Goal: Task Accomplishment & Management: Manage account settings

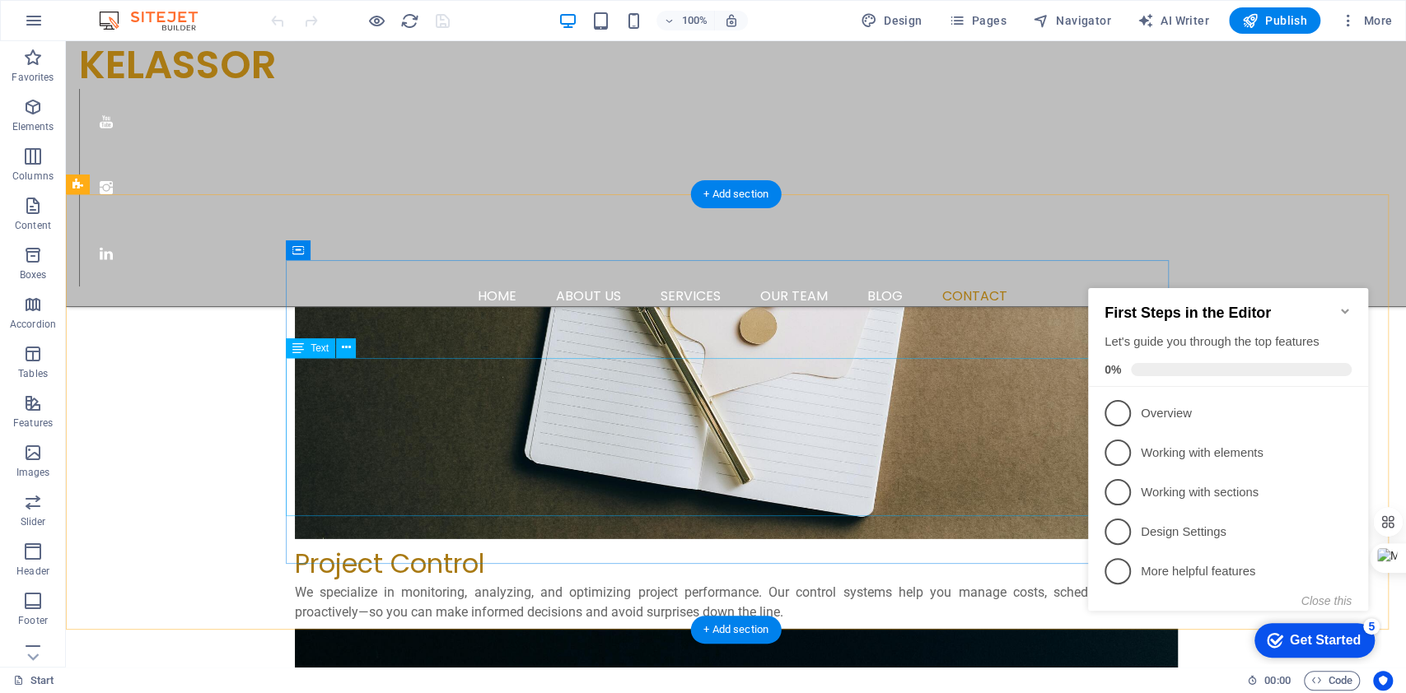
scroll to position [3186, 0]
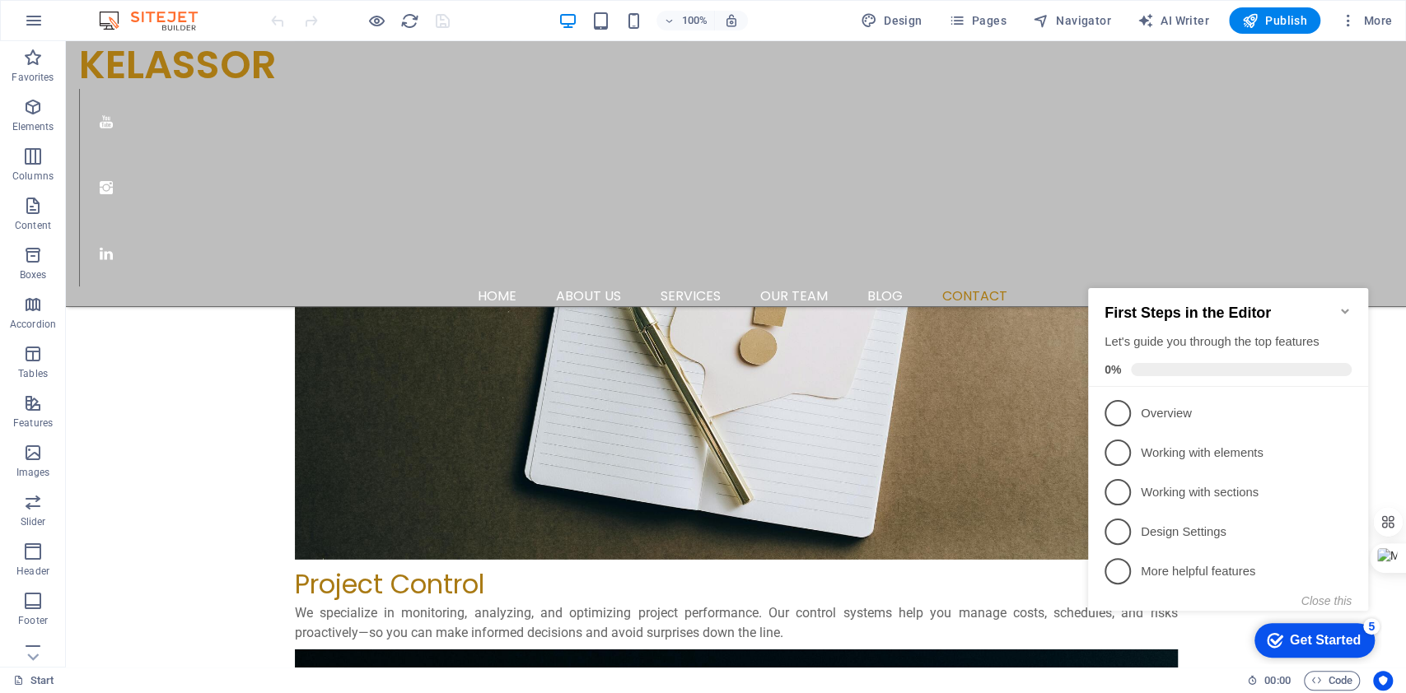
click at [1341, 305] on icon "Minimize checklist" at bounding box center [1344, 311] width 13 height 13
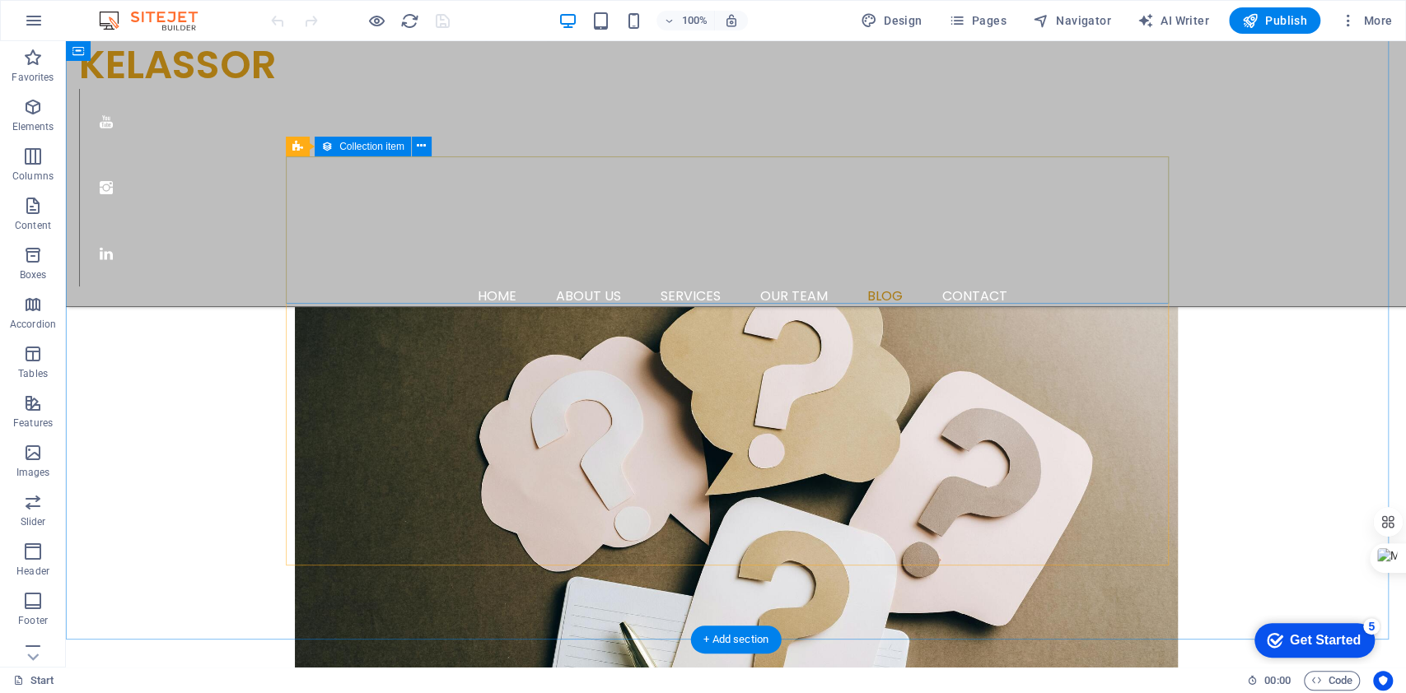
scroll to position [2747, 0]
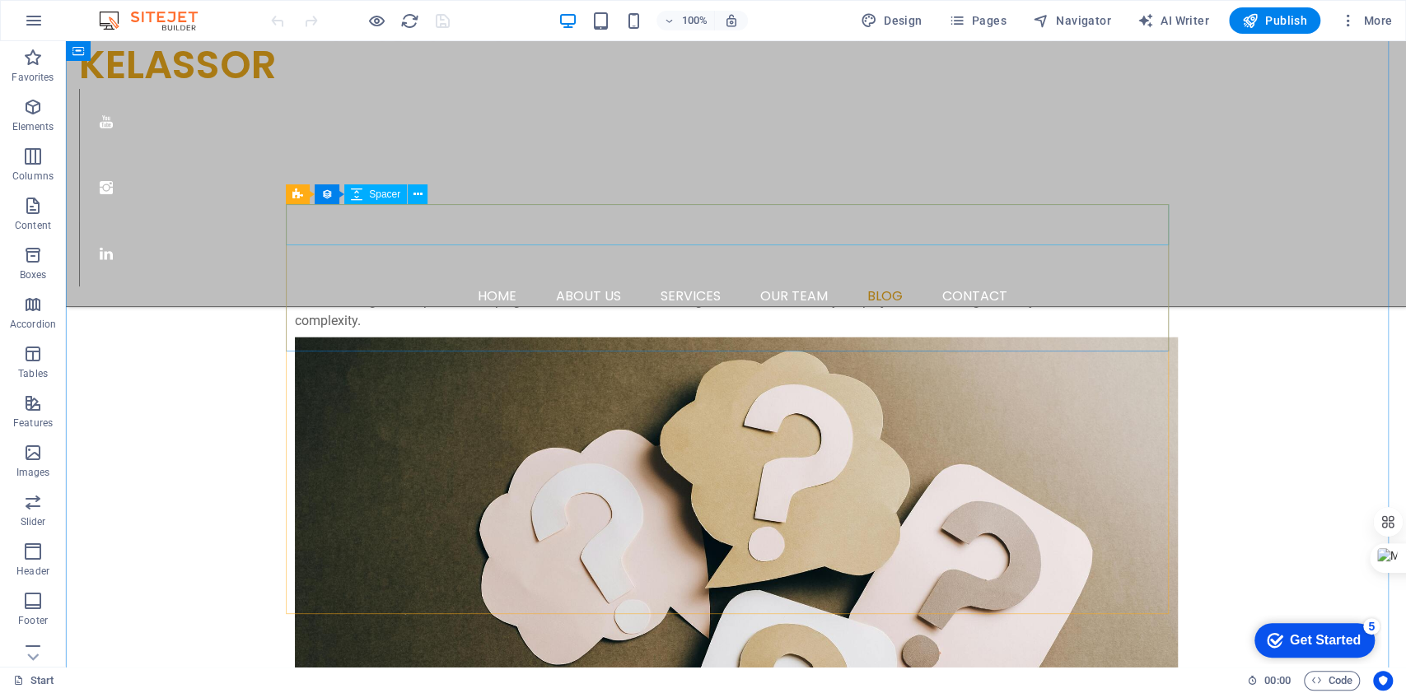
click at [320, 192] on span "Collection" at bounding box center [332, 194] width 44 height 10
select select "columns.publishing_date_DESC"
select select "columns.description"
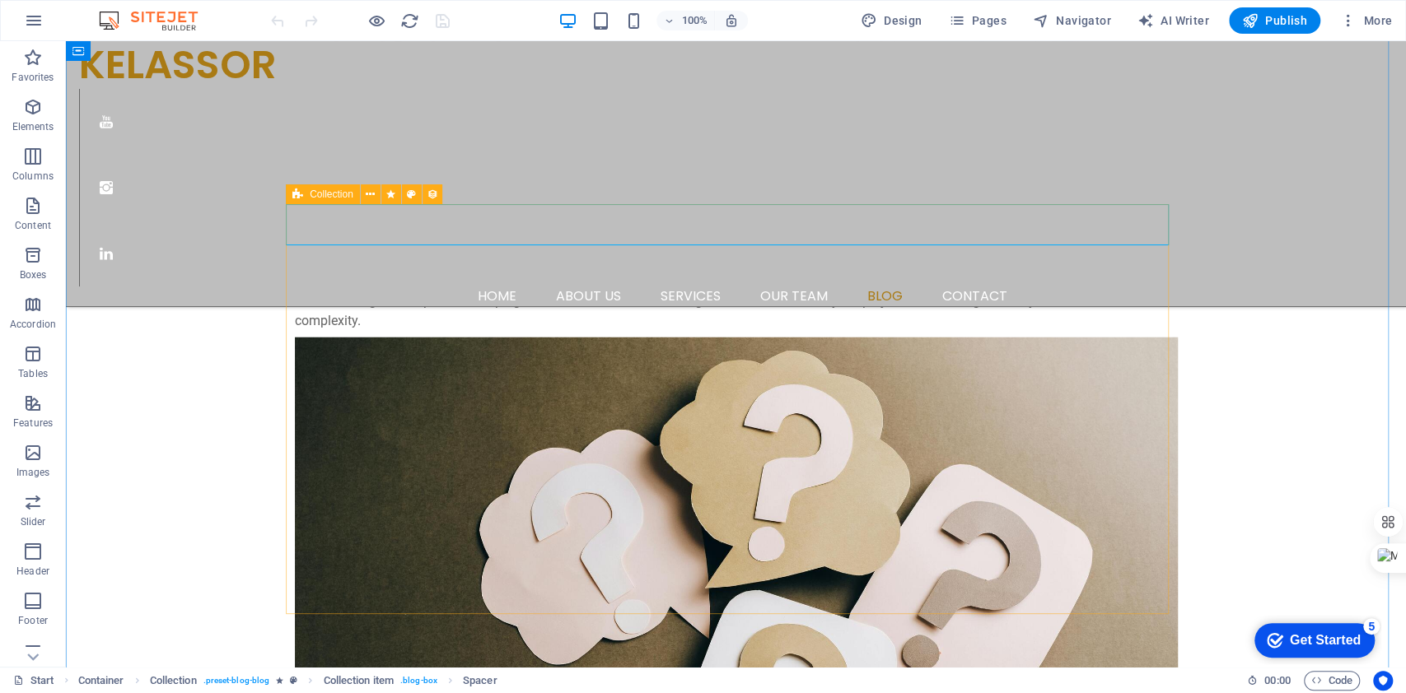
select select "columns.status"
select select "columns.publishing_date"
select select "past"
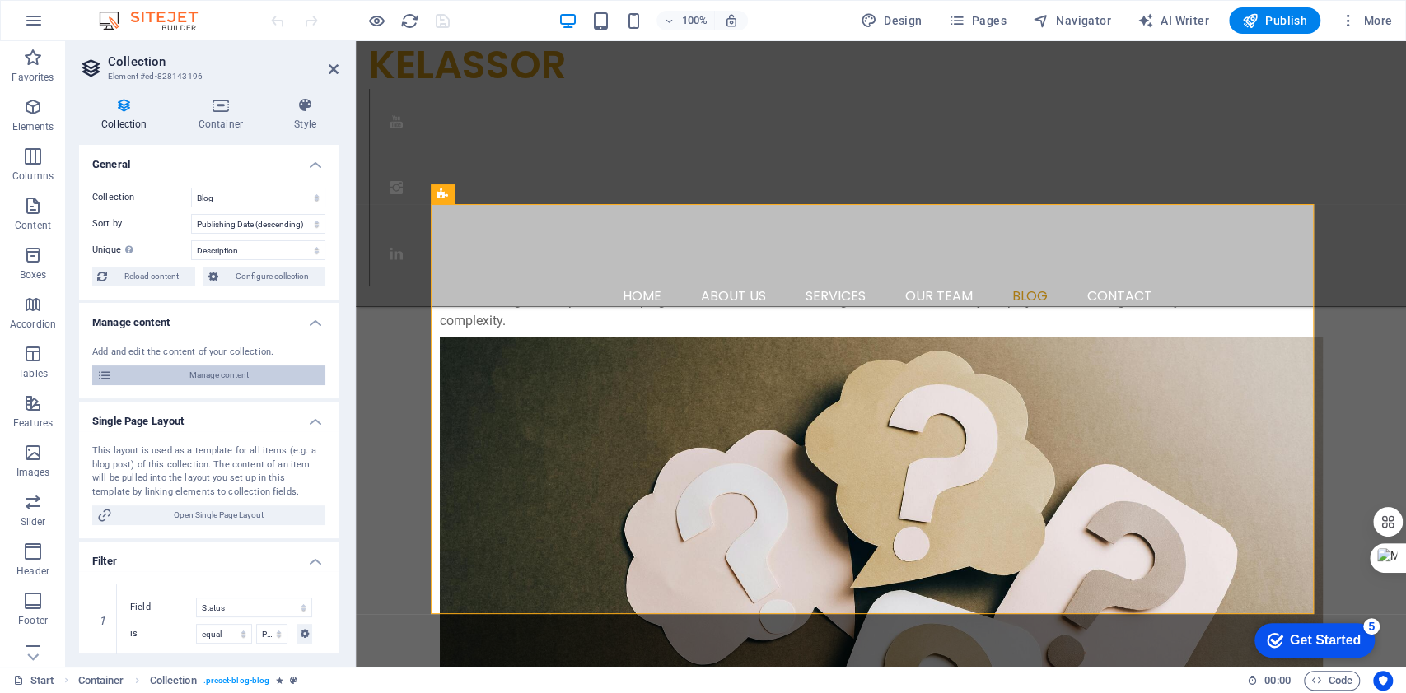
click at [200, 376] on span "Manage content" at bounding box center [218, 376] width 203 height 20
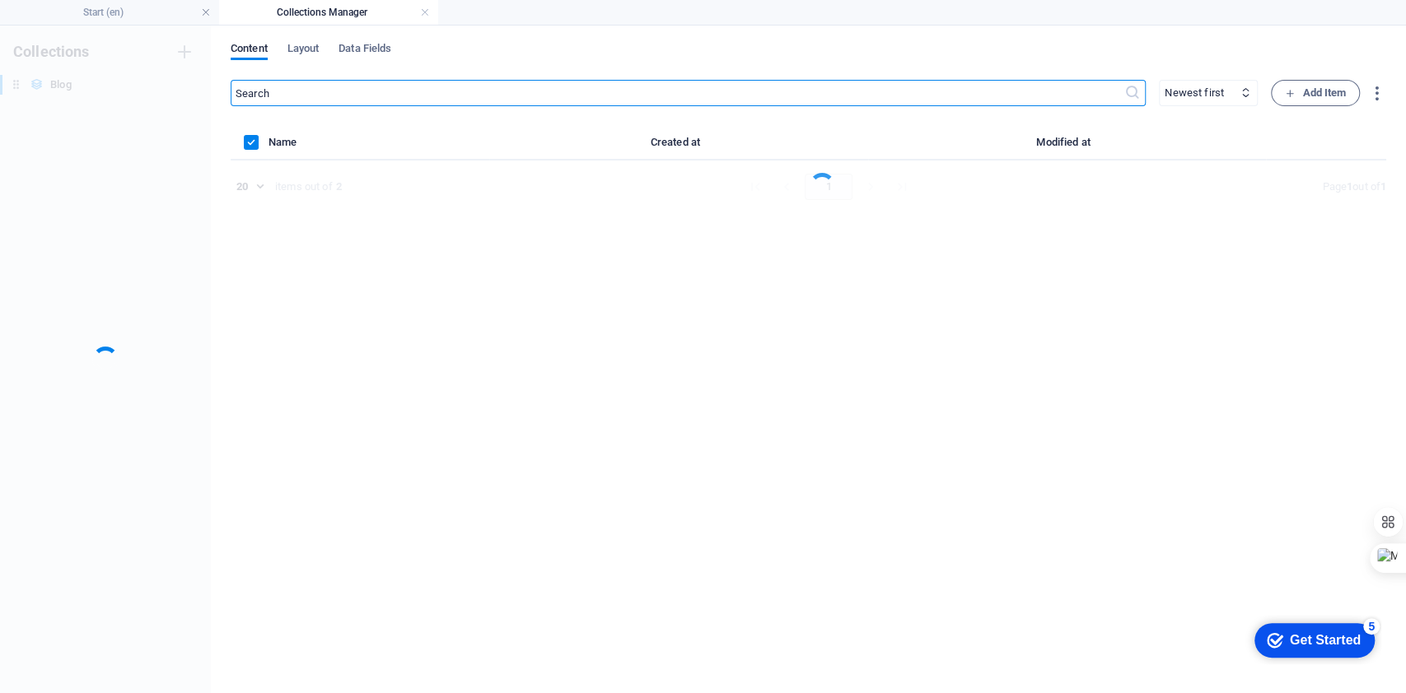
scroll to position [0, 0]
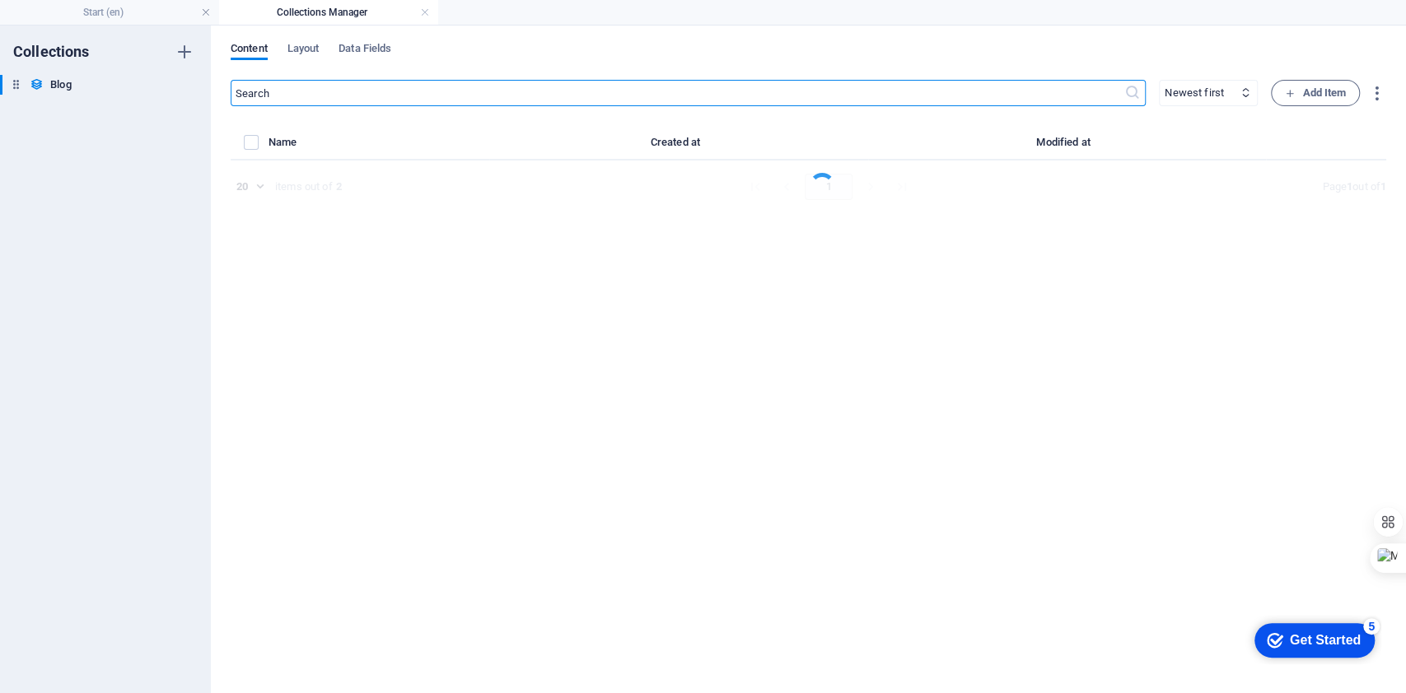
select select "columns.category_ASC"
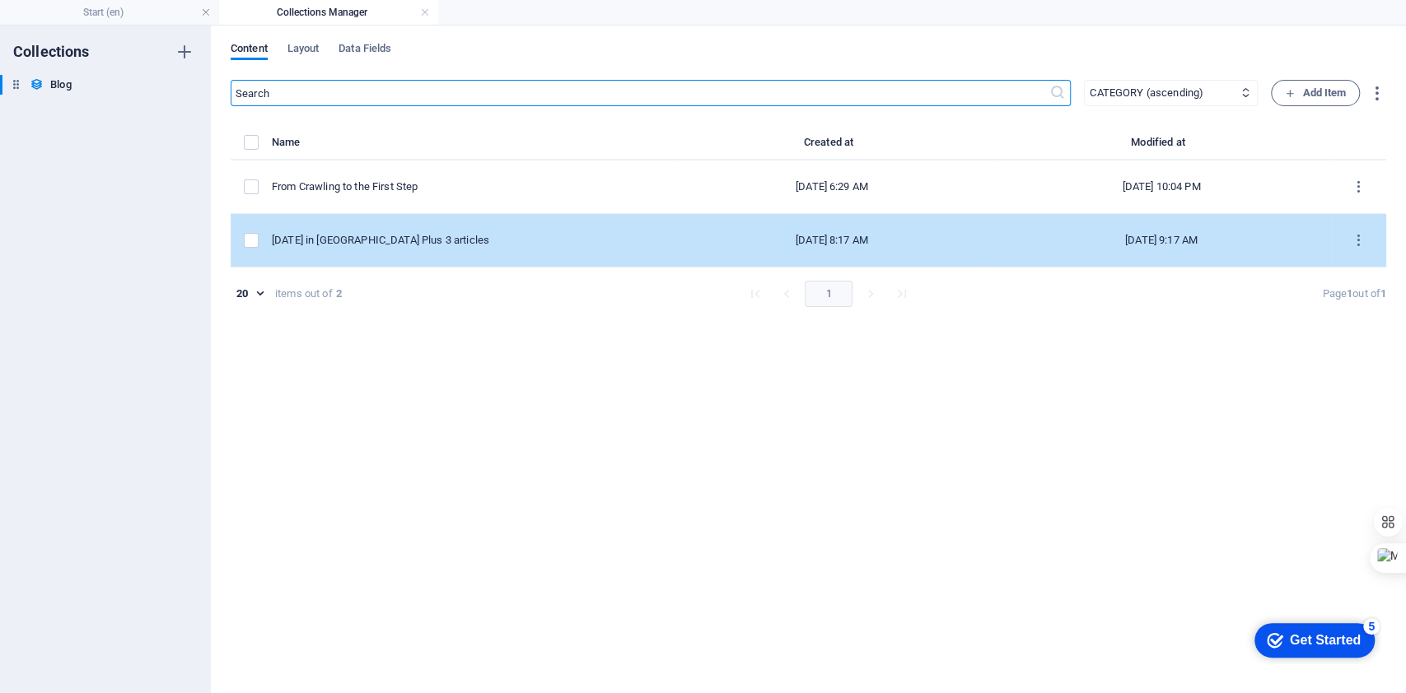
click at [461, 233] on div "2536 Labour Day in Canada Plus 3 articles" at bounding box center [465, 240] width 387 height 15
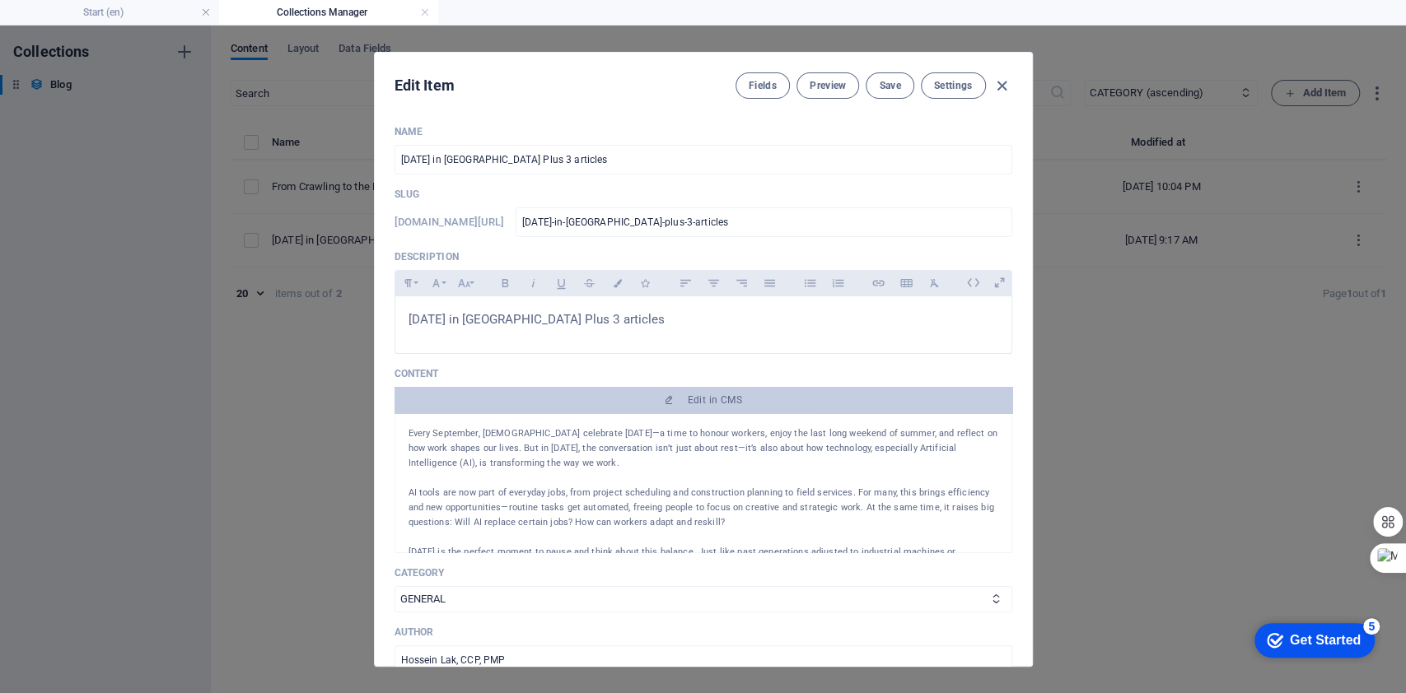
click at [520, 496] on p "AI tools are now part of everyday jobs, from project scheduling and constructio…" at bounding box center [703, 508] width 590 height 44
click at [518, 506] on p "AI tools are now part of everyday jobs, from project scheduling and constructio…" at bounding box center [703, 508] width 590 height 44
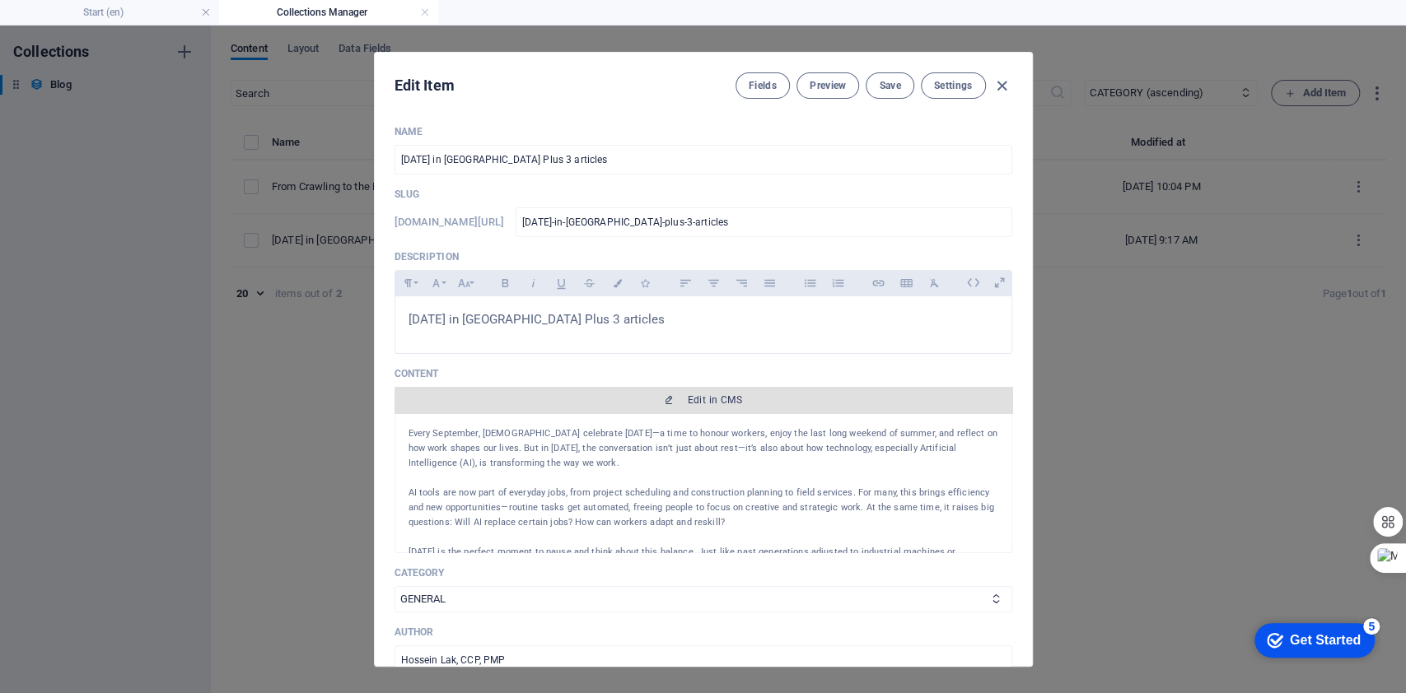
click at [714, 394] on span "Edit in CMS" at bounding box center [715, 400] width 54 height 13
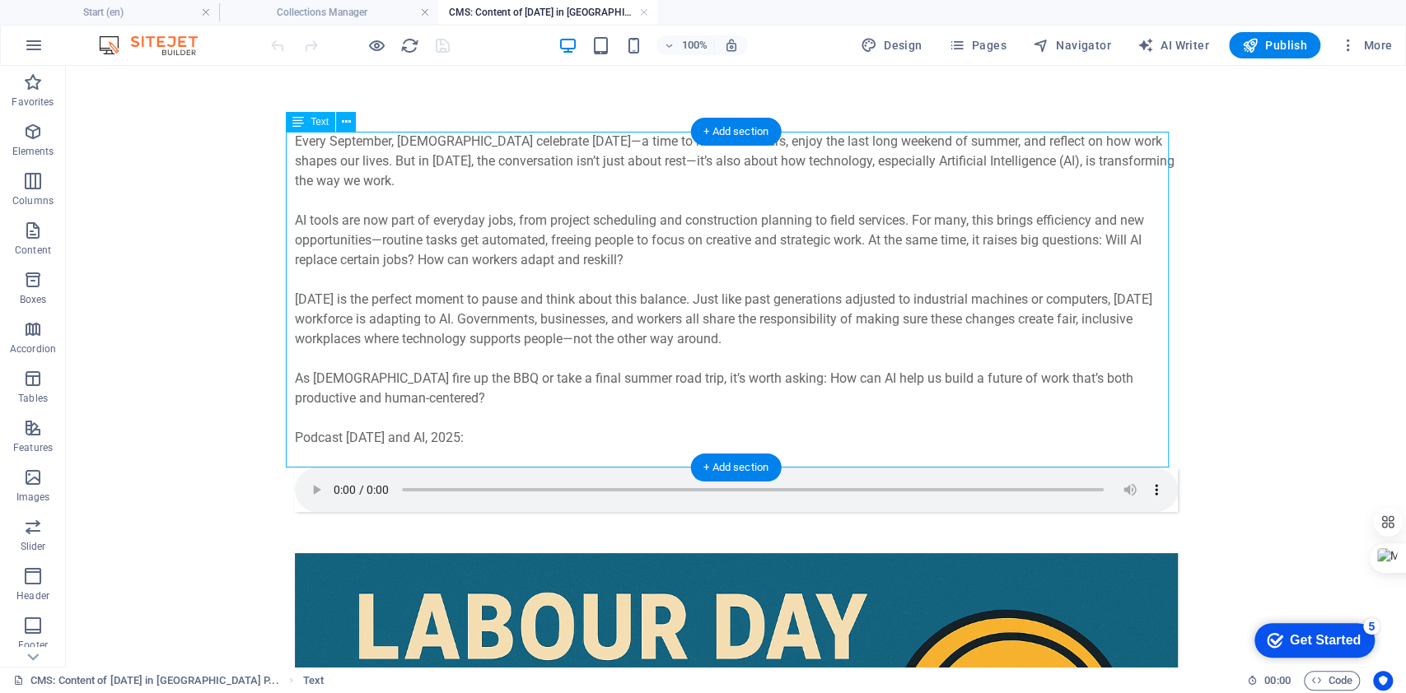
drag, startPoint x: 414, startPoint y: 404, endPoint x: 310, endPoint y: 343, distance: 119.9
click at [310, 343] on div "Every September, Canadians celebrate Labour Day—a time to honour workers, enjoy…" at bounding box center [736, 300] width 883 height 336
click at [312, 123] on span "Text" at bounding box center [319, 122] width 18 height 10
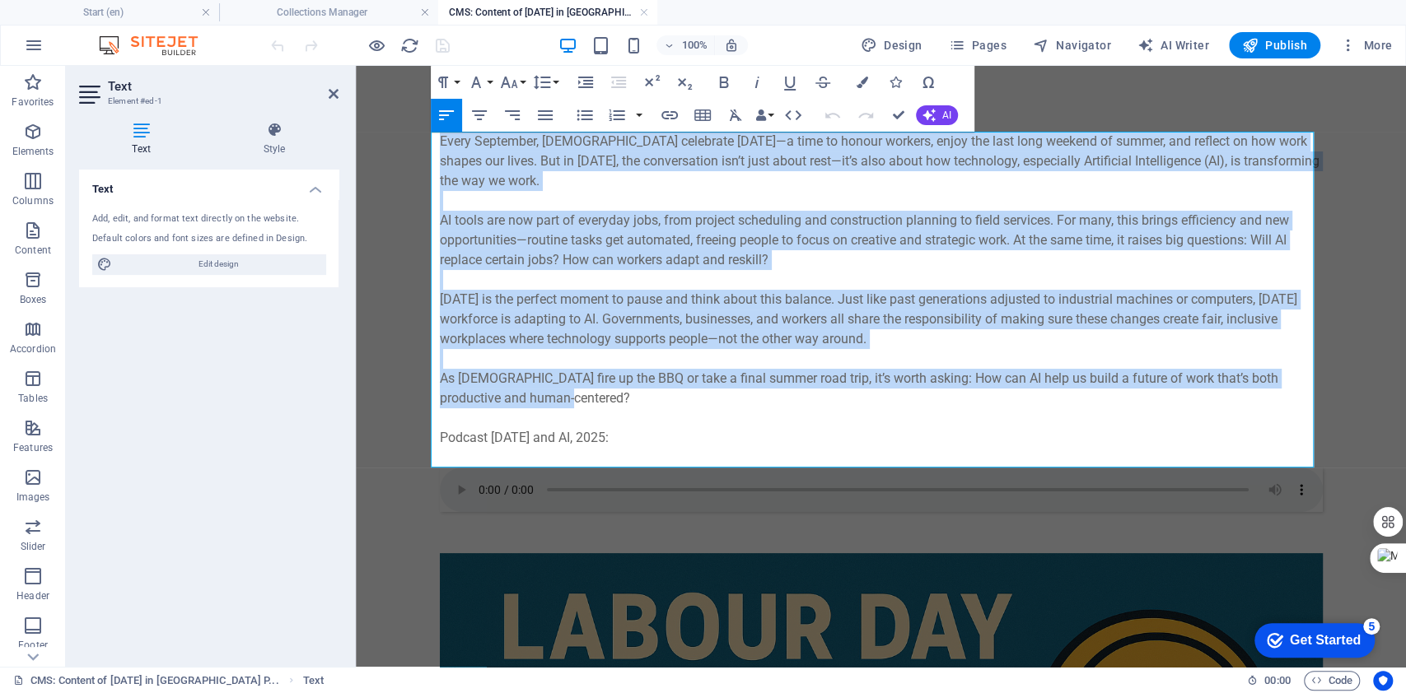
drag, startPoint x: 568, startPoint y: 396, endPoint x: 332, endPoint y: 82, distance: 392.8
click at [356, 82] on html "Skip to main content Every September, Canadians celebrate Labour Day—a time to …" at bounding box center [881, 699] width 1050 height 1266
copy div "Every September, Canadians celebrate Labour Day—a time to honour workers, enjoy…"
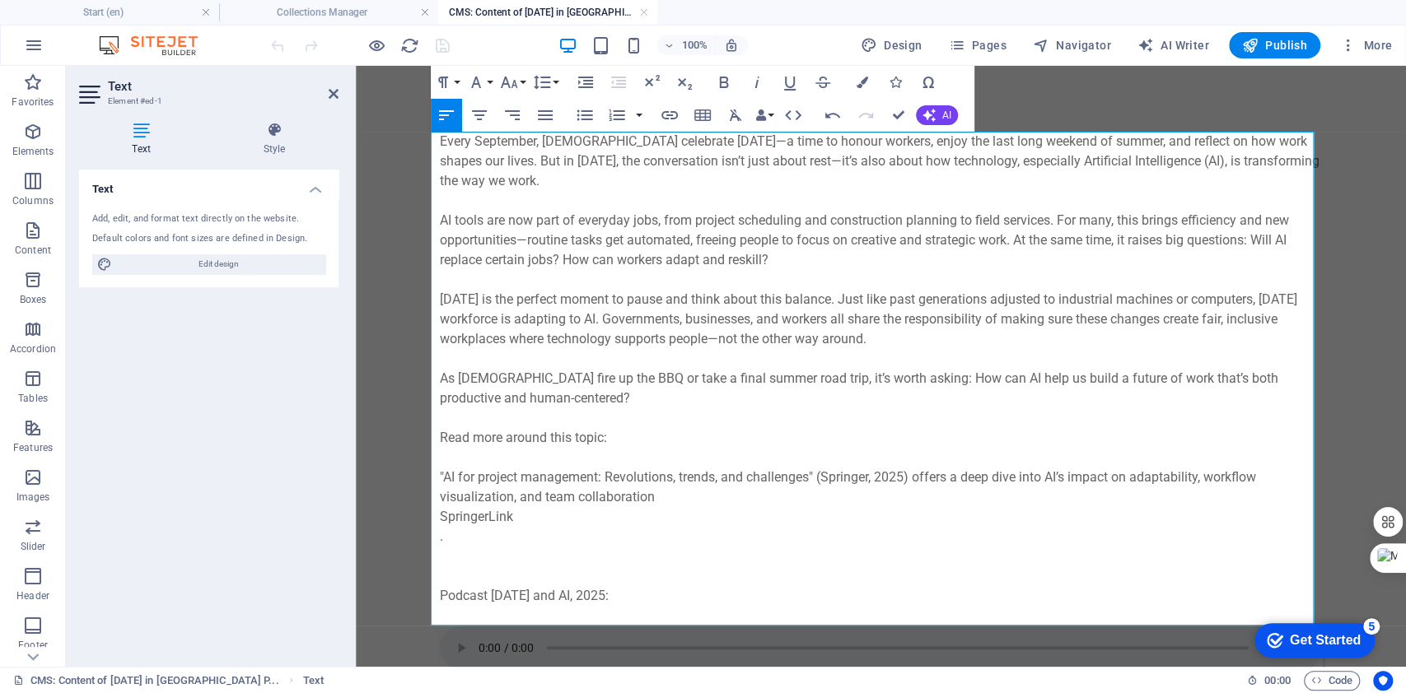
scroll to position [3031, 2]
click at [509, 517] on p "SpringerLink" at bounding box center [881, 517] width 883 height 20
drag, startPoint x: 508, startPoint y: 514, endPoint x: 435, endPoint y: 516, distance: 73.3
click at [440, 516] on p "SpringerLink" at bounding box center [881, 517] width 883 height 20
click at [651, 502] on p ""AI for project management: Revolutions, trends, and challenges" (Springer, 202…" at bounding box center [881, 488] width 883 height 40
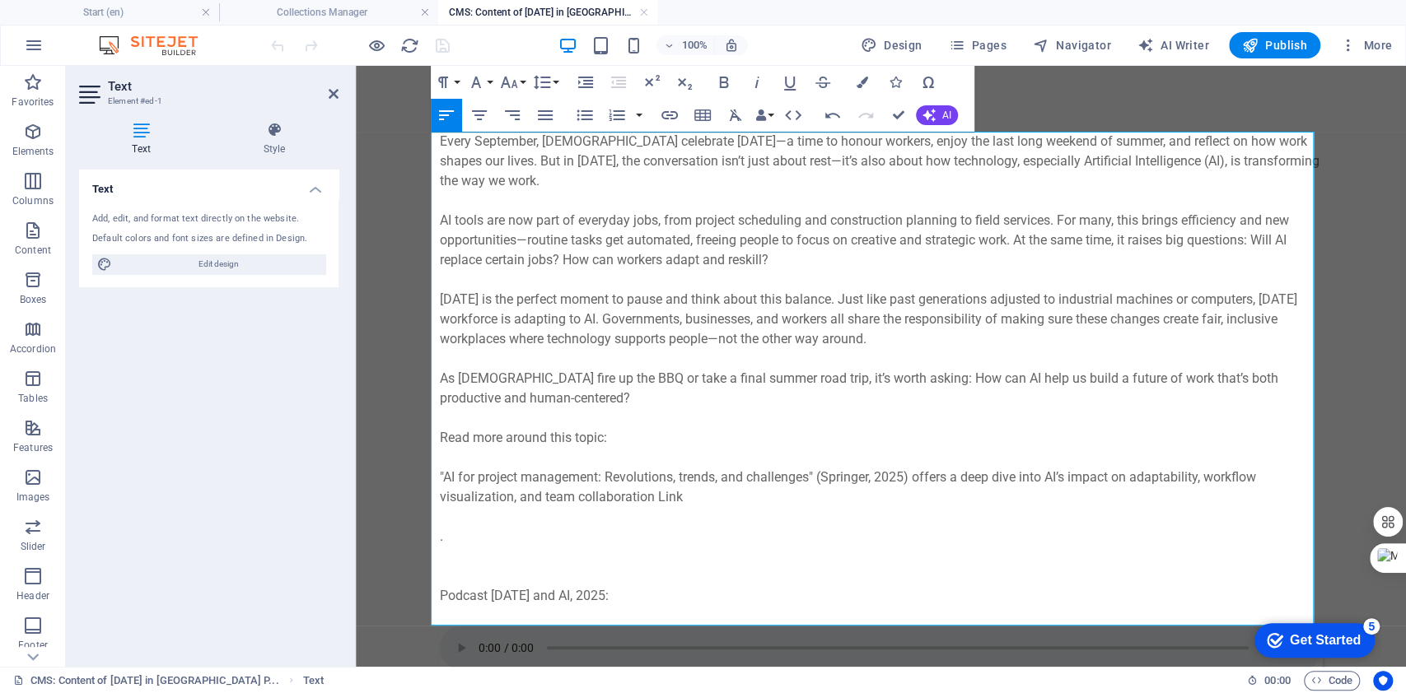
click at [659, 500] on p ""AI for project management: Revolutions, trends, and challenges" (Springer, 202…" at bounding box center [881, 488] width 883 height 40
click at [661, 114] on icon "button" at bounding box center [669, 115] width 16 height 8
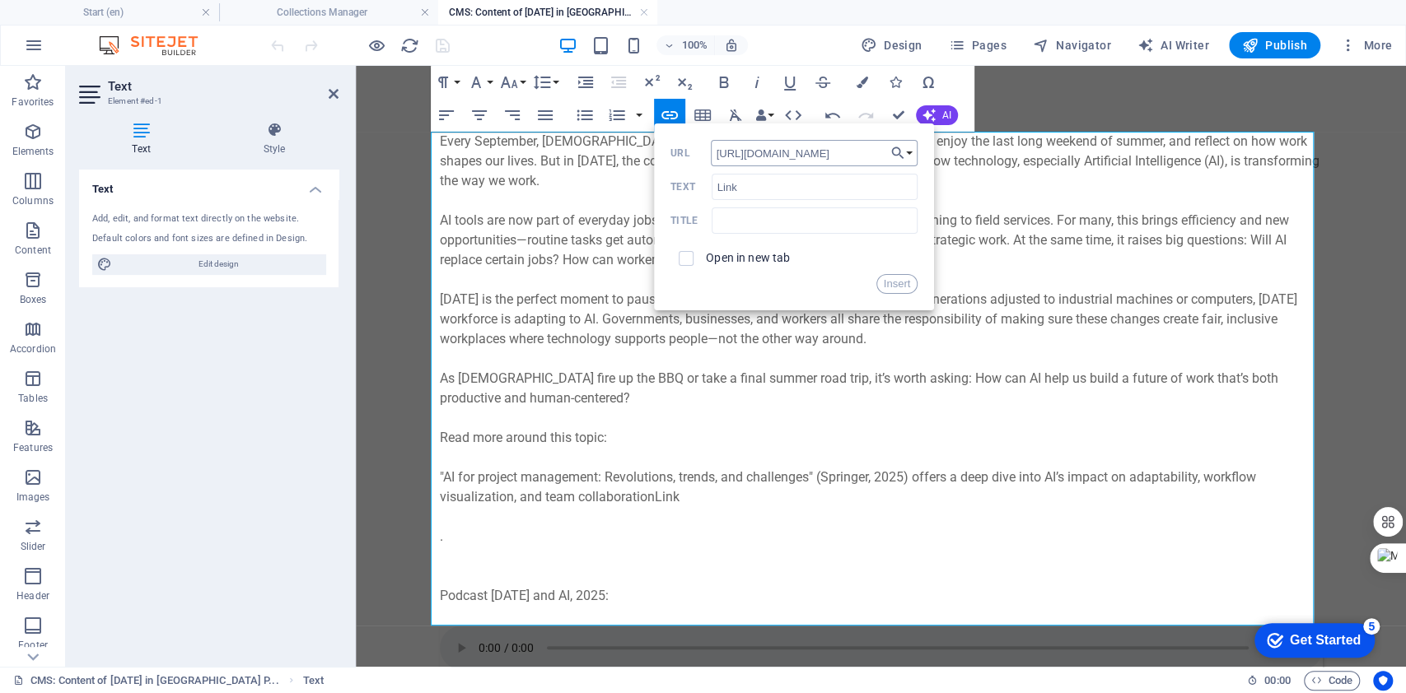
scroll to position [0, 115]
type input "https://link.springer.com/article/10.1007/s42524-025-5015-0"
click at [725, 226] on input "text" at bounding box center [815, 221] width 206 height 26
click at [695, 251] on span at bounding box center [685, 258] width 31 height 31
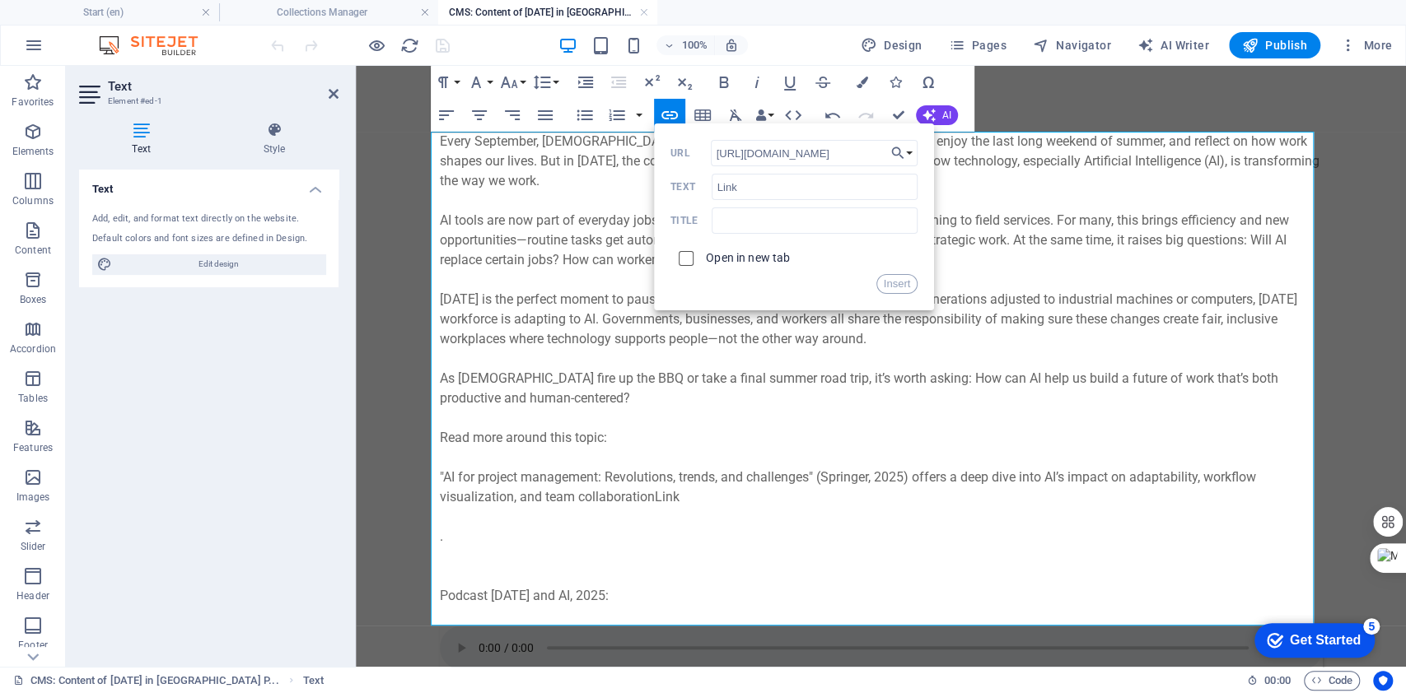
click at [685, 254] on input "checkbox" at bounding box center [683, 256] width 15 height 15
checkbox input "true"
click at [901, 287] on button "Insert" at bounding box center [897, 284] width 42 height 20
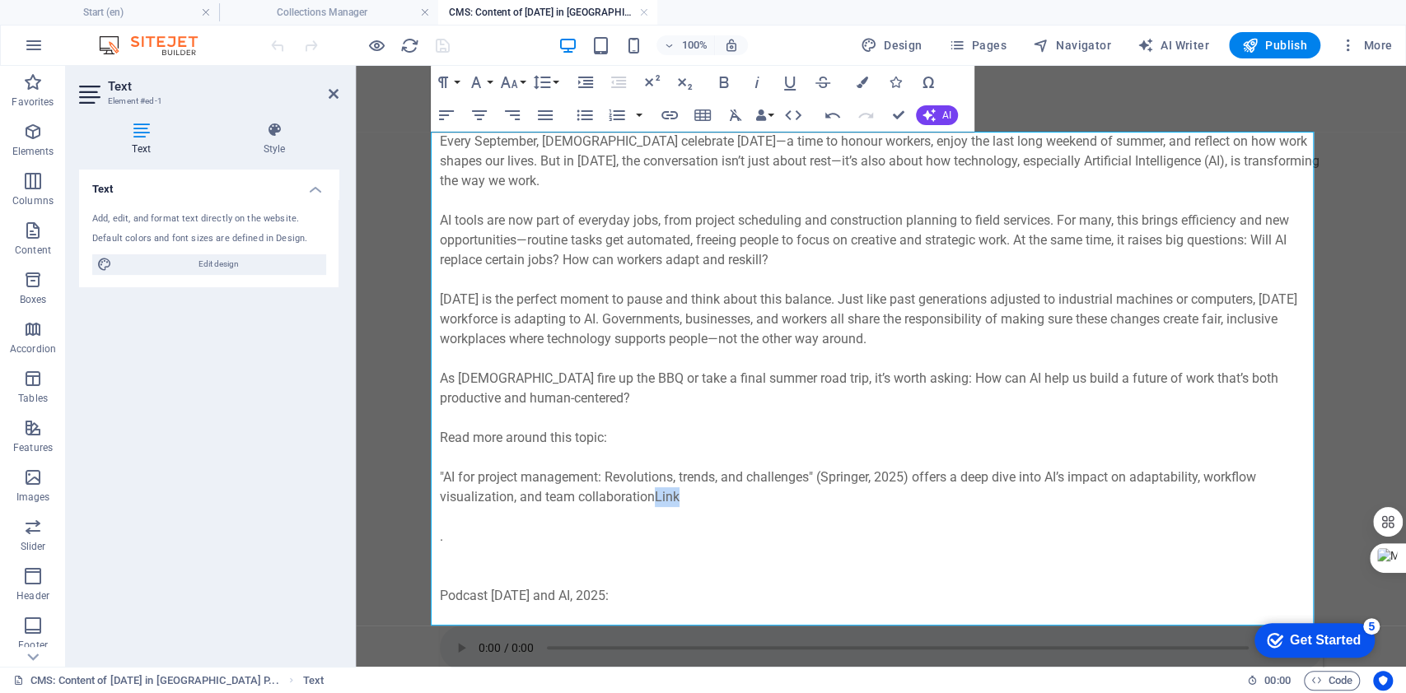
click at [727, 501] on p ""AI for project management: Revolutions, trends, and challenges" (Springer, 202…" at bounding box center [881, 488] width 883 height 40
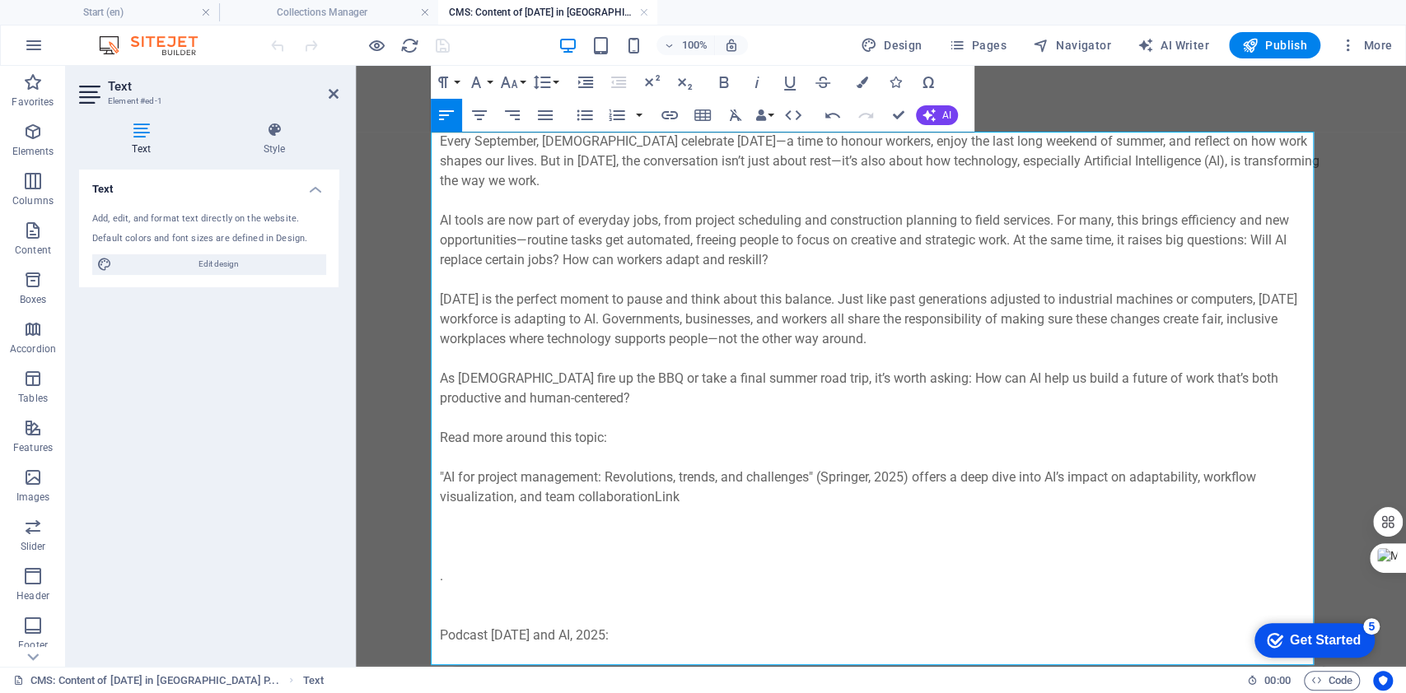
click at [508, 451] on p at bounding box center [881, 458] width 883 height 20
click at [623, 449] on p at bounding box center [881, 458] width 883 height 20
click at [621, 436] on p "Read more around this topic:" at bounding box center [881, 438] width 883 height 20
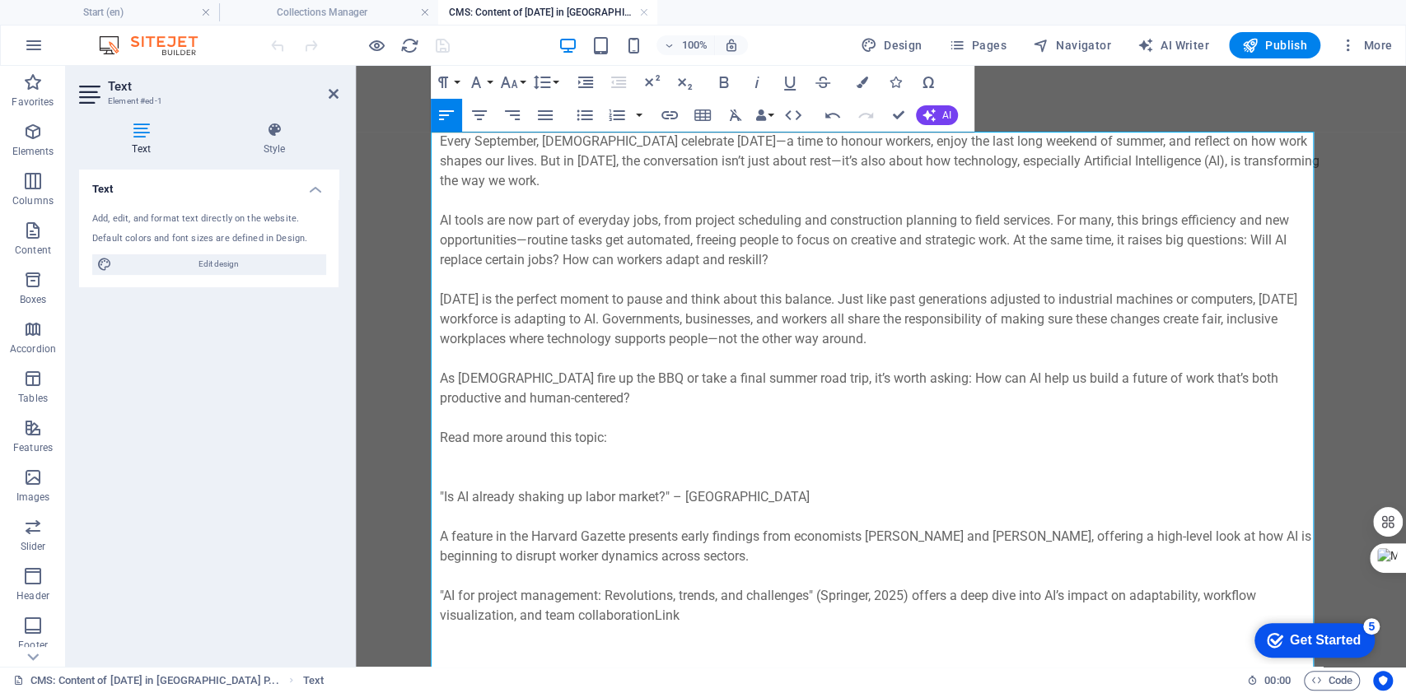
scroll to position [3549, 2]
drag, startPoint x: 779, startPoint y: 563, endPoint x: 782, endPoint y: 619, distance: 56.1
click at [782, 619] on div "Every September, Canadians celebrate Labour Day—a time to honour workers, enjoy…" at bounding box center [881, 458] width 883 height 652
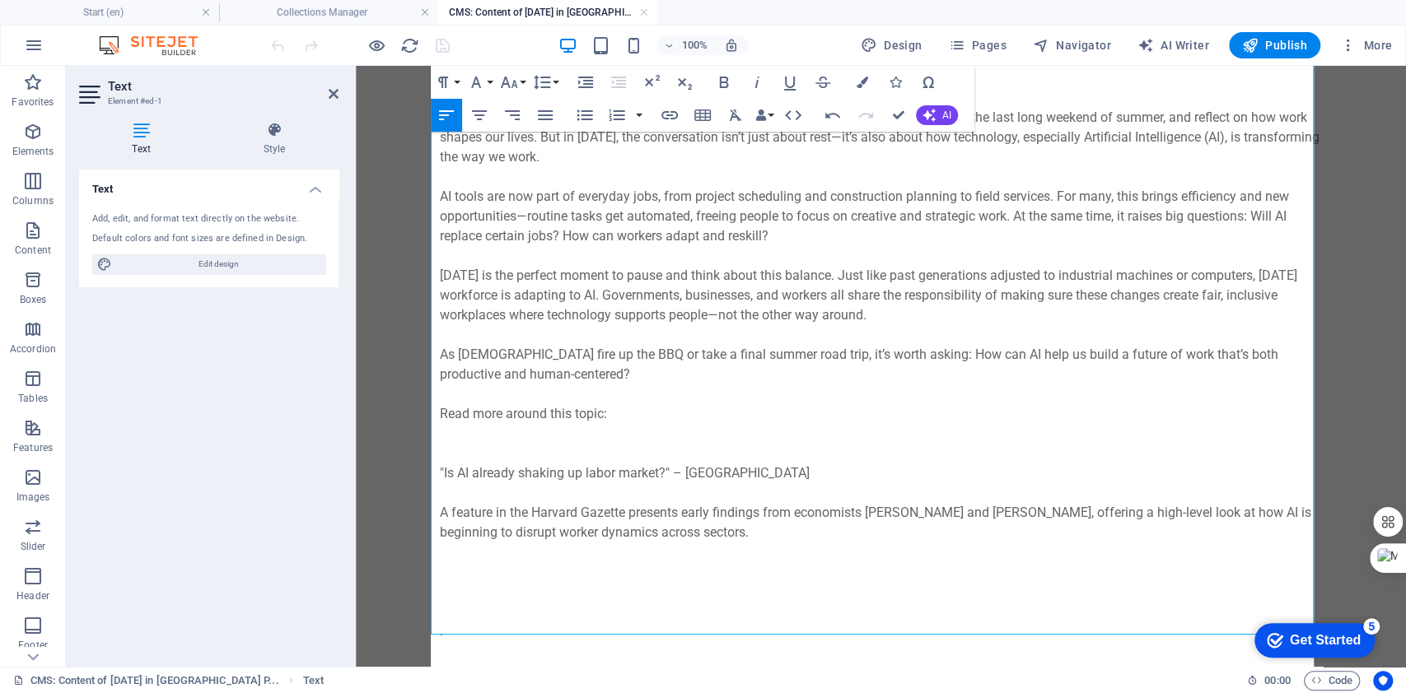
scroll to position [110, 0]
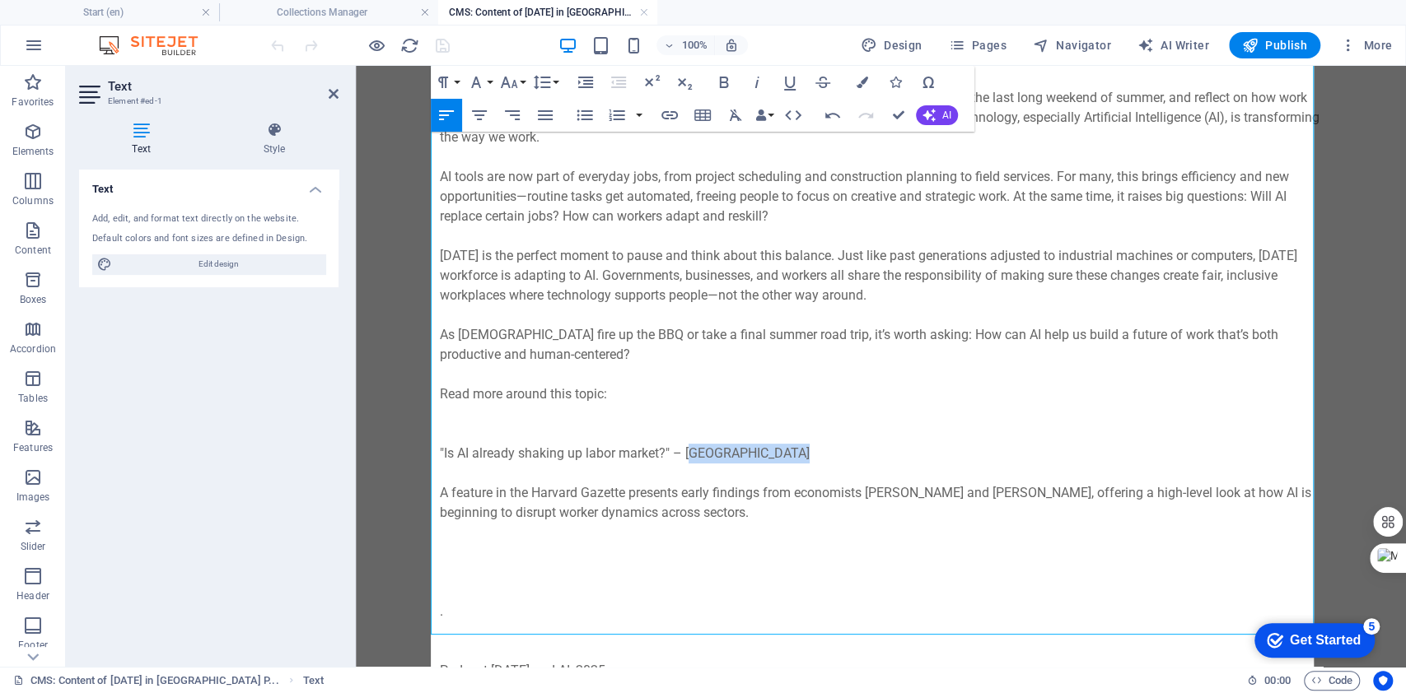
drag, startPoint x: 681, startPoint y: 448, endPoint x: 777, endPoint y: 446, distance: 95.6
click at [777, 446] on p ""Is AI already shaking up labor market?" – Harvard University" at bounding box center [881, 454] width 883 height 20
drag, startPoint x: 795, startPoint y: 446, endPoint x: 672, endPoint y: 451, distance: 122.8
click at [672, 451] on p ""Is AI already shaking up labor market?" – Harvard University" at bounding box center [881, 454] width 883 height 20
click at [722, 76] on icon "button" at bounding box center [724, 82] width 20 height 20
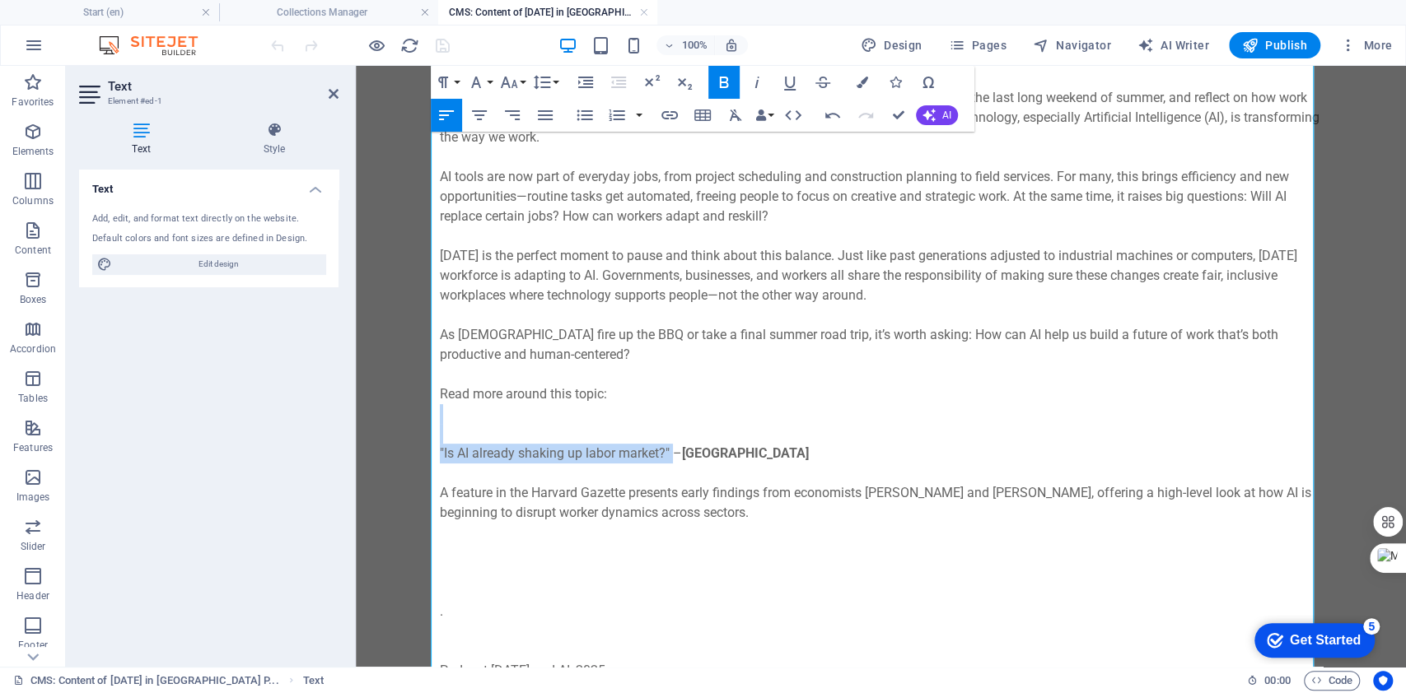
drag, startPoint x: 664, startPoint y: 455, endPoint x: 345, endPoint y: 435, distance: 319.3
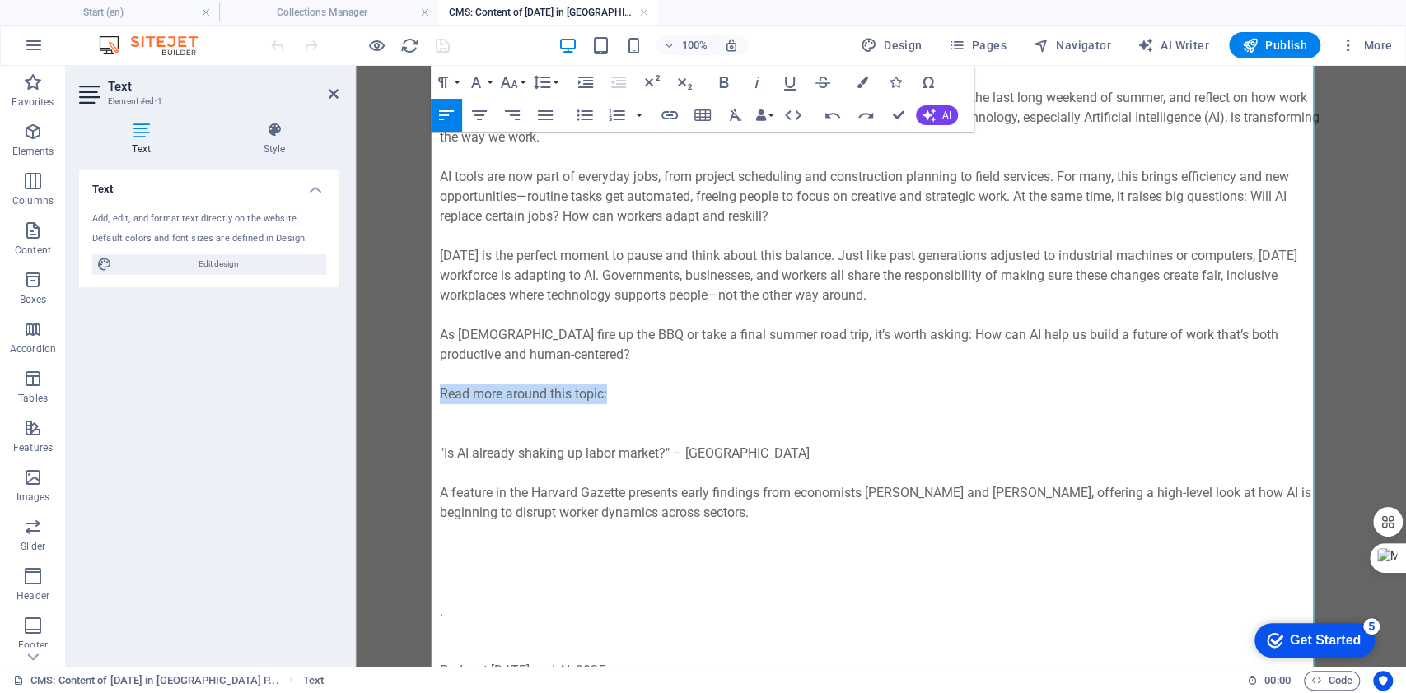
drag, startPoint x: 610, startPoint y: 395, endPoint x: 431, endPoint y: 390, distance: 179.6
click at [440, 390] on p "Read more around this topic:" at bounding box center [881, 414] width 883 height 59
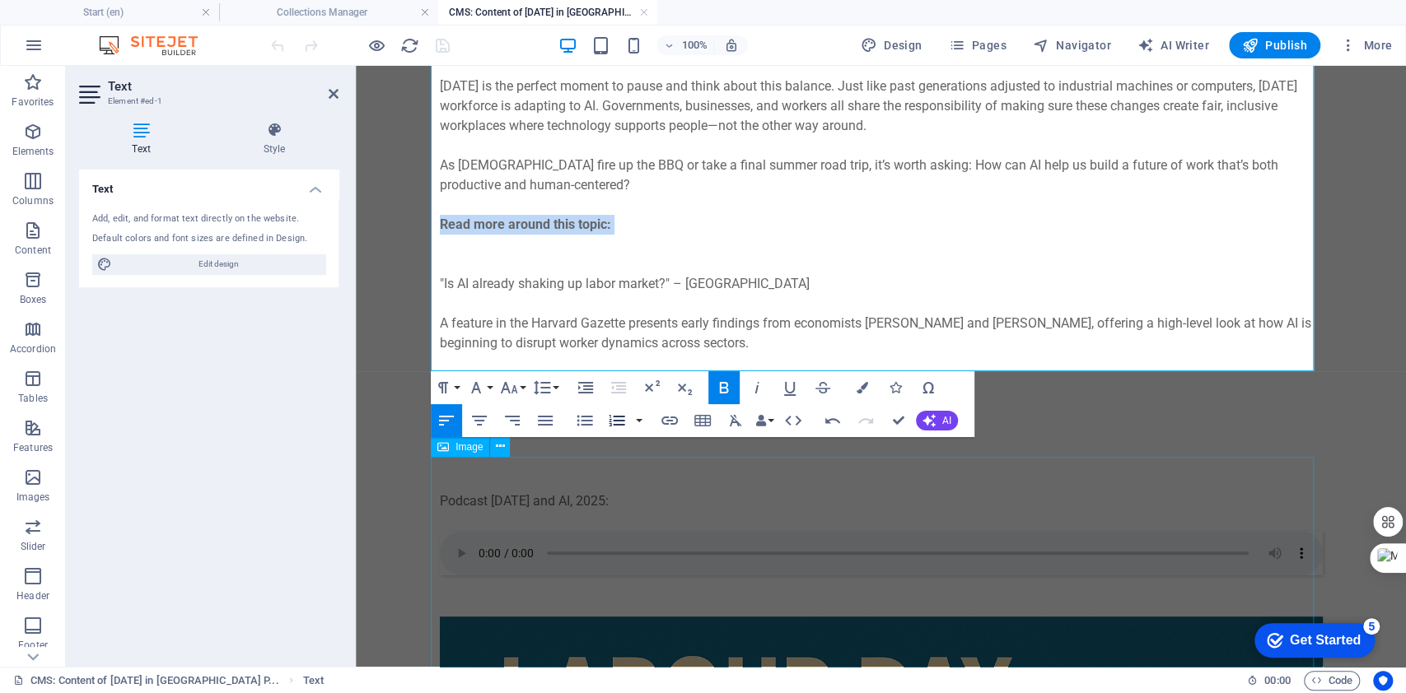
scroll to position [439, 0]
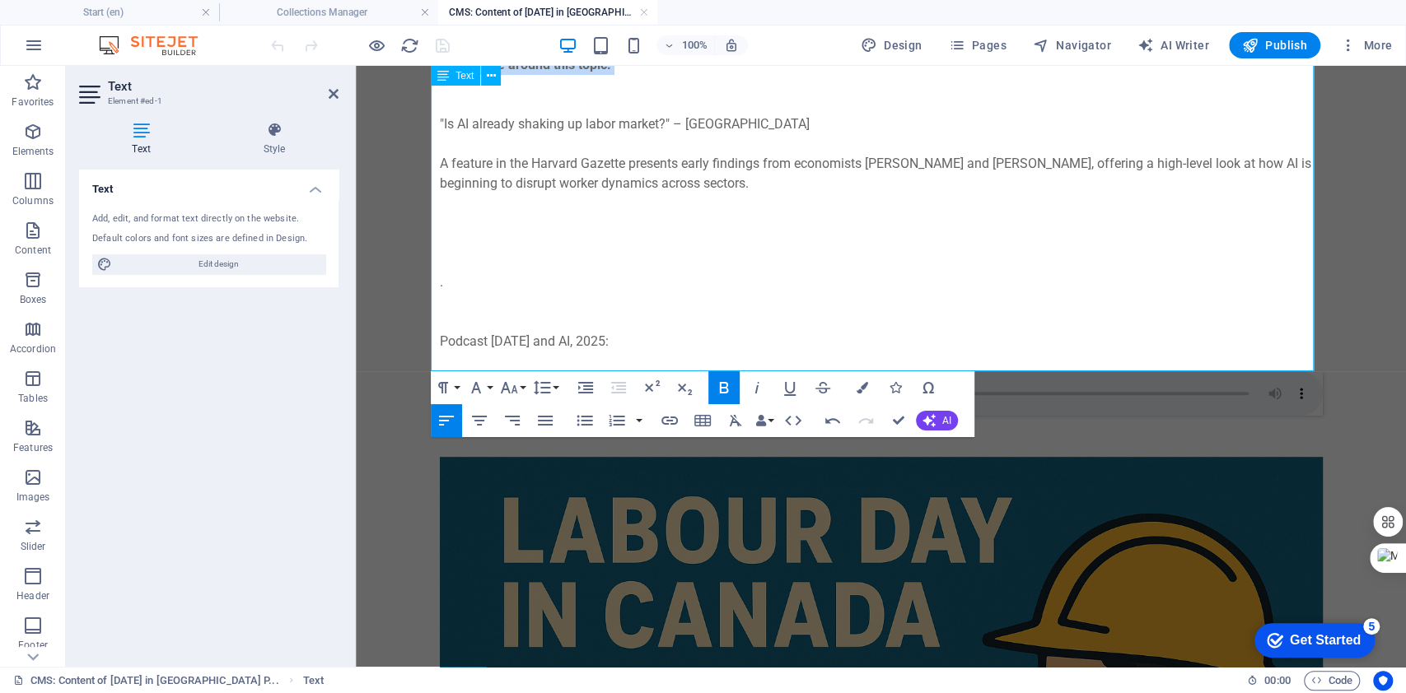
drag, startPoint x: 646, startPoint y: 339, endPoint x: 433, endPoint y: 344, distance: 212.5
click at [440, 344] on p "Podcast Labour Day and AI, 2025:" at bounding box center [881, 321] width 883 height 59
click at [558, 277] on p "." at bounding box center [881, 283] width 883 height 20
drag, startPoint x: 479, startPoint y: 203, endPoint x: 452, endPoint y: 284, distance: 85.2
click at [452, 284] on div "Every September, Canadians celebrate Labour Day—a time to honour workers, enjoy…" at bounding box center [881, 65] width 883 height 613
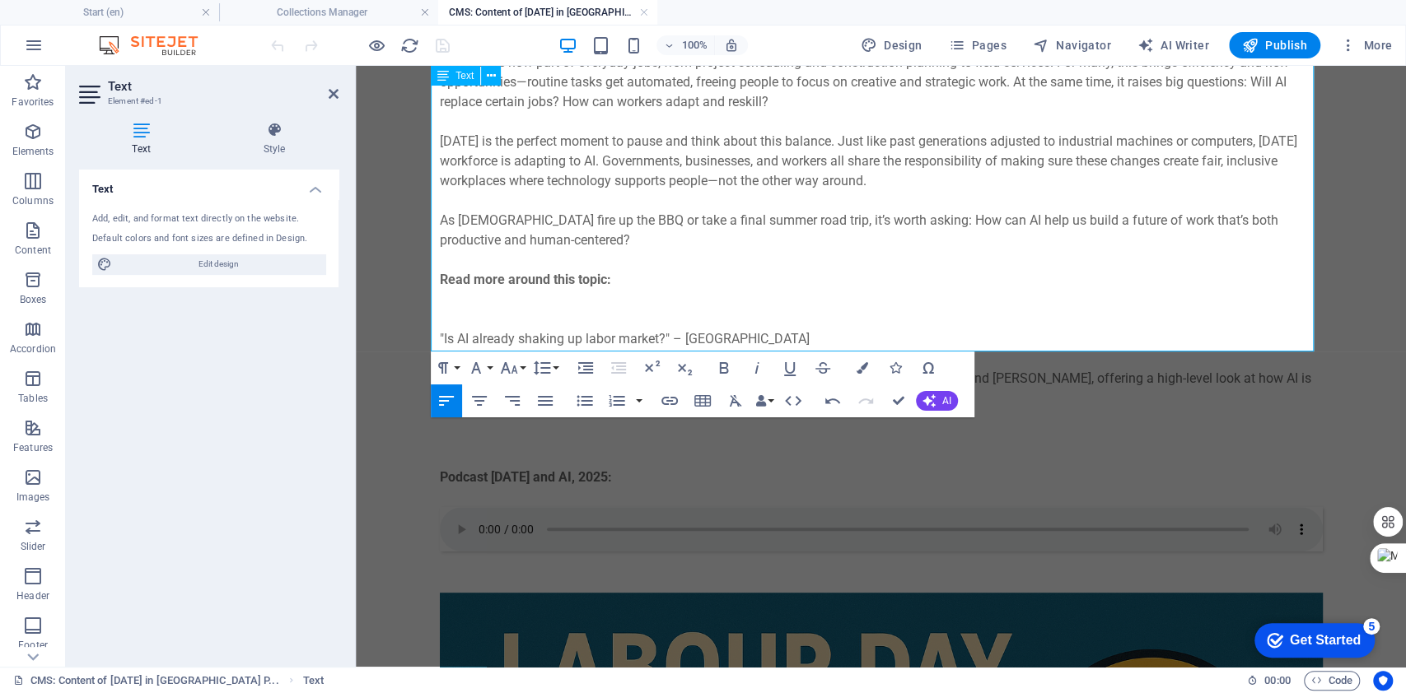
scroll to position [219, 0]
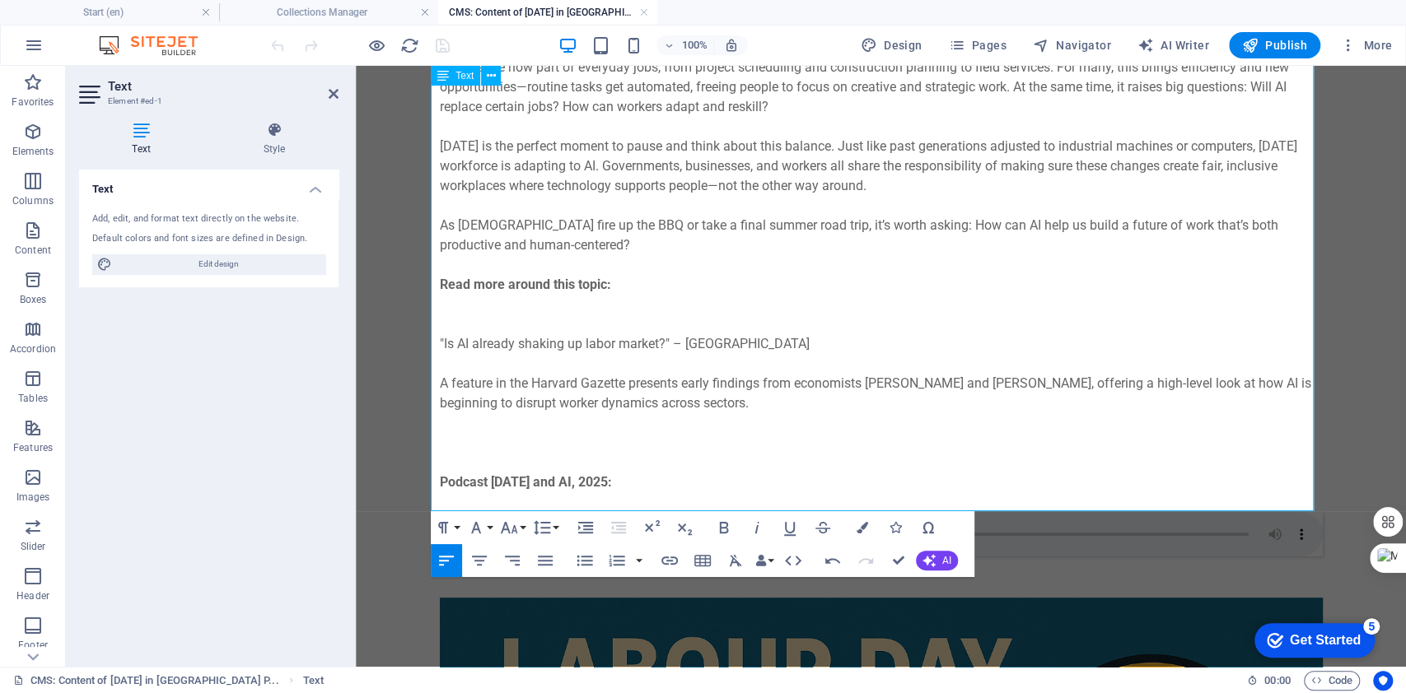
click at [769, 403] on p "A feature in the Harvard Gazette presents early findings from economists David …" at bounding box center [881, 394] width 883 height 40
drag, startPoint x: 769, startPoint y: 403, endPoint x: 409, endPoint y: 379, distance: 360.7
click at [409, 379] on body "Skip to main content Every September, Canadians celebrate Labour Day—a time to …" at bounding box center [881, 611] width 1050 height 1529
click at [794, 349] on p ""Is AI already shaking up labor market?" – Harvard University" at bounding box center [881, 344] width 883 height 20
drag, startPoint x: 793, startPoint y: 348, endPoint x: 715, endPoint y: 343, distance: 78.3
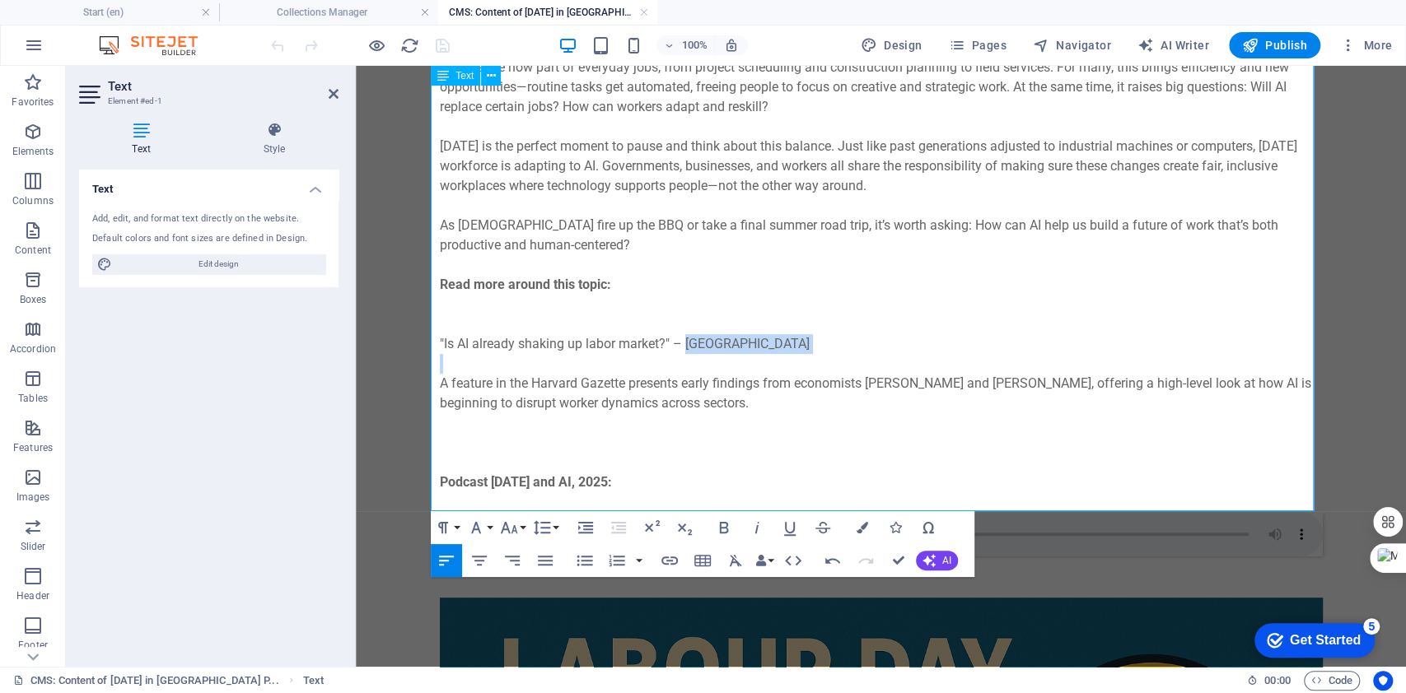
click at [715, 343] on p ""Is AI already shaking up labor market?" – Harvard University" at bounding box center [881, 344] width 883 height 20
click at [788, 345] on p ""Is AI already shaking up labor market?" – Harvard University" at bounding box center [881, 344] width 883 height 20
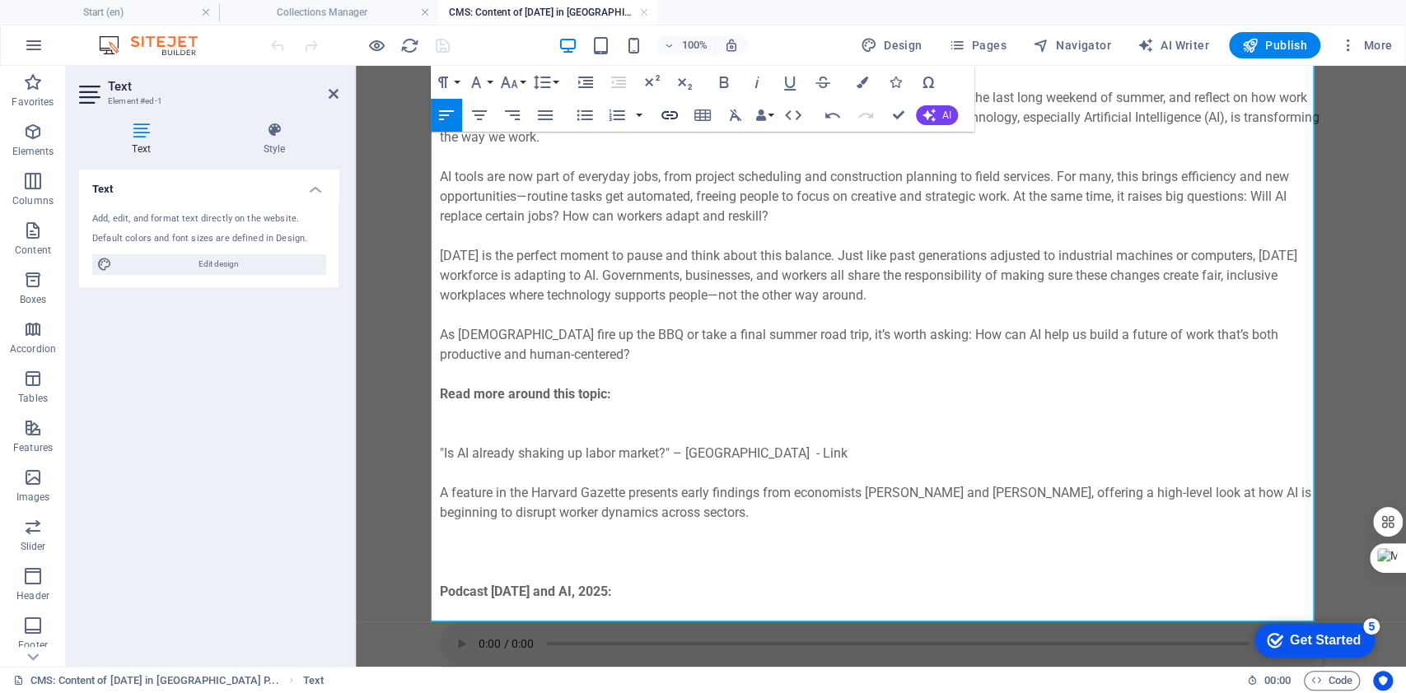
checkbox input "false"
click at [659, 115] on button "Insert Link" at bounding box center [669, 115] width 31 height 33
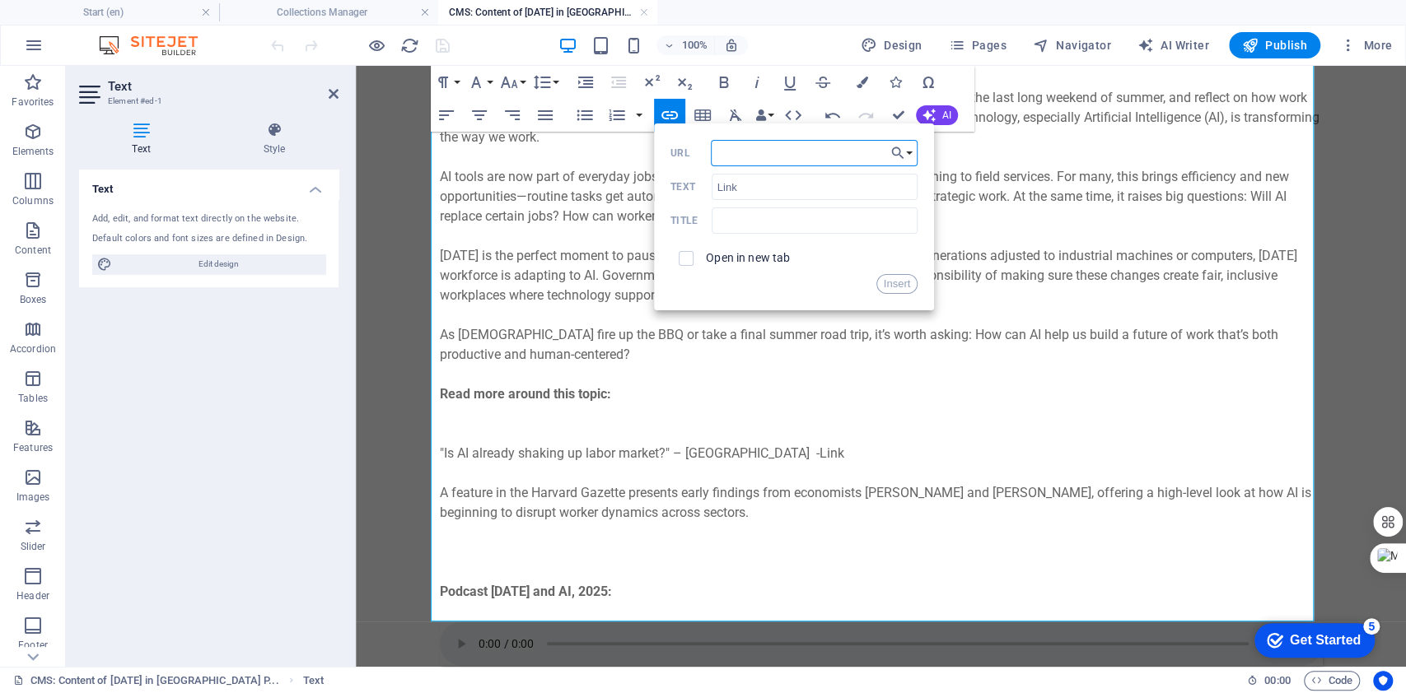
paste input "https://news.harvard.edu/gazette/story/2025/02/is-ai-already-shaking-up-labor-m…"
type input "https://news.harvard.edu/gazette/story/2025/02/is-ai-already-shaking-up-labor-m…"
click at [685, 256] on input "checkbox" at bounding box center [683, 256] width 15 height 15
checkbox input "true"
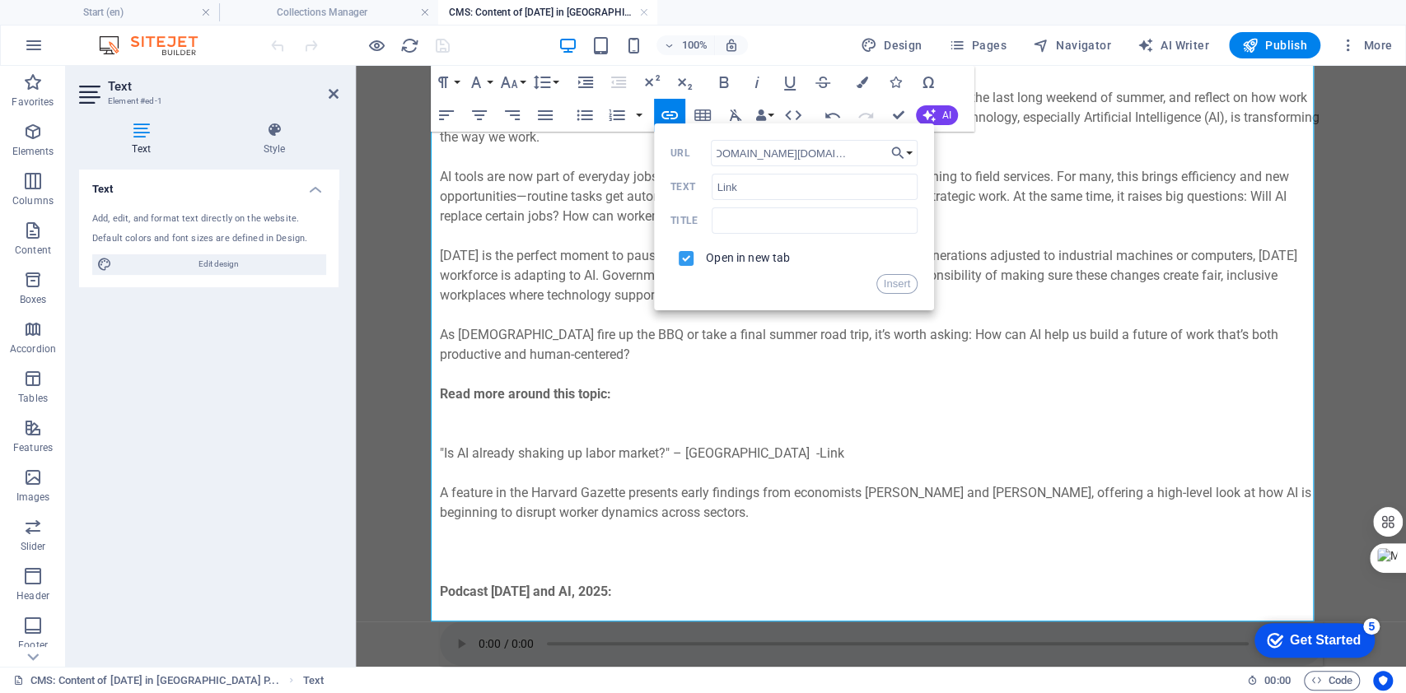
scroll to position [0, 0]
click at [909, 280] on button "Insert" at bounding box center [897, 284] width 42 height 20
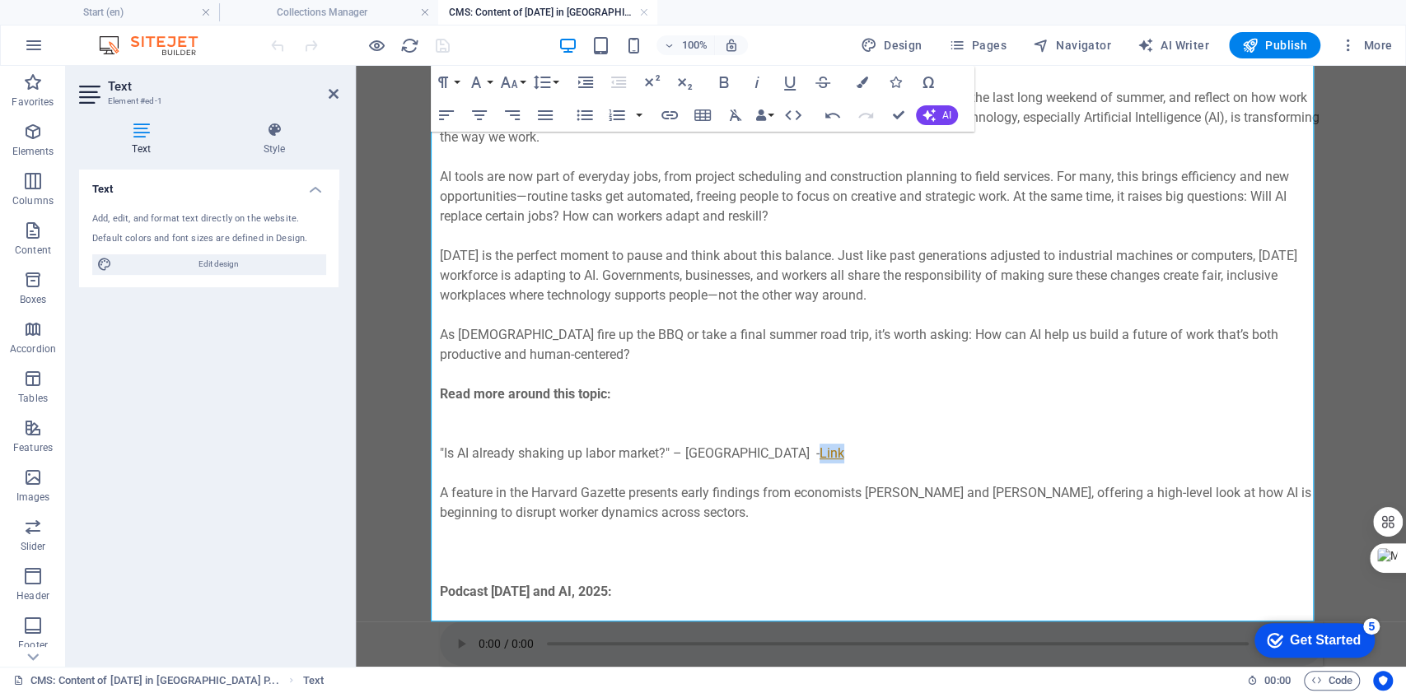
click at [819, 460] on link "Link" at bounding box center [831, 454] width 25 height 16
click at [819, 458] on link "Link" at bounding box center [831, 454] width 25 height 16
click at [719, 86] on icon "button" at bounding box center [724, 82] width 20 height 20
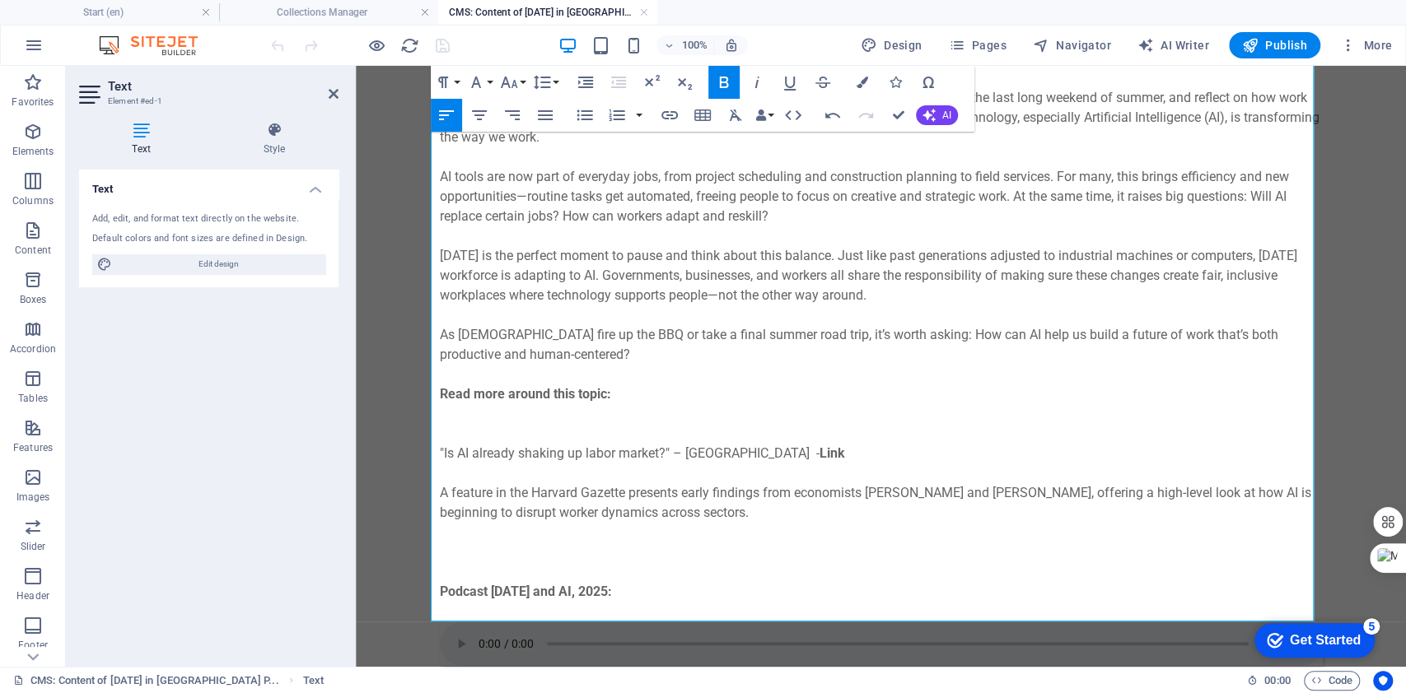
click at [907, 418] on p "Read more around this topic:" at bounding box center [881, 414] width 883 height 59
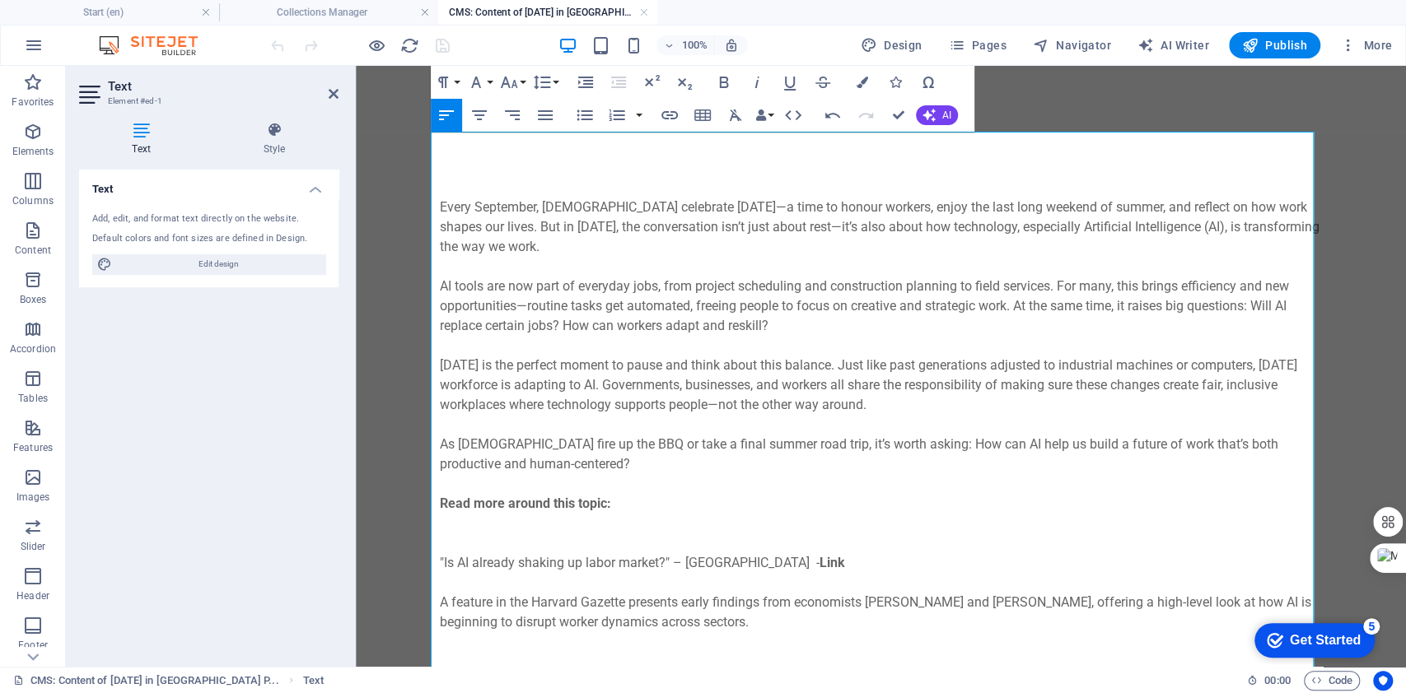
click at [478, 437] on p "As Canadians fire up the BBQ or take a final summer road trip, it’s worth askin…" at bounding box center [881, 464] width 883 height 59
click at [478, 433] on p at bounding box center [881, 425] width 883 height 20
click at [479, 443] on p "As Canadians fire up the BBQ or take a final summer road trip, it’s worth askin…" at bounding box center [881, 464] width 883 height 59
click at [761, 82] on icon "button" at bounding box center [757, 82] width 20 height 20
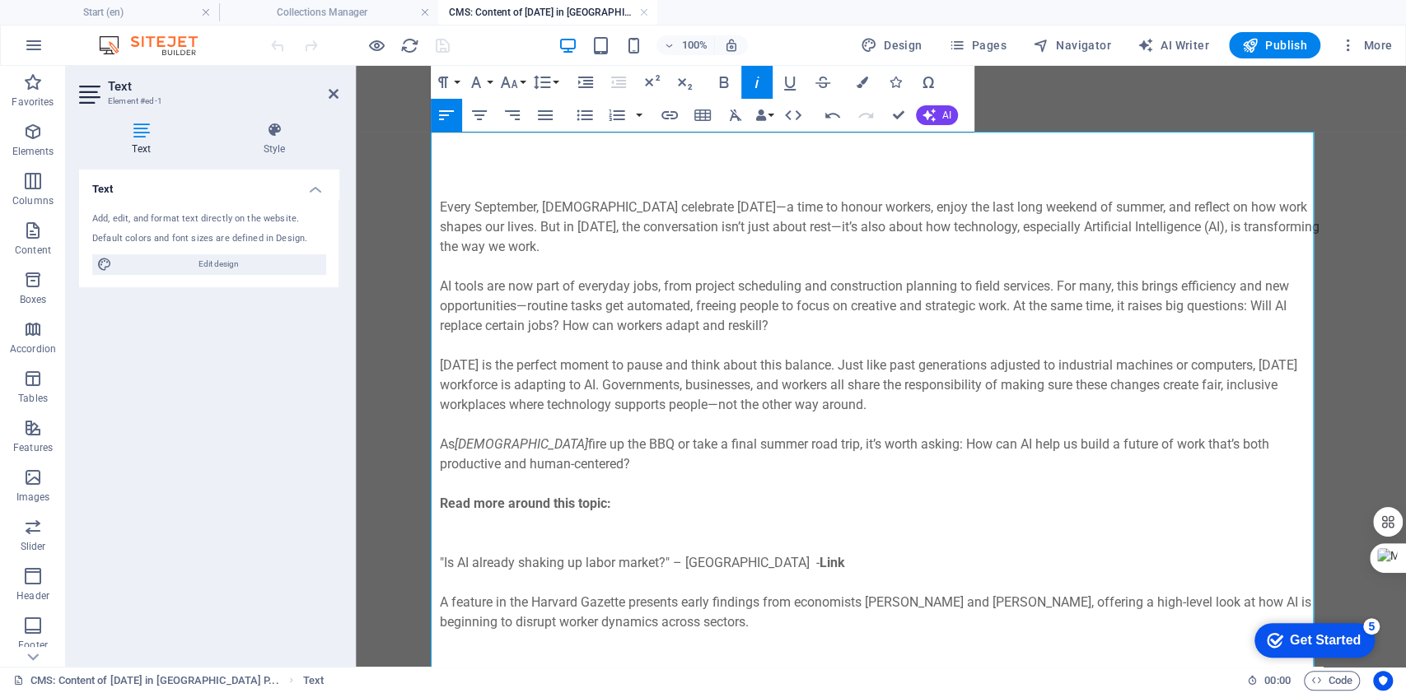
click at [504, 202] on p "Every September, Canadians celebrate Labour Day—a time to honour workers, enjoy…" at bounding box center [881, 227] width 883 height 59
click at [766, 82] on icon "button" at bounding box center [757, 82] width 20 height 20
drag, startPoint x: 659, startPoint y: 208, endPoint x: 722, endPoint y: 215, distance: 63.8
click at [722, 215] on p "Every September , Canadians celebrate Labour Day—a time to honour workers, enjo…" at bounding box center [881, 227] width 883 height 59
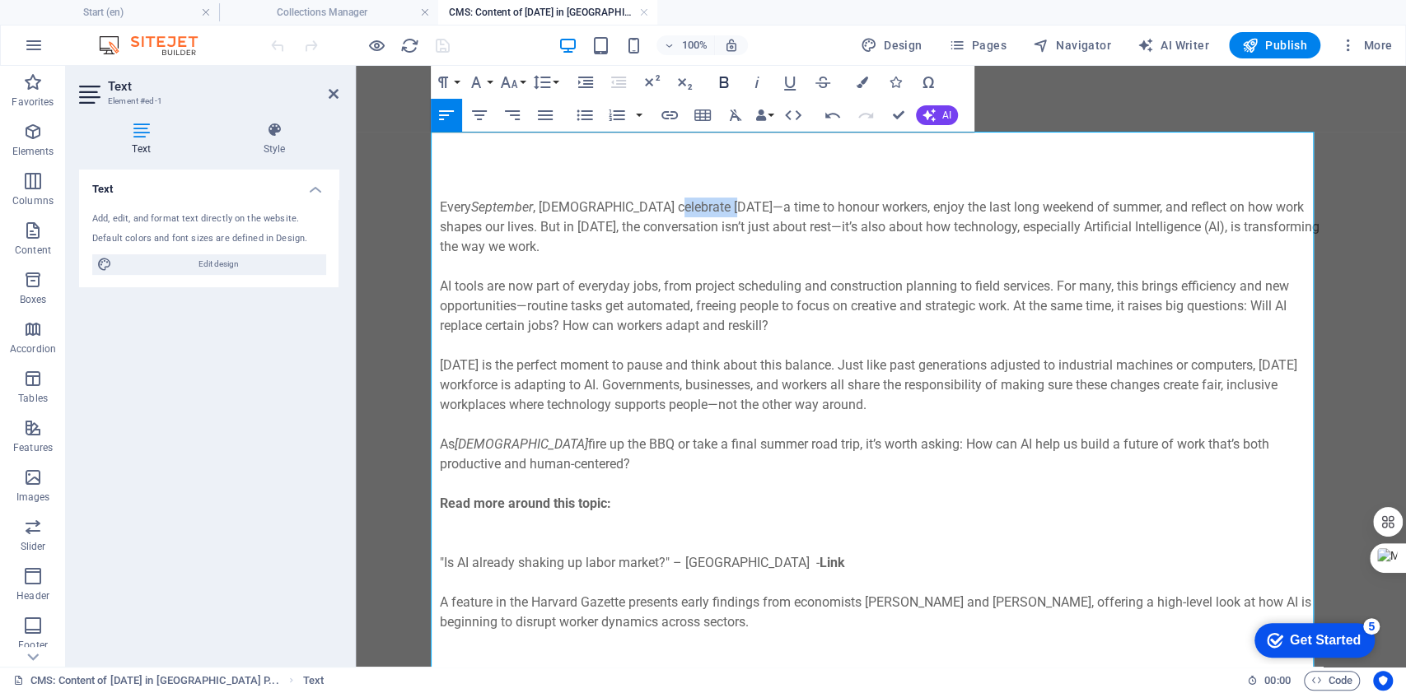
click at [722, 75] on icon "button" at bounding box center [724, 82] width 20 height 20
click at [751, 315] on p "AI tools are now part of everyday jobs, from project scheduling and constructio…" at bounding box center [881, 306] width 883 height 59
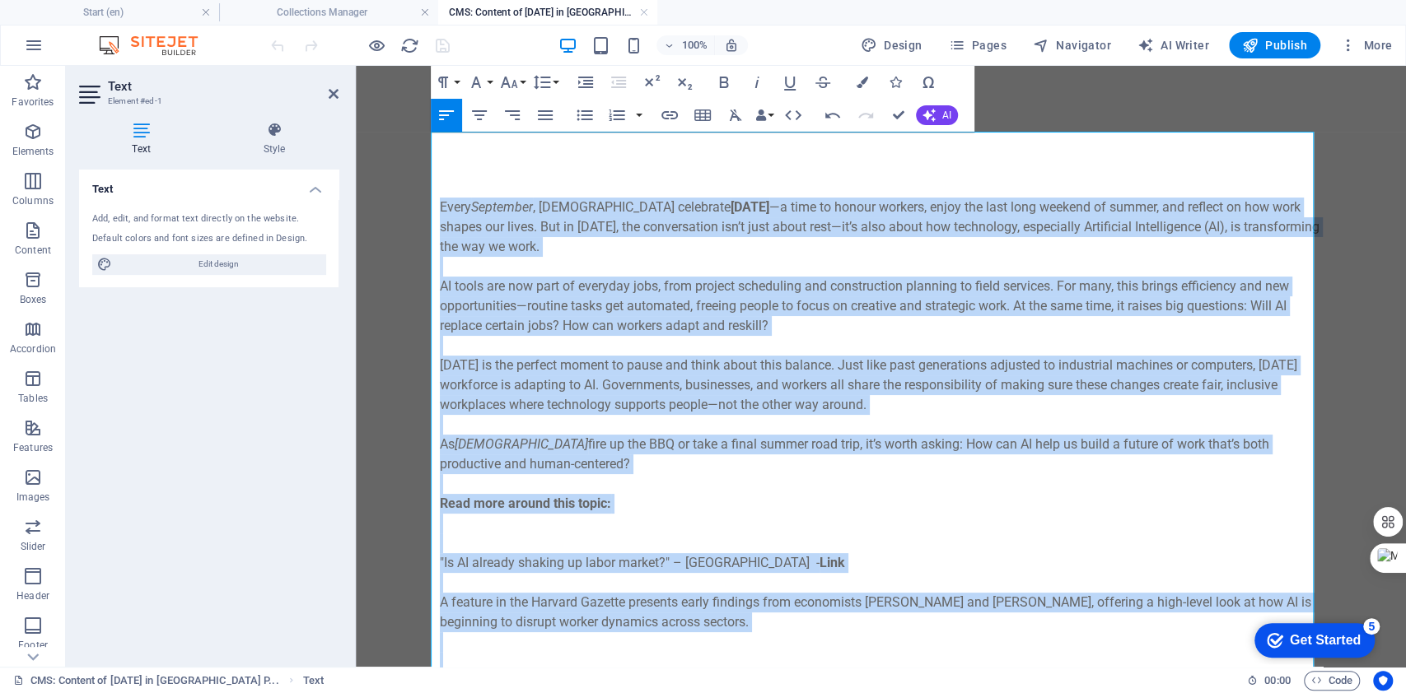
copy div "Every September , Canadians celebrate Labour Day —a time to honour workers, enj…"
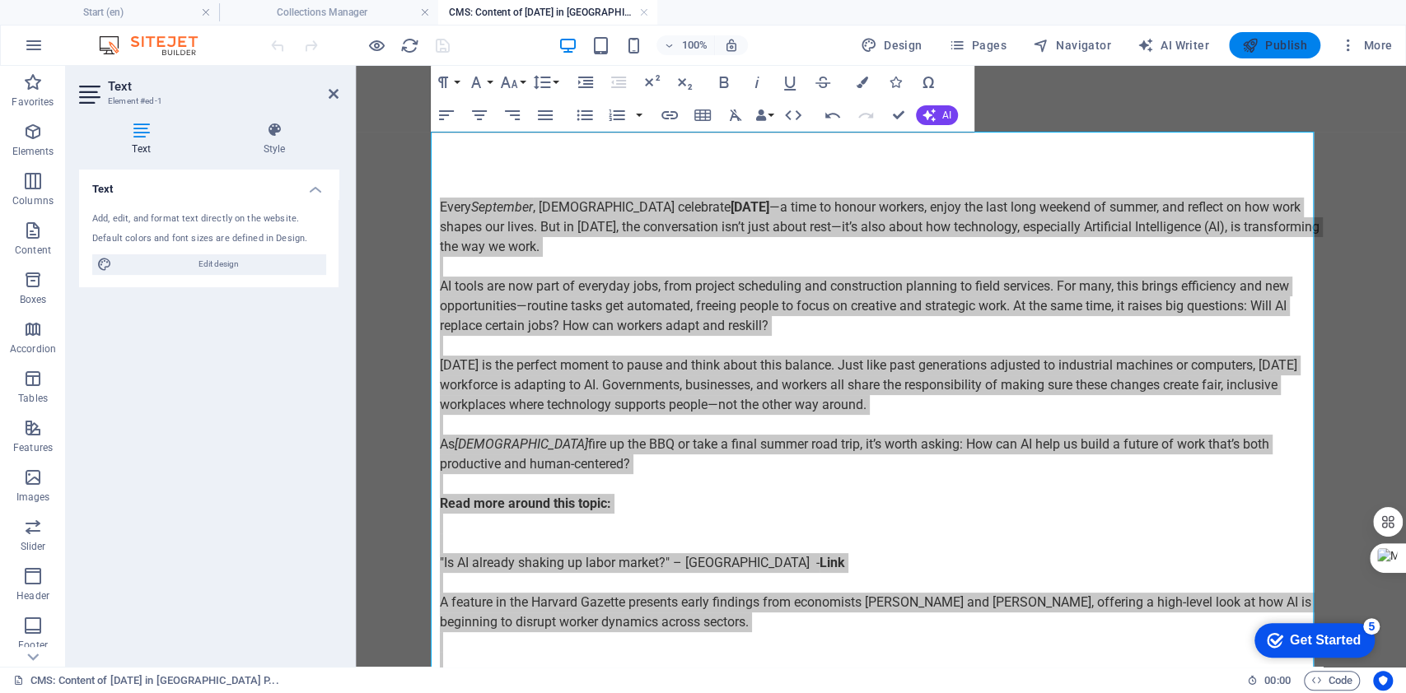
click at [1285, 40] on span "Publish" at bounding box center [1274, 45] width 65 height 16
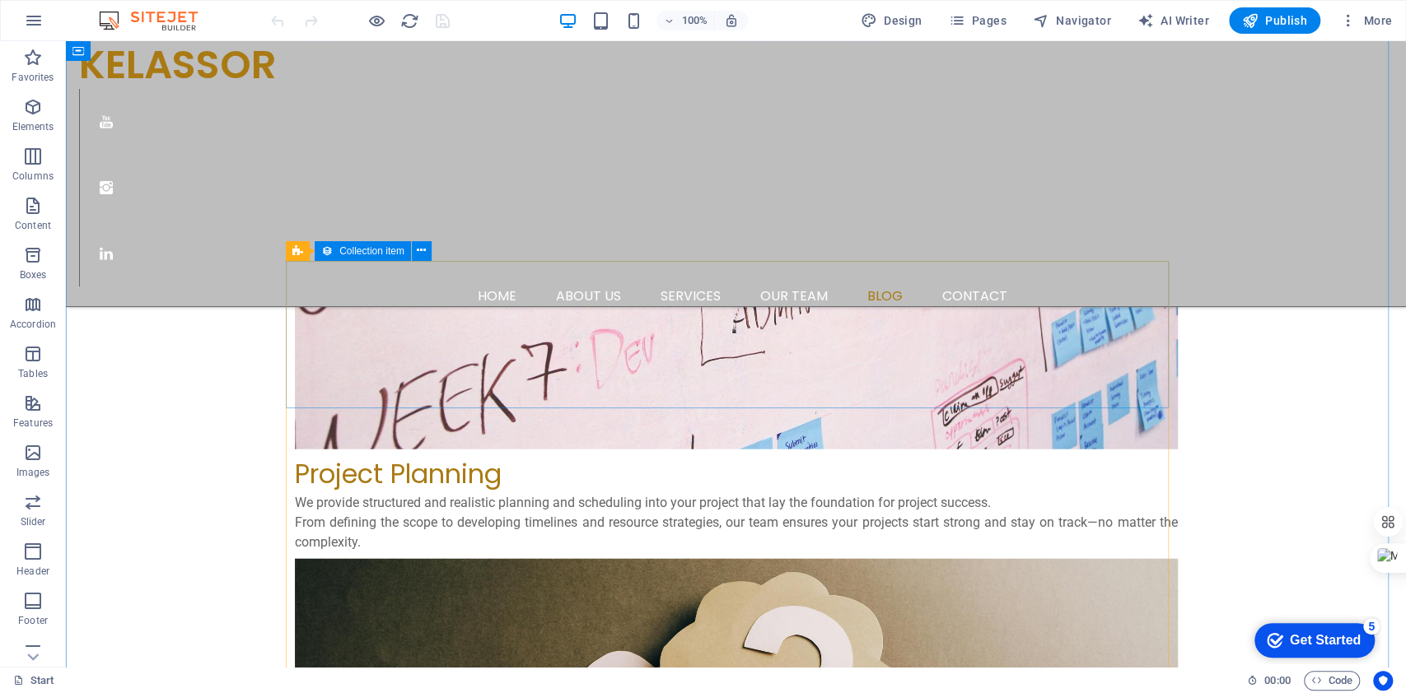
scroll to position [2525, 0]
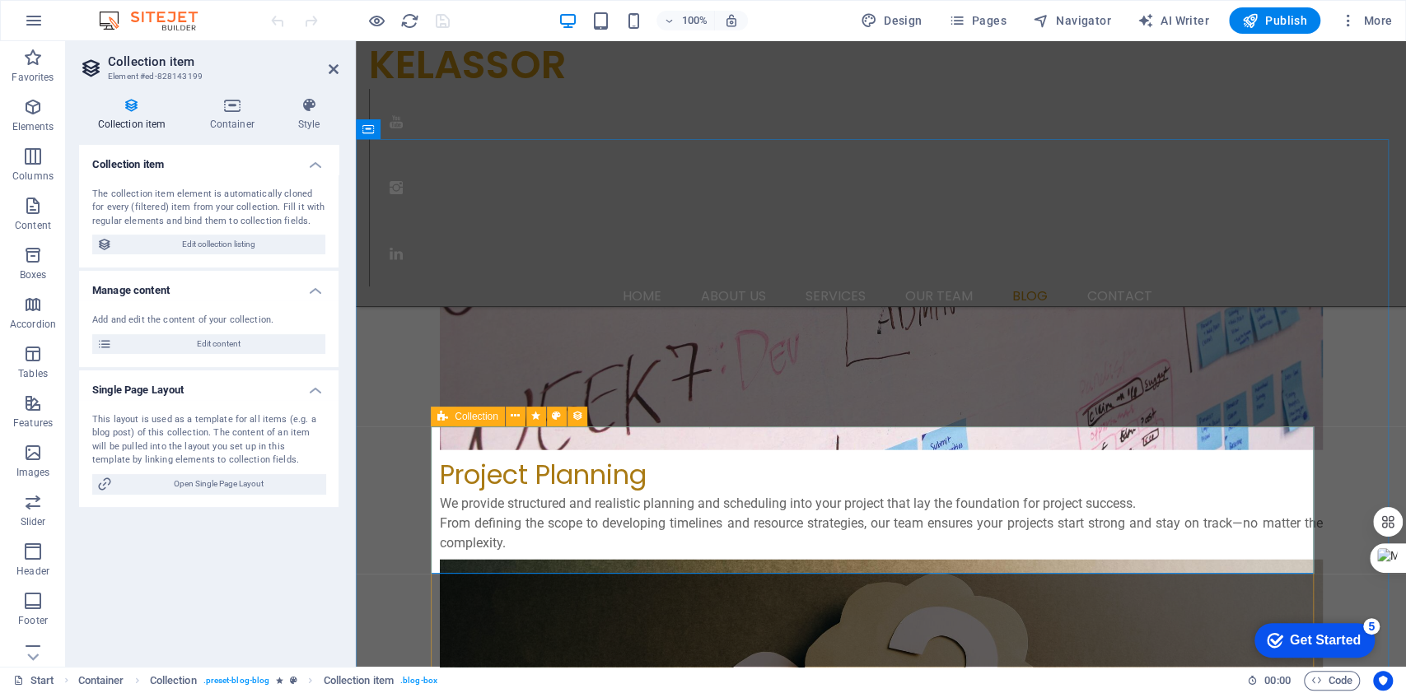
click at [453, 416] on div "Collection" at bounding box center [468, 417] width 74 height 20
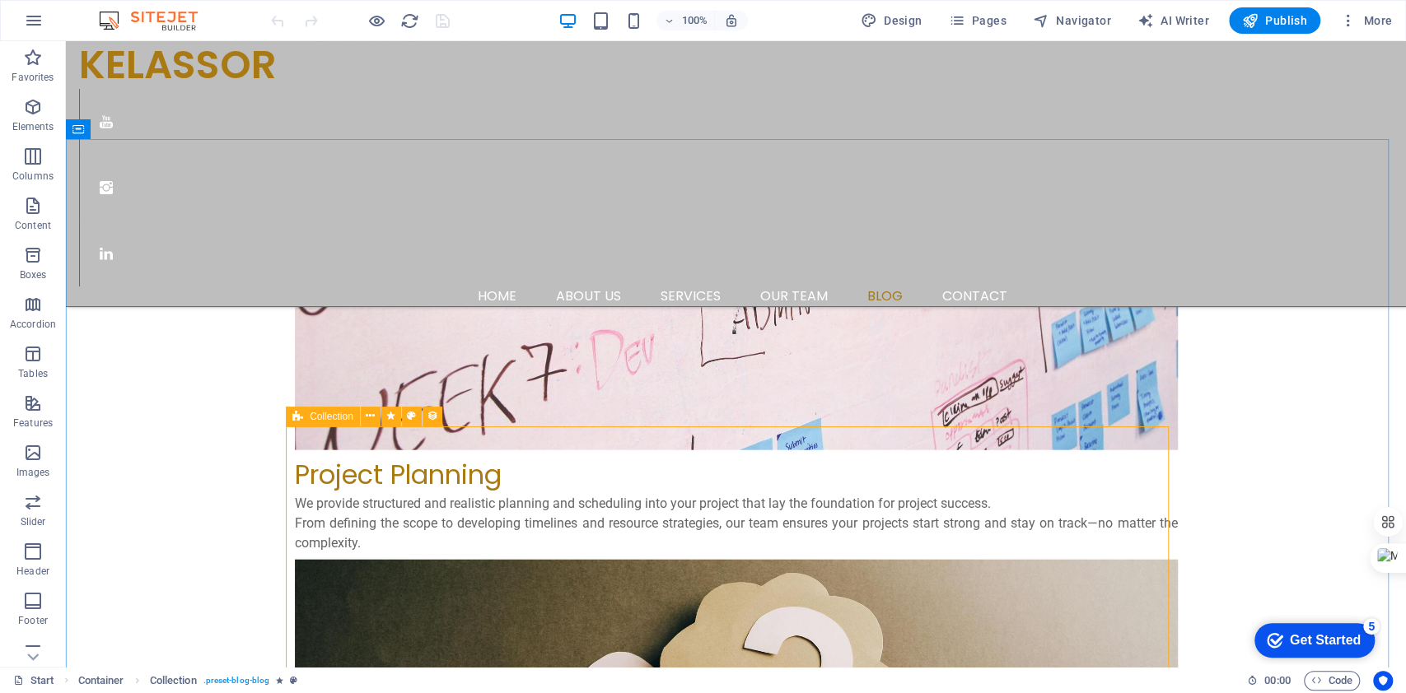
click at [303, 417] on div "Collection" at bounding box center [323, 417] width 74 height 20
select select "columns.publishing_date_DESC"
select select "columns.description"
select select "columns.status"
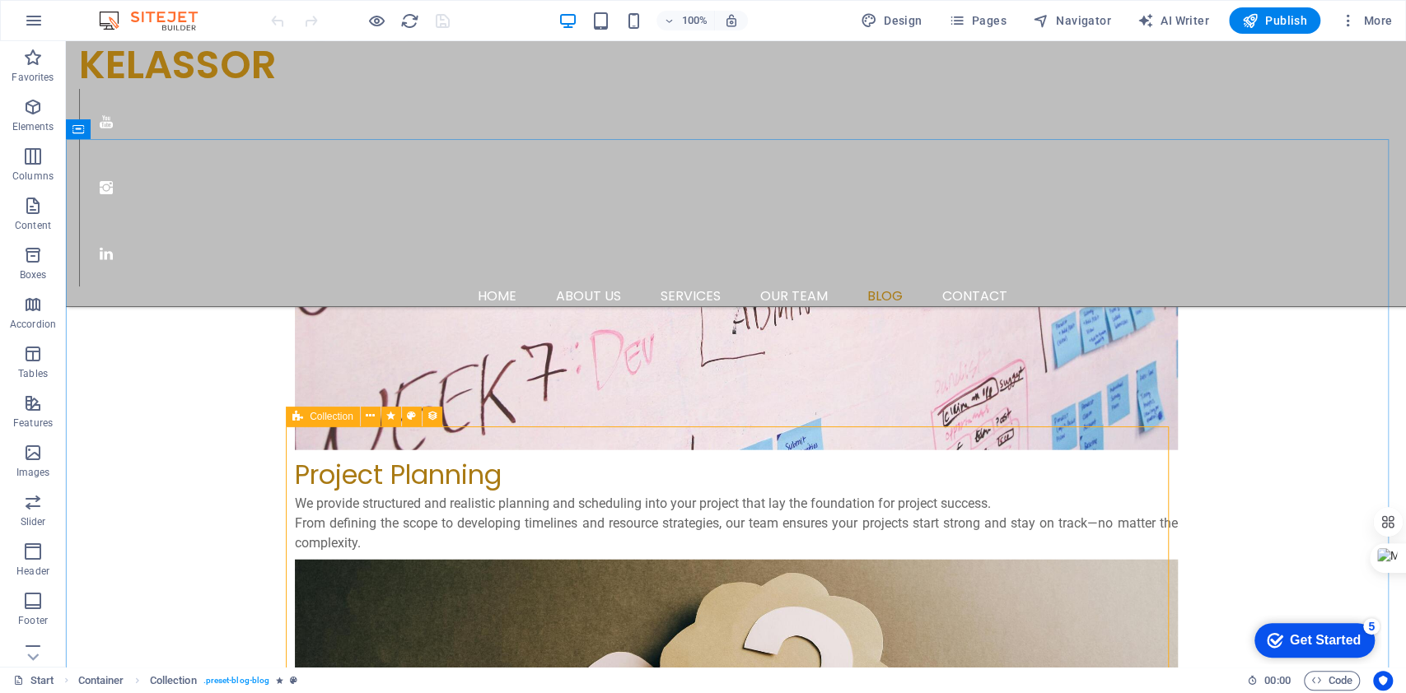
select select "columns.publishing_date"
select select "past"
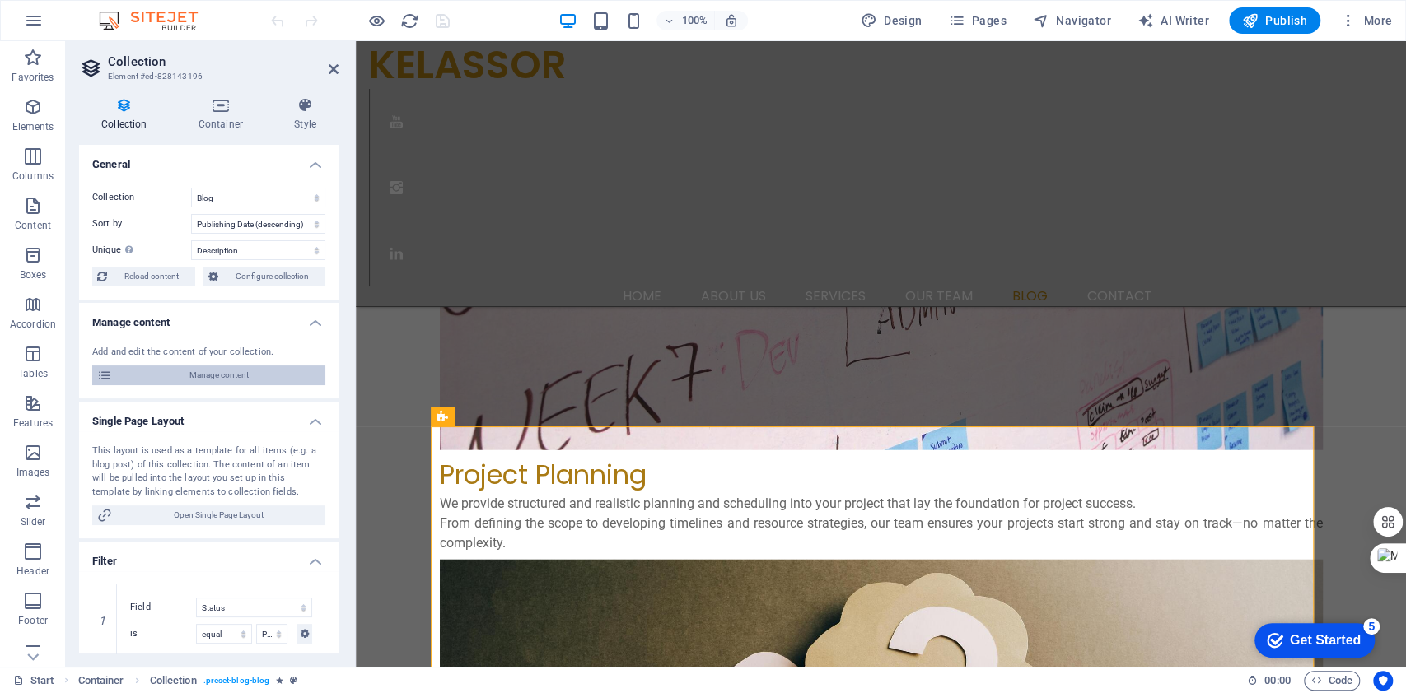
click at [231, 381] on span "Manage content" at bounding box center [218, 376] width 203 height 20
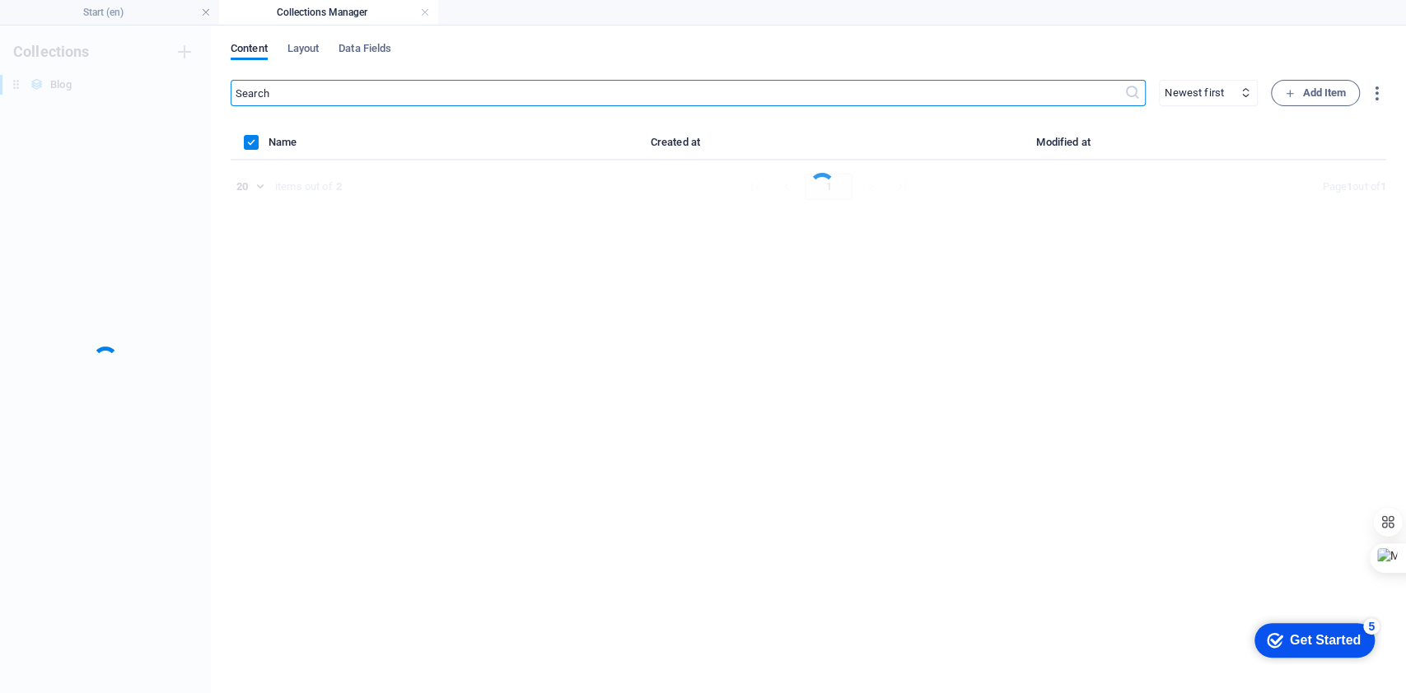
scroll to position [0, 0]
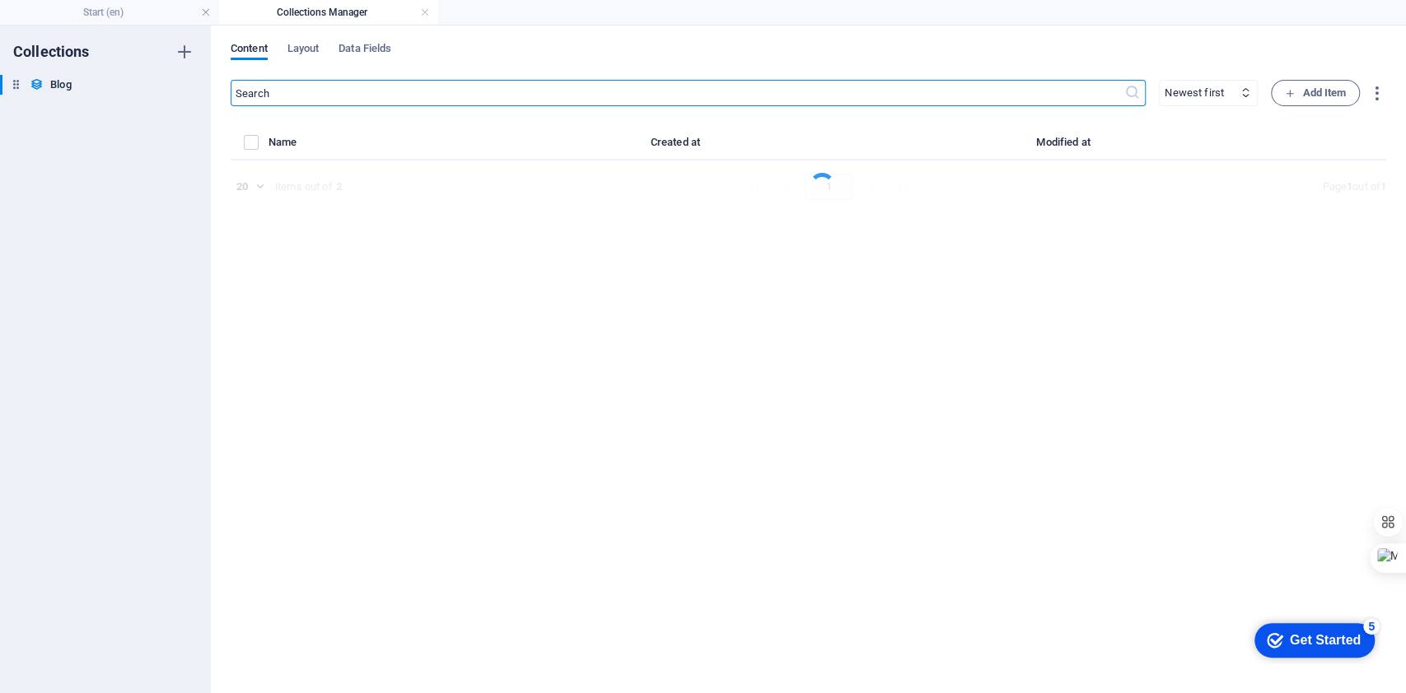
select select "columns.category_ASC"
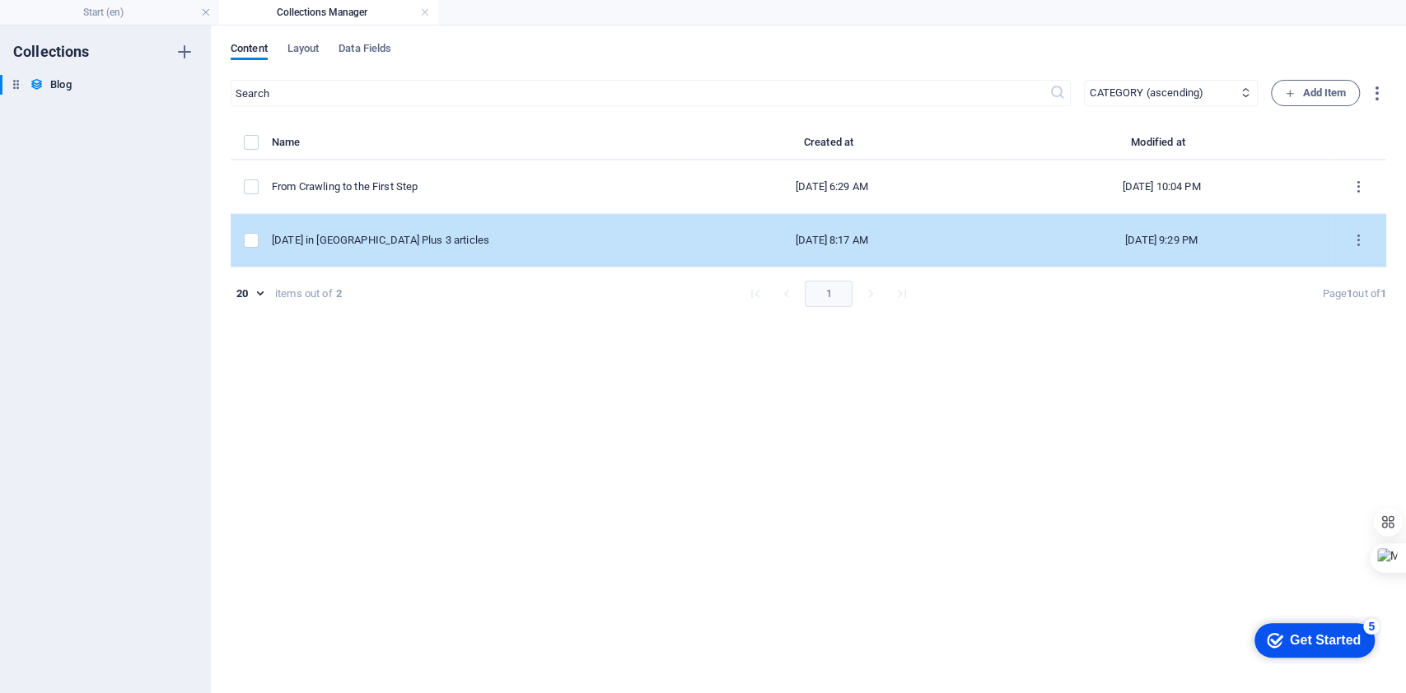
click at [491, 240] on div "2536 Labour Day in Canada Plus 3 articles" at bounding box center [465, 240] width 387 height 15
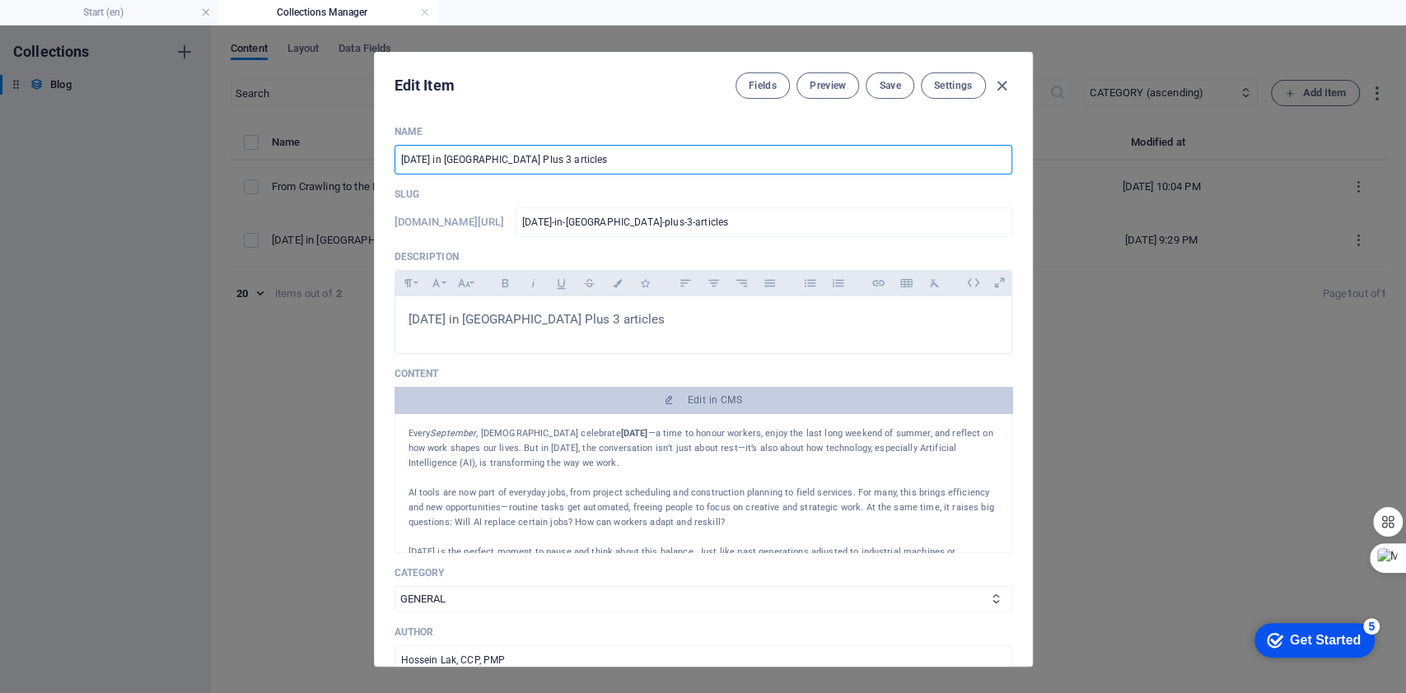
drag, startPoint x: 529, startPoint y: 161, endPoint x: 646, endPoint y: 155, distance: 117.1
click at [646, 155] on input "2536 Labour Day in Canada Plus 3 articles" at bounding box center [703, 160] width 618 height 30
type input "2536 Labour Day in Canada (Podcast and a link to an article)"
click at [830, 83] on span "Preview" at bounding box center [828, 85] width 36 height 13
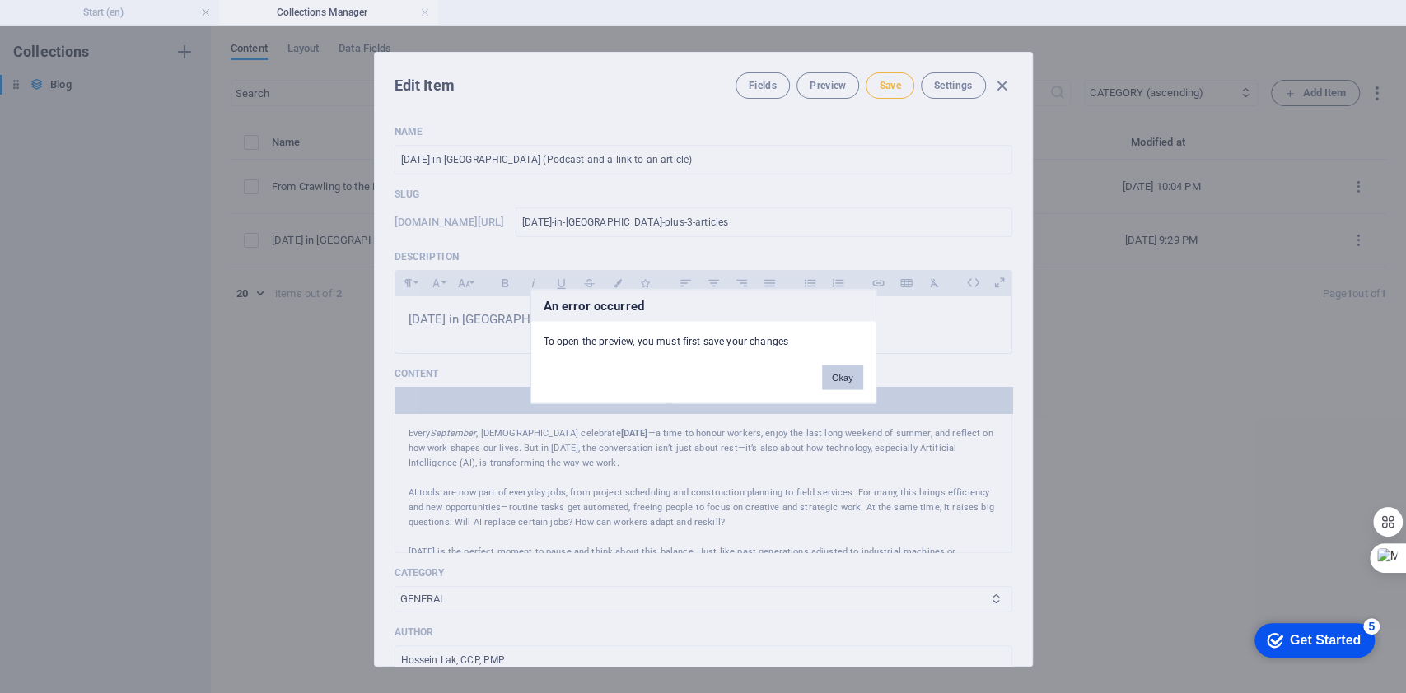
click at [834, 376] on button "Okay" at bounding box center [842, 378] width 41 height 25
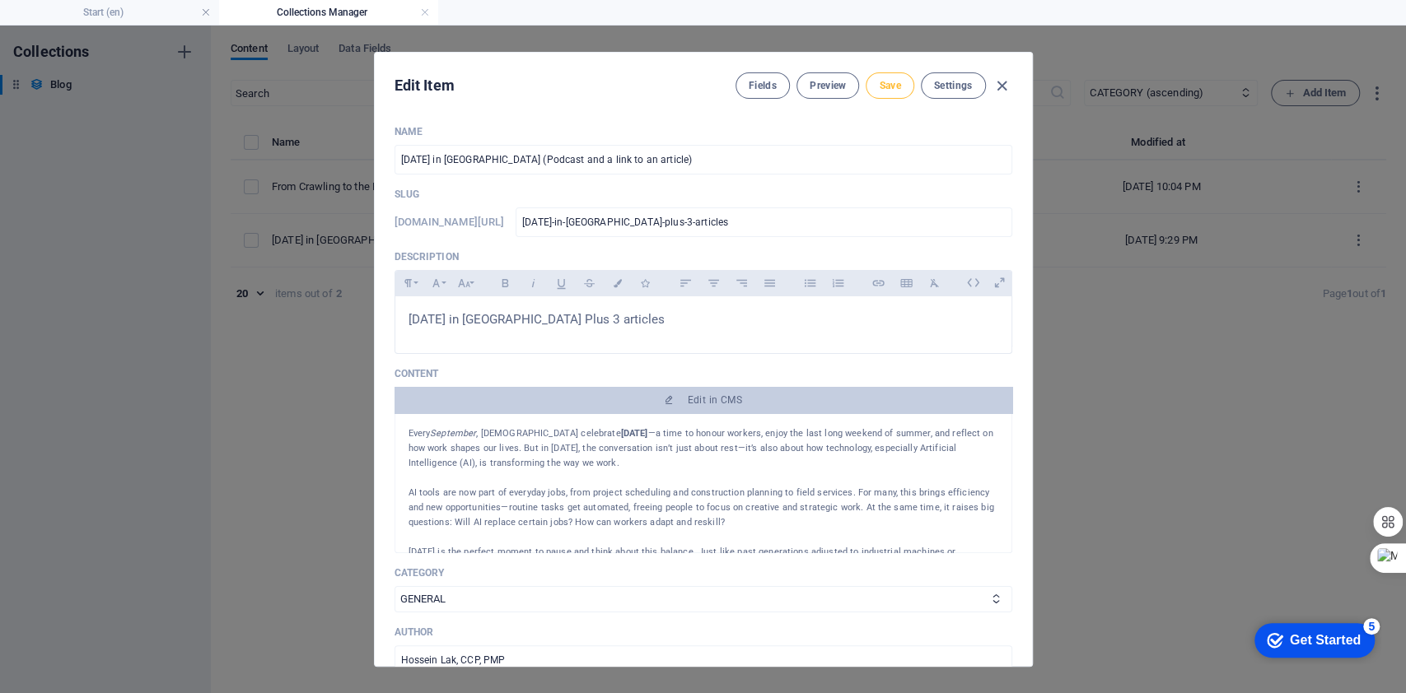
click at [880, 76] on button "Save" at bounding box center [890, 85] width 48 height 26
click at [832, 84] on span "Preview" at bounding box center [828, 85] width 36 height 13
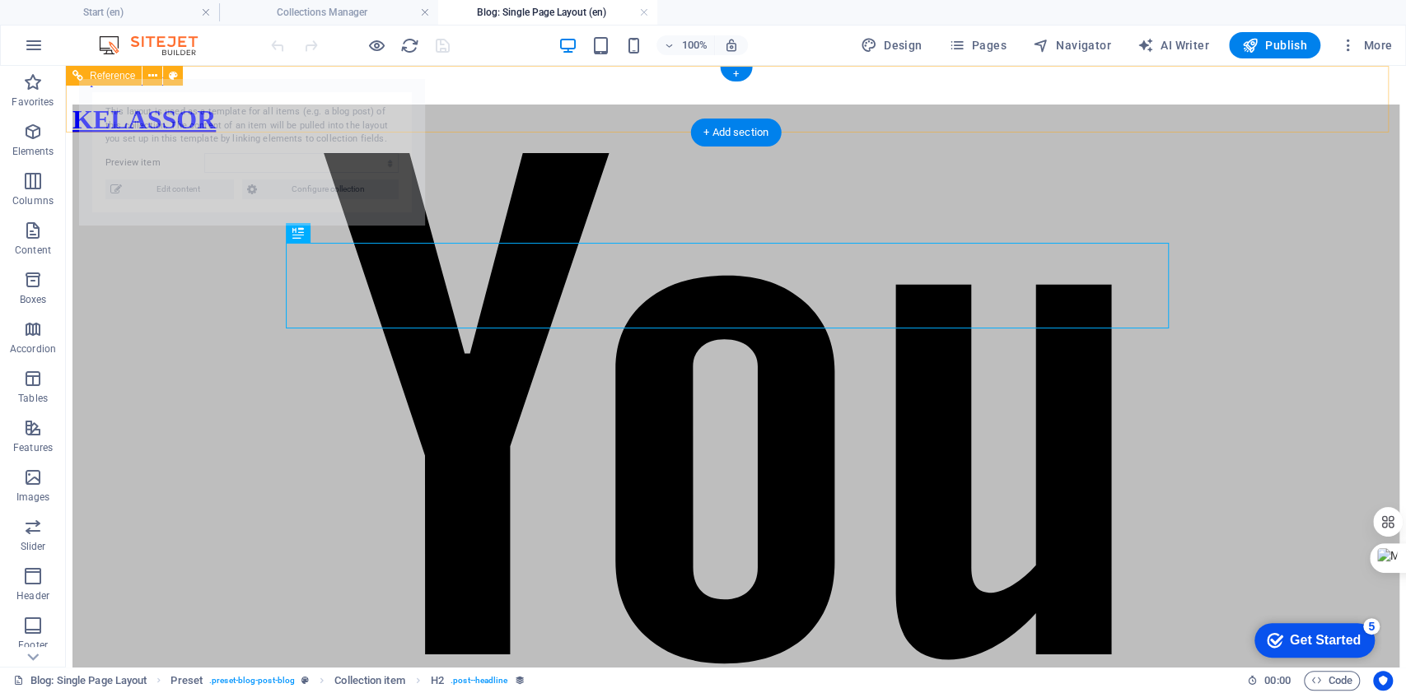
select select "68b5b8f070ae34590301a8cc"
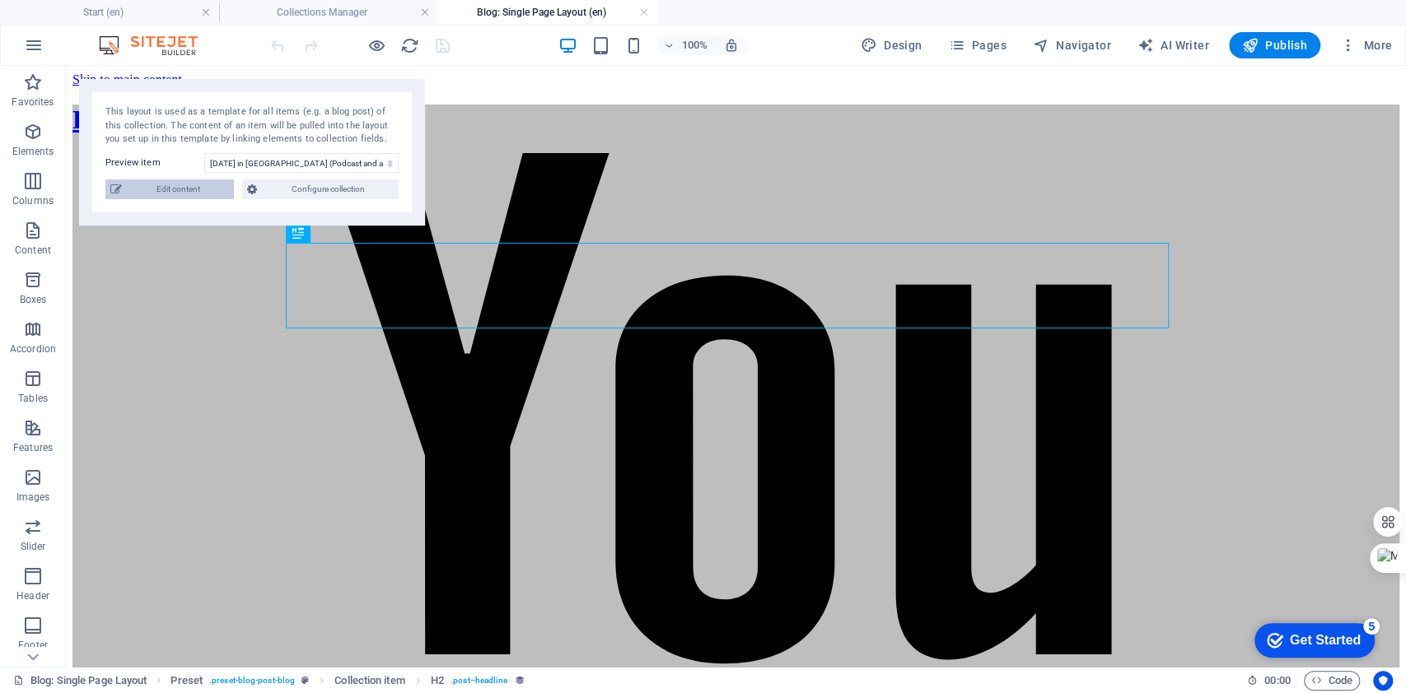
click at [152, 194] on span "Edit content" at bounding box center [178, 190] width 102 height 20
type input "2536-labour-day-in-canada-plus-3-articles"
type textarea "Celebrate Labour Day in Canada! Discover how AI is reshaping work, enhancing ef…"
type input "project management, personal growth, professional development, Kelassor, planni…"
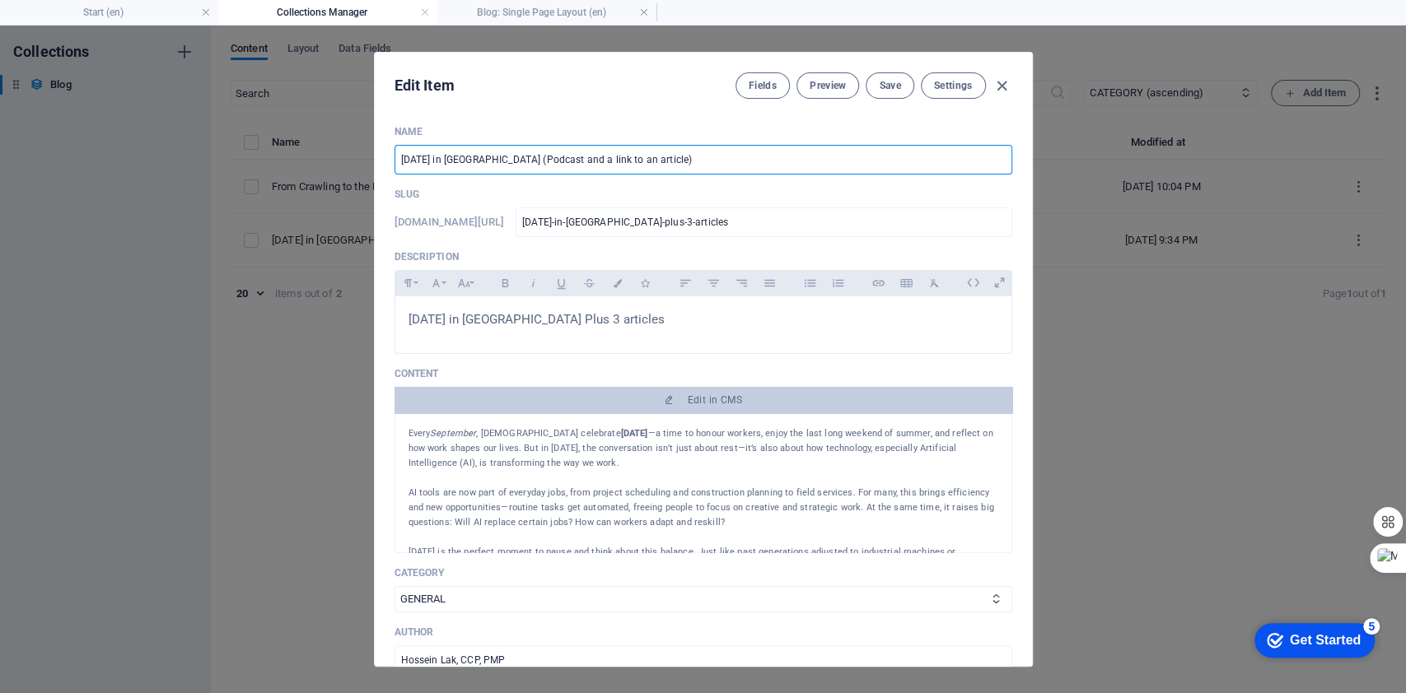
drag, startPoint x: 627, startPoint y: 154, endPoint x: 587, endPoint y: 148, distance: 39.9
click at [587, 148] on input "2536 Labour Day in Canada (Podcast and a link to an article)" at bounding box center [703, 160] width 618 height 30
click at [592, 160] on input "2536 Labour Day in Canada (Podcast and an article)" at bounding box center [703, 160] width 618 height 30
type input "[DATE] in [GEOGRAPHIC_DATA] (Podcast and article)"
click at [809, 77] on button "Preview" at bounding box center [827, 85] width 63 height 26
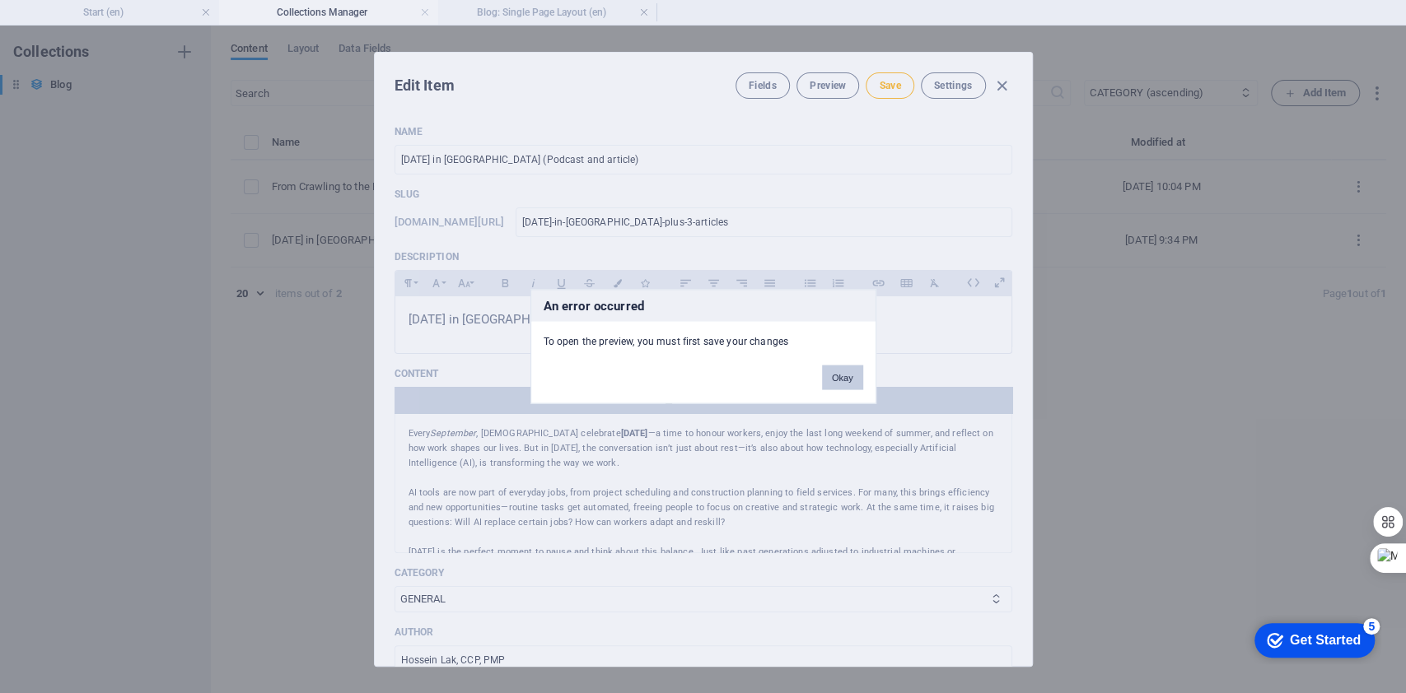
click at [853, 383] on button "Okay" at bounding box center [842, 378] width 41 height 25
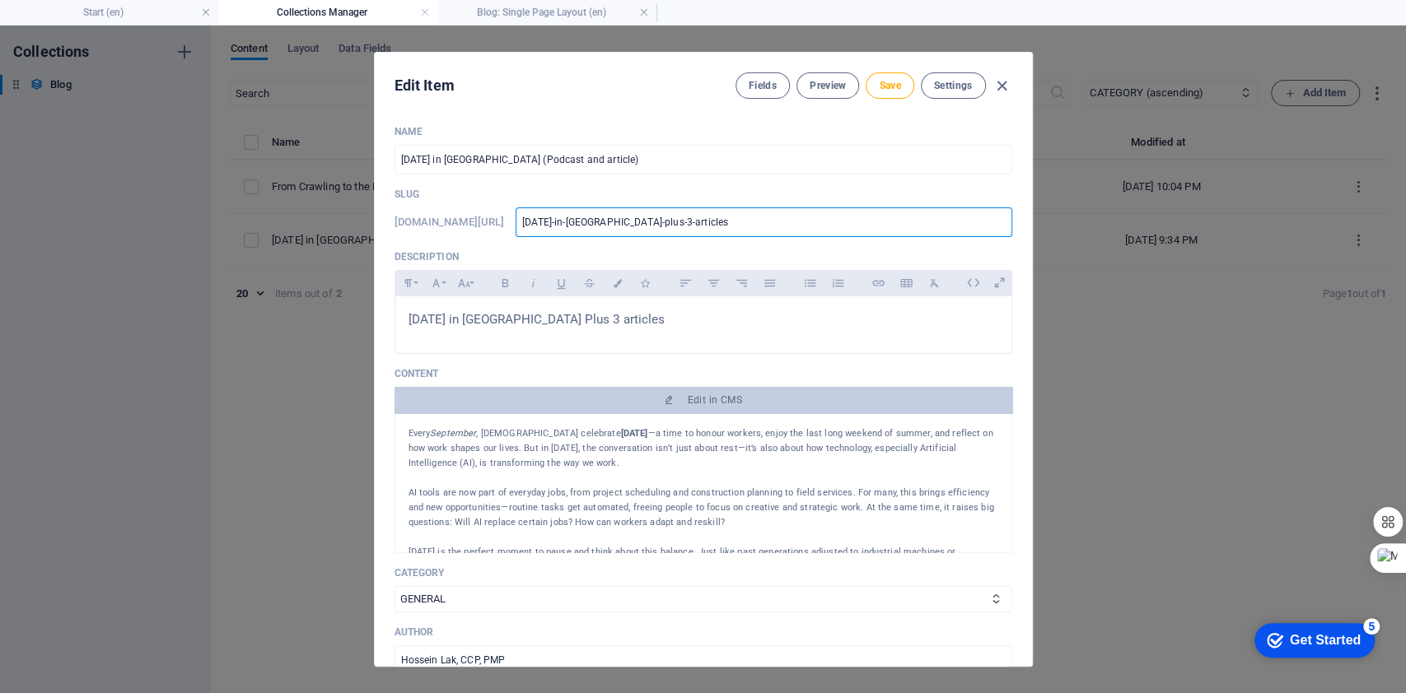
drag, startPoint x: 678, startPoint y: 218, endPoint x: 856, endPoint y: 218, distance: 177.9
click at [856, 218] on input "2536-labour-day-in-canada-plus-3-articles" at bounding box center [764, 223] width 496 height 30
type input "2536-labour-day-in-canada-plus-"
type input "2536-labour-day-in-canada-plus"
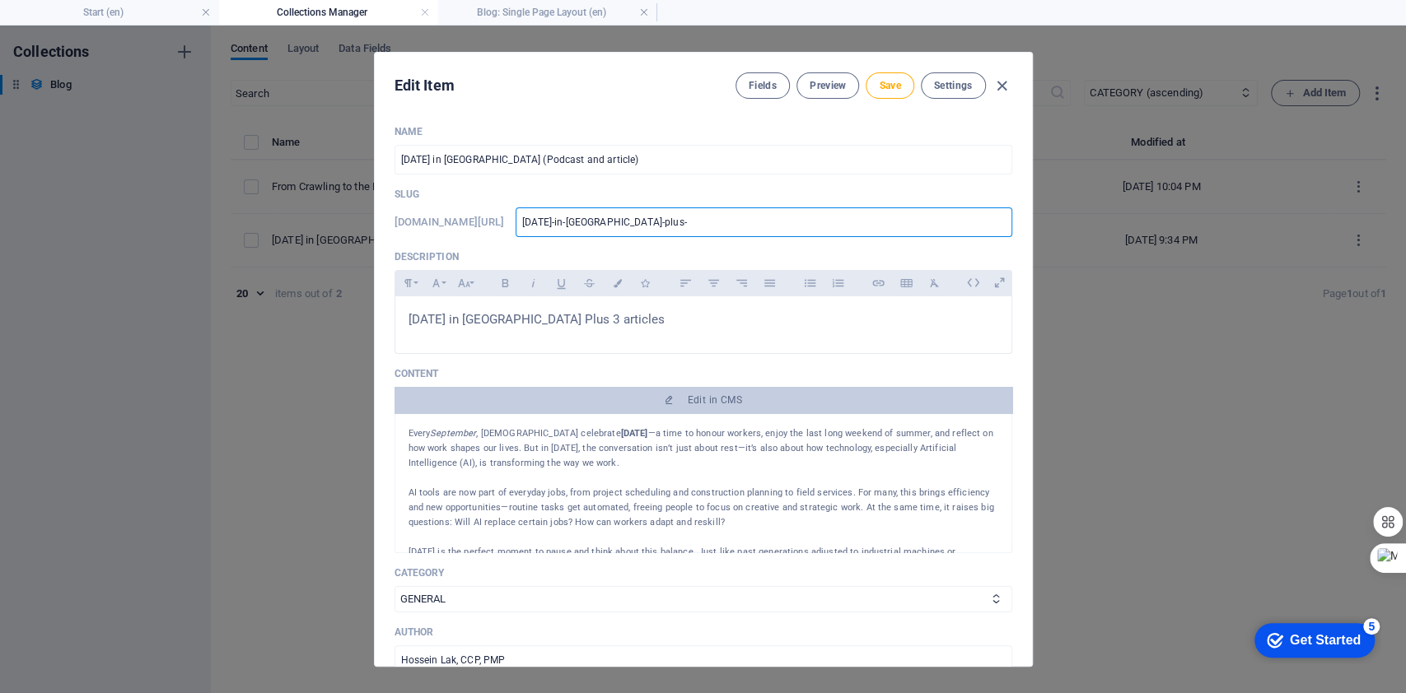
type input "2536-labour-day-in-canada-plus"
type input "2536-labour-day-in-canada-plu"
type input "2536-labour-day-in-canada-pl"
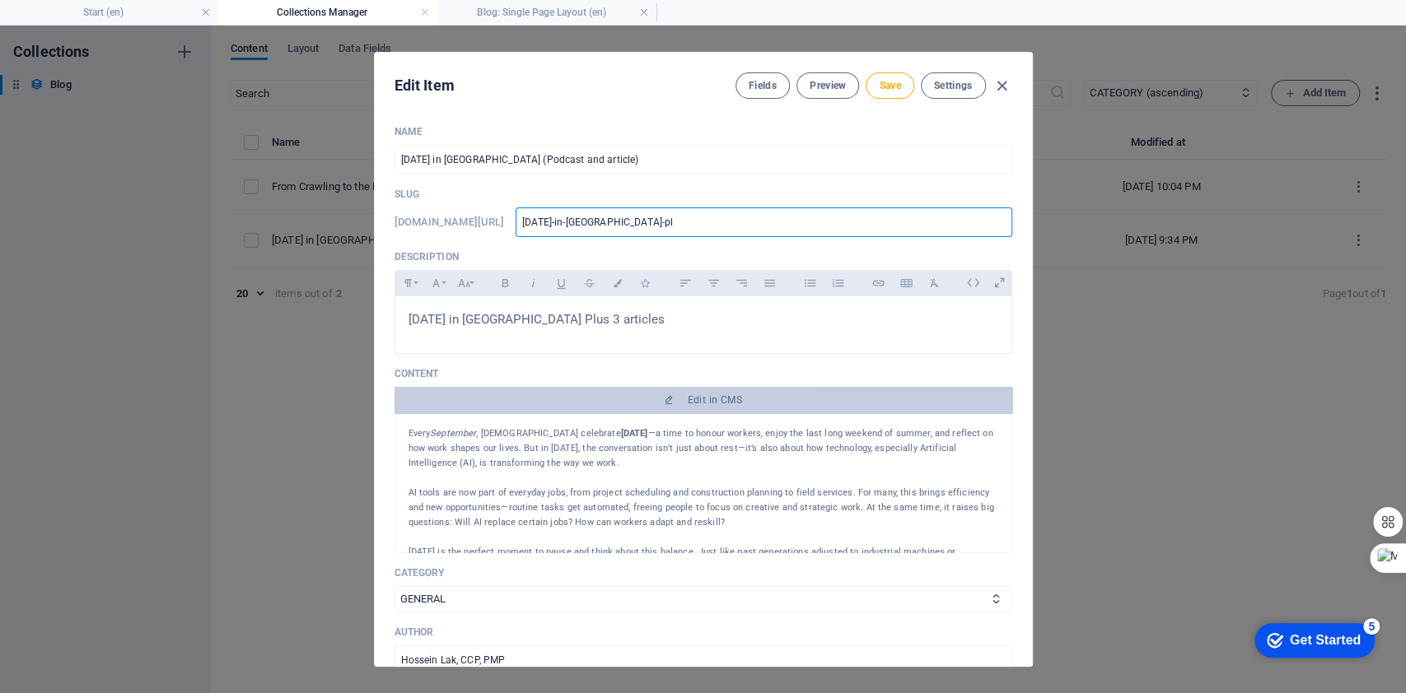
type input "2536-labour-day-in-canada-p"
type input "2536-labour-day-in-canada-"
type input "2536-labour-day-in-canada"
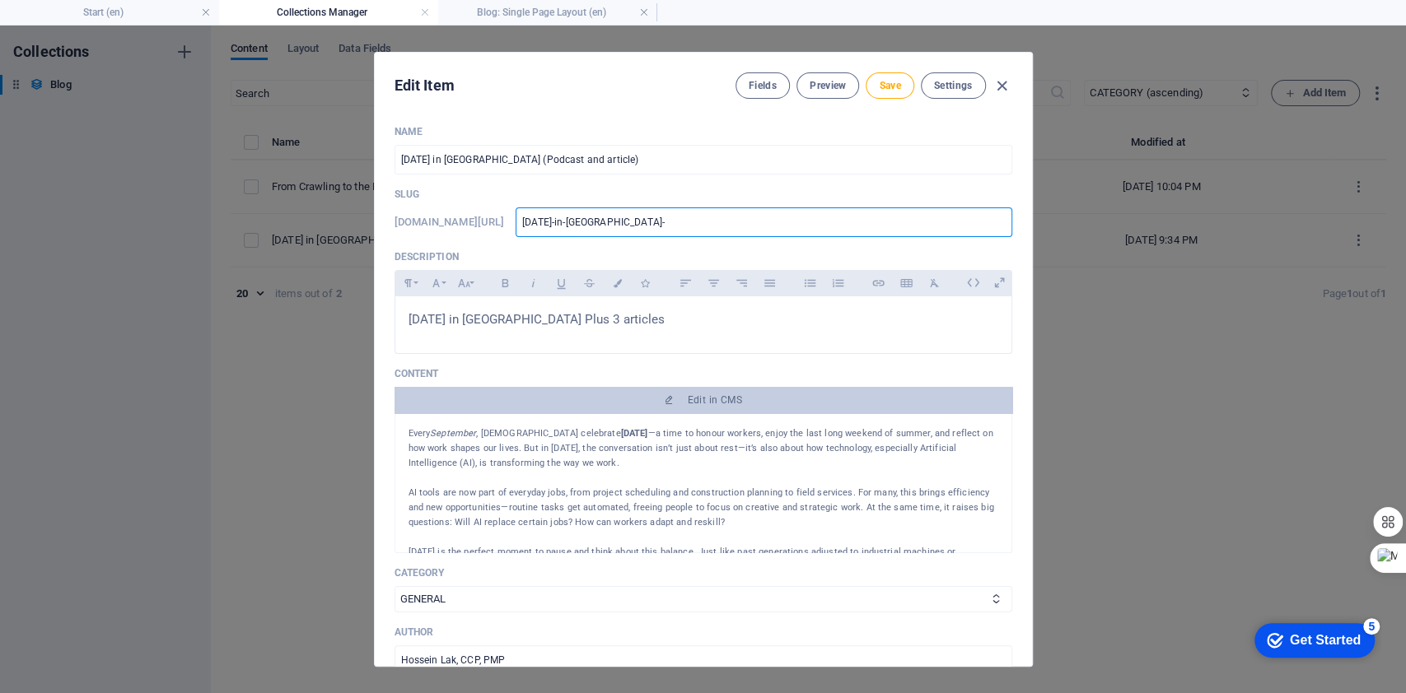
type input "2536-labour-day-in-canada"
click at [879, 82] on span "Save" at bounding box center [889, 85] width 21 height 13
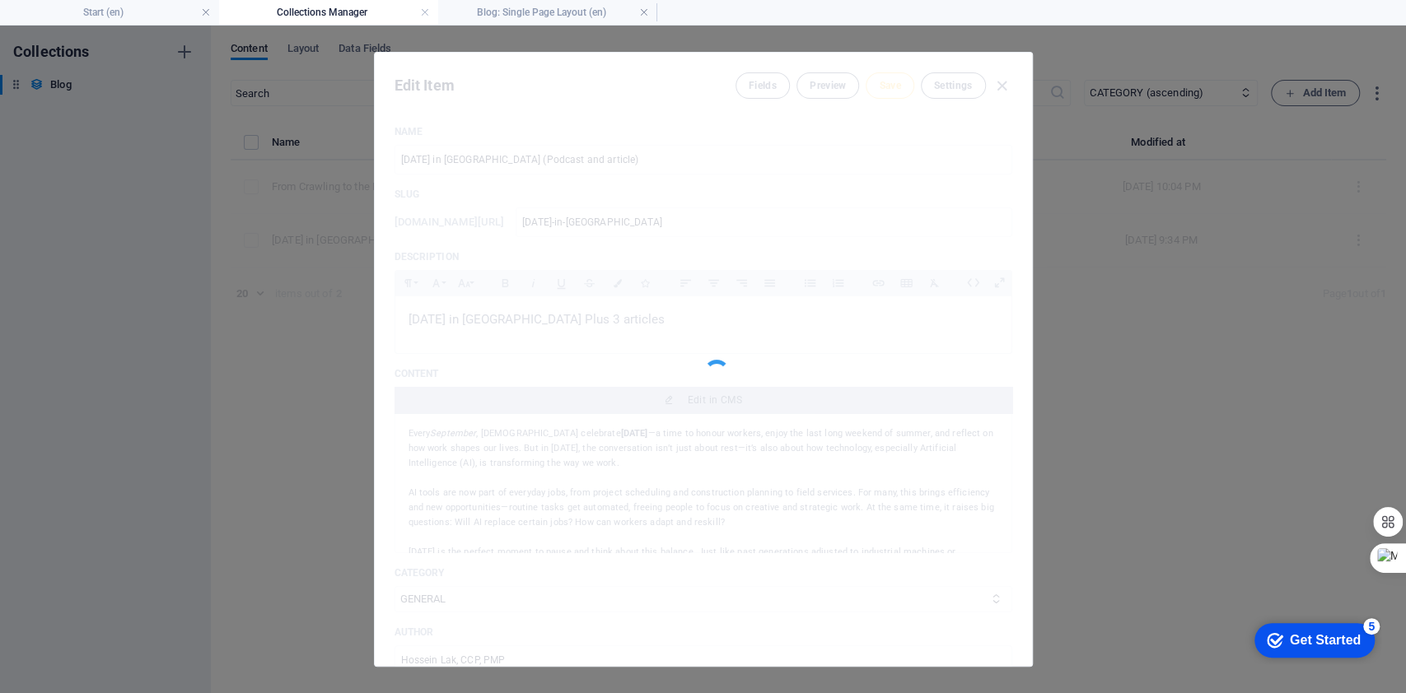
type input "2536-labour-day-in-canada"
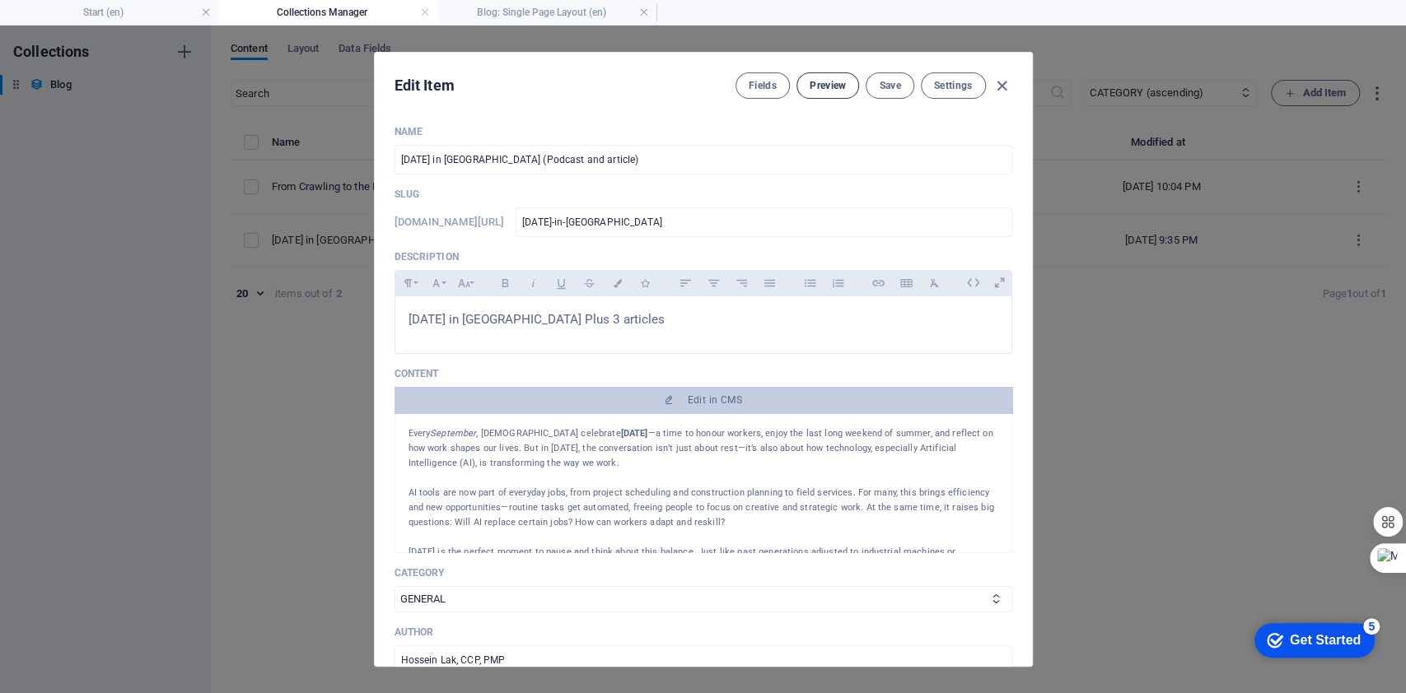
click at [824, 91] on span "Preview" at bounding box center [828, 85] width 36 height 13
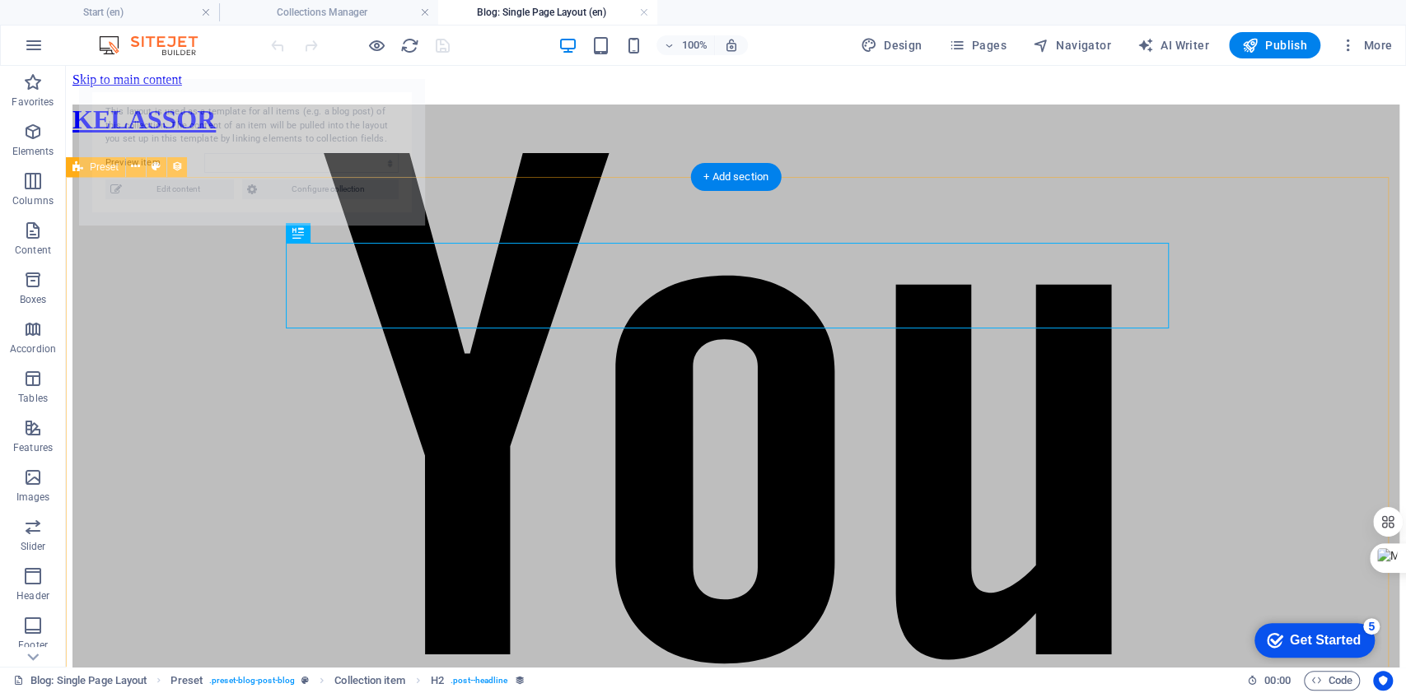
select select "68b5b8f070ae34590301a8cc"
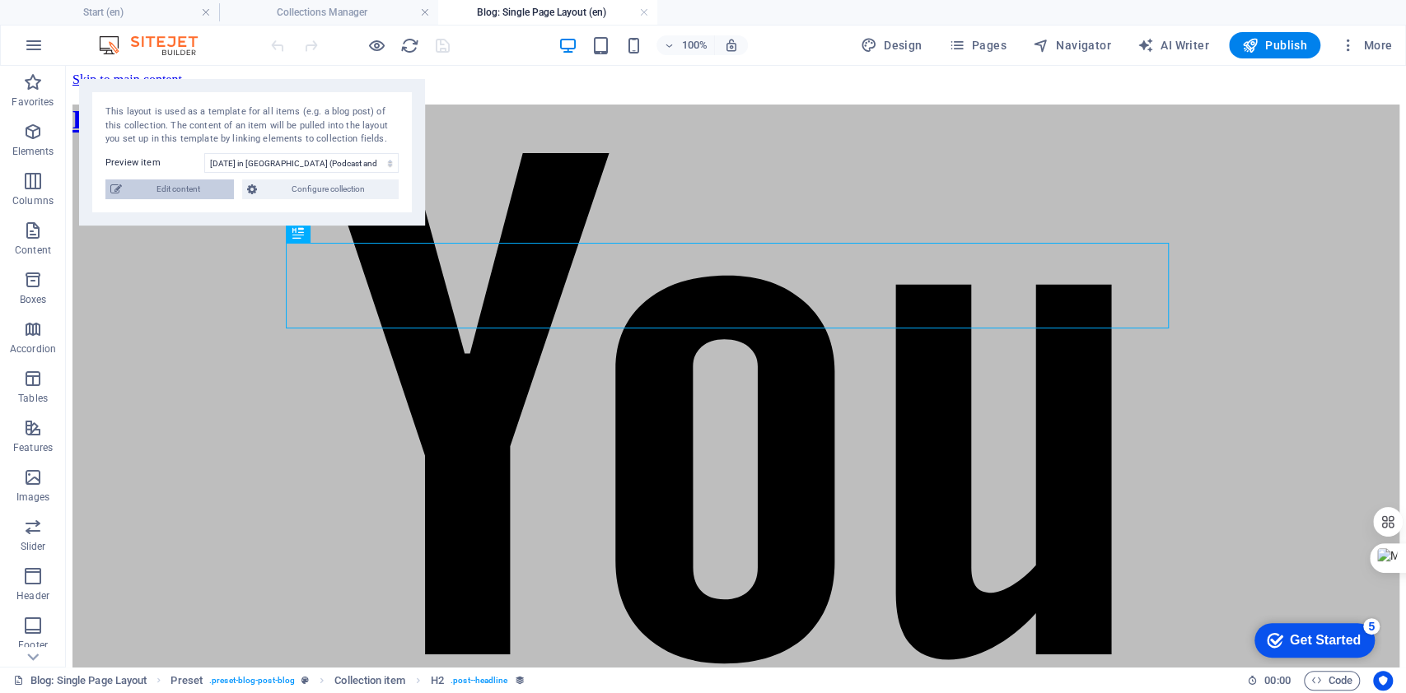
click at [166, 192] on span "Edit content" at bounding box center [178, 190] width 102 height 20
type input "2536-labour-day-in-canada"
type textarea "Celebrate Labour Day in Canada! Discover how AI is reshaping work, enhancing ef…"
type input "project management, personal growth, professional development, Kelassor, planni…"
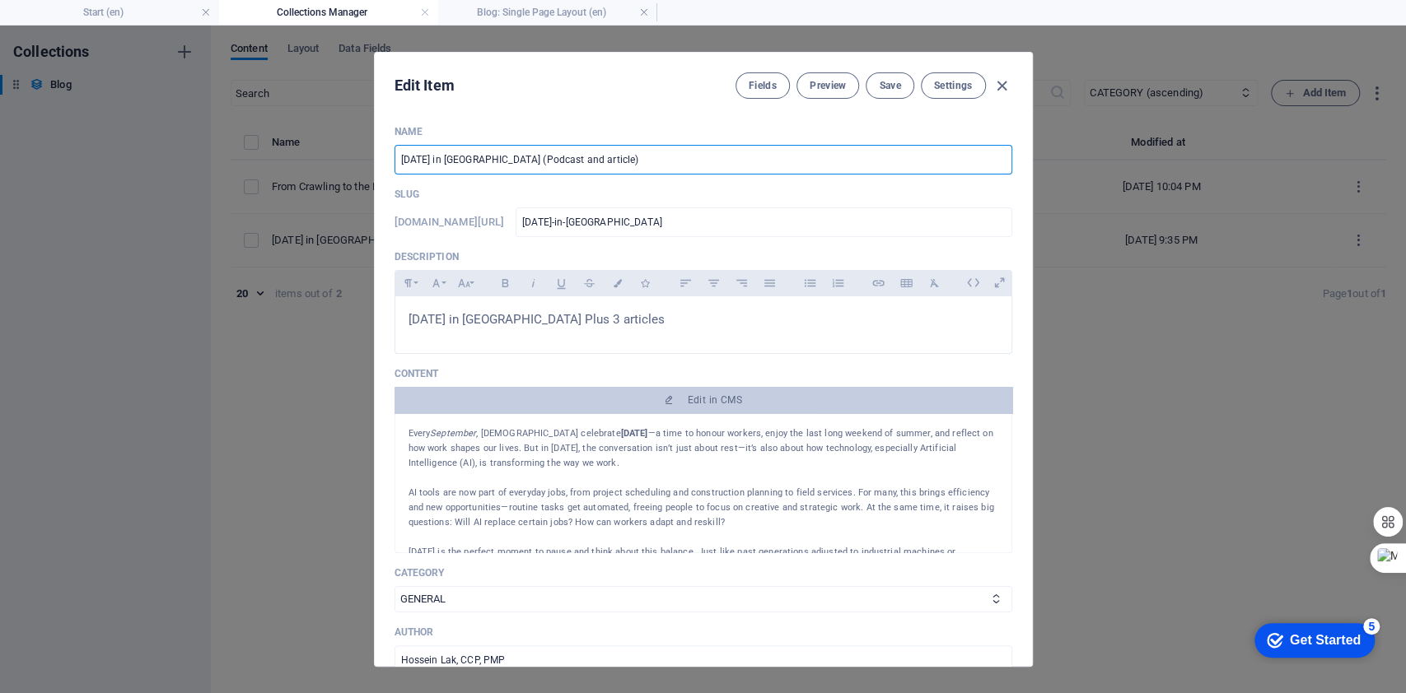
click at [527, 159] on input "[DATE] in [GEOGRAPHIC_DATA] (Podcast and article)" at bounding box center [703, 160] width 618 height 30
click at [884, 83] on span "Save" at bounding box center [889, 85] width 21 height 13
click at [812, 85] on span "Preview" at bounding box center [828, 85] width 36 height 13
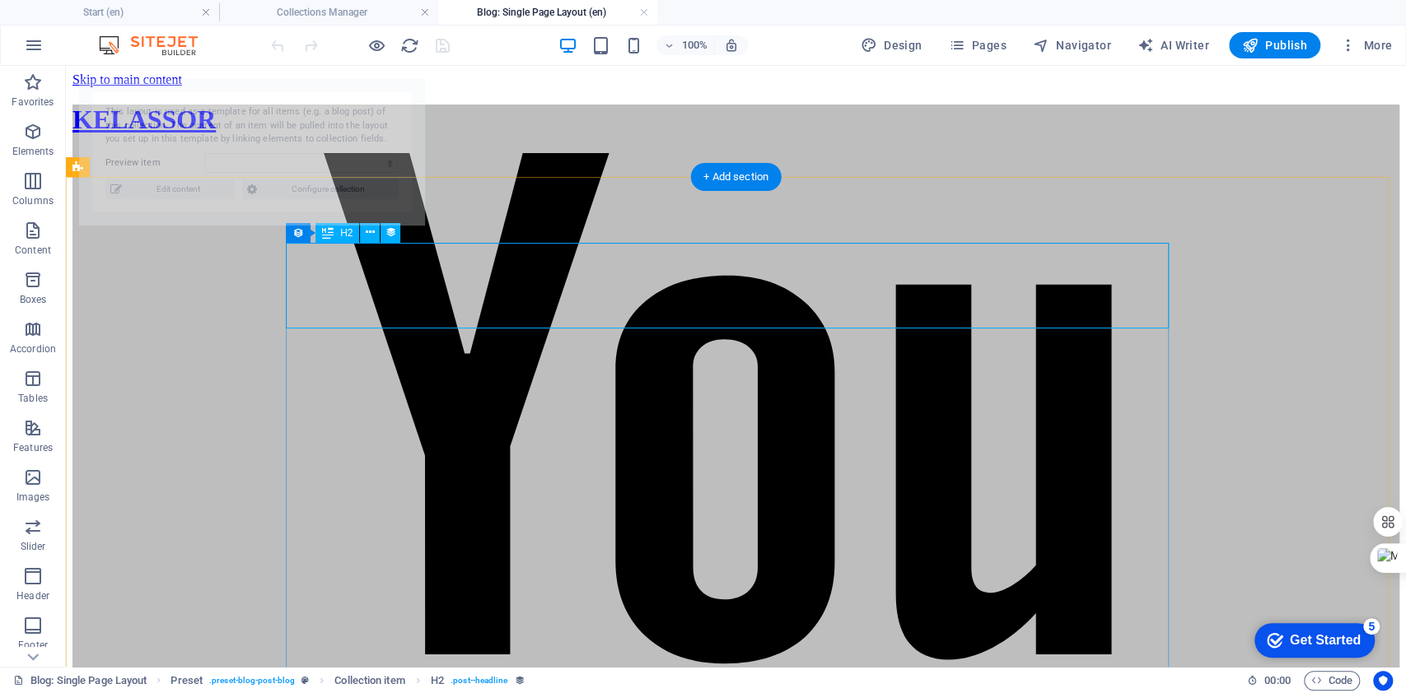
select select "68b5b8f070ae34590301a8cc"
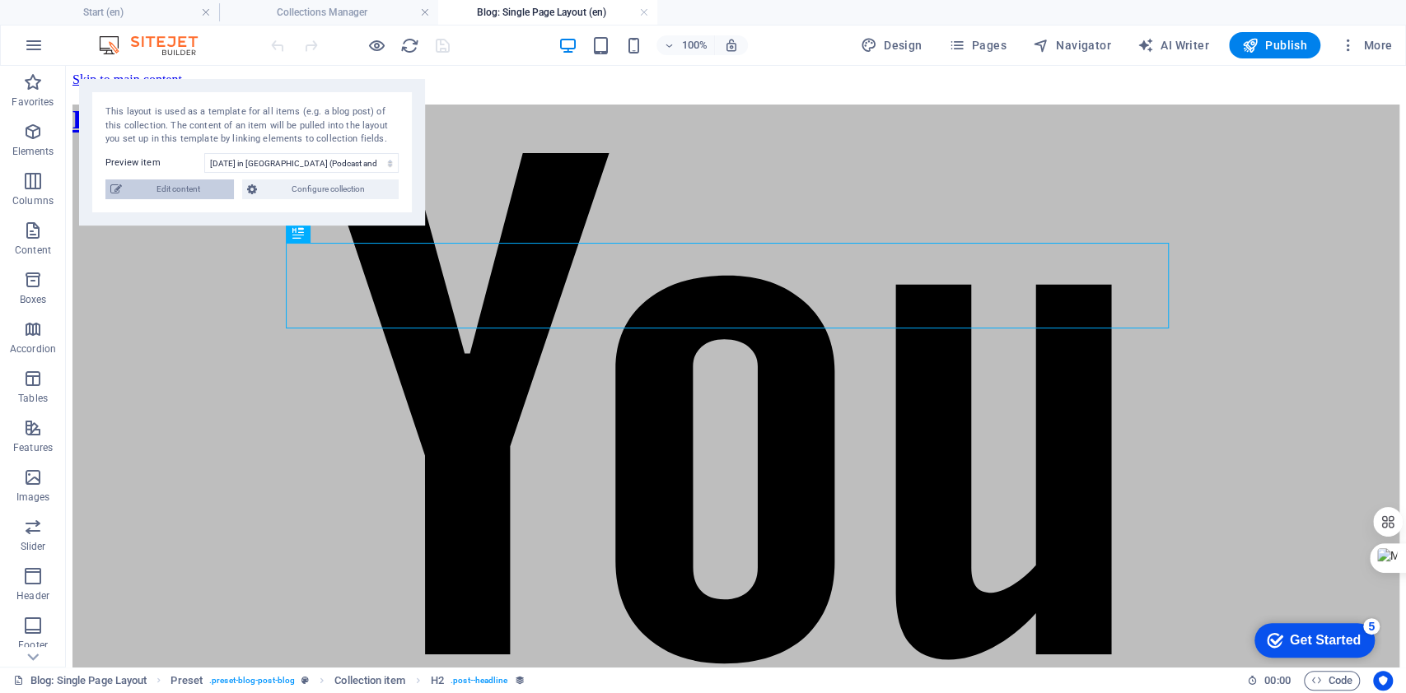
click at [146, 194] on span "Edit content" at bounding box center [178, 190] width 102 height 20
type input "2536-labour-day-in-canada"
type textarea "Celebrate Labour Day in Canada! Discover how AI is reshaping work, enhancing ef…"
type input "project management, personal growth, professional development, Kelassor, planni…"
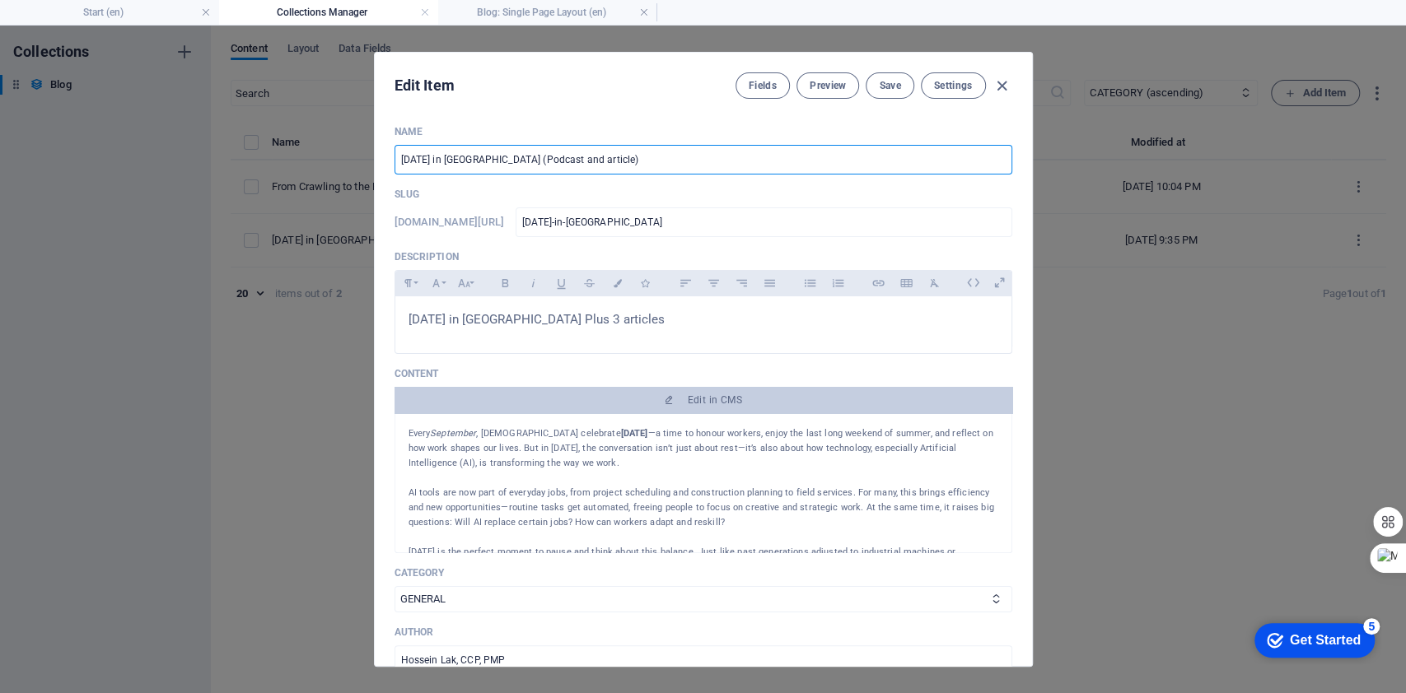
drag, startPoint x: 475, startPoint y: 156, endPoint x: 525, endPoint y: 156, distance: 49.4
click at [525, 156] on input "[DATE] in [GEOGRAPHIC_DATA] (Podcast and article)" at bounding box center [703, 160] width 618 height 30
click at [401, 160] on input "[DATE] in [GEOGRAPHIC_DATA] (Podcast and article)" at bounding box center [703, 160] width 618 height 30
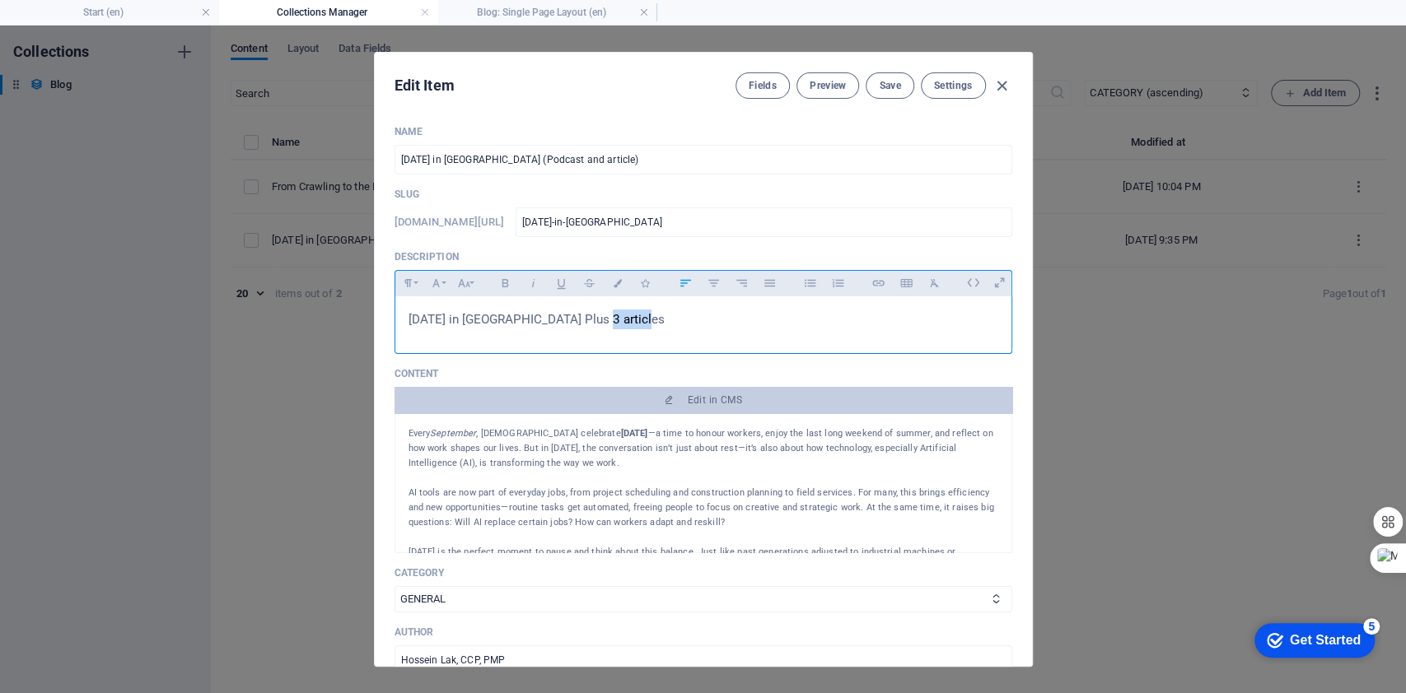
drag, startPoint x: 600, startPoint y: 317, endPoint x: 938, endPoint y: 336, distance: 338.2
click at [924, 333] on div "2536 Labour Day in Canada Plus 3 articles" at bounding box center [703, 320] width 616 height 49
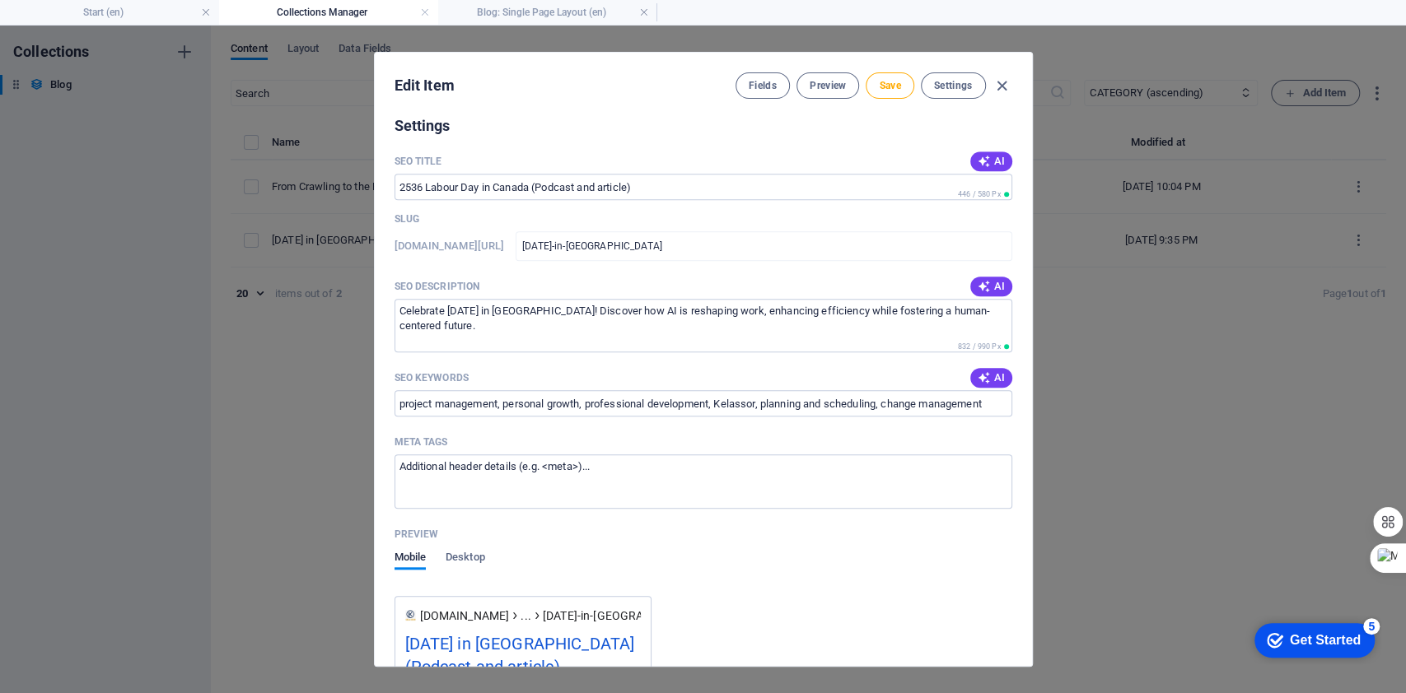
scroll to position [988, 0]
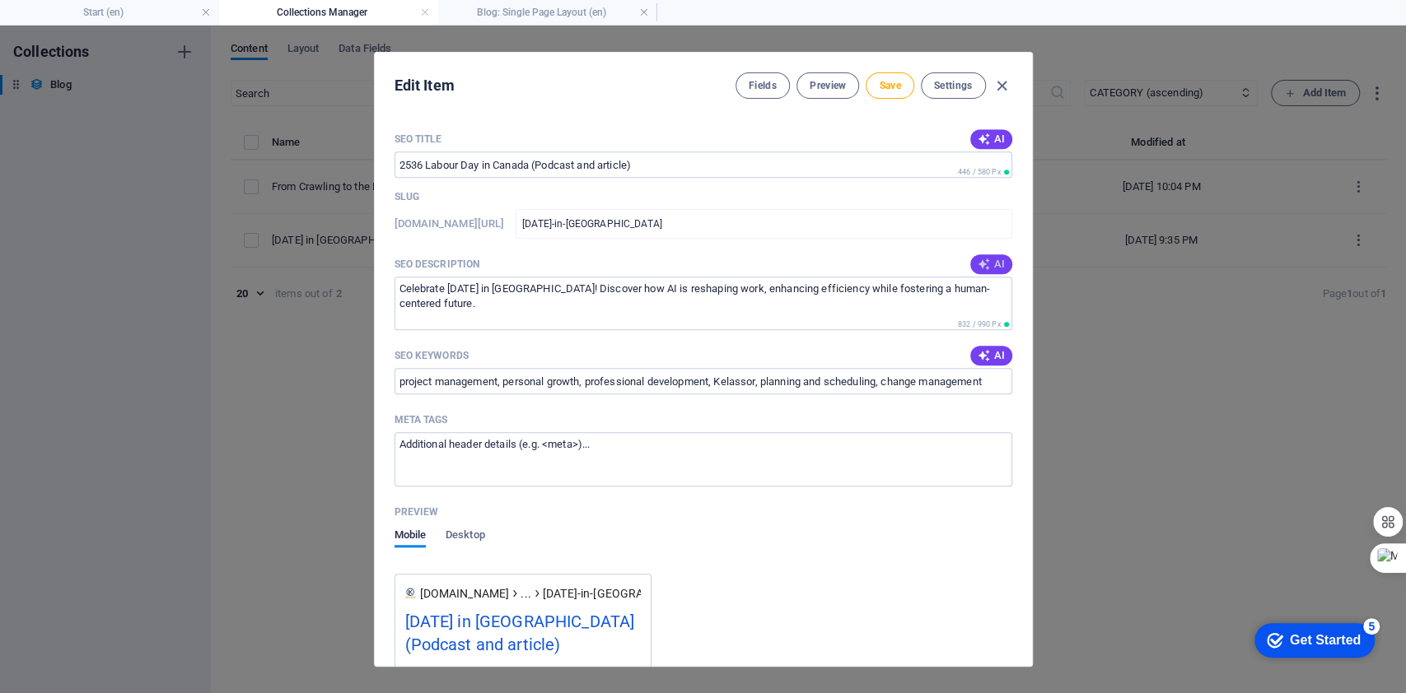
click at [982, 255] on button "AI" at bounding box center [990, 264] width 41 height 20
type textarea "Explore how Labour Day in 2025 reflects on AIs impact on work while celebrating…"
click at [990, 137] on span "AI" at bounding box center [991, 139] width 28 height 13
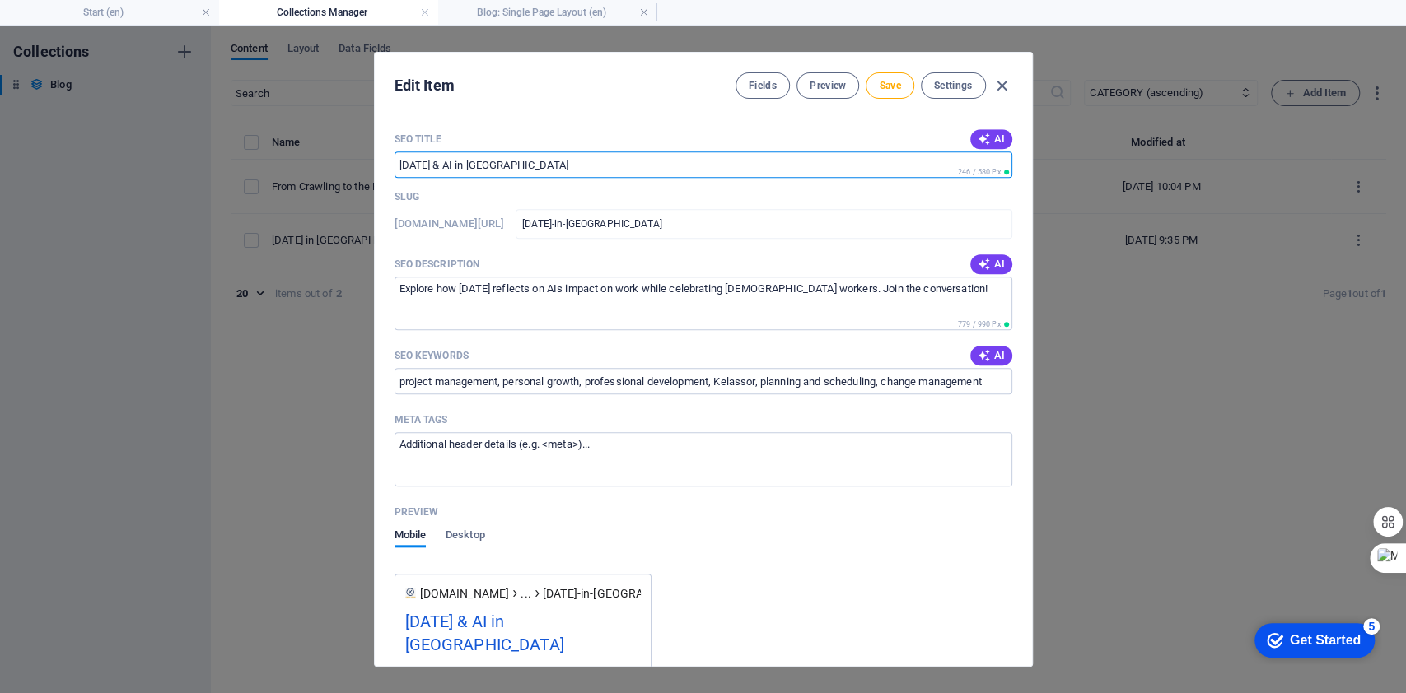
click at [614, 161] on input "Labour Day & AI in Canada" at bounding box center [703, 165] width 618 height 26
click at [567, 158] on input "Labour Day & AI in Canada, include a podcast" at bounding box center [703, 165] width 618 height 26
drag, startPoint x: 580, startPoint y: 165, endPoint x: 533, endPoint y: 168, distance: 47.1
click at [533, 168] on input "Labour Day & AI in Canada, includes a podcast" at bounding box center [703, 165] width 618 height 26
type input "Labour Day & AI in Canada, (Listen, read)"
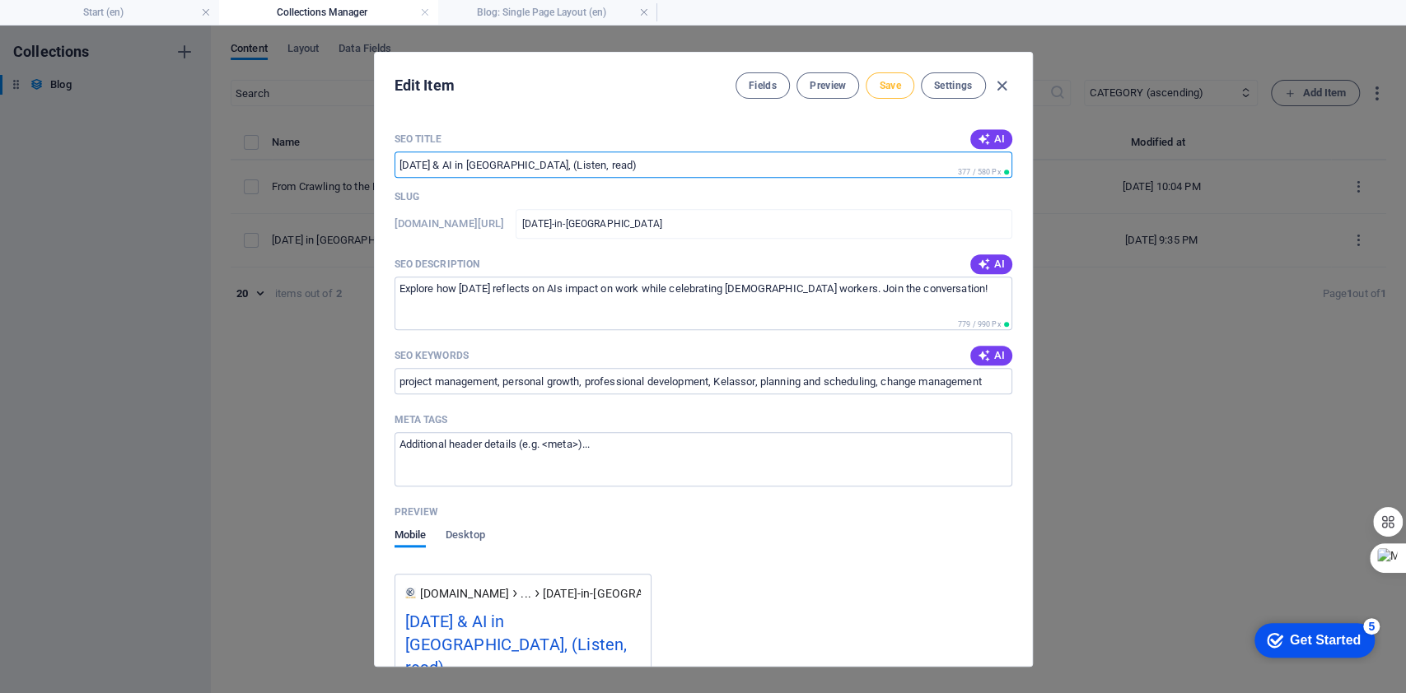
click at [894, 92] on button "Save" at bounding box center [890, 85] width 48 height 26
click at [828, 83] on span "Preview" at bounding box center [828, 85] width 36 height 13
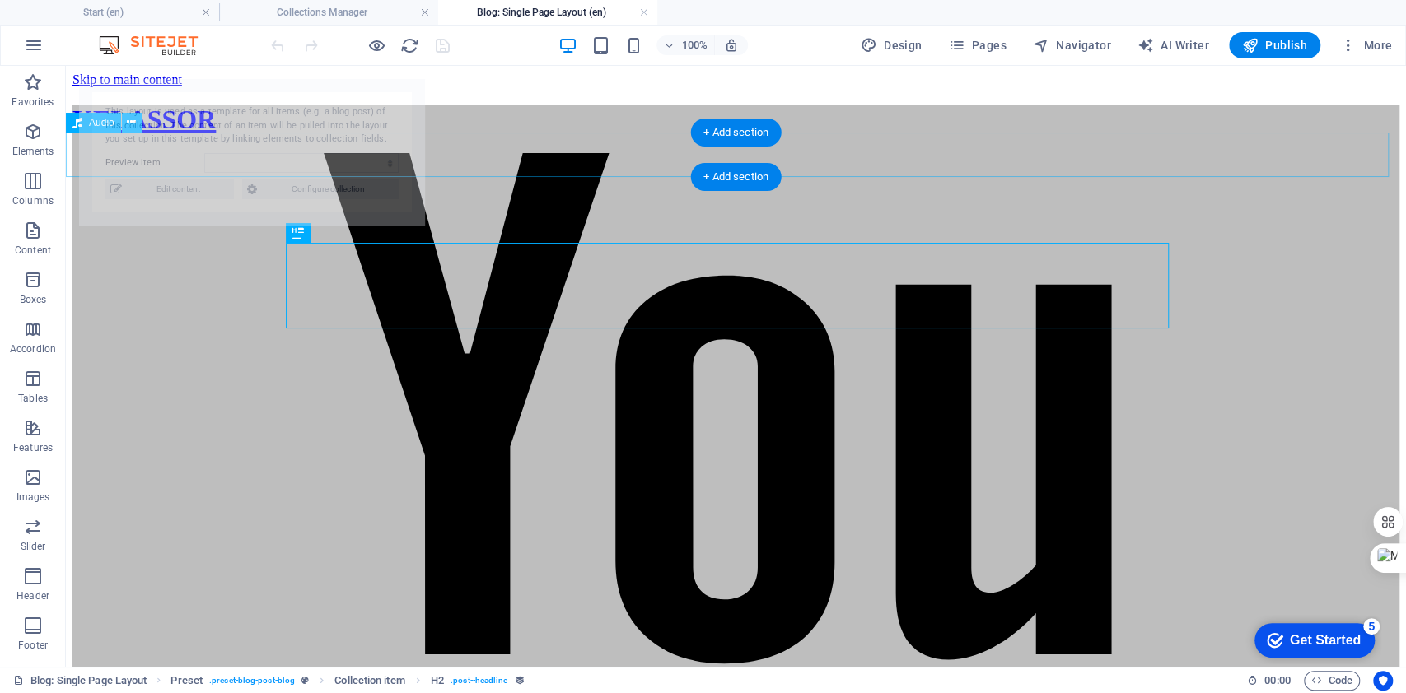
scroll to position [0, 0]
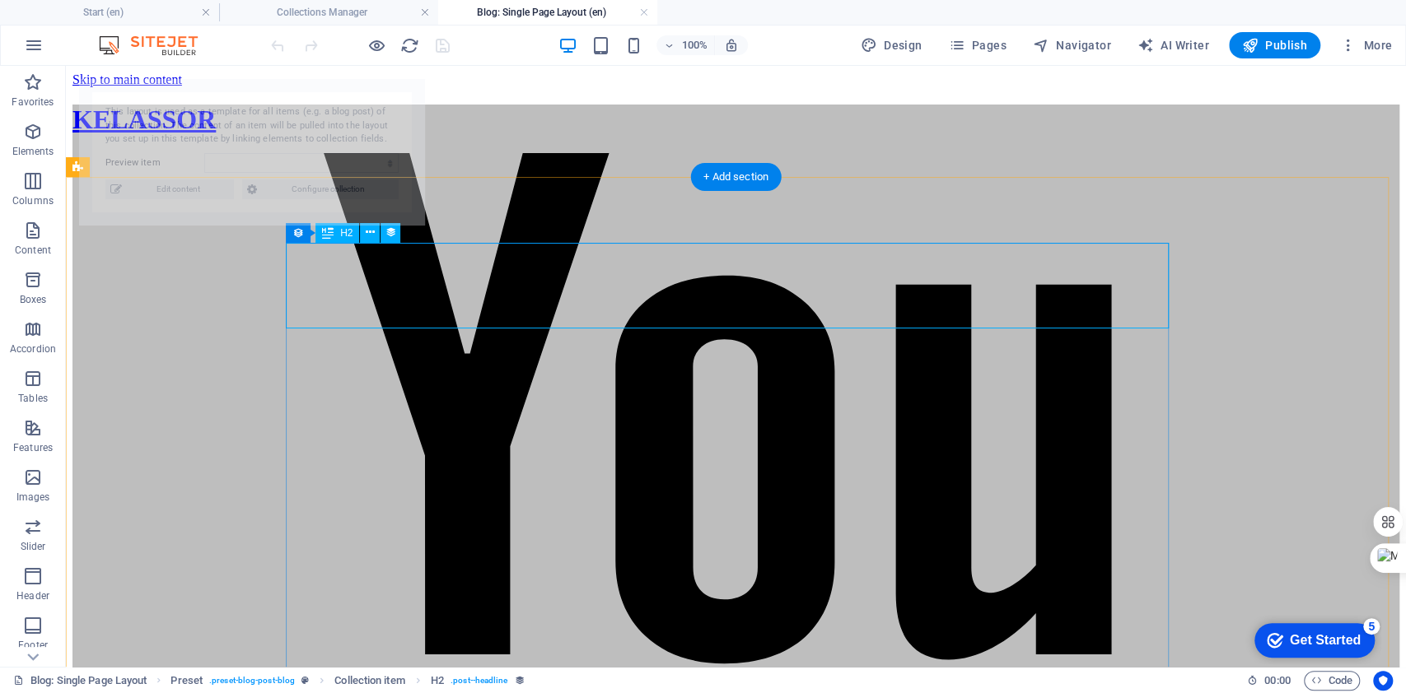
select select "68b5b8f070ae34590301a8cc"
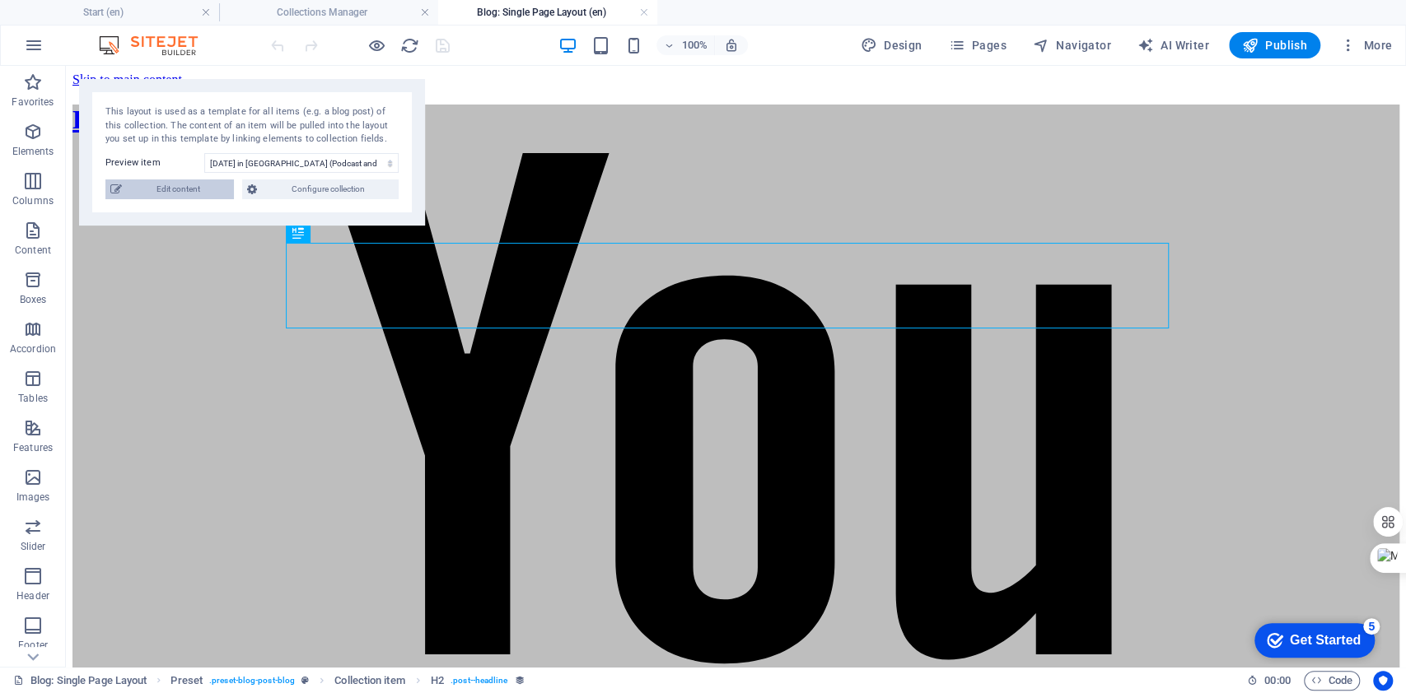
click at [170, 196] on span "Edit content" at bounding box center [178, 190] width 102 height 20
type input "Labour Day & AI in Canada, (Listen, read)"
type input "2536-labour-day-in-canada"
type textarea "Explore how Labour Day in 2025 reflects on AIs impact on work while celebrating…"
type input "project management, personal growth, professional development, Kelassor, planni…"
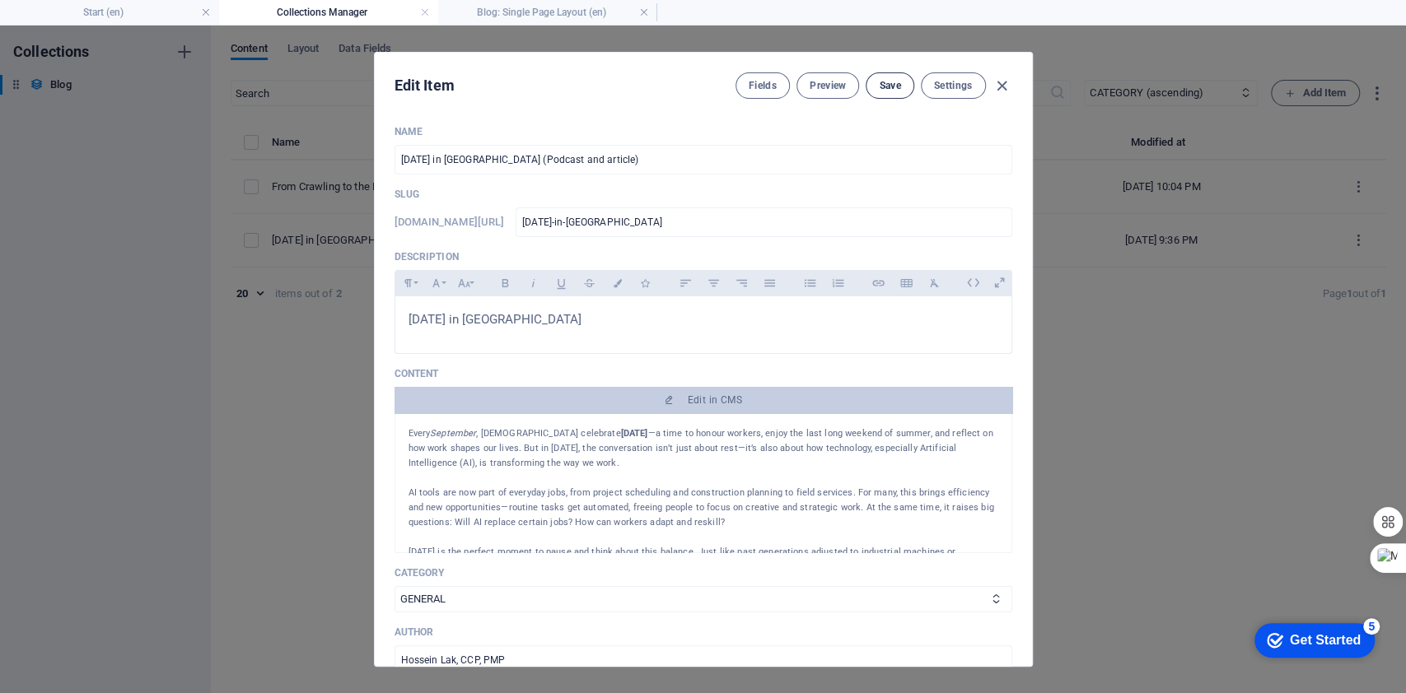
click at [901, 88] on button "Save" at bounding box center [890, 85] width 48 height 26
click at [1000, 87] on icon "button" at bounding box center [1001, 86] width 19 height 19
type input "2536-labour-day-in-canada"
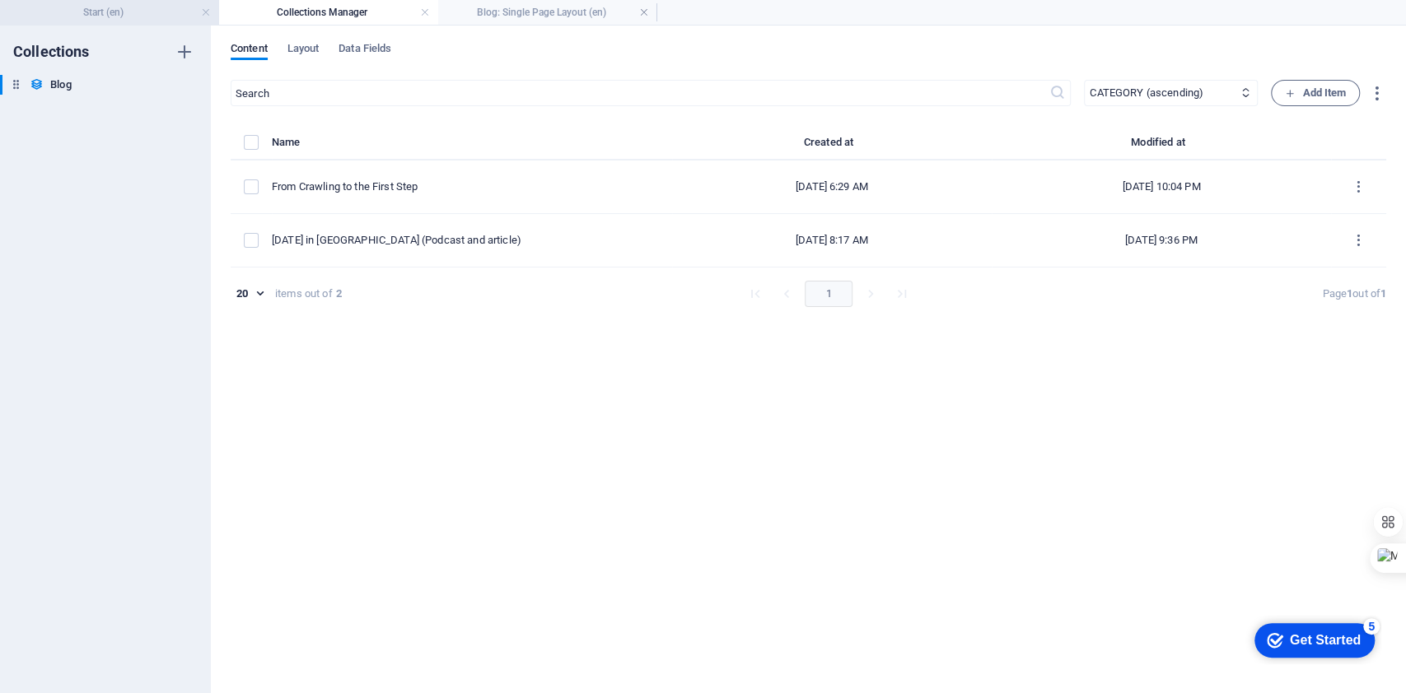
click at [163, 13] on h4 "Start (en)" at bounding box center [109, 12] width 219 height 18
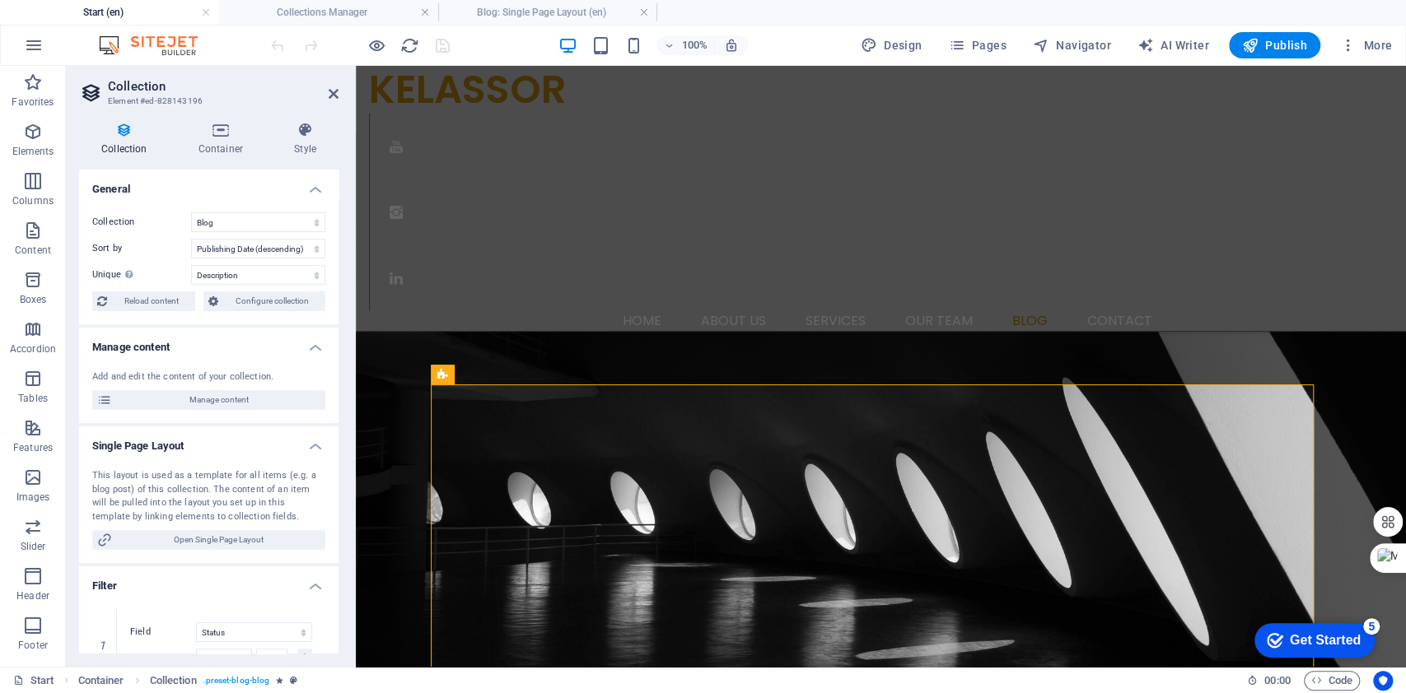
scroll to position [2567, 0]
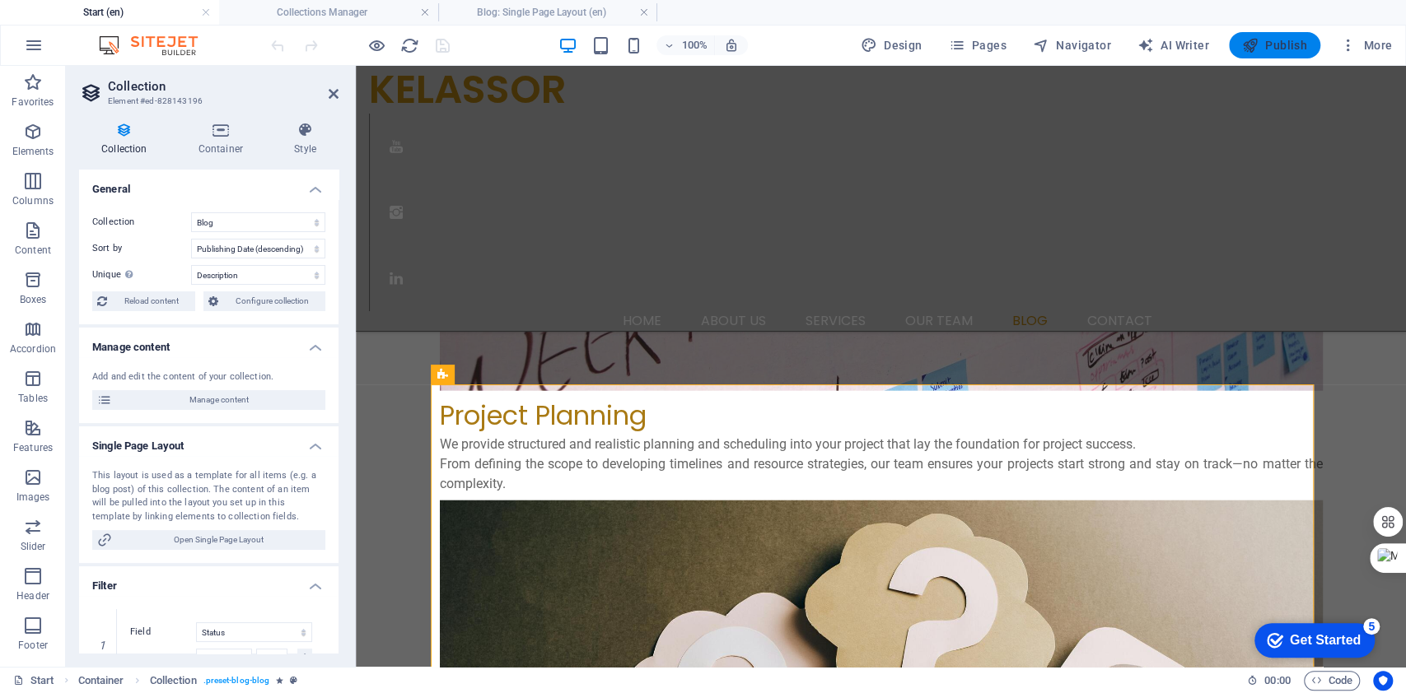
click at [1291, 52] on span "Publish" at bounding box center [1274, 45] width 65 height 16
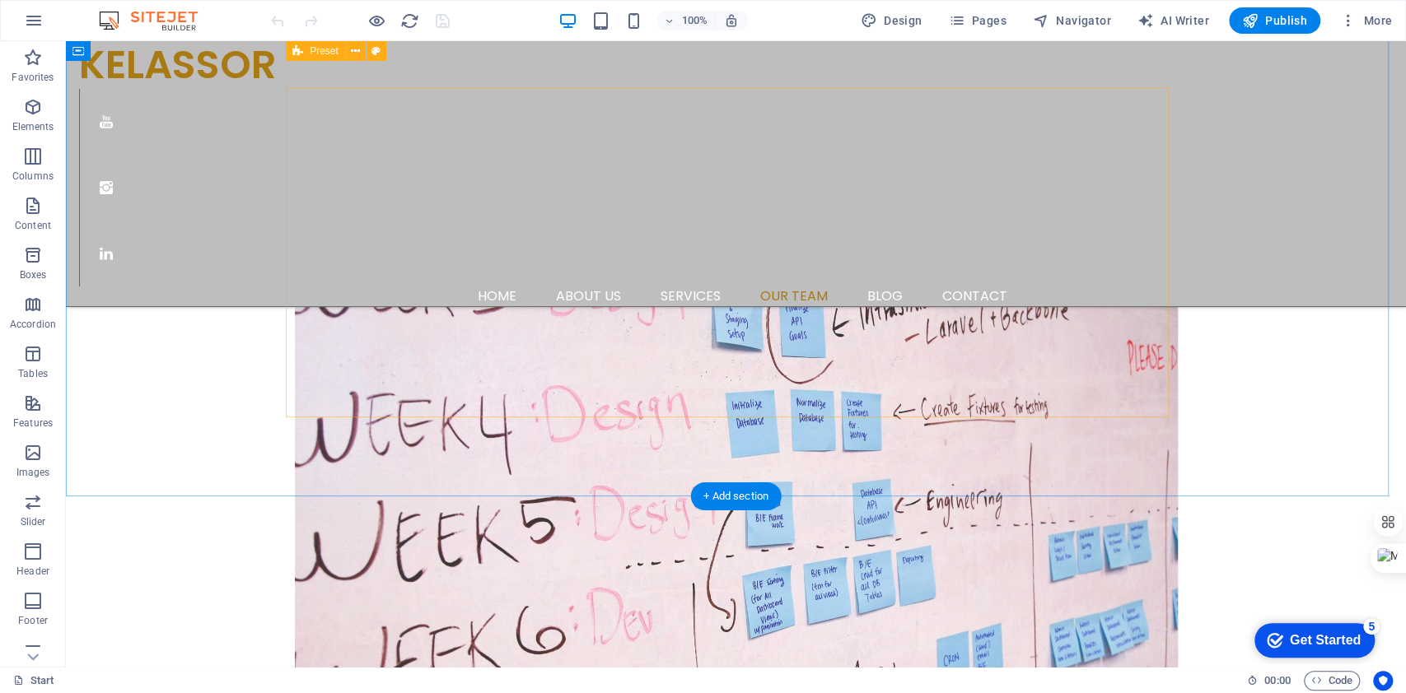
scroll to position [1976, 0]
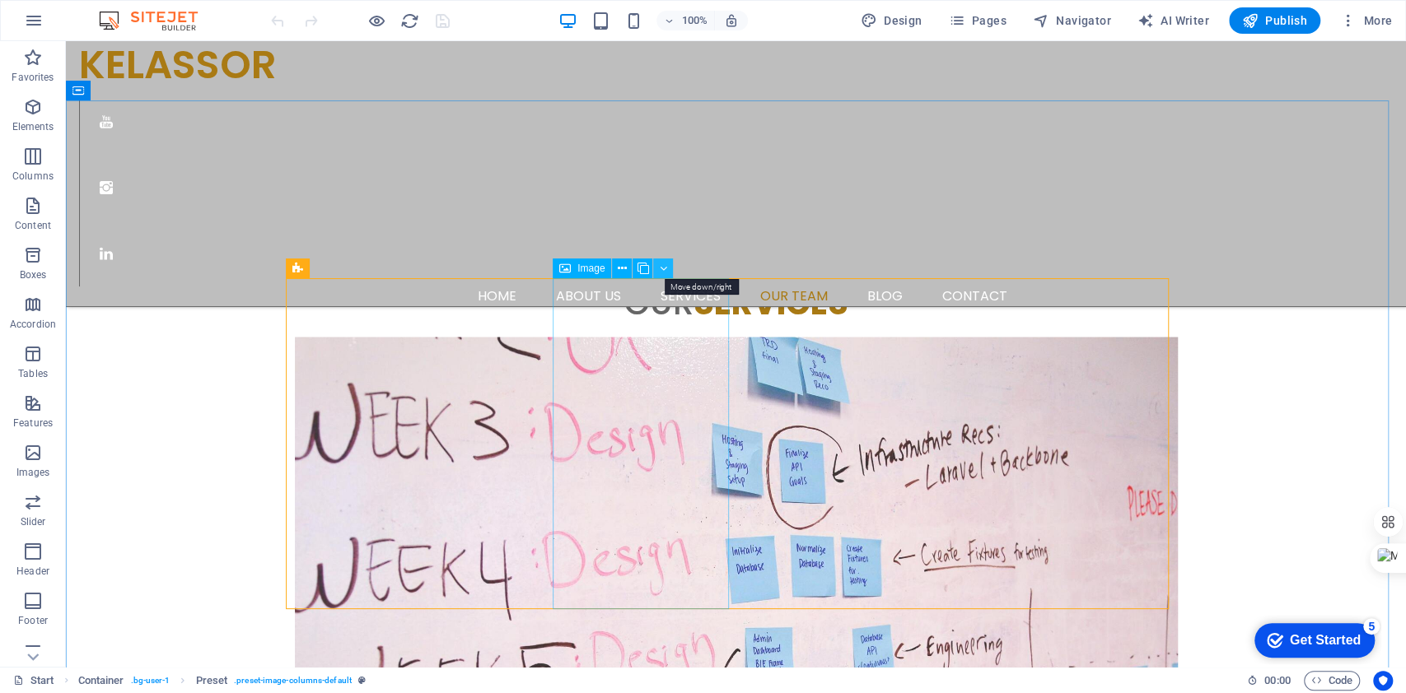
click at [663, 268] on icon at bounding box center [663, 268] width 7 height 17
click at [660, 269] on icon at bounding box center [663, 268] width 7 height 17
click at [307, 262] on div "Preset" at bounding box center [315, 269] width 59 height 20
select select "fan"
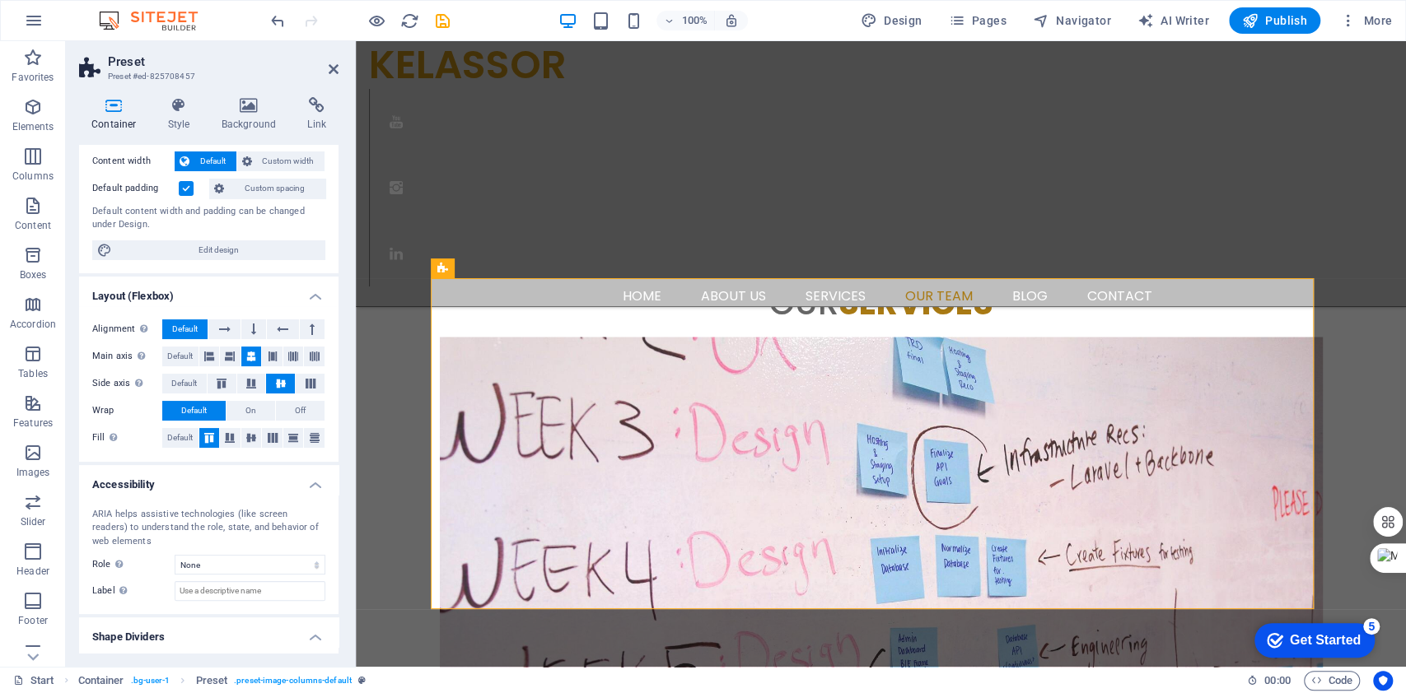
scroll to position [0, 0]
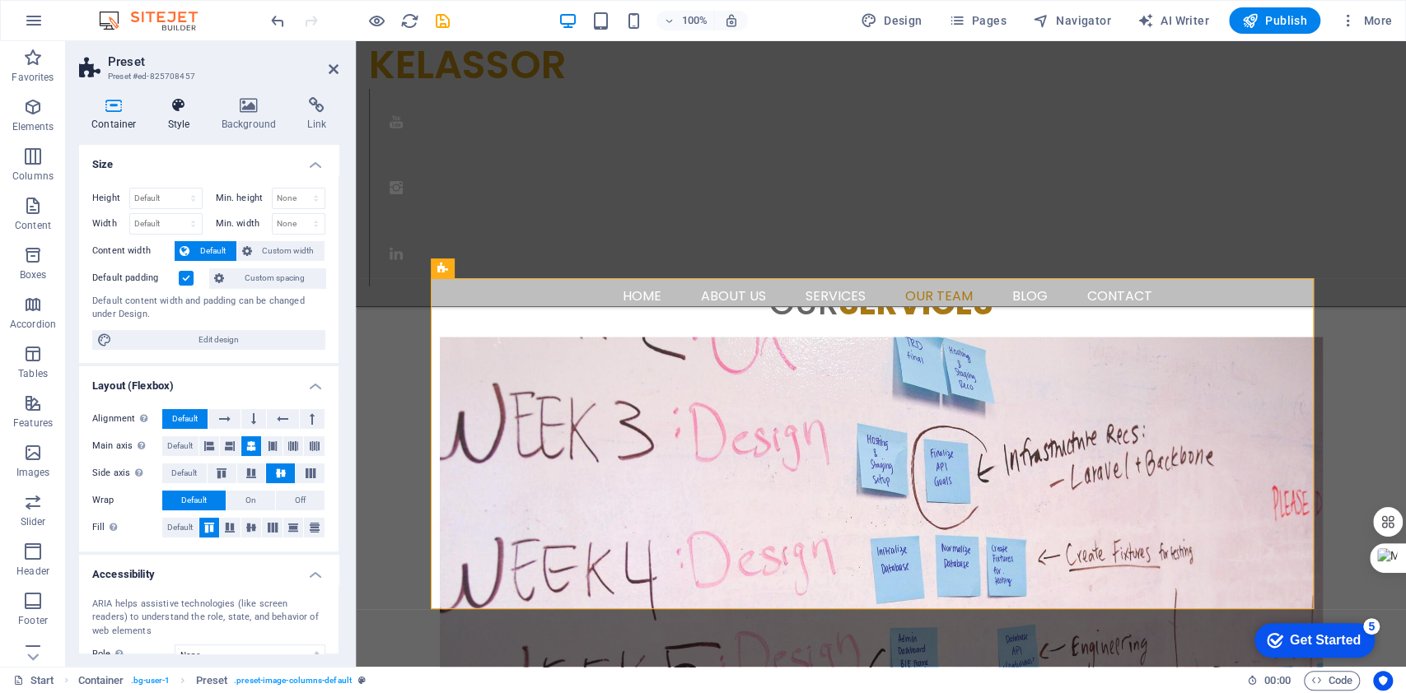
click at [171, 114] on h4 "Style" at bounding box center [183, 114] width 54 height 35
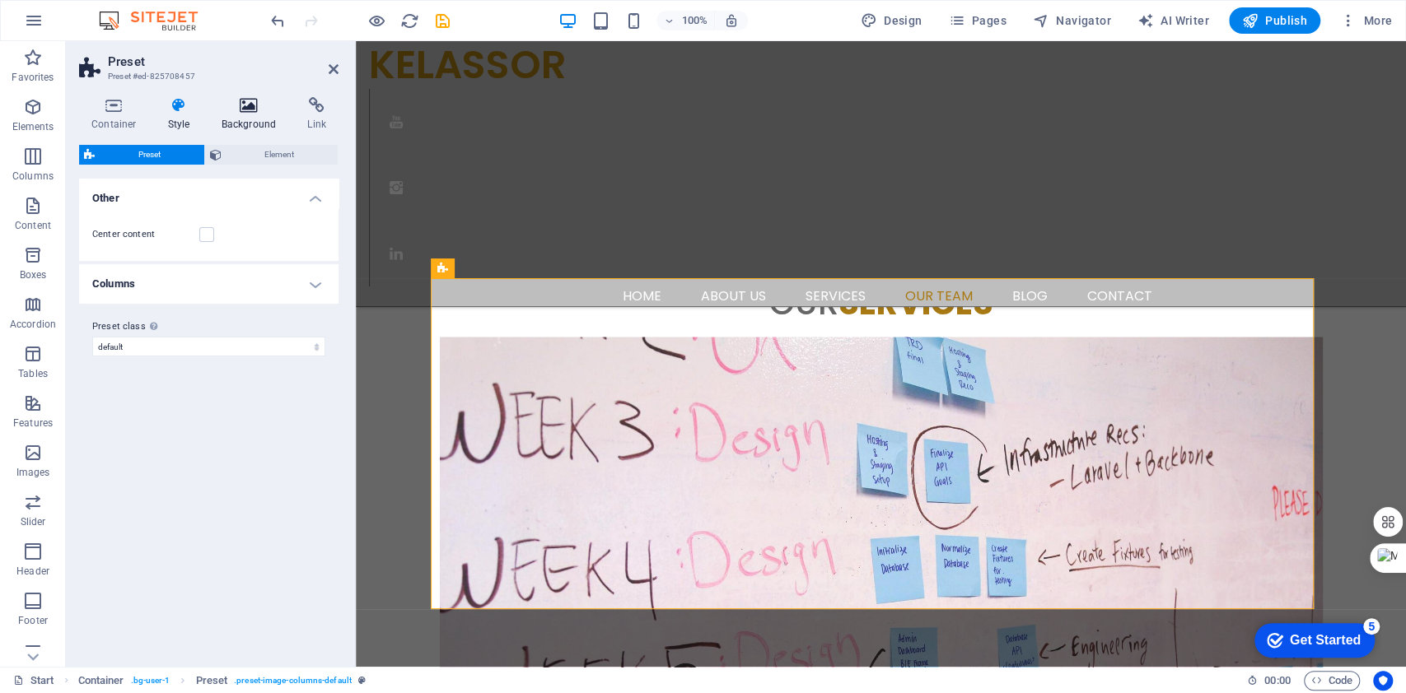
click at [245, 114] on h4 "Background" at bounding box center [252, 114] width 86 height 35
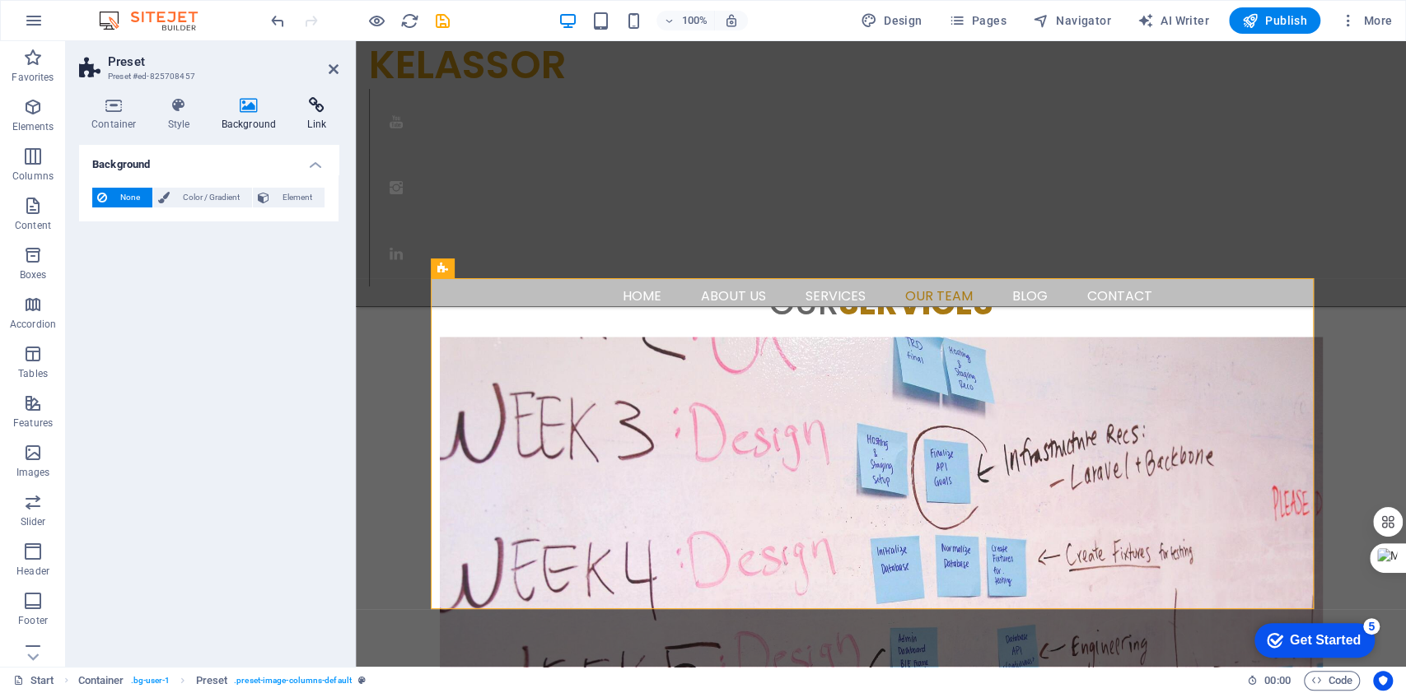
click at [307, 106] on icon at bounding box center [317, 105] width 44 height 16
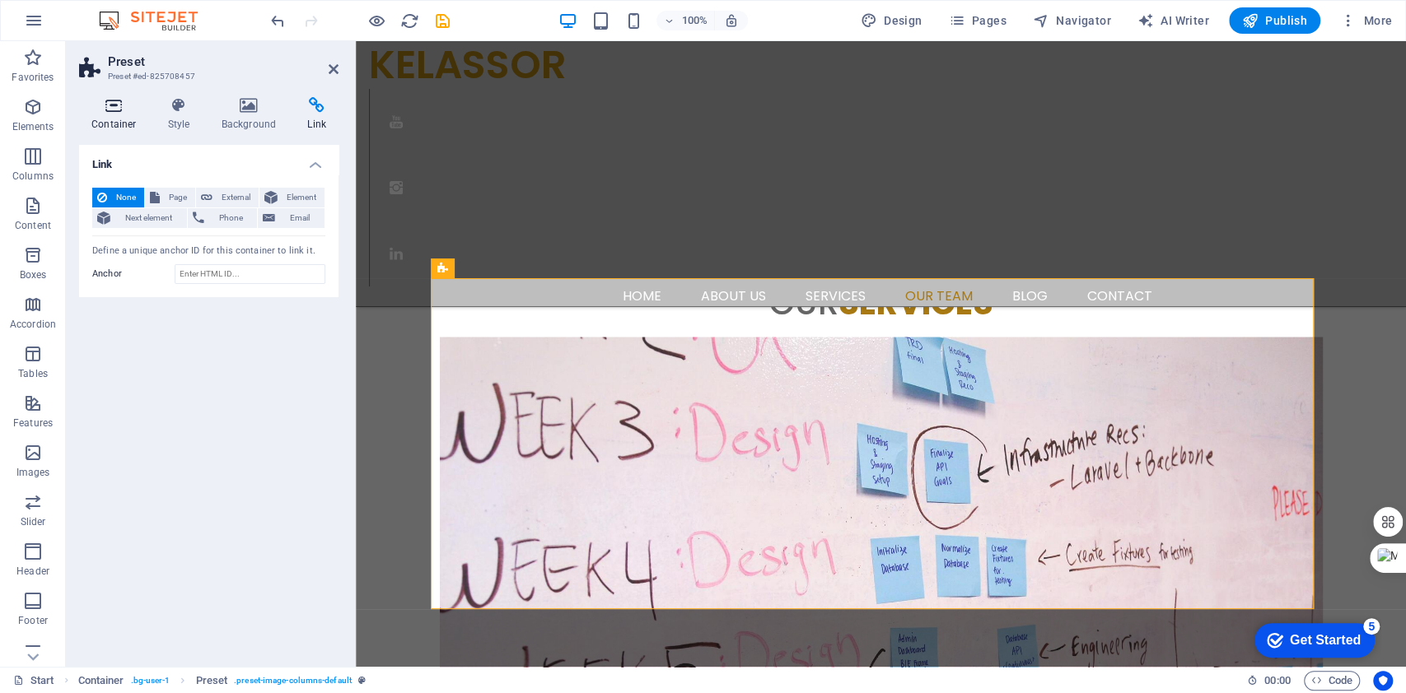
click at [122, 103] on icon at bounding box center [114, 105] width 70 height 16
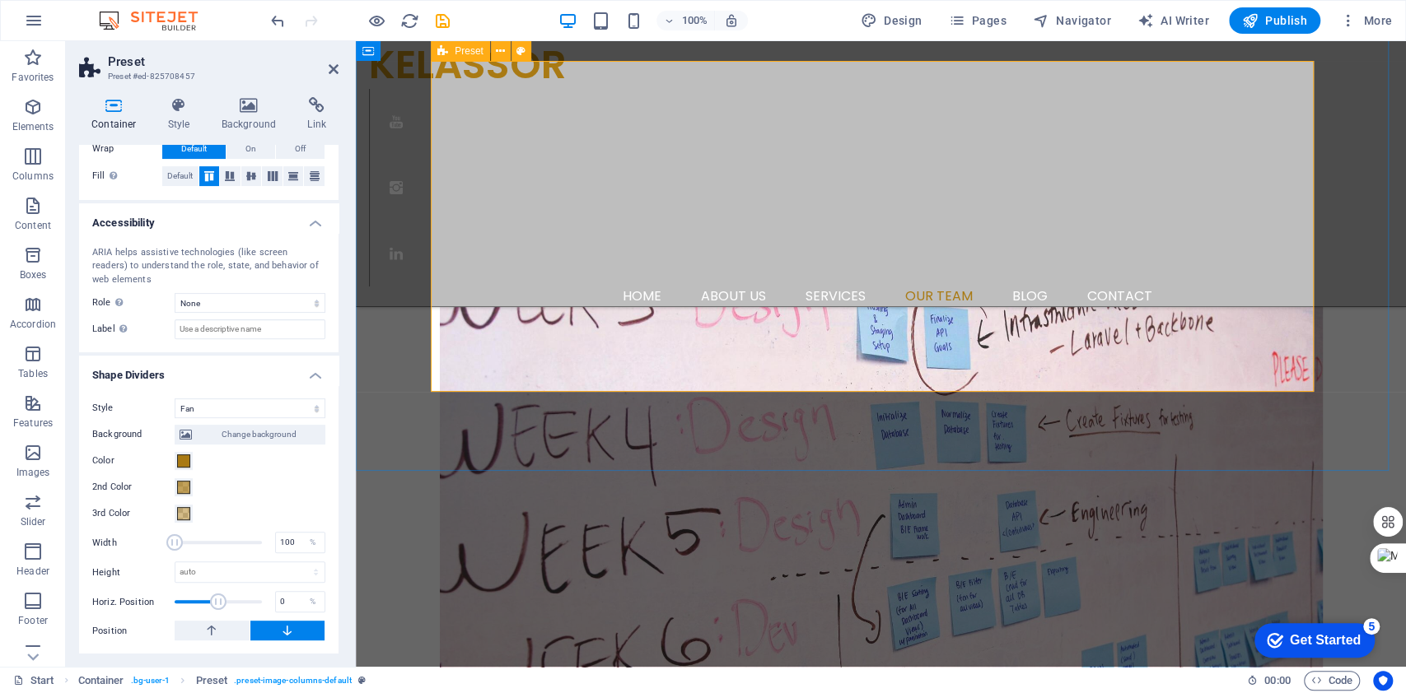
scroll to position [2086, 0]
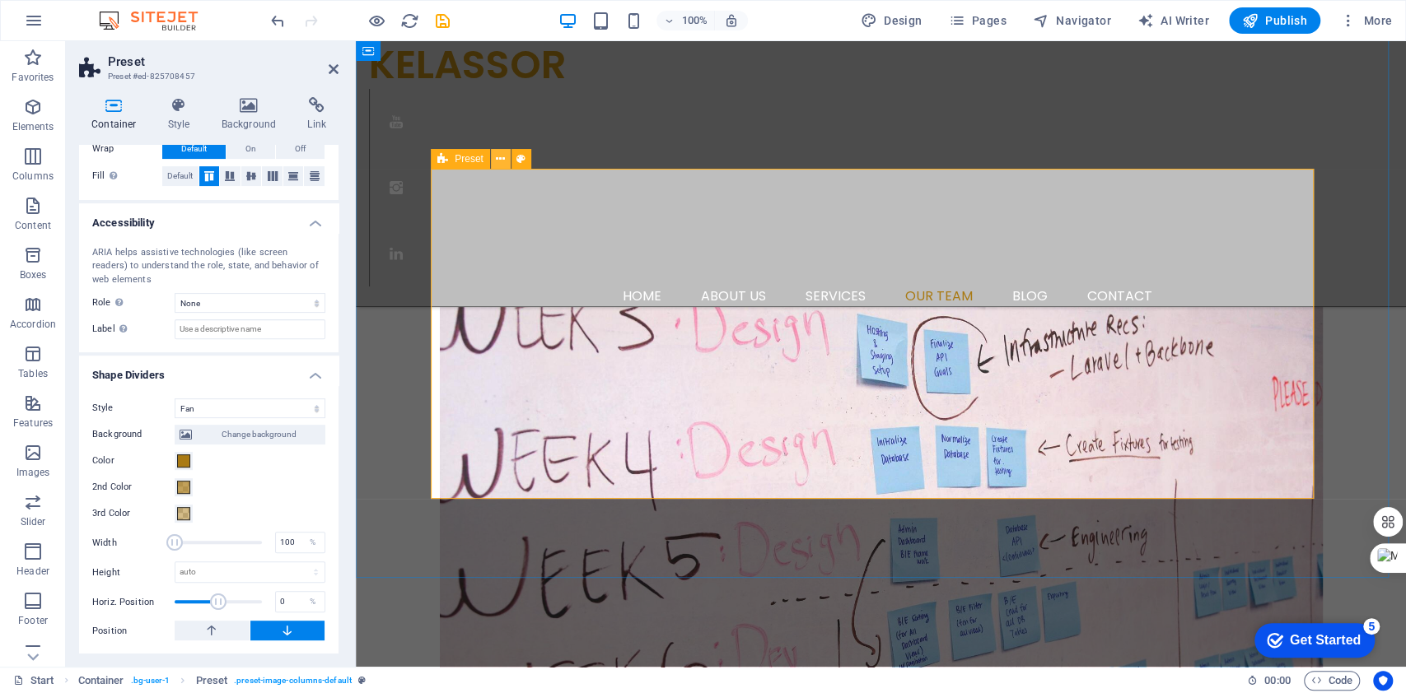
click at [504, 155] on icon at bounding box center [500, 159] width 9 height 17
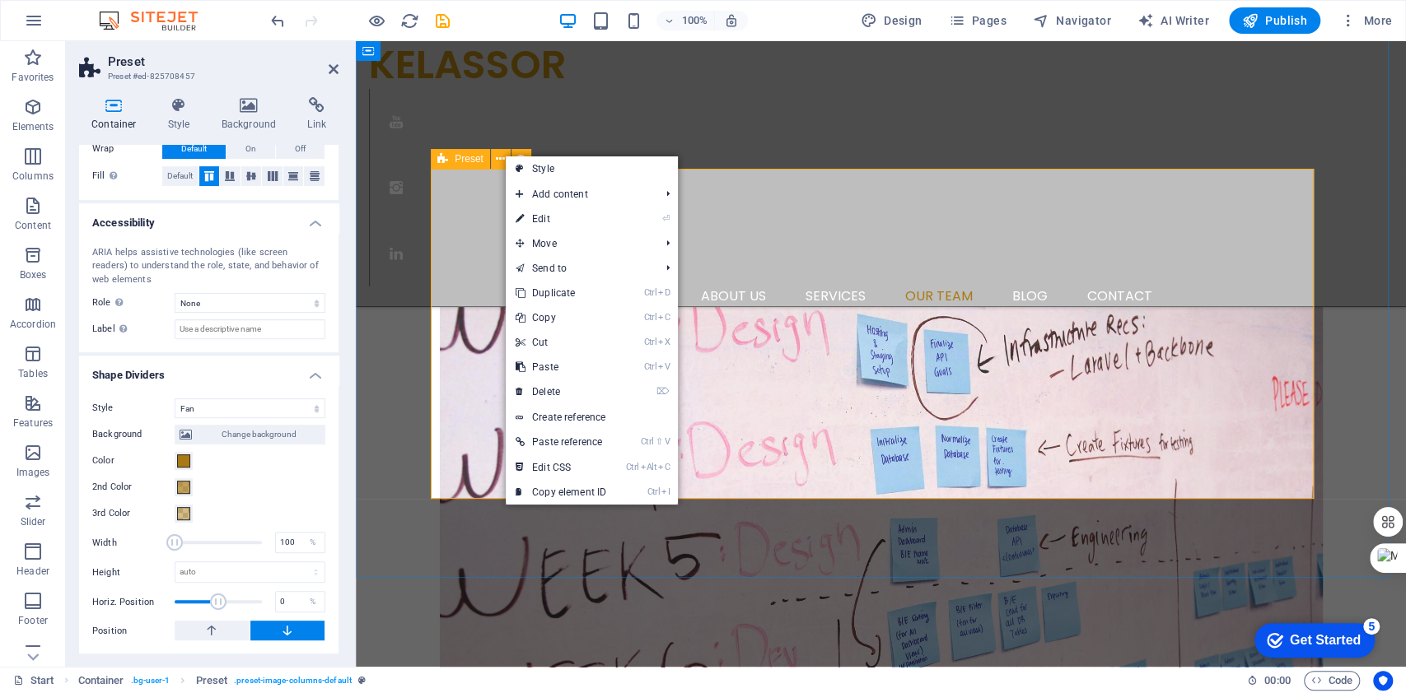
click at [461, 163] on span "Preset" at bounding box center [469, 159] width 29 height 10
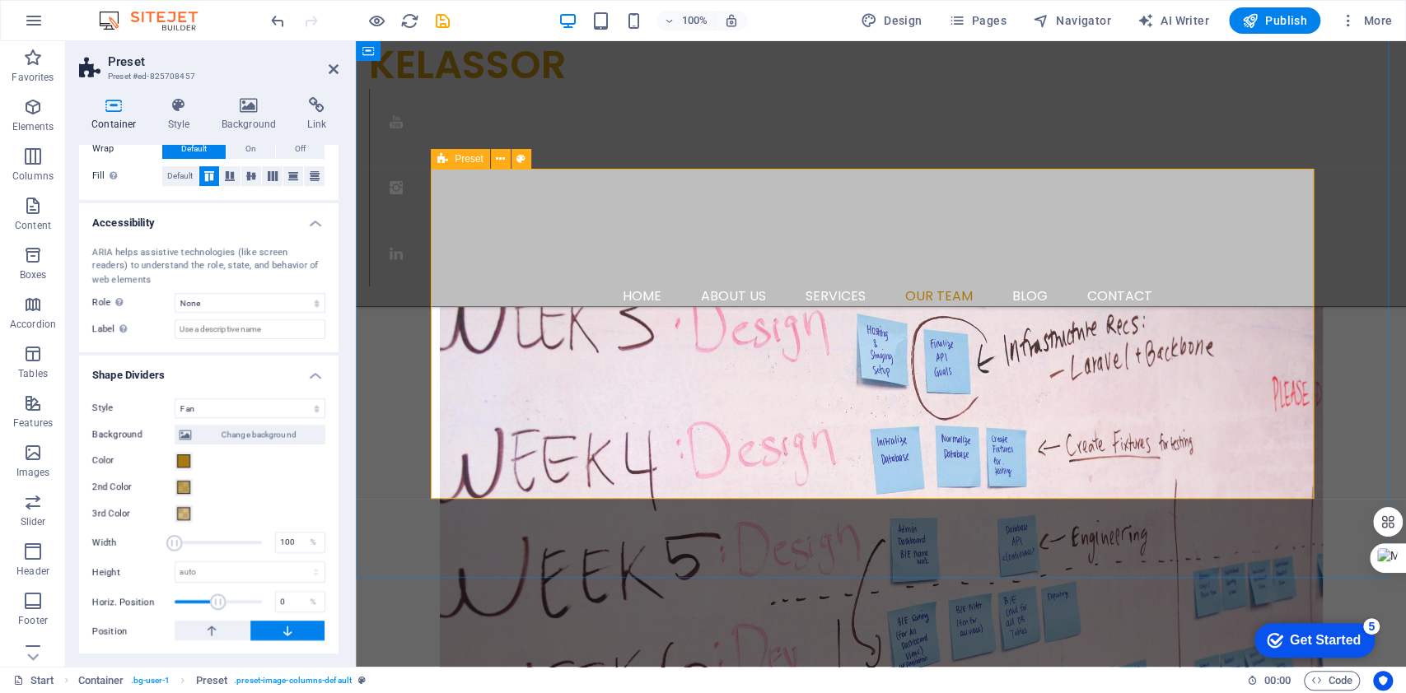
click at [461, 163] on span "Preset" at bounding box center [469, 159] width 29 height 10
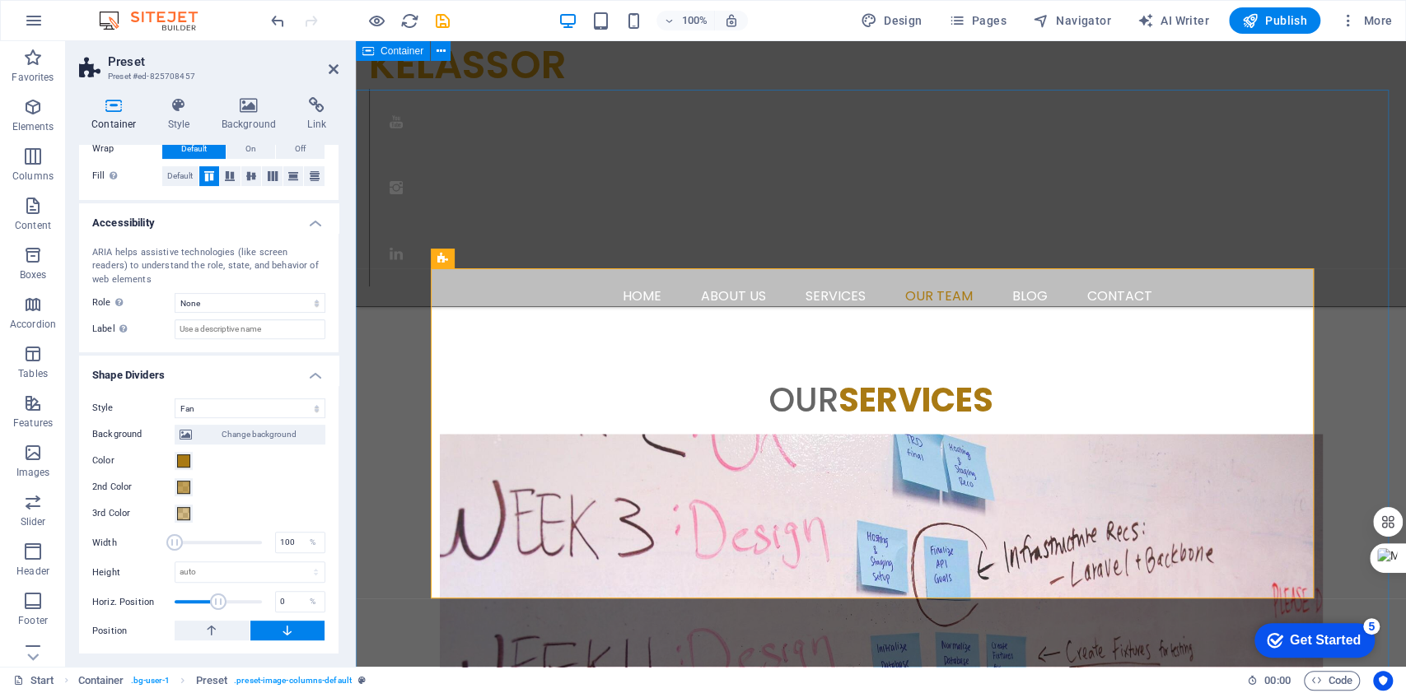
scroll to position [1866, 0]
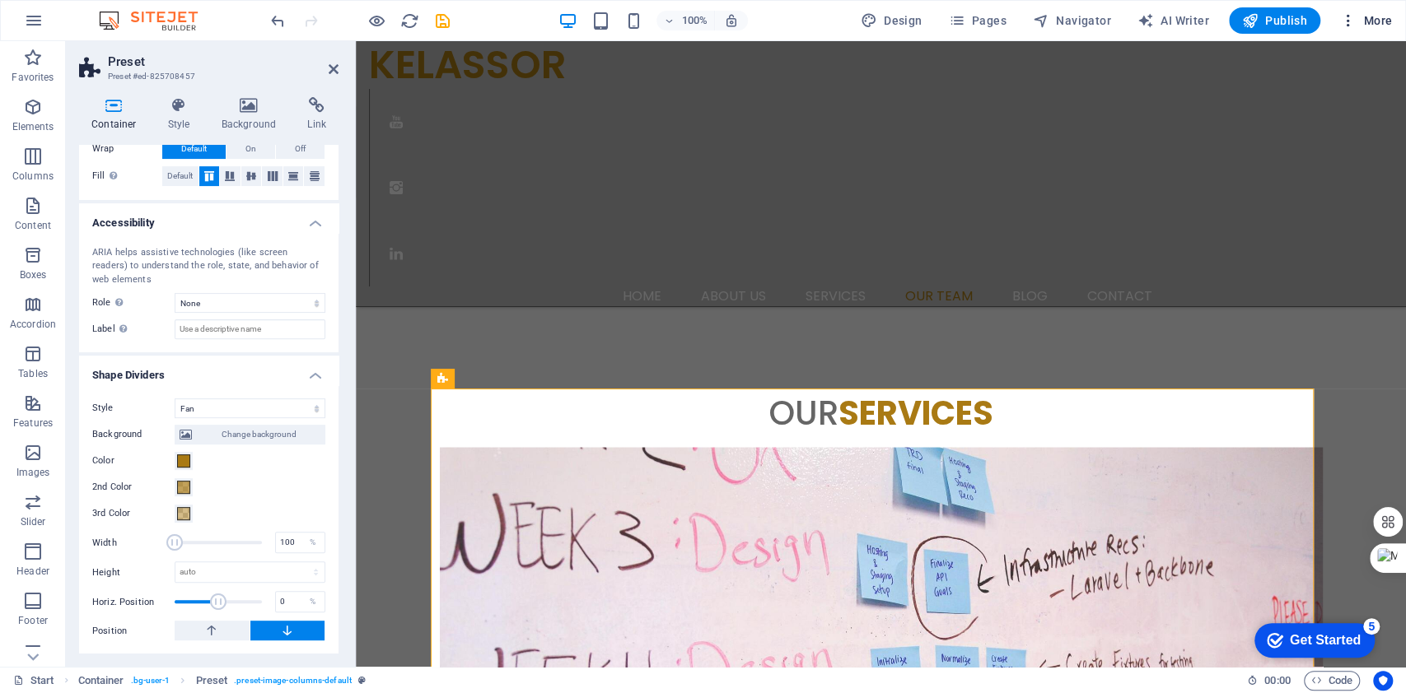
click at [1344, 20] on icon "button" at bounding box center [1348, 20] width 16 height 16
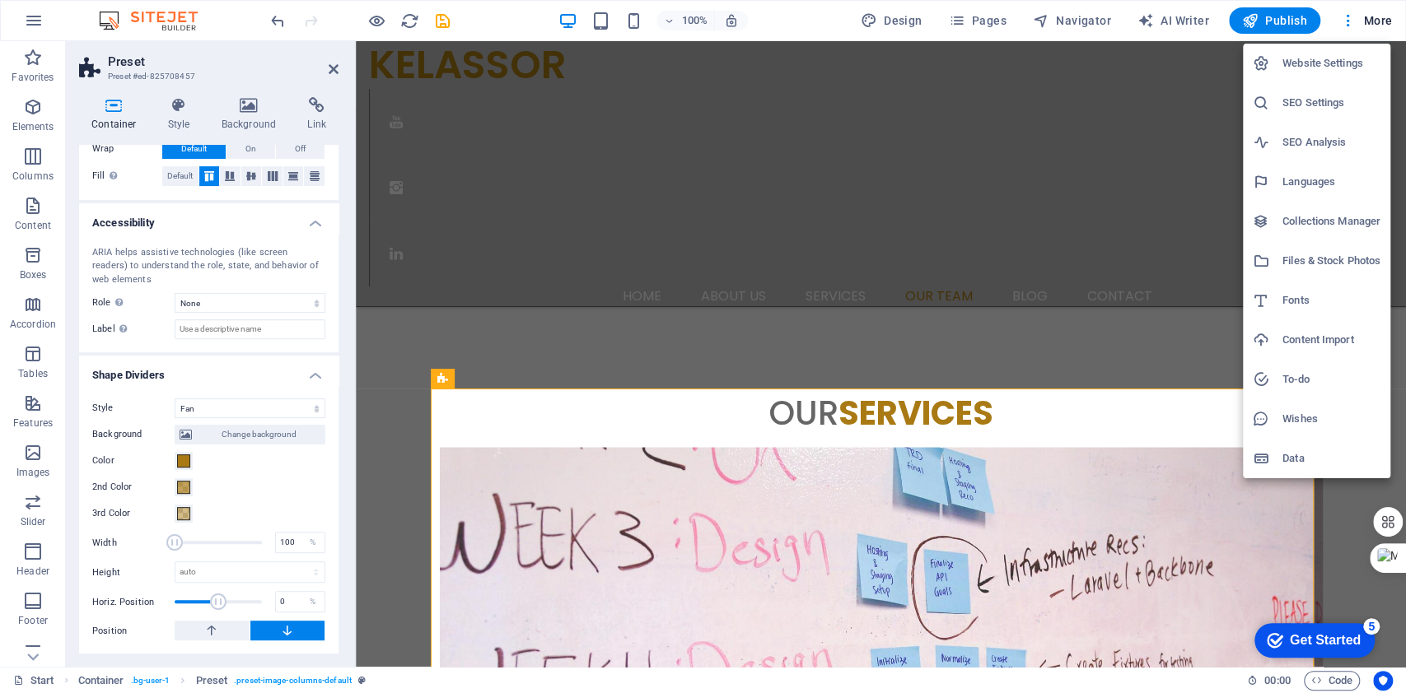
click at [1096, 23] on div at bounding box center [703, 346] width 1406 height 693
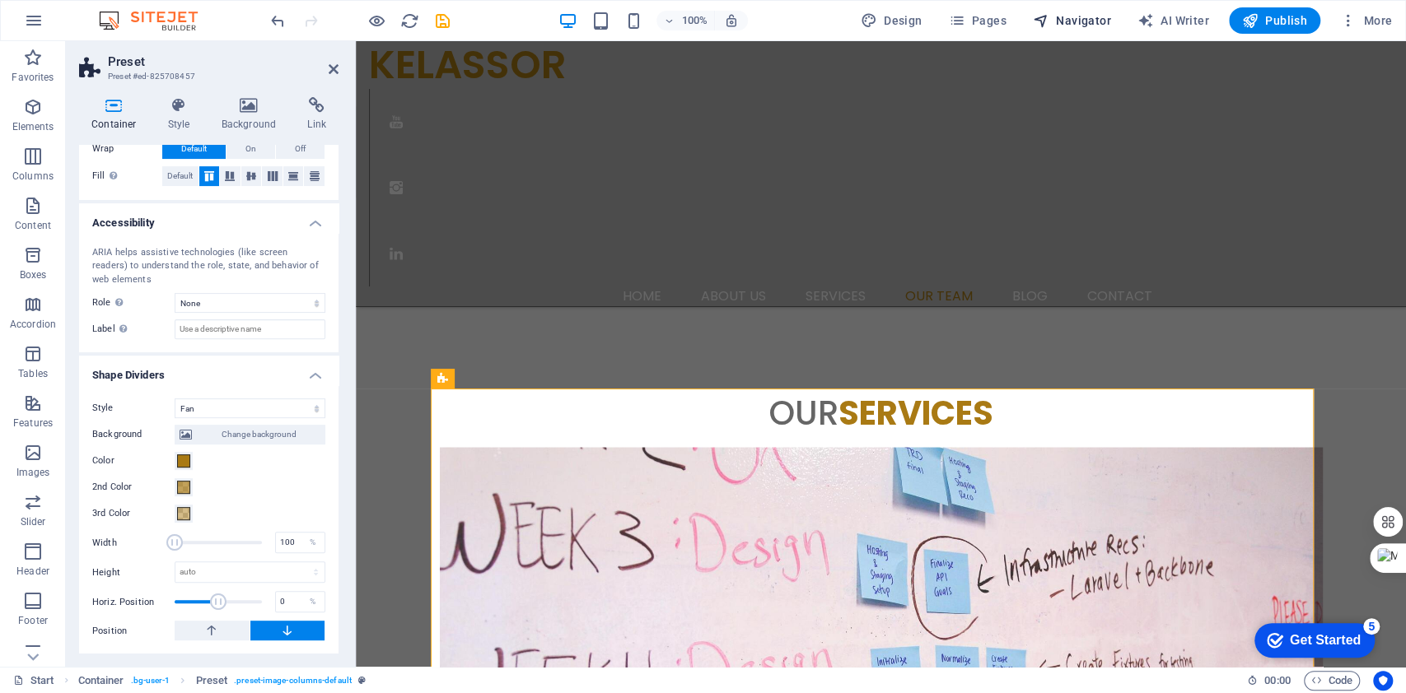
click at [1087, 22] on span "Navigator" at bounding box center [1072, 20] width 78 height 16
select select "15892657-en"
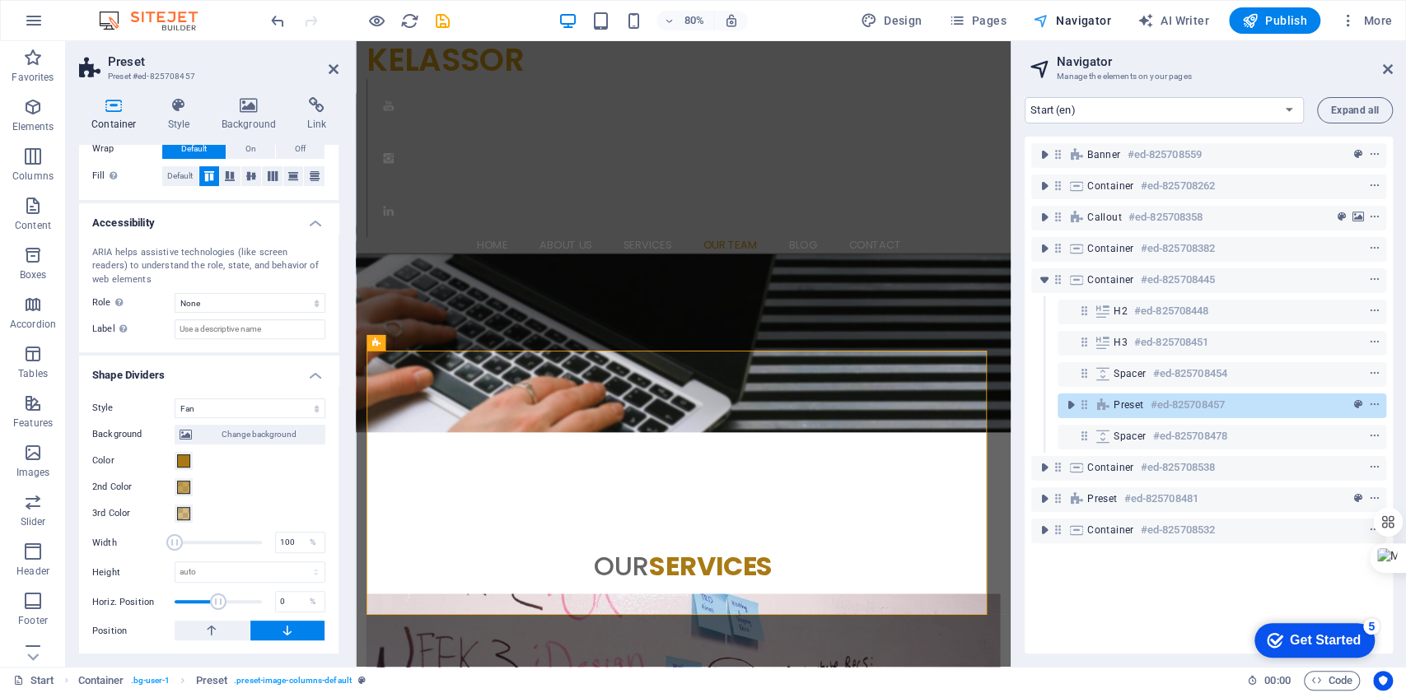
scroll to position [2002, 0]
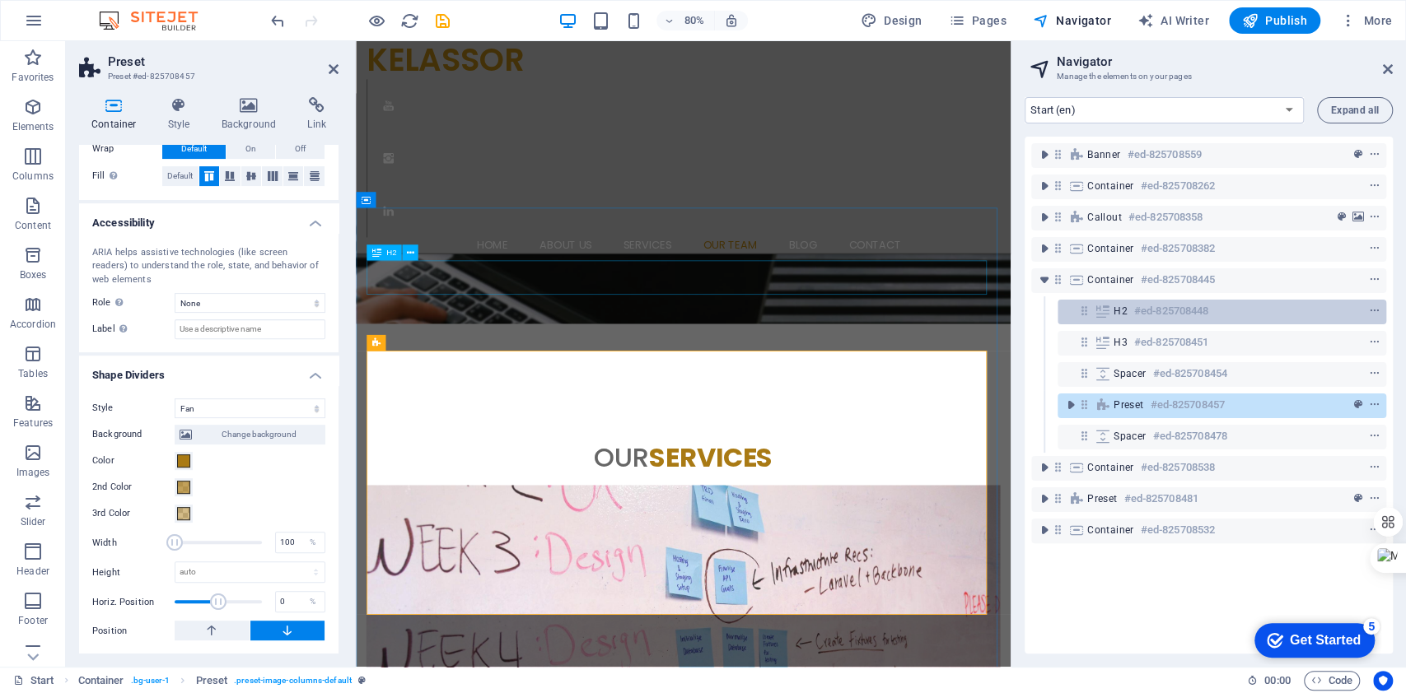
click at [1158, 317] on h6 "#ed-825708448" at bounding box center [1171, 311] width 74 height 20
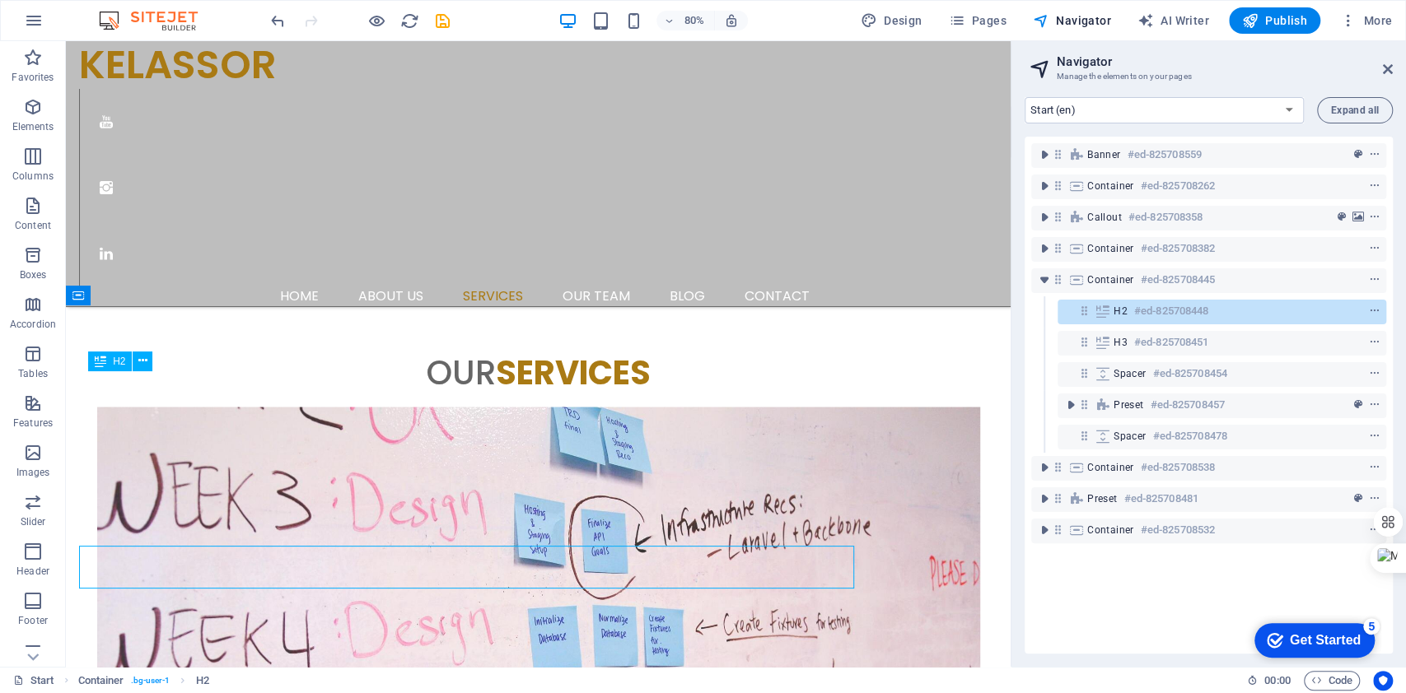
scroll to position [1771, 0]
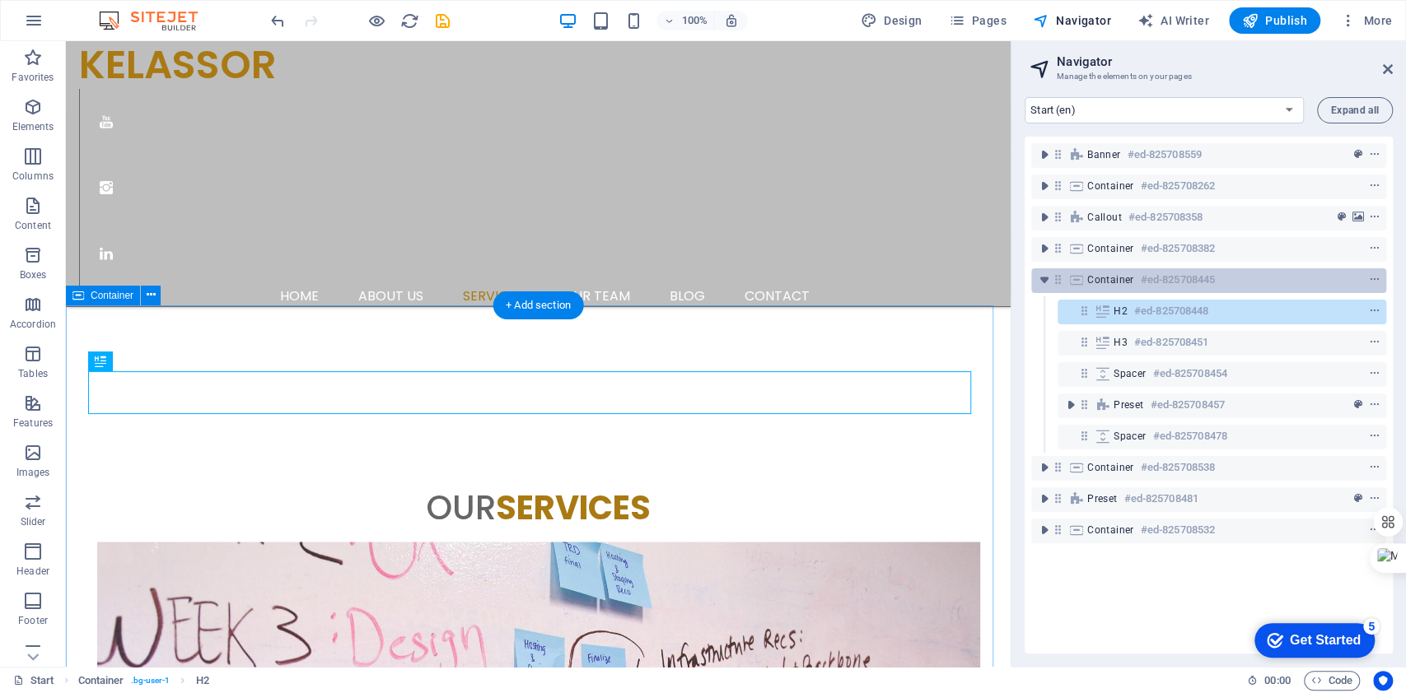
click at [1295, 278] on div "Container #ed-825708445" at bounding box center [1195, 280] width 217 height 20
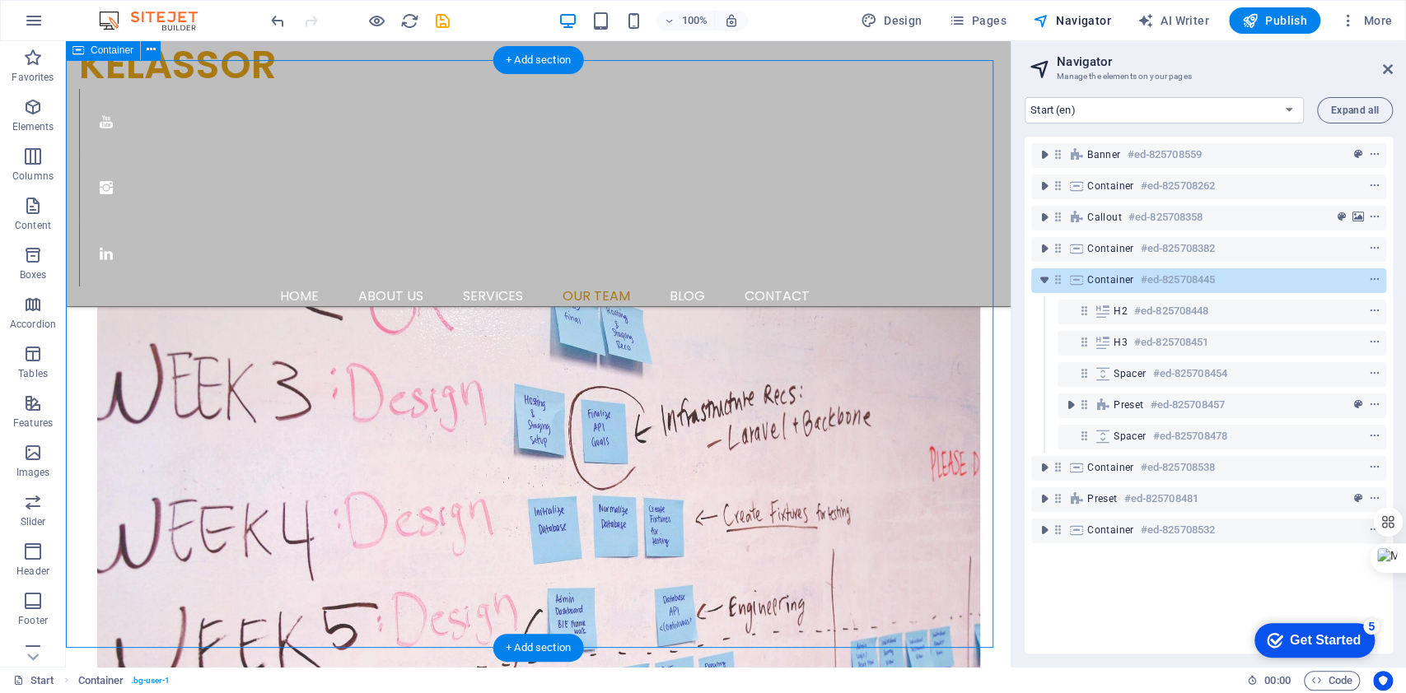
click at [1379, 280] on div "Container #ed-825708445" at bounding box center [1208, 280] width 355 height 25
click at [1369, 277] on icon "context-menu" at bounding box center [1375, 280] width 12 height 12
click at [1100, 278] on span "Container" at bounding box center [1110, 279] width 47 height 13
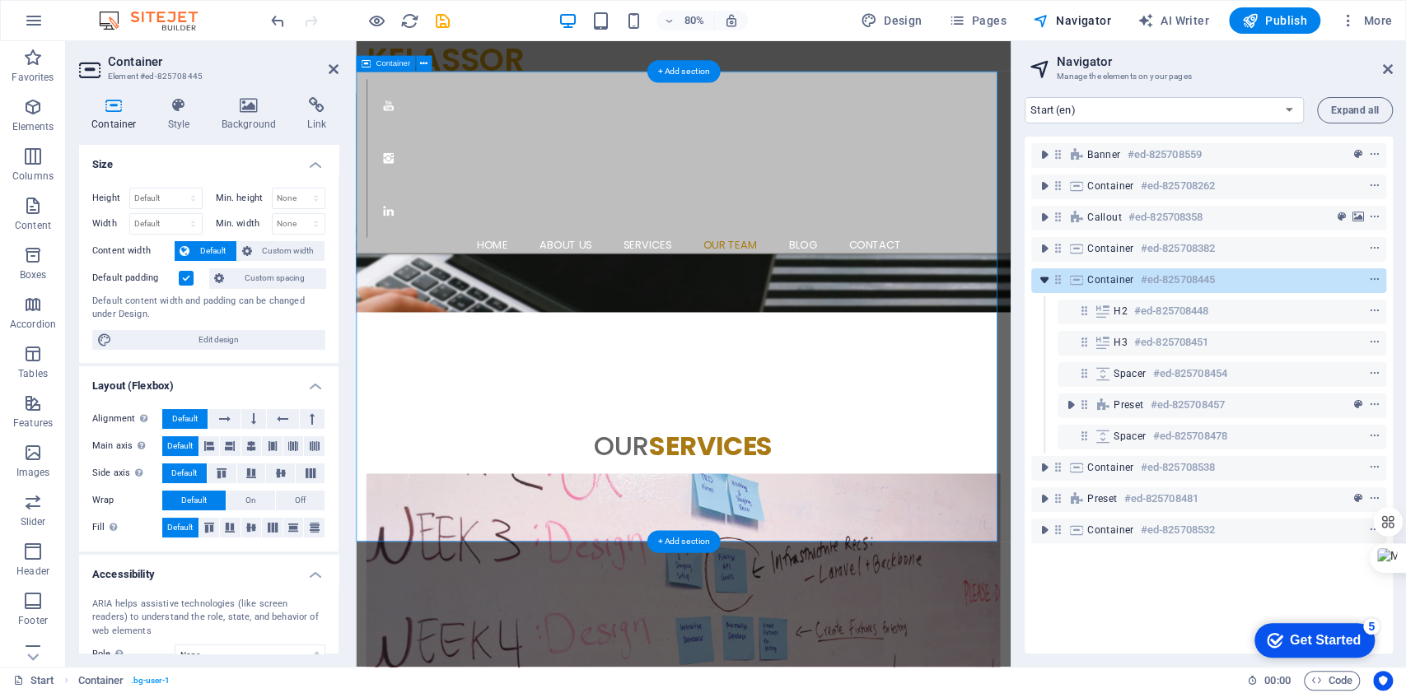
scroll to position [2172, 0]
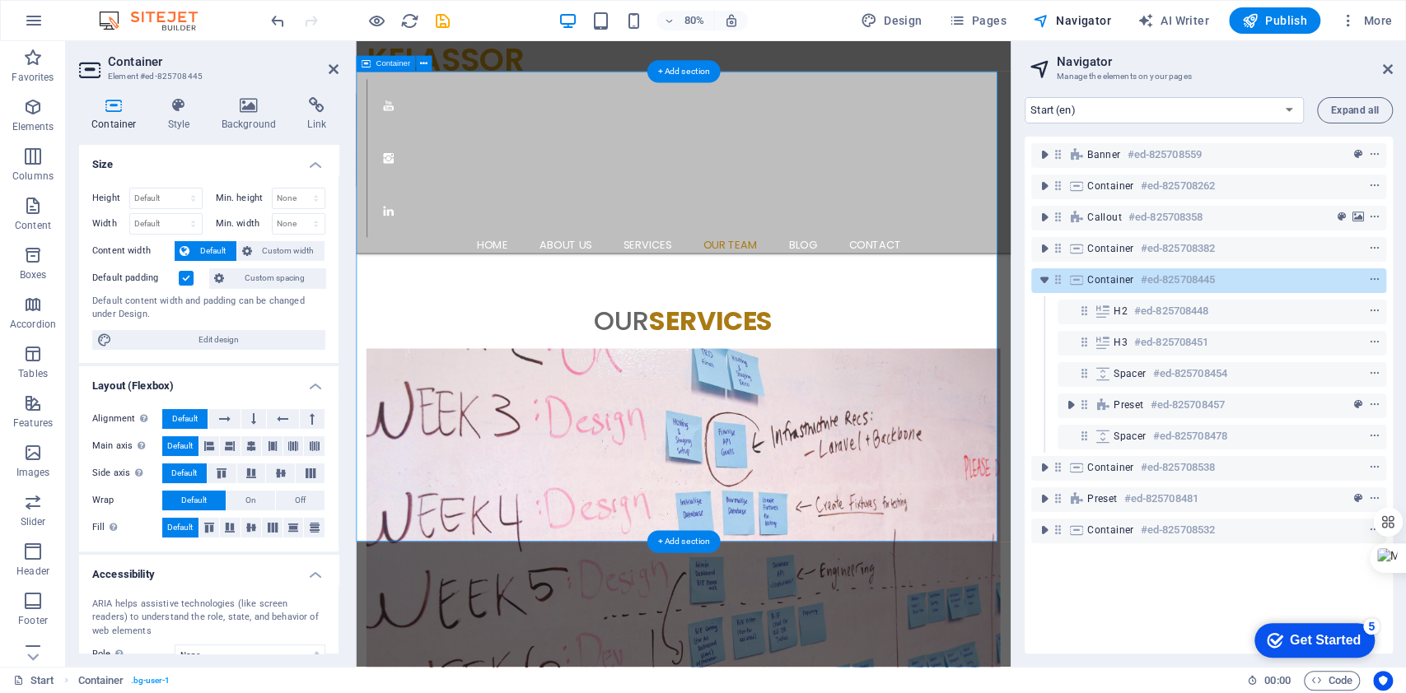
click at [1061, 287] on icon at bounding box center [1058, 280] width 14 height 14
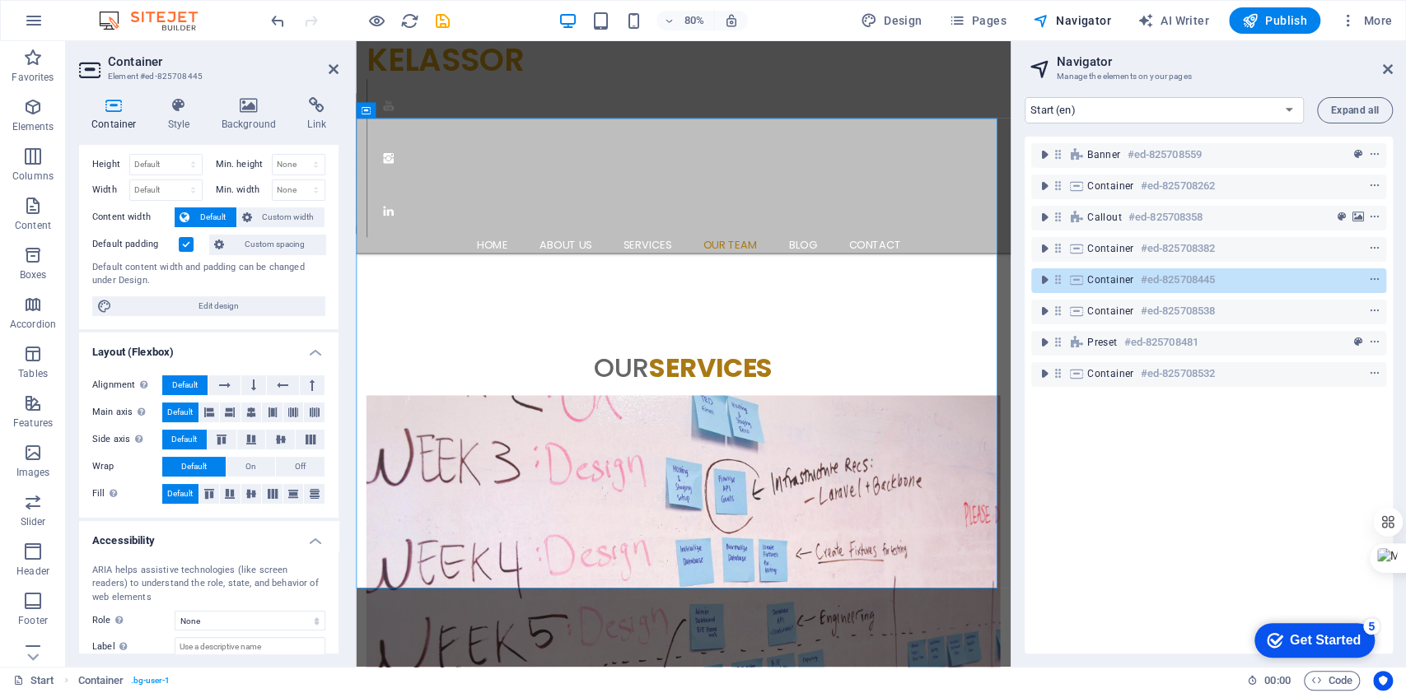
scroll to position [0, 0]
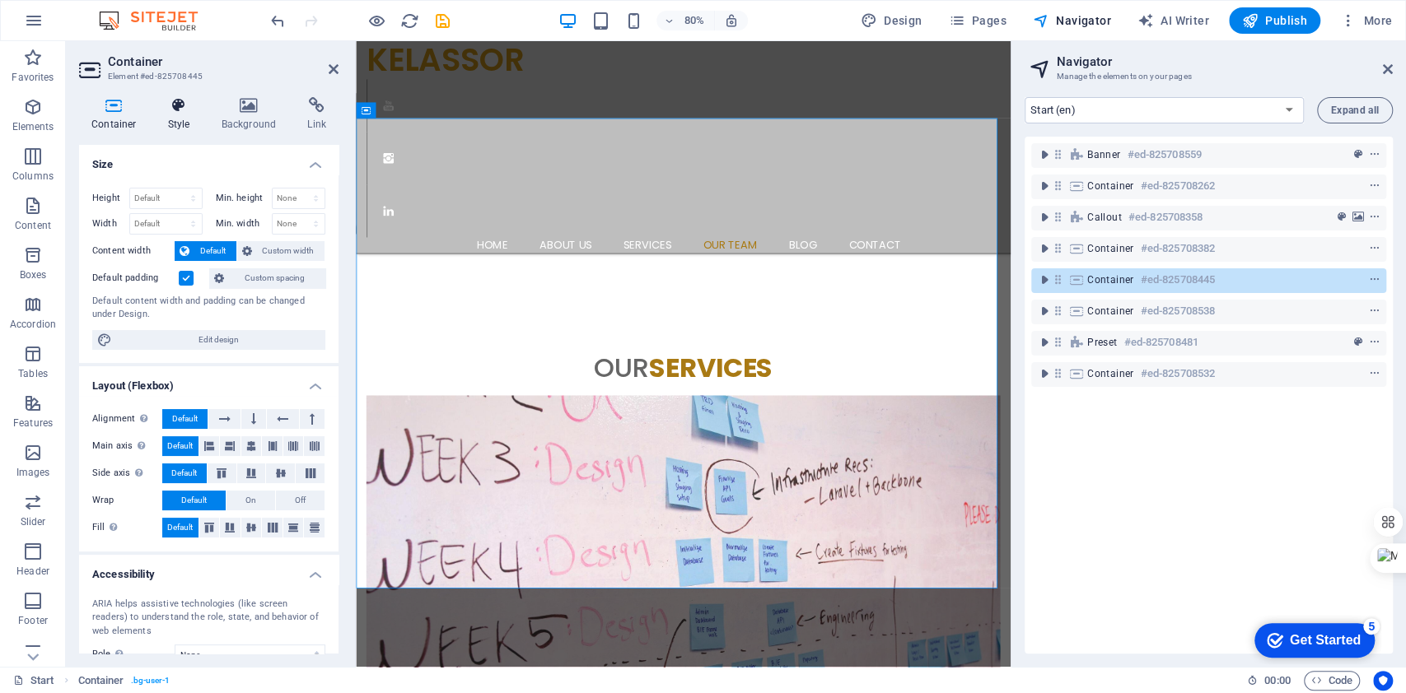
click at [178, 124] on h4 "Style" at bounding box center [183, 114] width 54 height 35
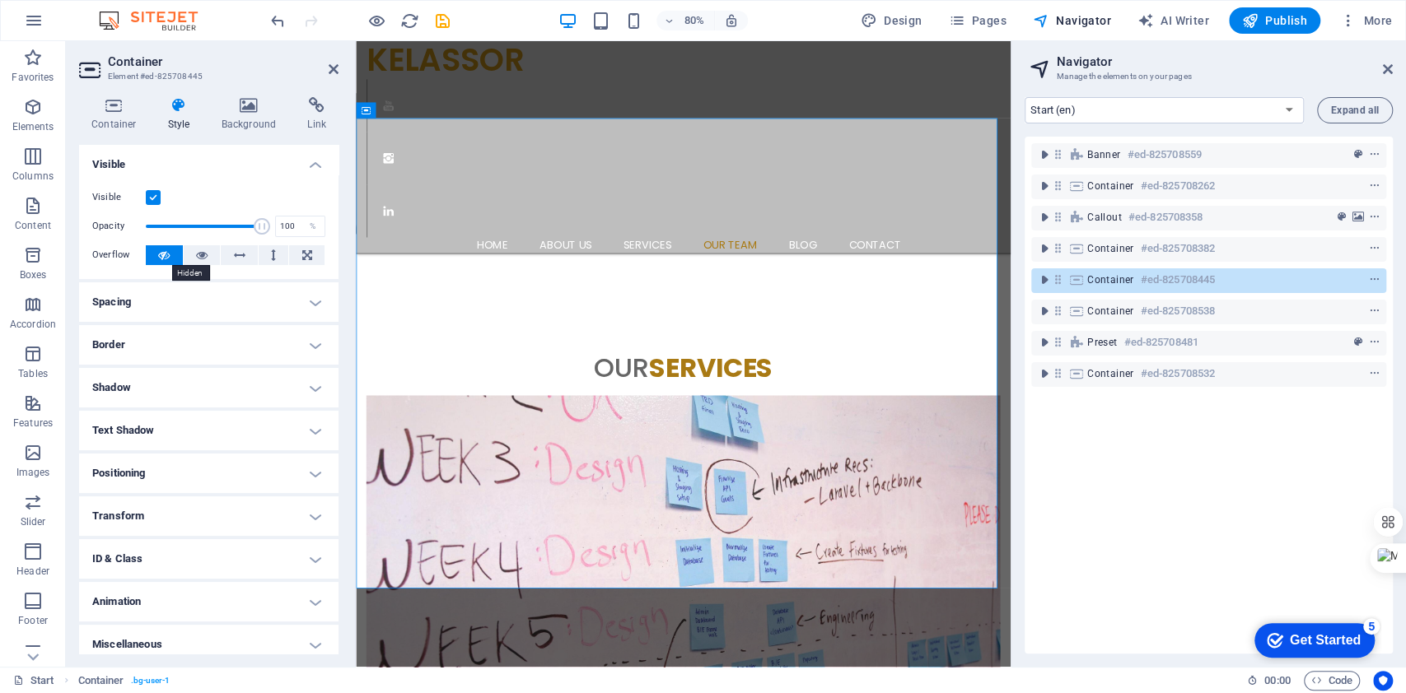
click at [158, 250] on icon at bounding box center [164, 255] width 12 height 20
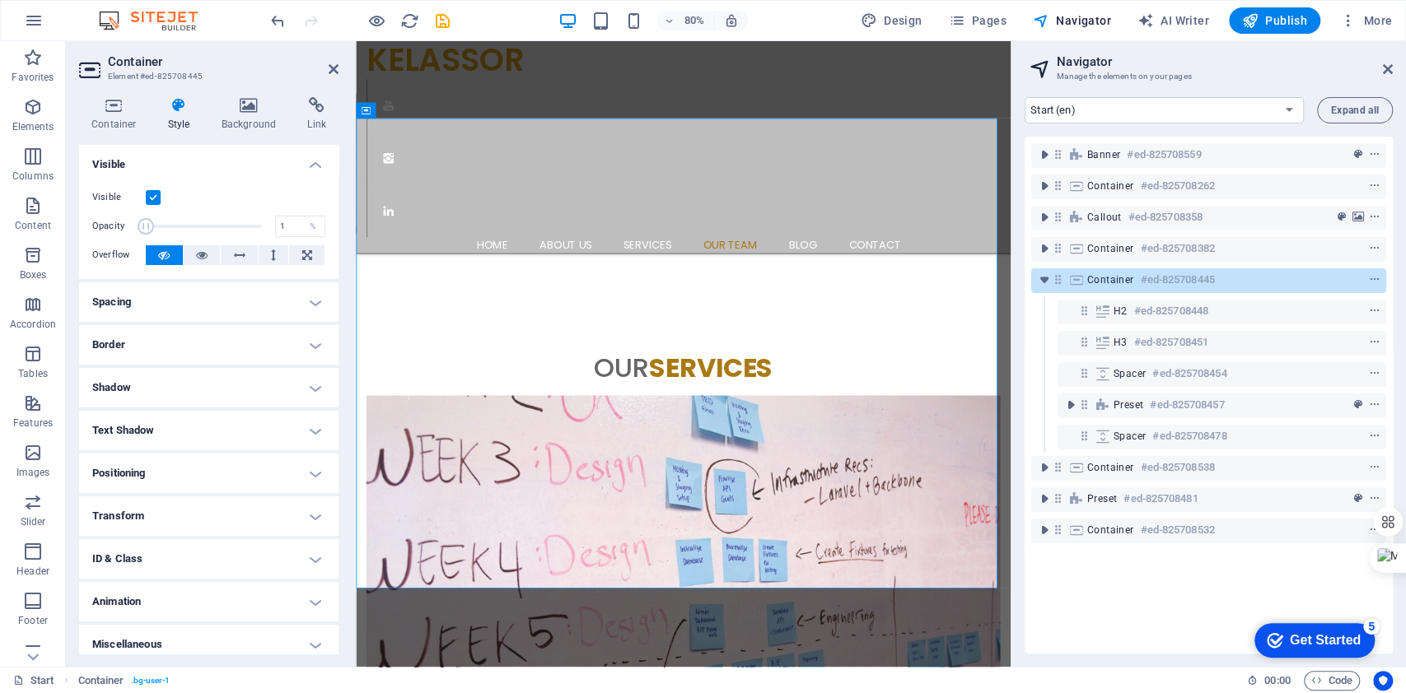
drag, startPoint x: 258, startPoint y: 226, endPoint x: 96, endPoint y: 227, distance: 161.4
click at [96, 227] on div "Opacity 1 %" at bounding box center [208, 226] width 233 height 25
click at [365, 108] on icon at bounding box center [365, 111] width 9 height 16
click at [364, 108] on icon at bounding box center [365, 111] width 9 height 16
click at [418, 115] on button at bounding box center [424, 111] width 16 height 16
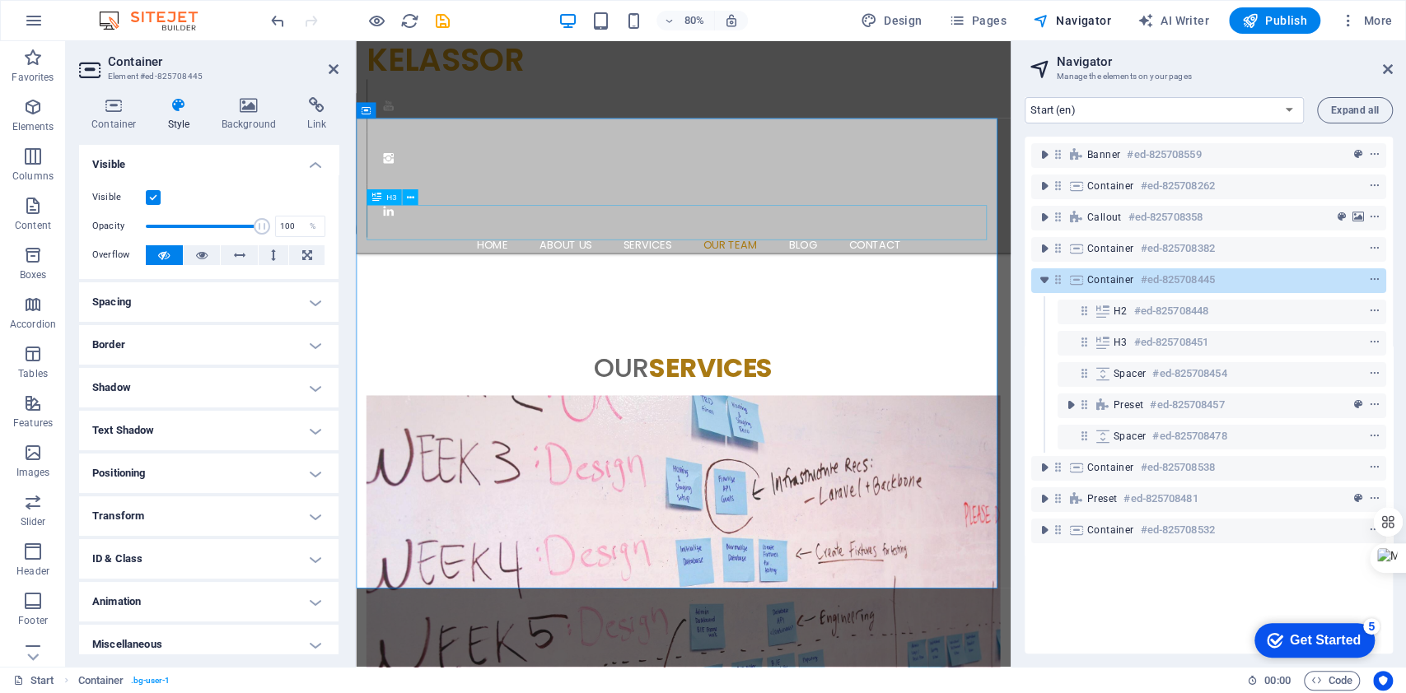
drag, startPoint x: 506, startPoint y: 262, endPoint x: 393, endPoint y: 279, distance: 114.1
click at [256, 222] on span at bounding box center [258, 226] width 16 height 16
drag, startPoint x: 254, startPoint y: 222, endPoint x: 184, endPoint y: 221, distance: 69.2
click at [184, 221] on span at bounding box center [185, 226] width 16 height 16
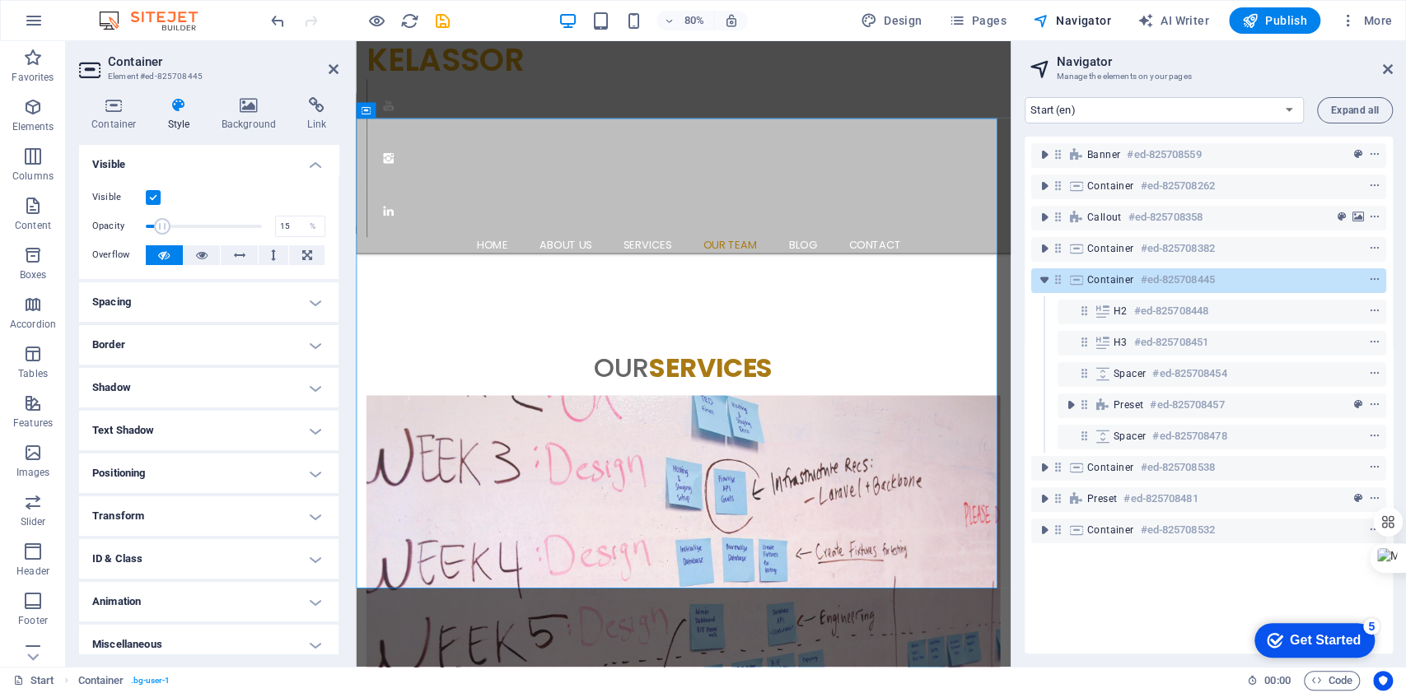
drag, startPoint x: 184, startPoint y: 221, endPoint x: 162, endPoint y: 223, distance: 22.4
click at [162, 223] on span at bounding box center [162, 226] width 16 height 16
type input "1"
drag, startPoint x: 162, startPoint y: 223, endPoint x: 135, endPoint y: 219, distance: 27.5
click at [135, 219] on div "Opacity 1 %" at bounding box center [208, 226] width 233 height 25
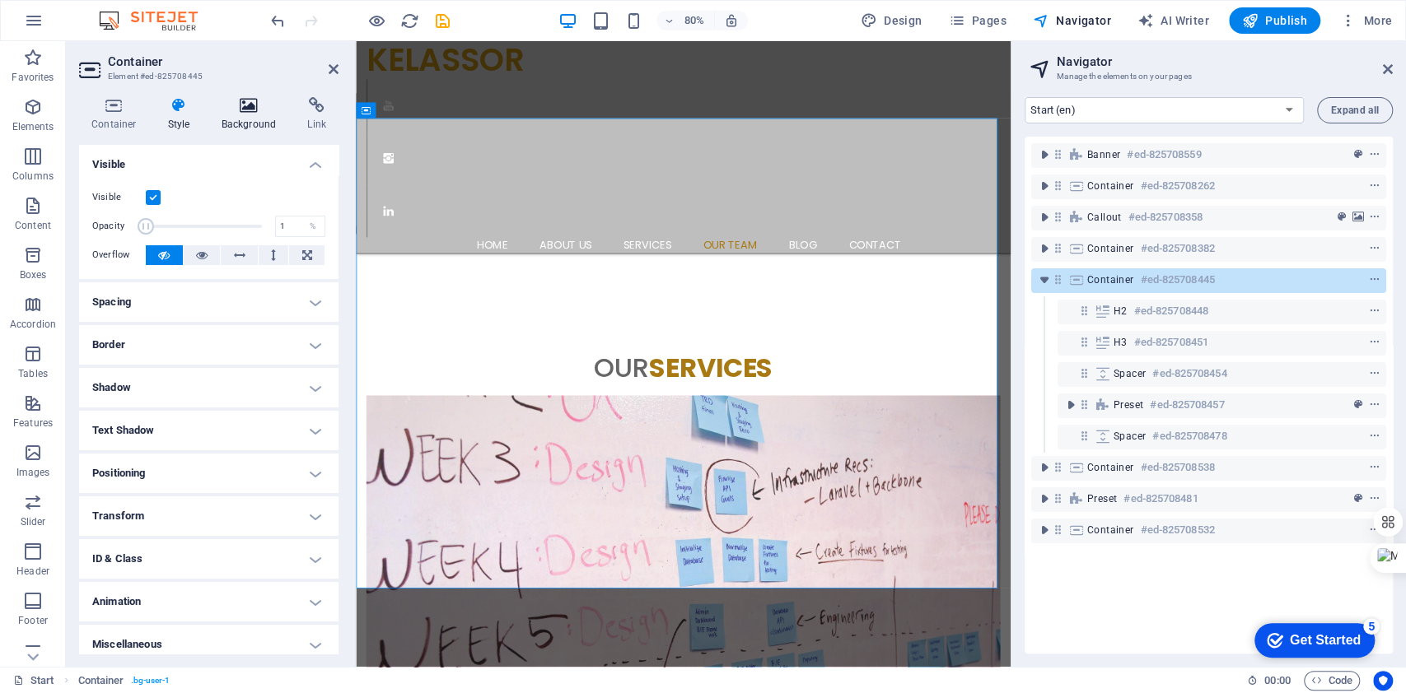
click at [282, 131] on h4 "Background" at bounding box center [252, 114] width 86 height 35
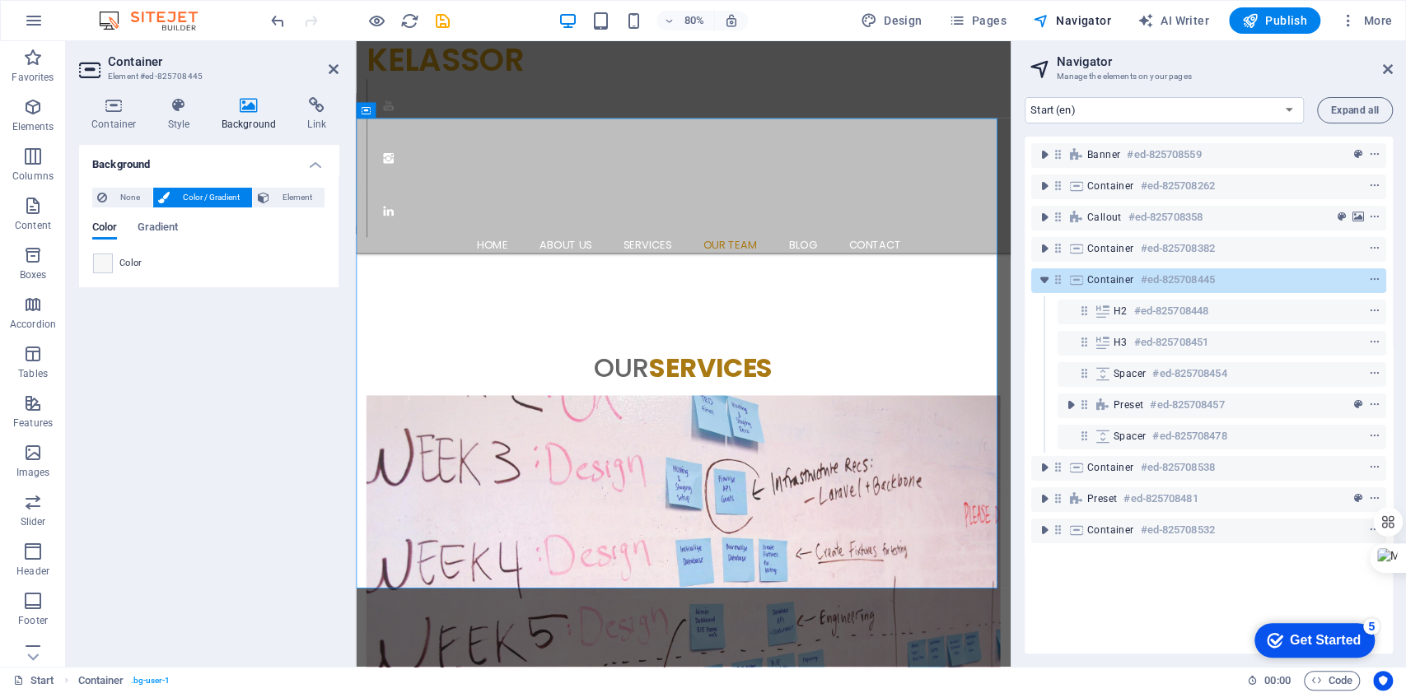
click at [243, 405] on div "Background None Color / Gradient Element Stretch background to full-width Color…" at bounding box center [208, 399] width 259 height 509
click at [338, 67] on icon at bounding box center [334, 69] width 10 height 13
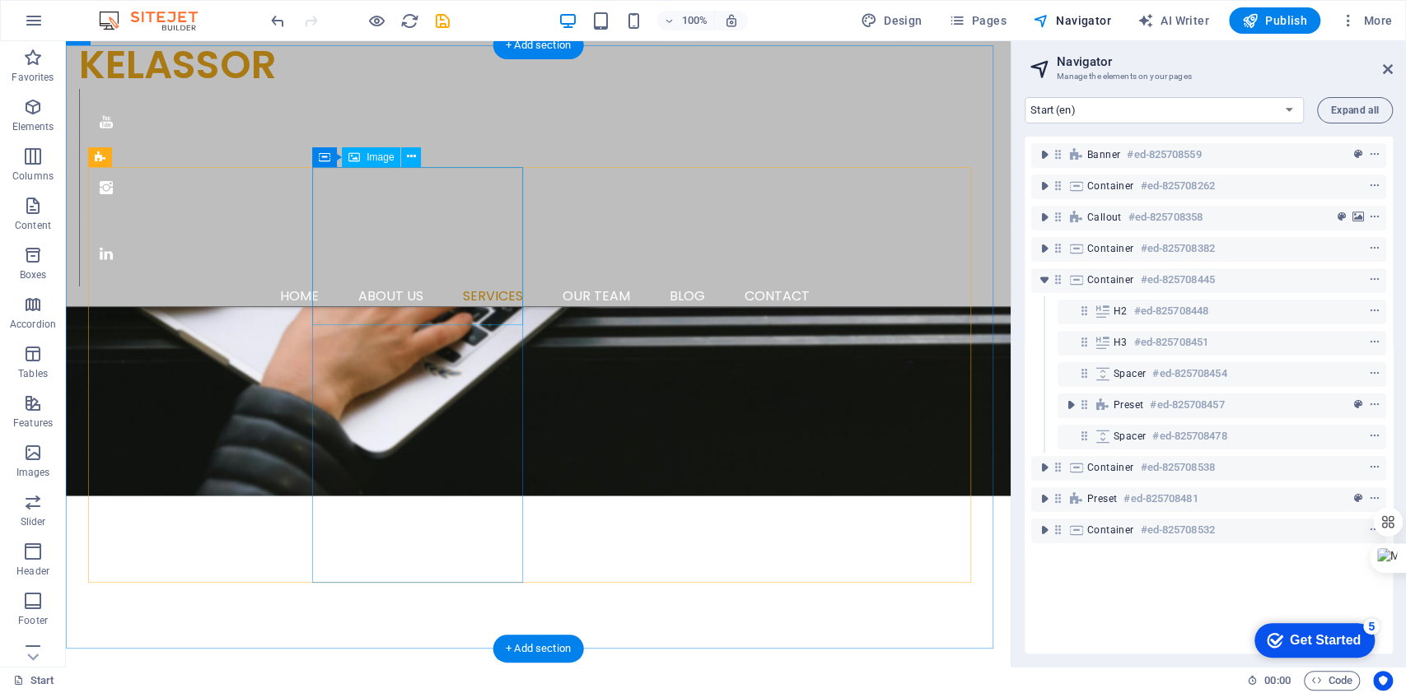
scroll to position [1647, 0]
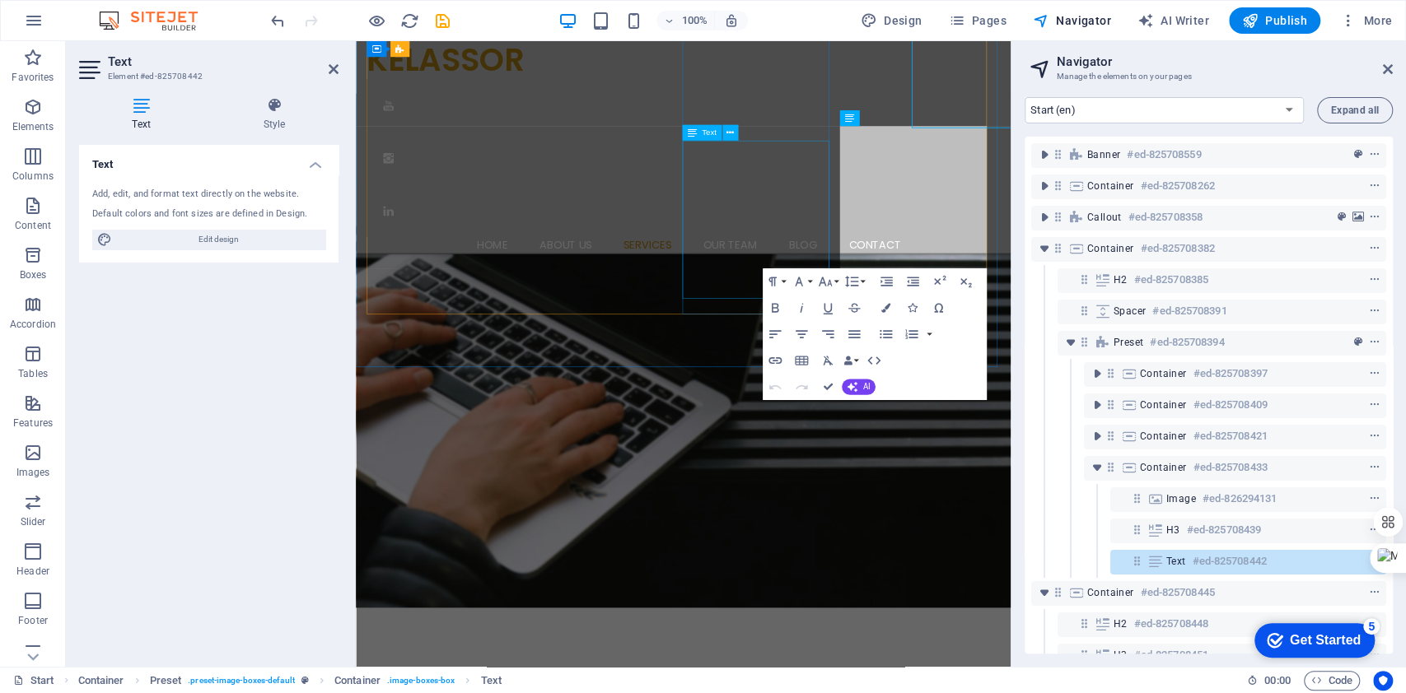
scroll to position [1803, 0]
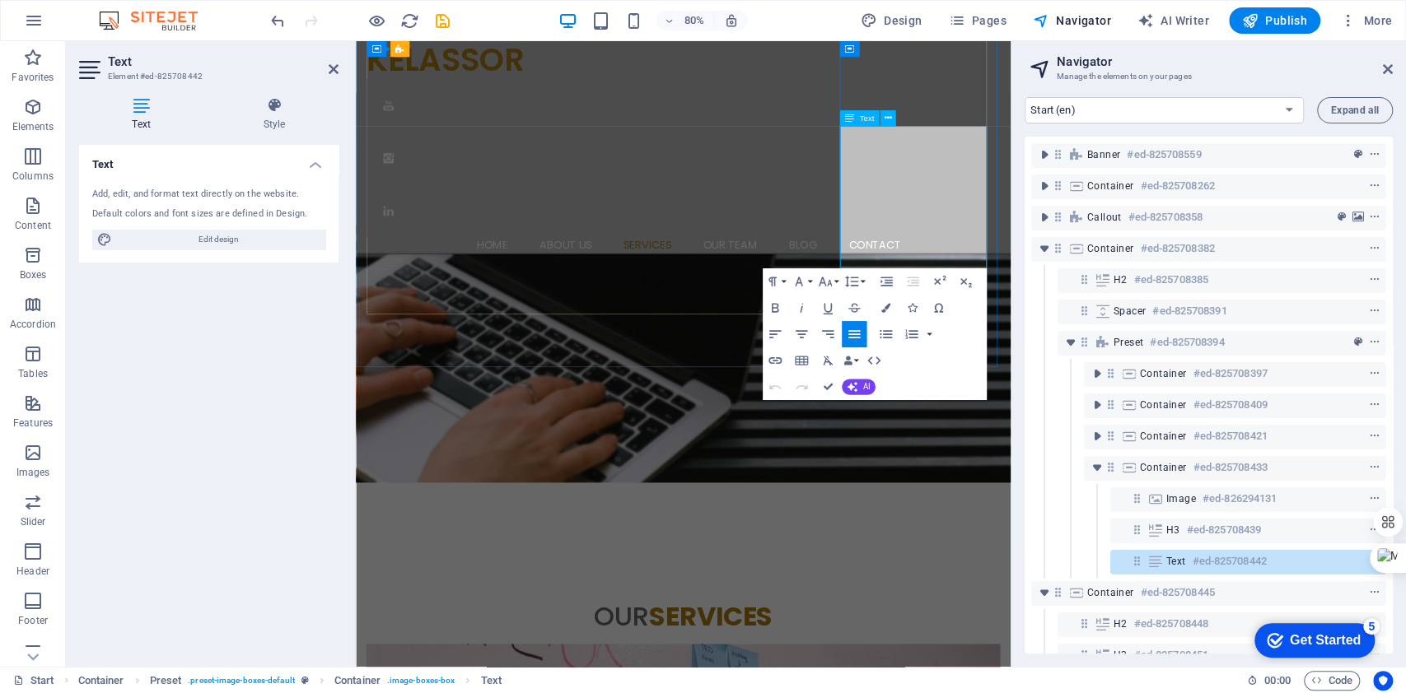
click at [857, 117] on div "Text" at bounding box center [859, 118] width 40 height 16
drag, startPoint x: 208, startPoint y: 242, endPoint x: 12, endPoint y: 274, distance: 199.4
click at [208, 242] on span "Edit design" at bounding box center [218, 240] width 203 height 20
select select "px"
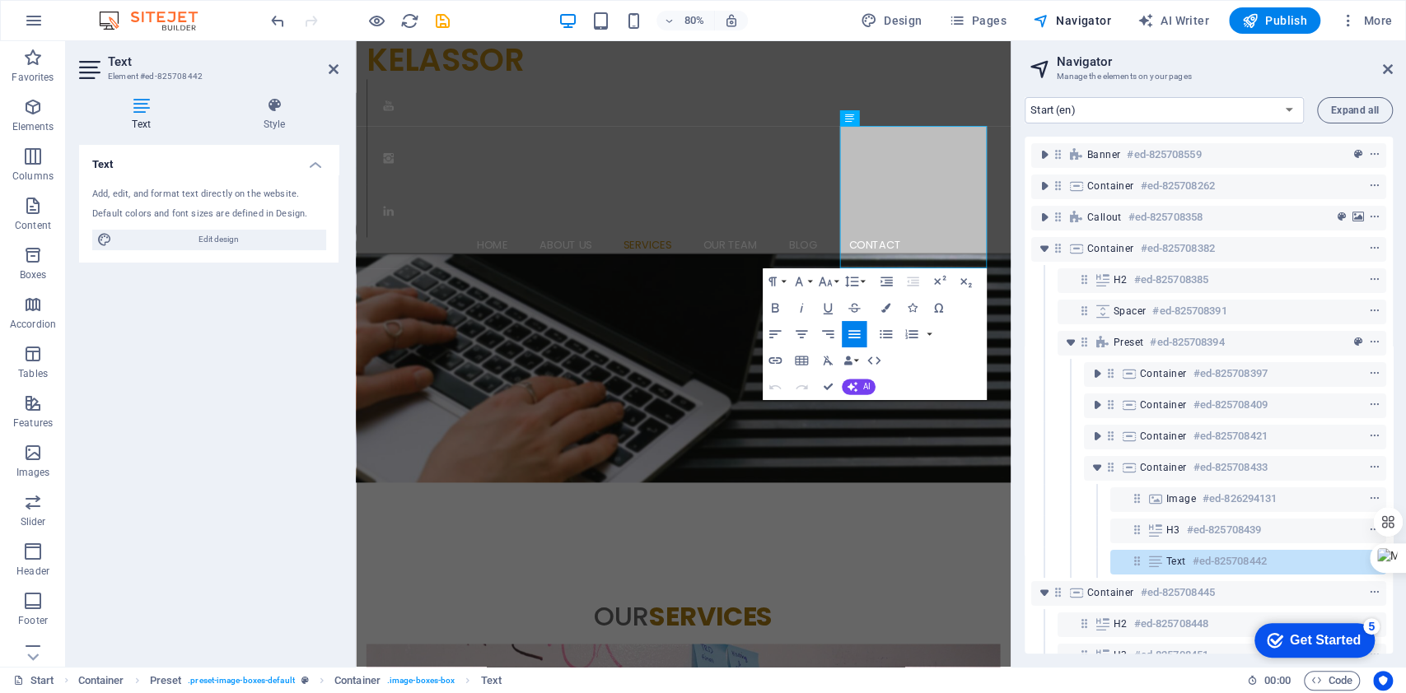
select select "400"
select select "px"
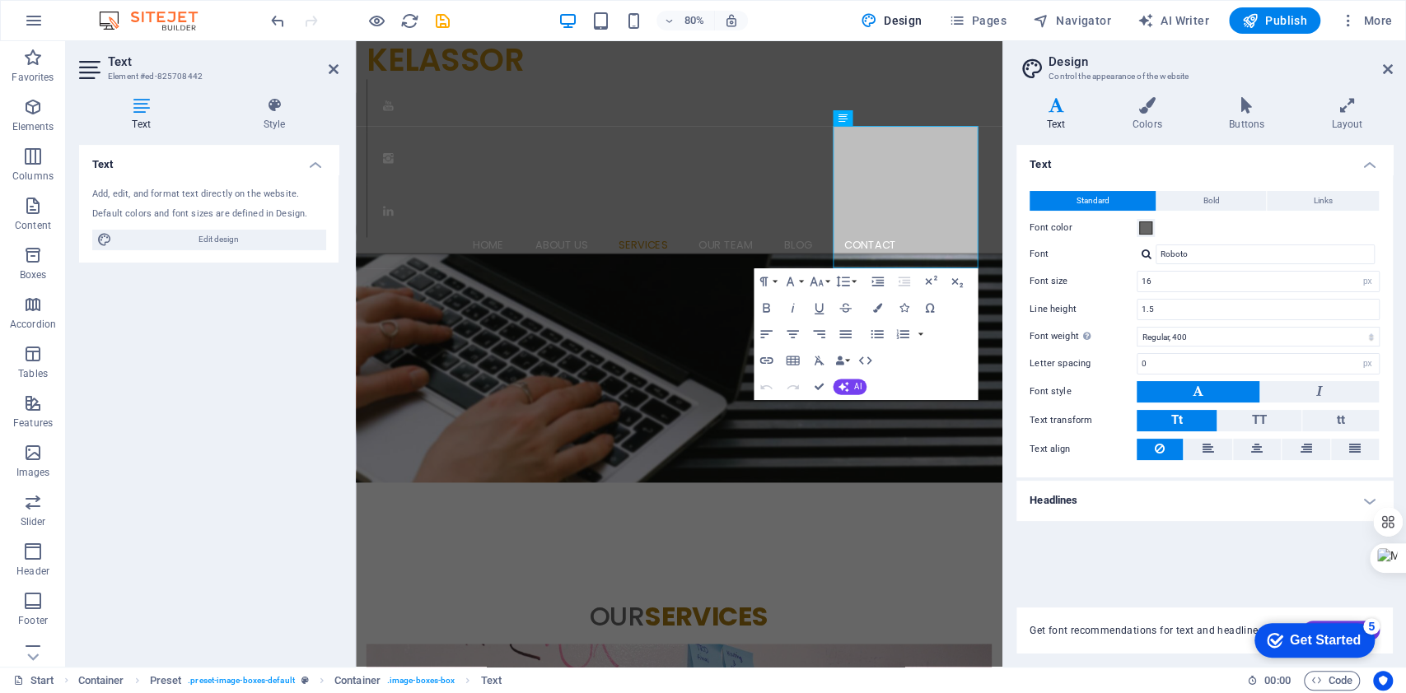
click at [1393, 63] on aside "Design Control the appearance of the website Variants Text Colors Buttons Layou…" at bounding box center [1204, 354] width 404 height 626
click at [1390, 68] on icon at bounding box center [1388, 69] width 10 height 13
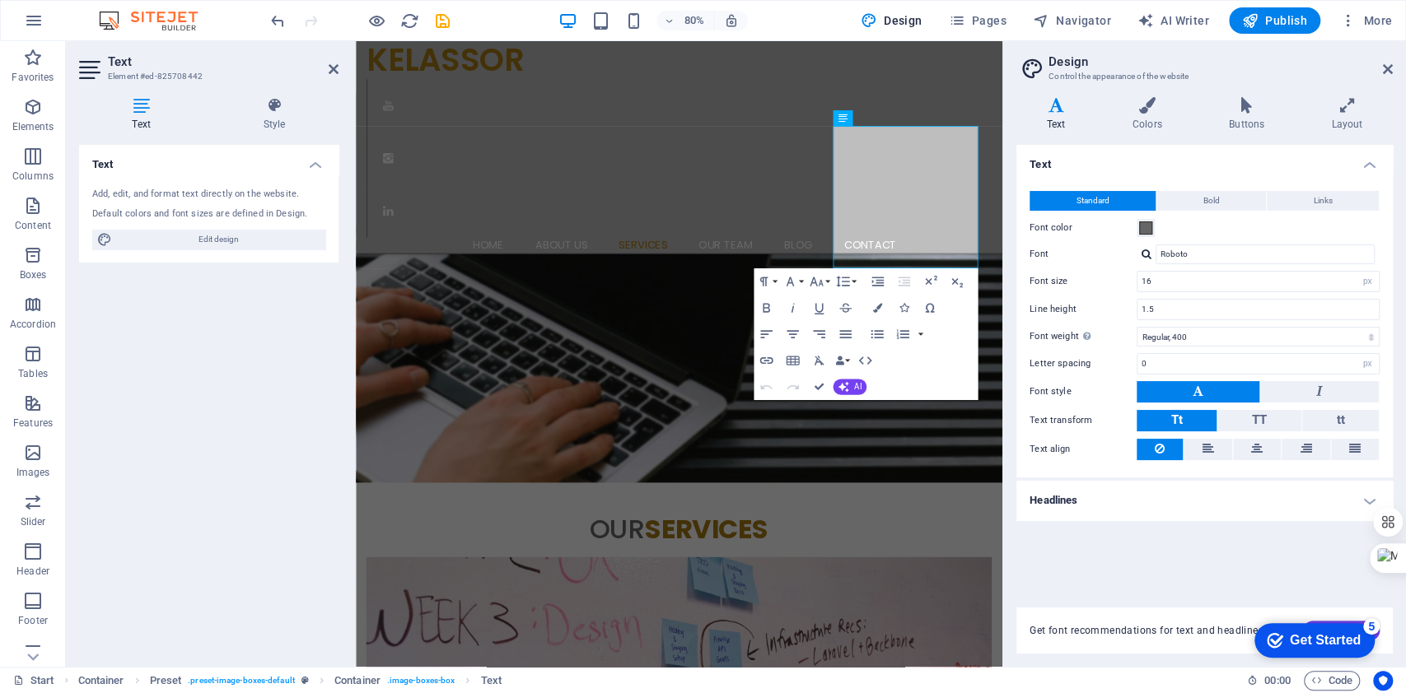
scroll to position [1647, 0]
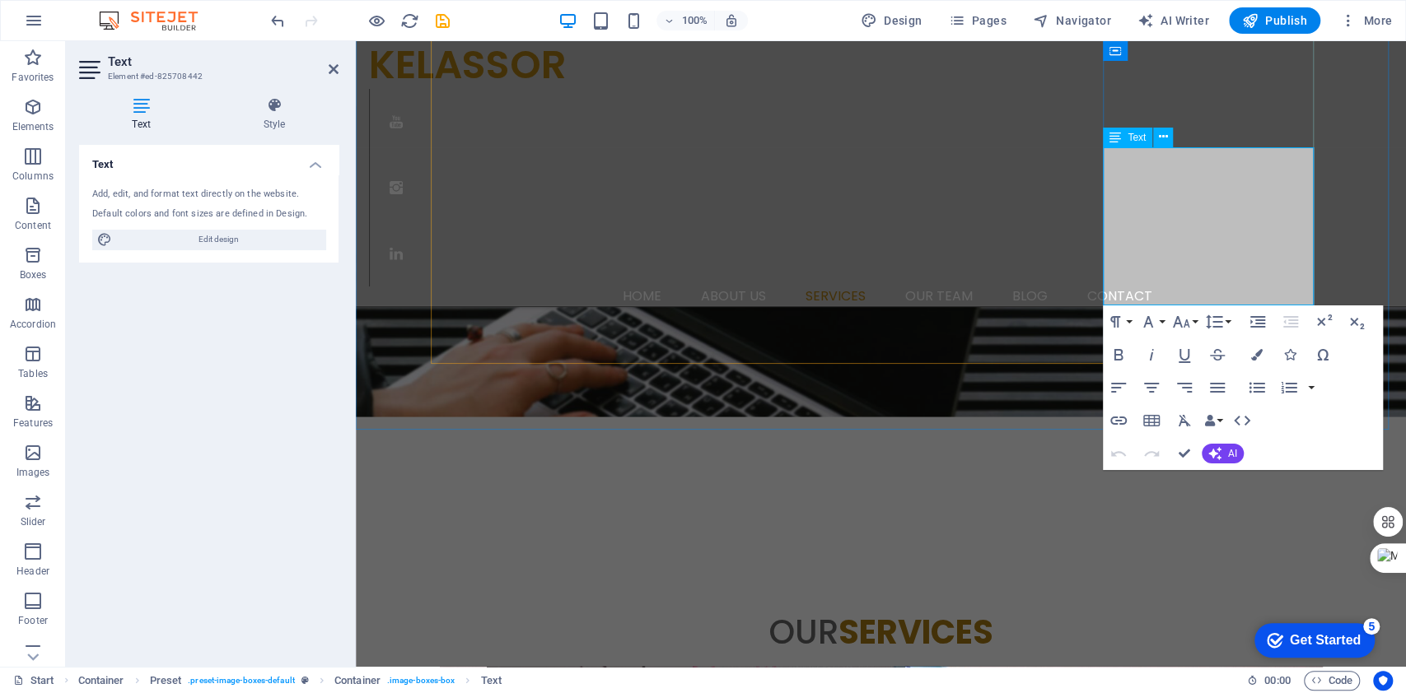
click at [1121, 390] on icon "button" at bounding box center [1118, 388] width 20 height 20
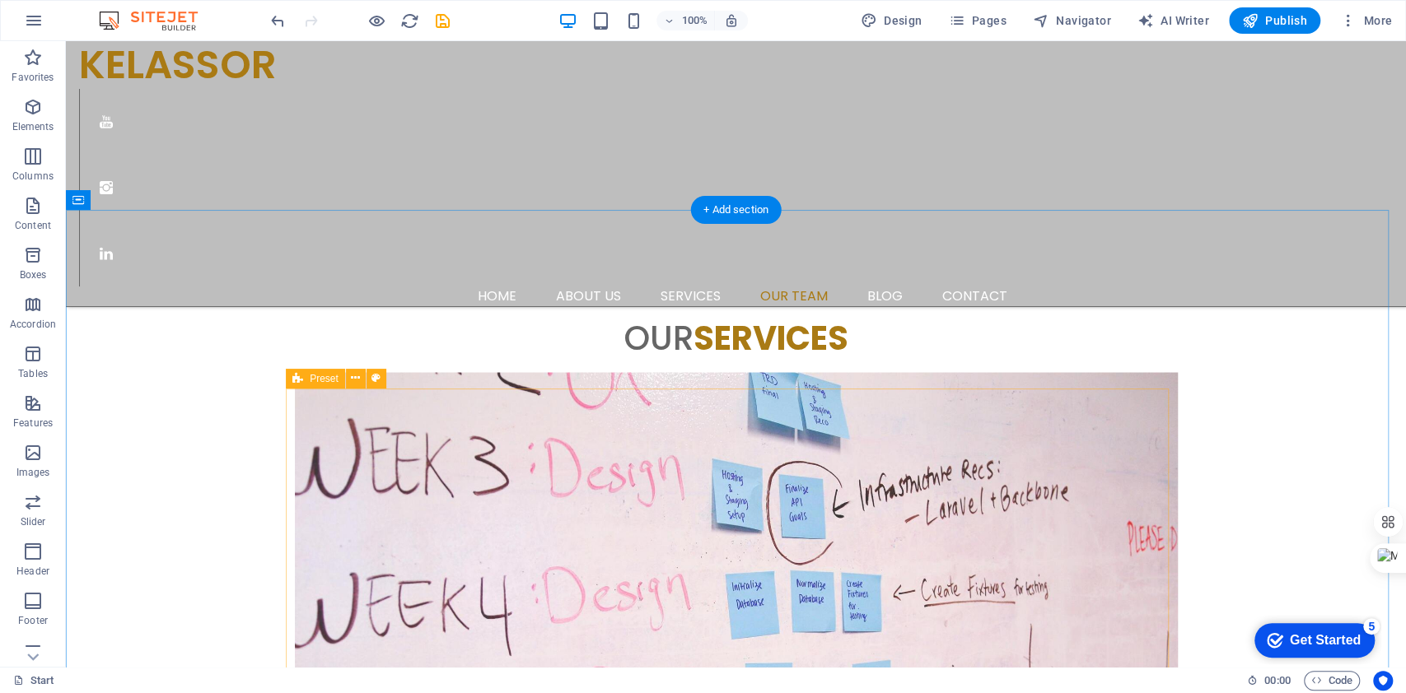
scroll to position [1976, 0]
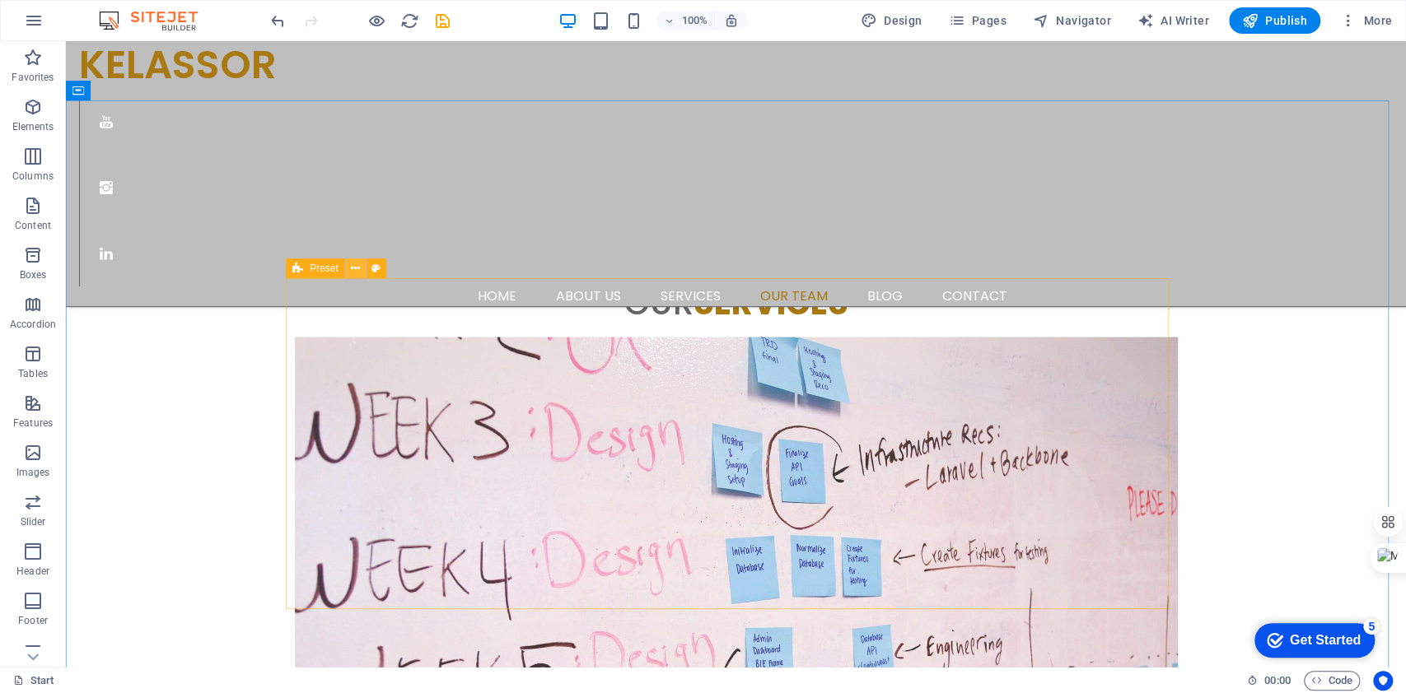
click at [356, 266] on icon at bounding box center [355, 268] width 9 height 17
click at [348, 269] on button at bounding box center [356, 269] width 20 height 20
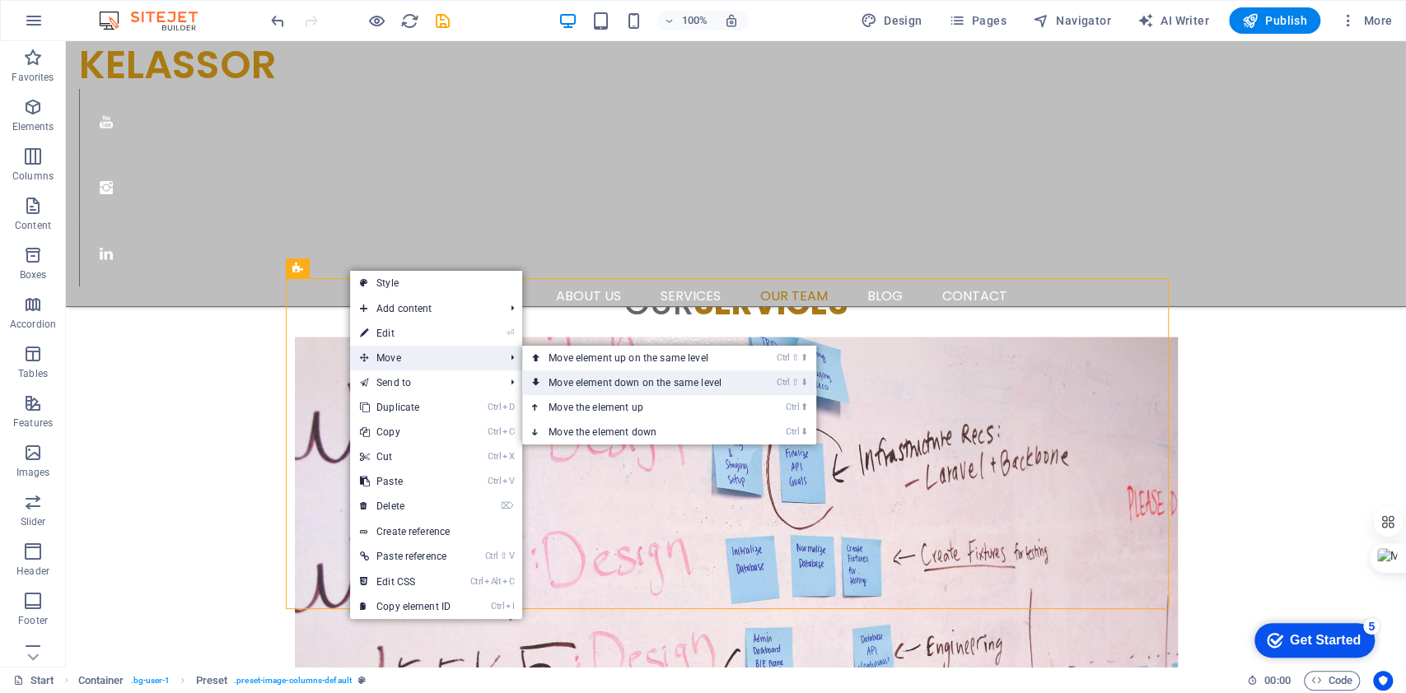
click at [548, 373] on link "Ctrl ⇧ ⬇ Move element down on the same level" at bounding box center [638, 383] width 232 height 25
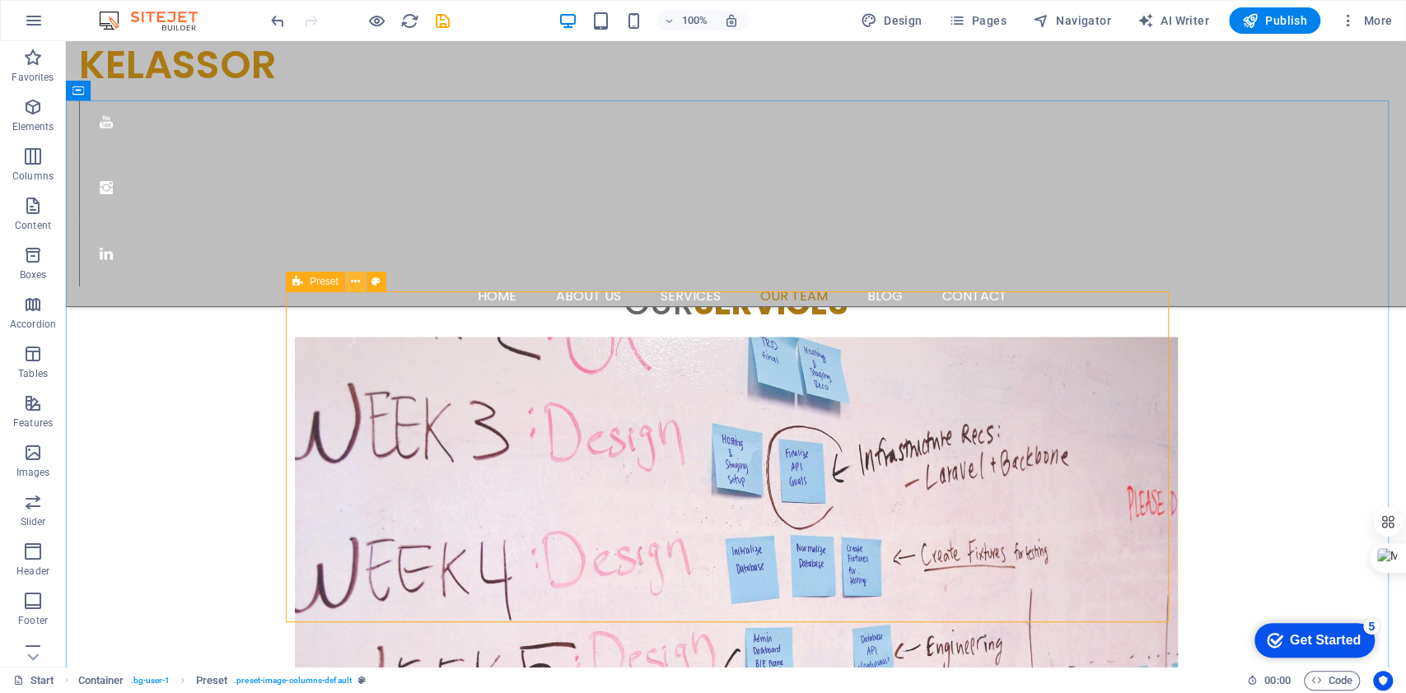
click at [353, 280] on icon at bounding box center [355, 281] width 9 height 17
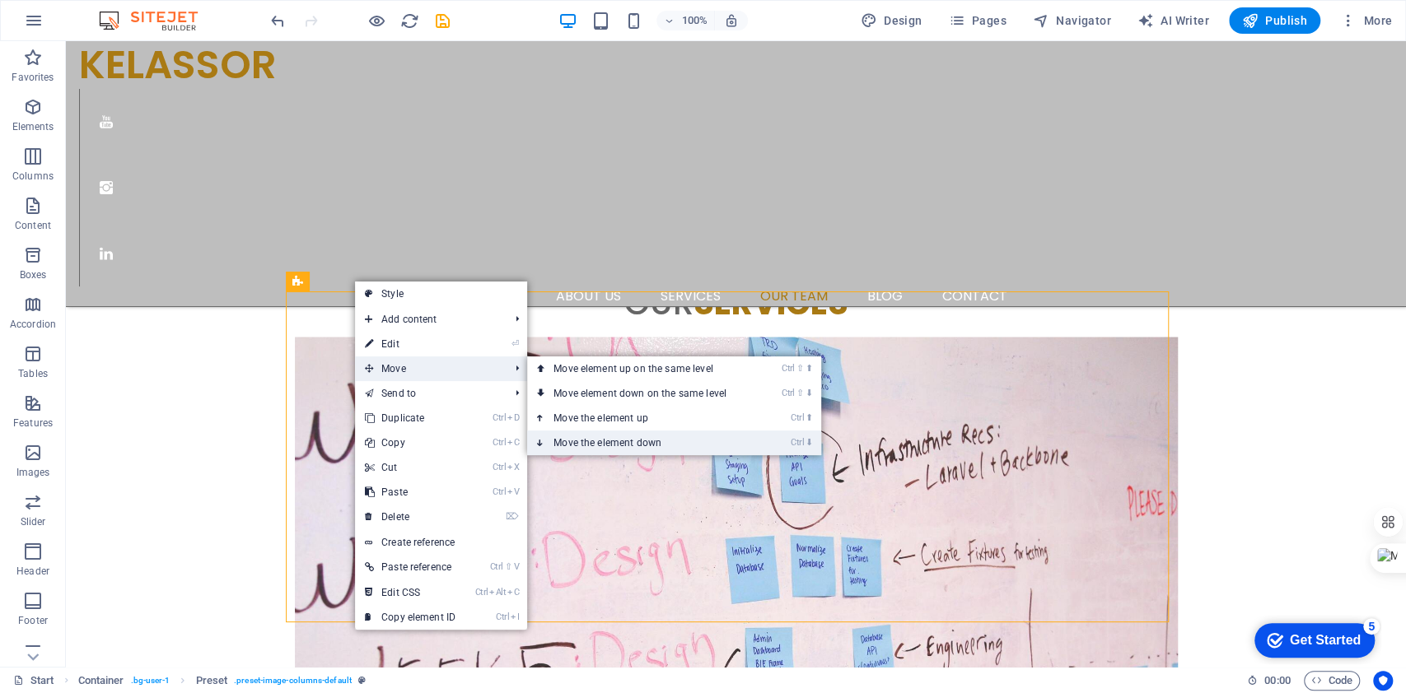
click at [567, 434] on link "Ctrl ⬇ Move the element down" at bounding box center [643, 443] width 232 height 25
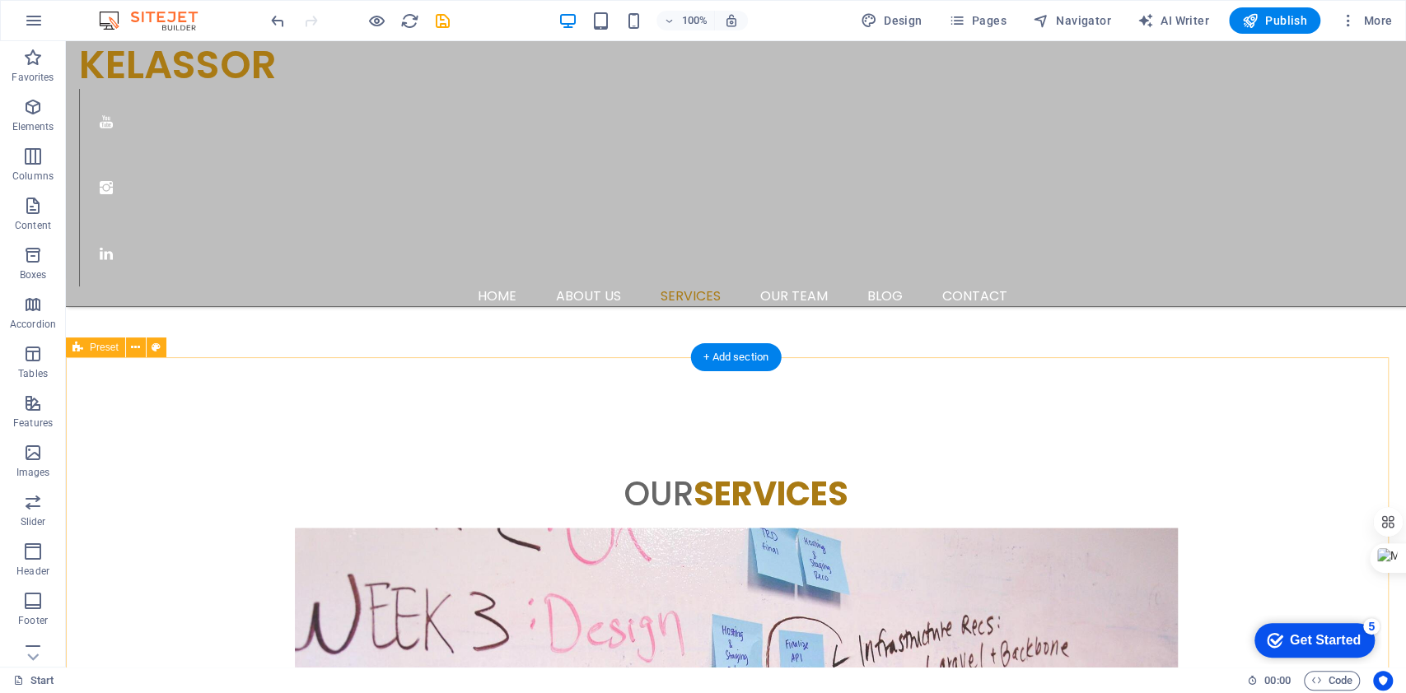
scroll to position [1757, 0]
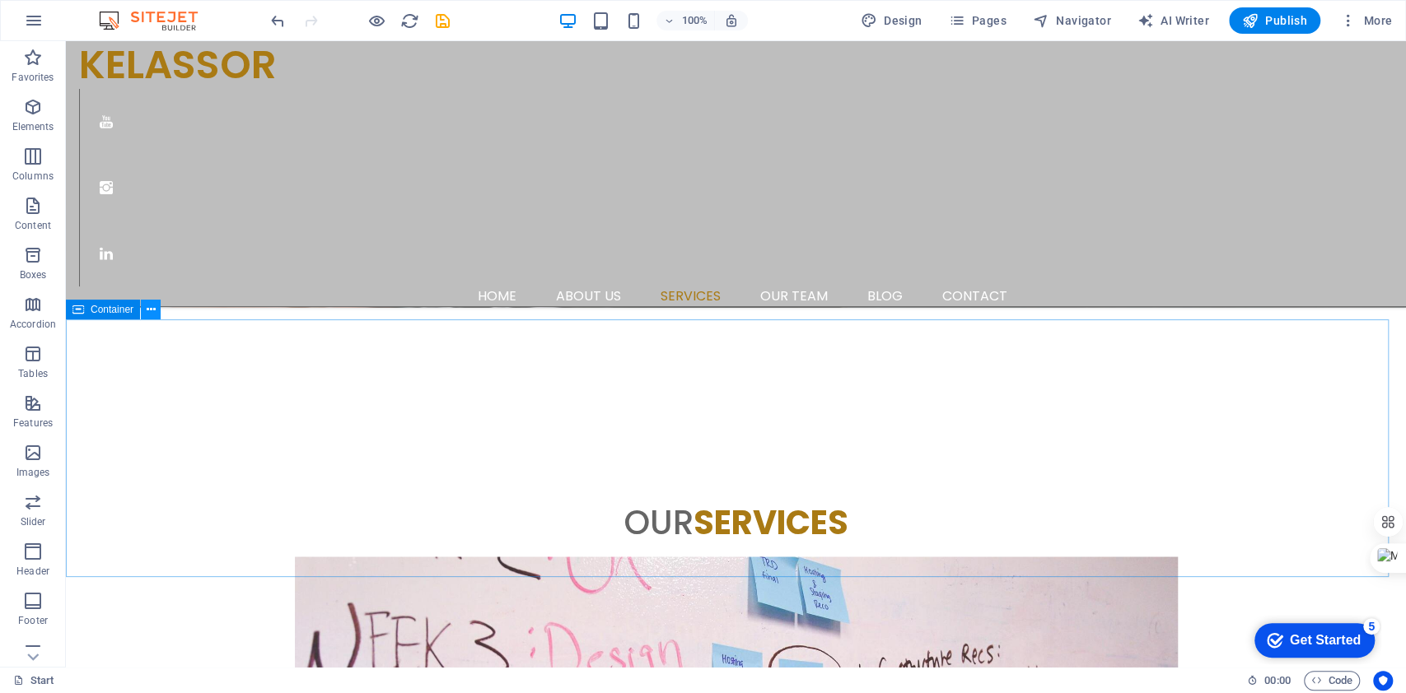
click at [153, 313] on icon at bounding box center [151, 309] width 9 height 17
click at [95, 308] on span "Container" at bounding box center [112, 310] width 43 height 10
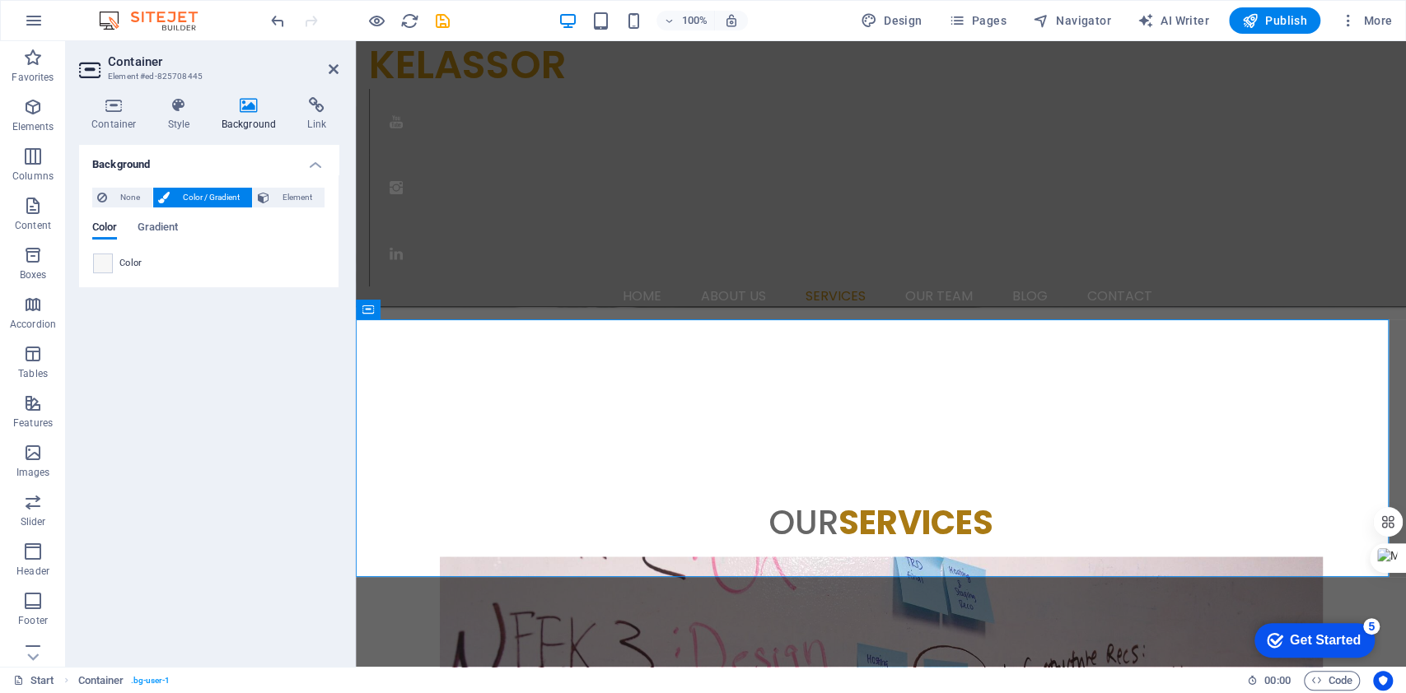
click at [167, 138] on div "Container Style Background Link Size Height Default px rem % vh vw Min. height …" at bounding box center [208, 375] width 259 height 557
click at [173, 116] on h4 "Style" at bounding box center [183, 114] width 54 height 35
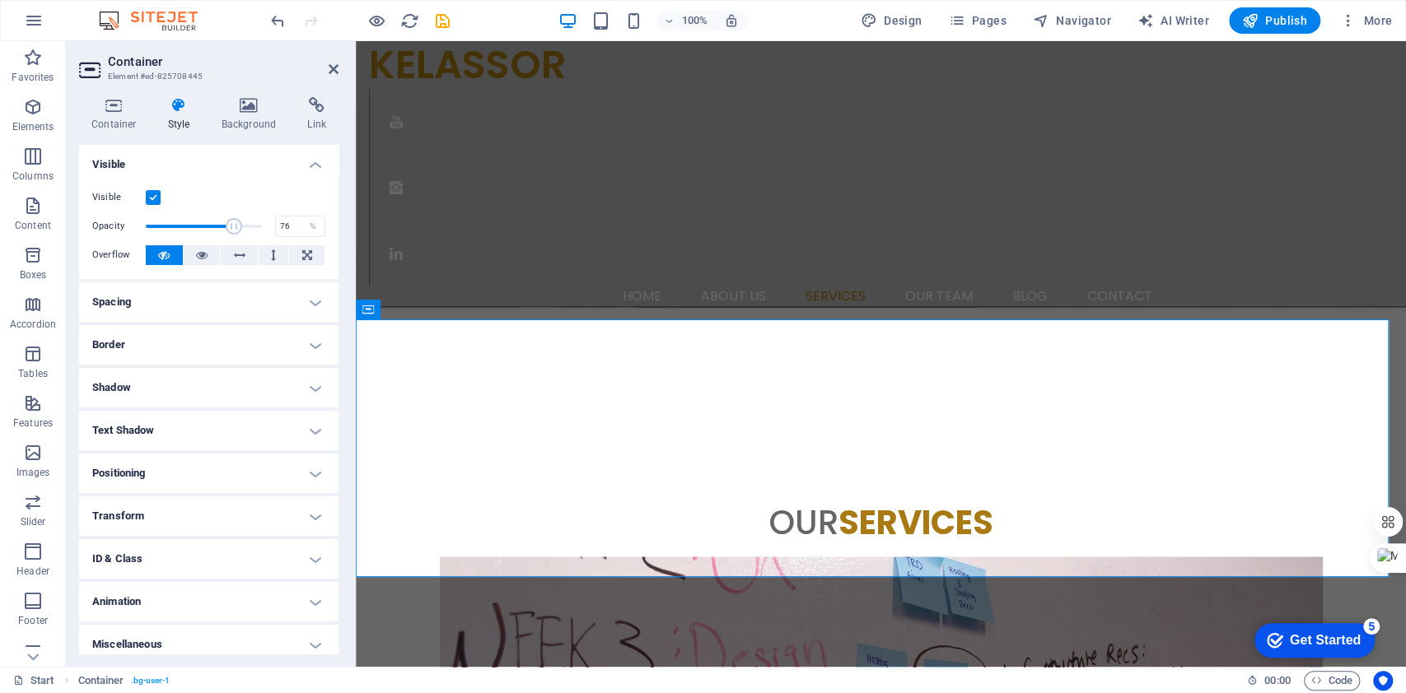
drag, startPoint x: 147, startPoint y: 223, endPoint x: 231, endPoint y: 223, distance: 84.8
click at [231, 223] on span at bounding box center [234, 226] width 16 height 16
type input "77"
click at [232, 223] on span at bounding box center [234, 226] width 16 height 16
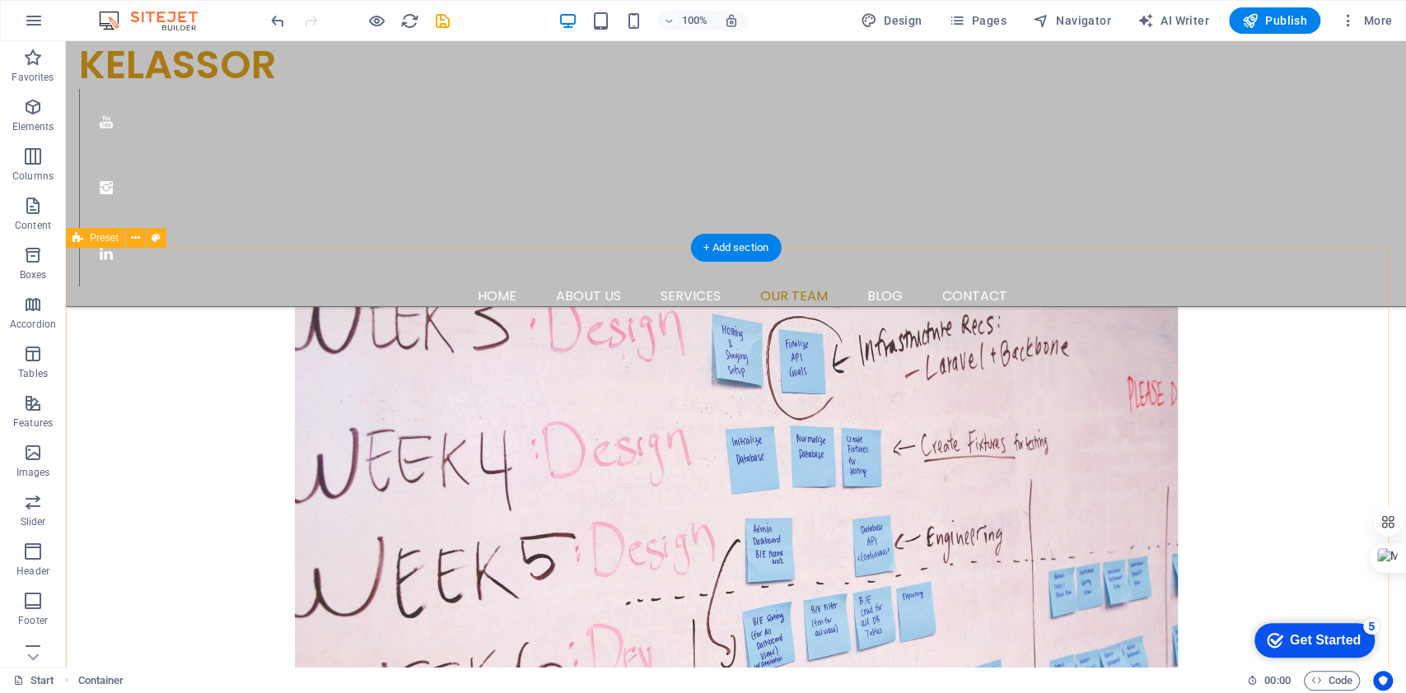
scroll to position [2196, 0]
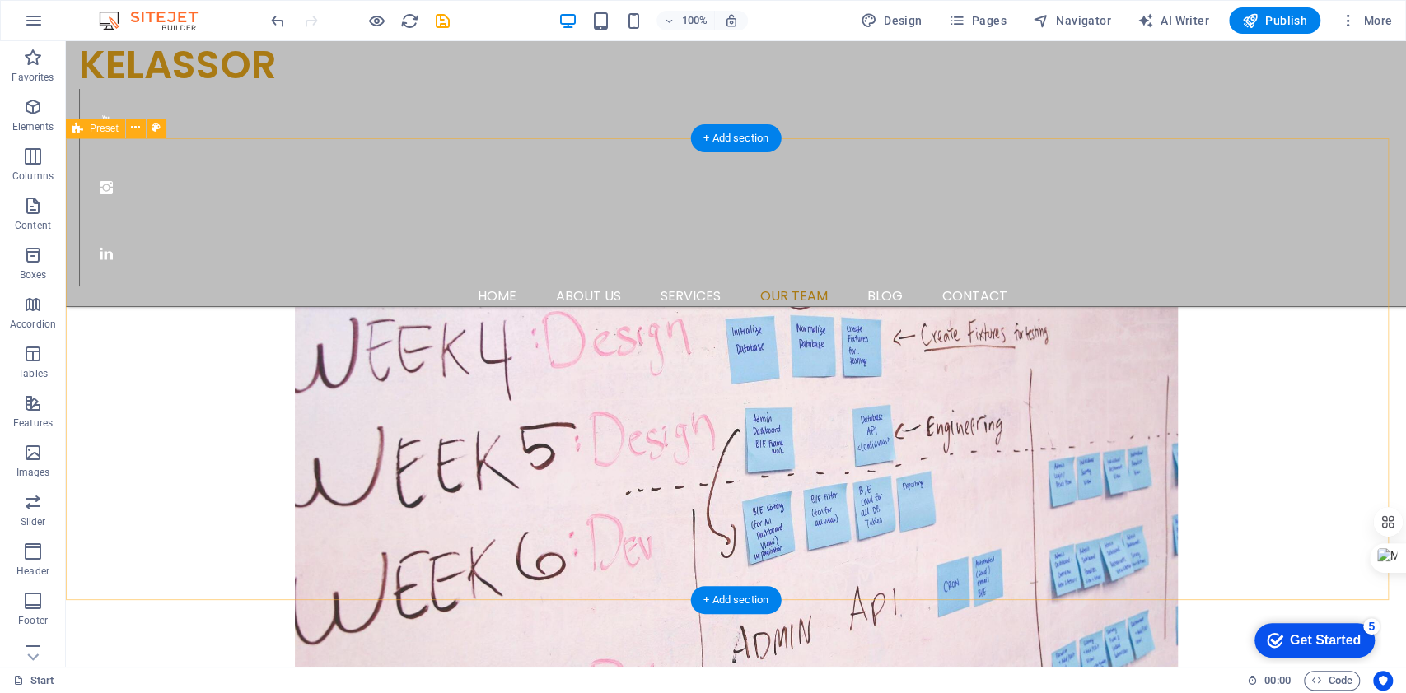
select select "fan"
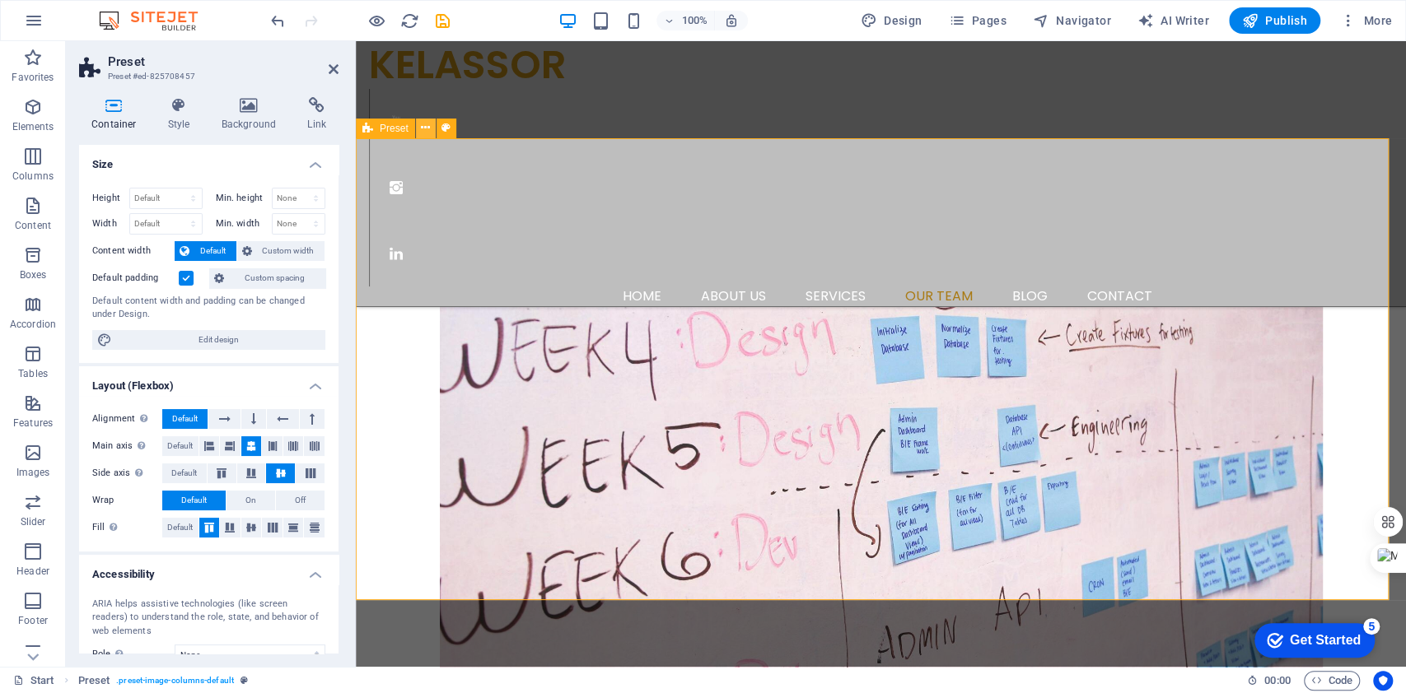
click at [428, 124] on icon at bounding box center [425, 127] width 9 height 17
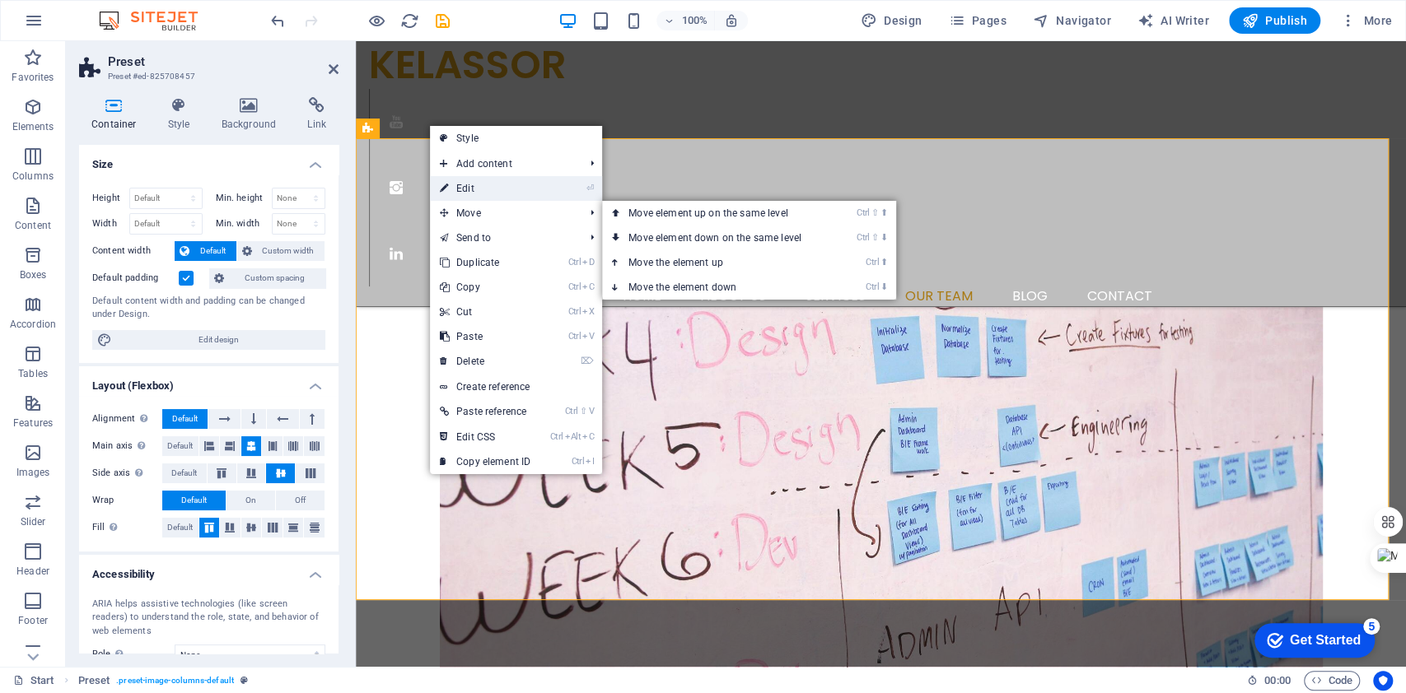
click at [474, 191] on link "⏎ Edit" at bounding box center [485, 188] width 110 height 25
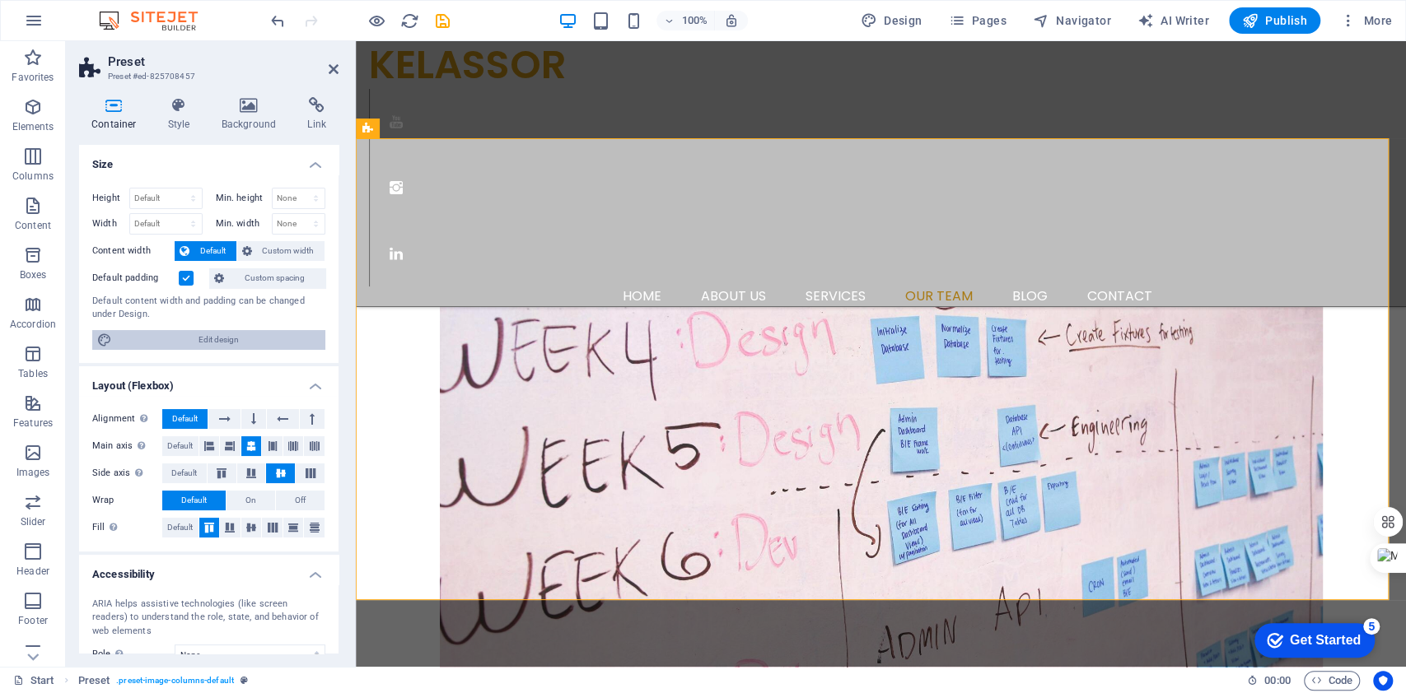
click at [217, 336] on span "Edit design" at bounding box center [218, 340] width 203 height 20
select select "rem"
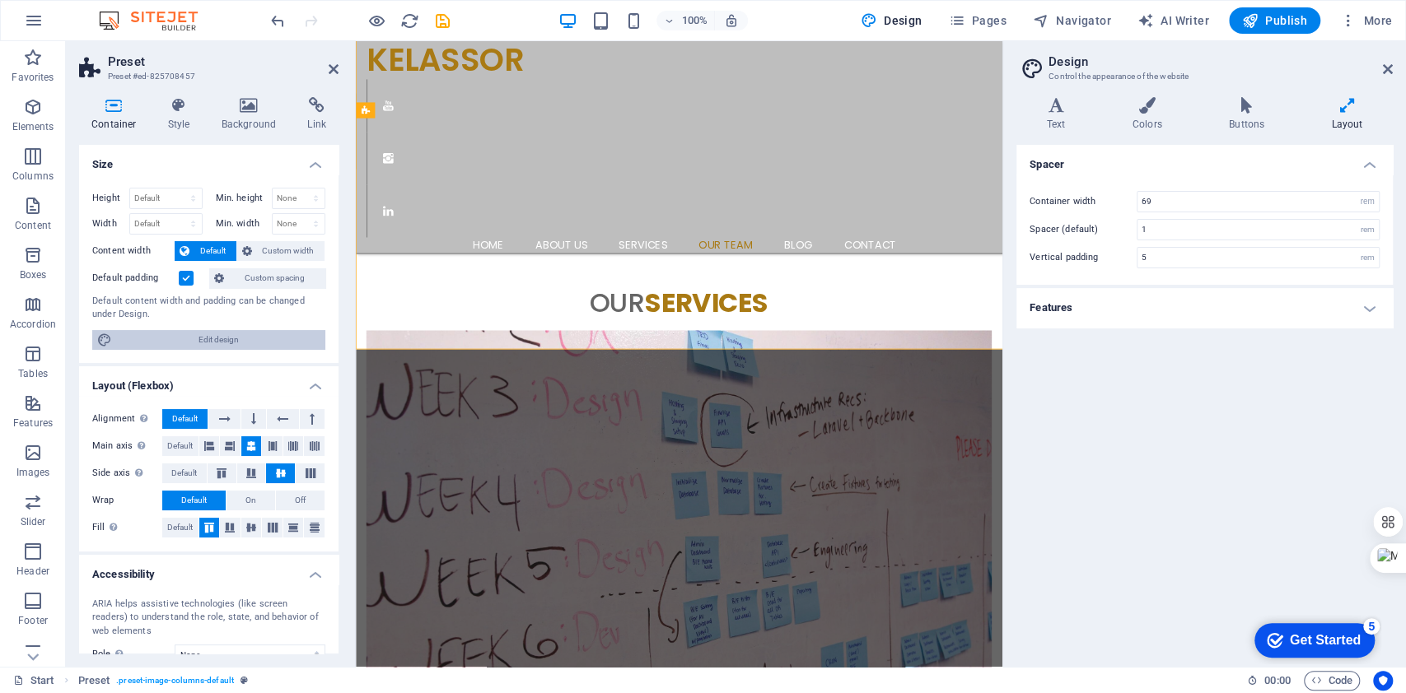
scroll to position [2369, 0]
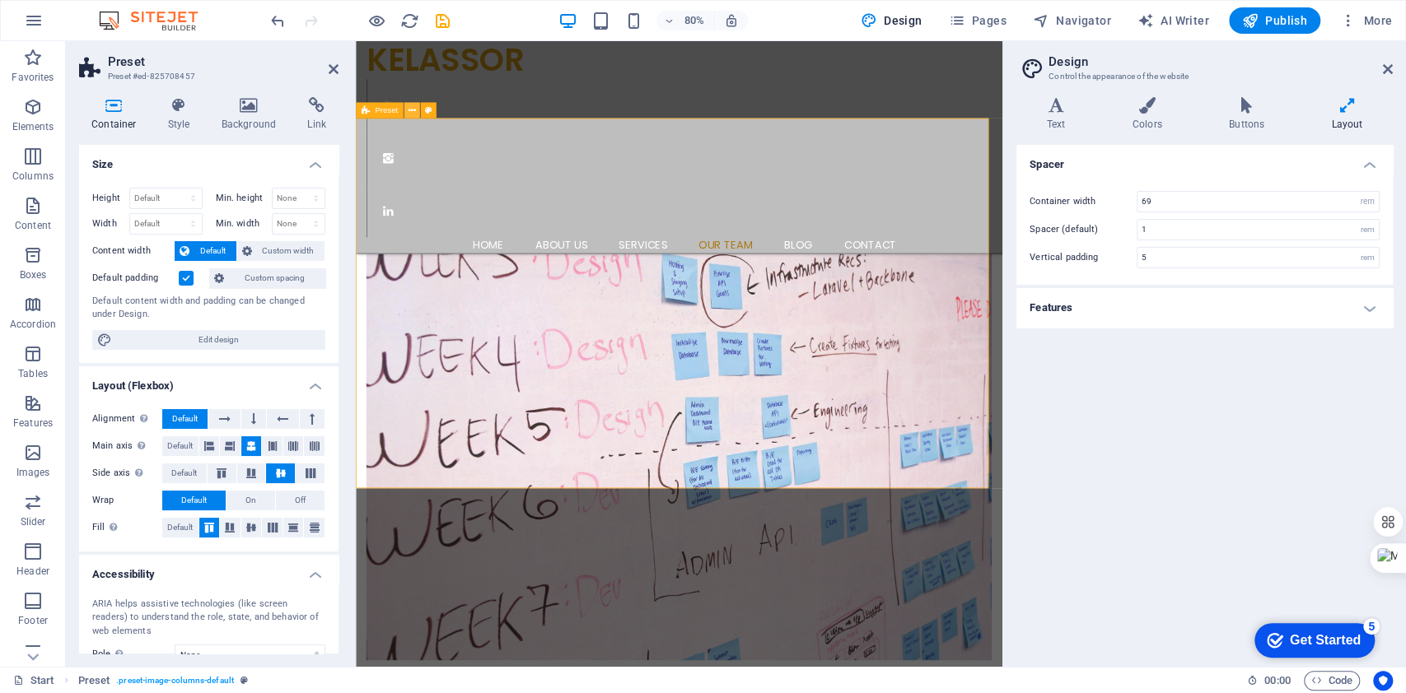
click at [411, 106] on icon at bounding box center [411, 111] width 7 height 14
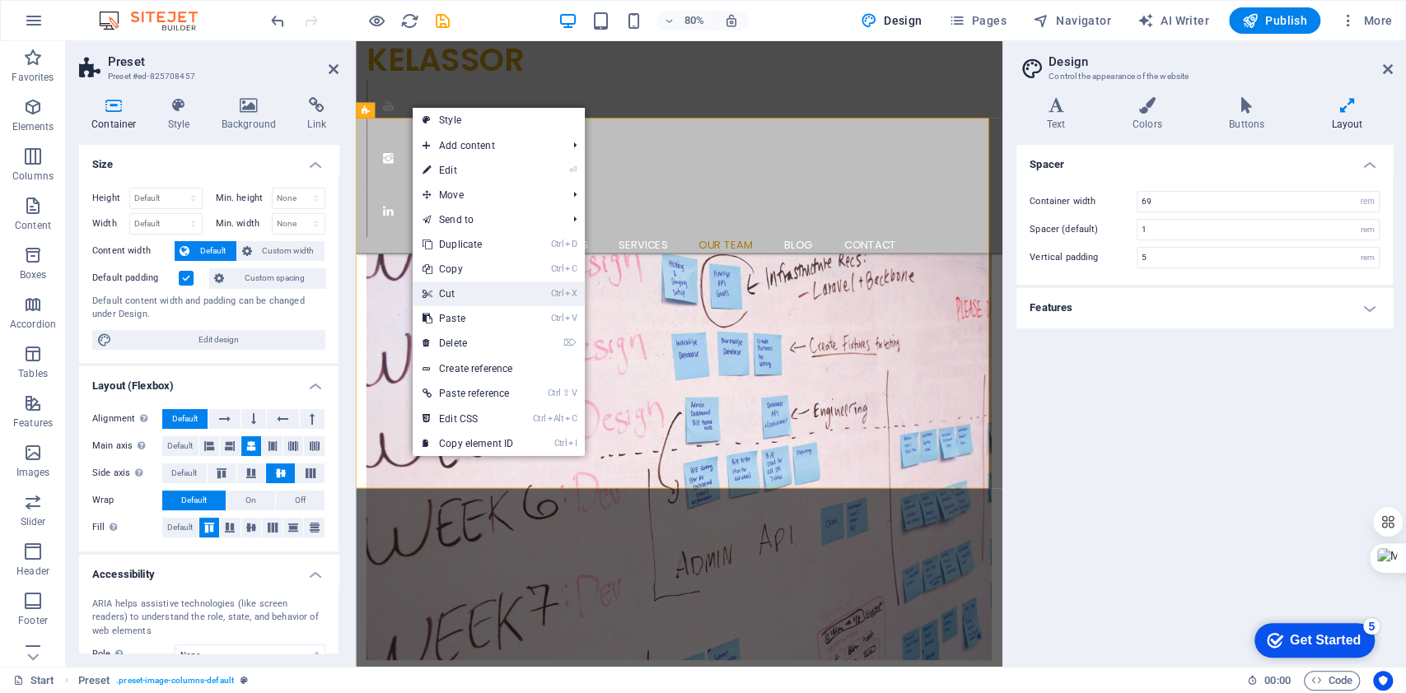
click at [448, 289] on link "Ctrl X Cut" at bounding box center [468, 294] width 110 height 25
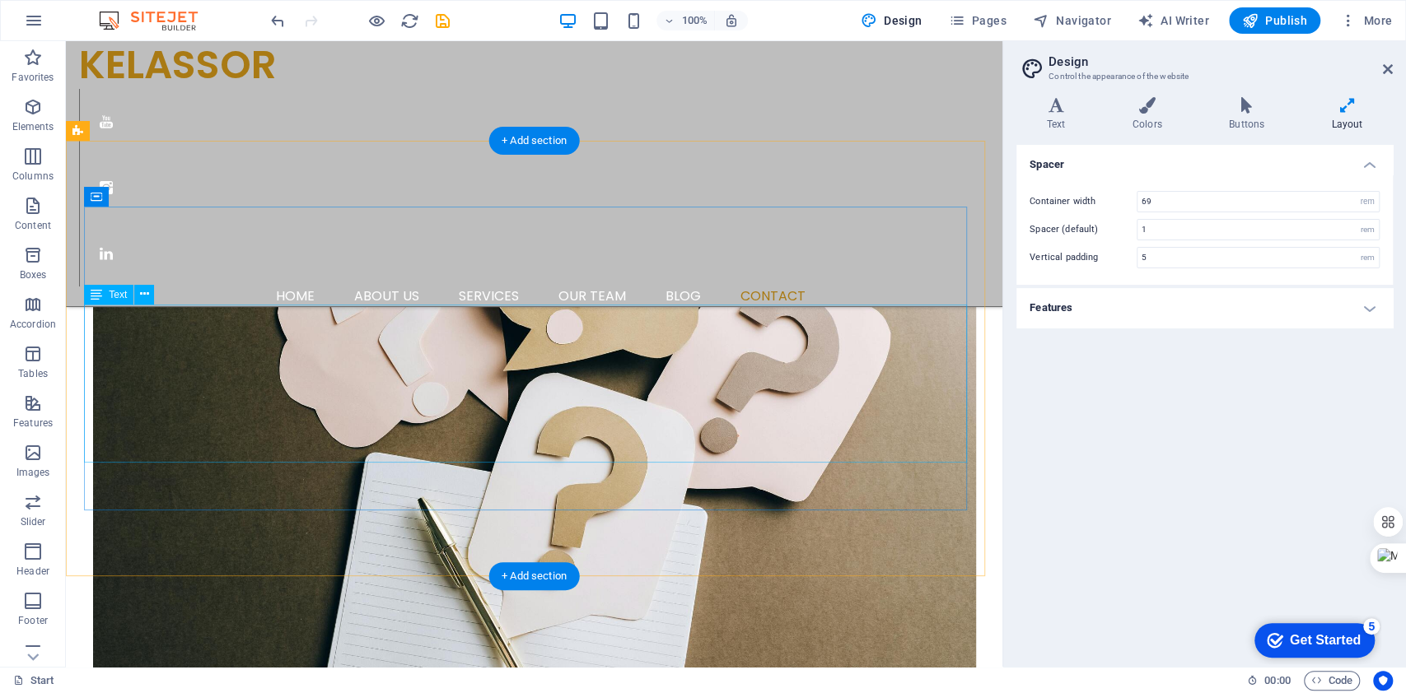
scroll to position [2966, 0]
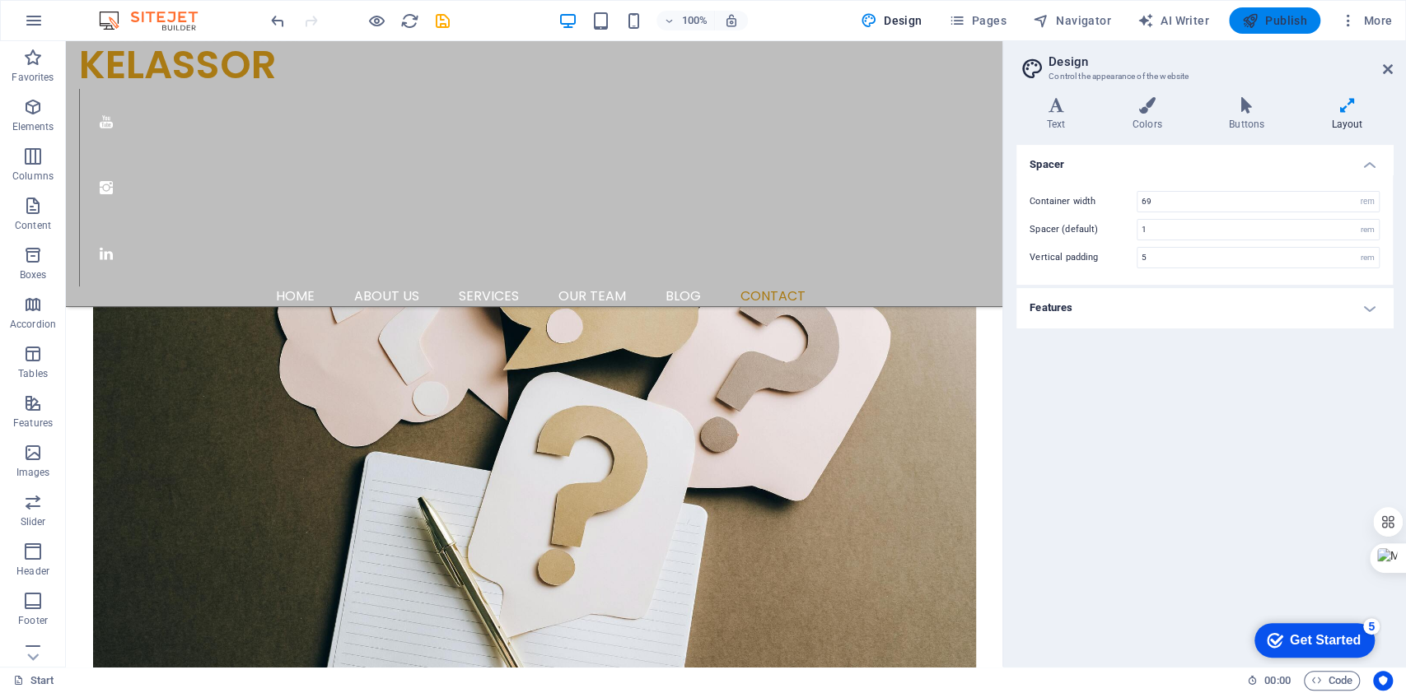
click at [1254, 24] on icon "button" at bounding box center [1250, 20] width 16 height 16
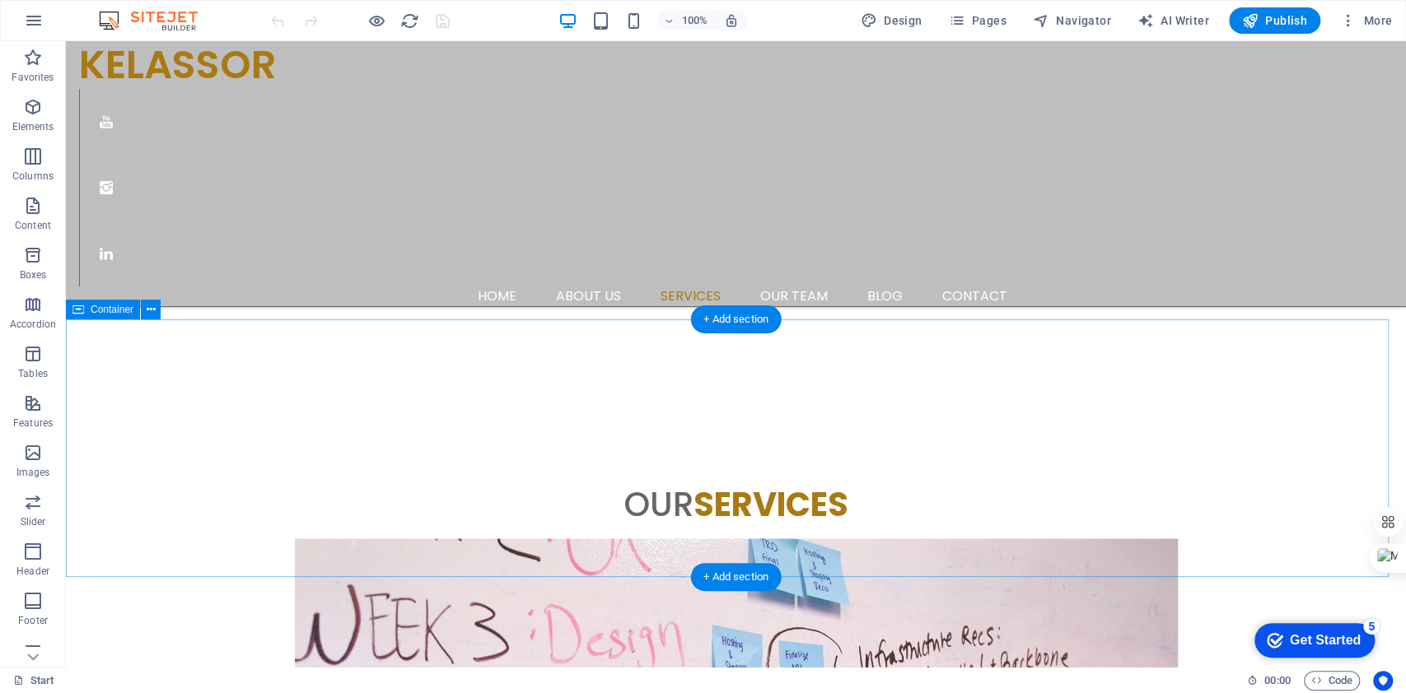
scroll to position [1757, 0]
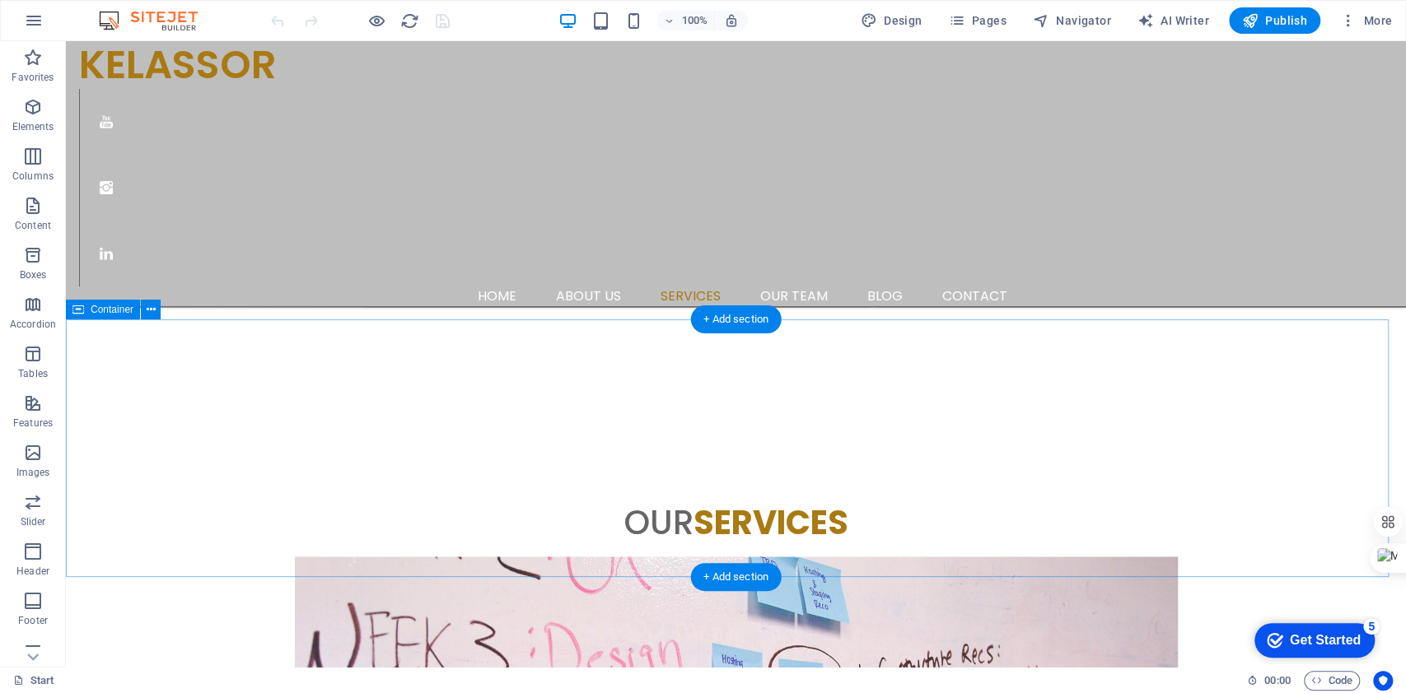
click at [151, 312] on icon at bounding box center [151, 309] width 9 height 17
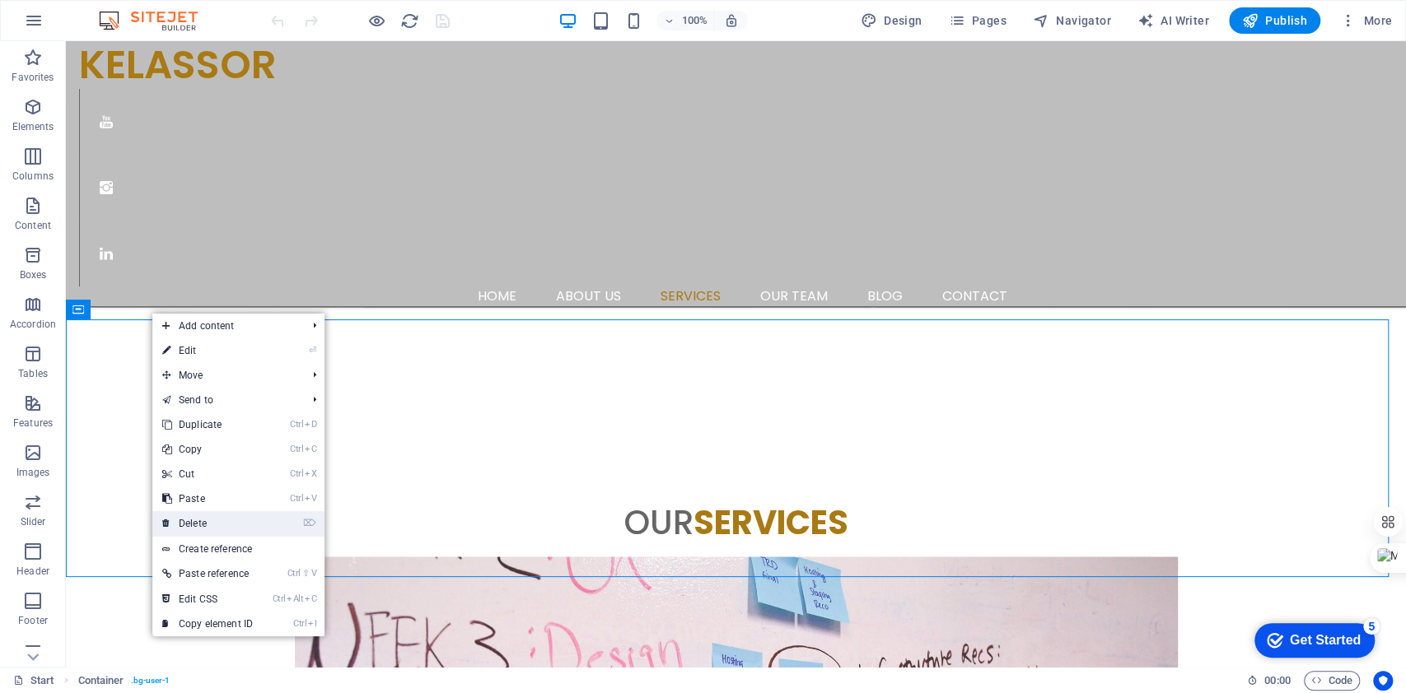
click at [196, 520] on link "⌦ Delete" at bounding box center [207, 523] width 110 height 25
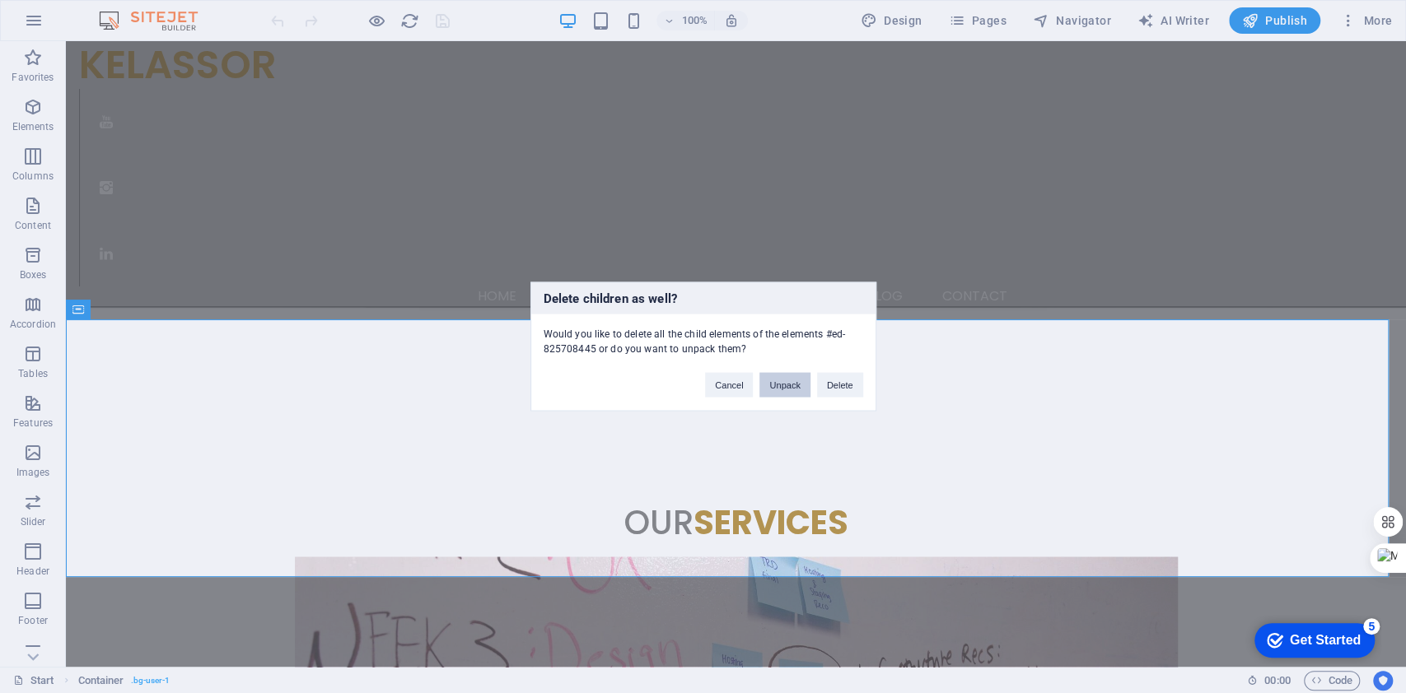
click at [791, 388] on button "Unpack" at bounding box center [784, 385] width 50 height 25
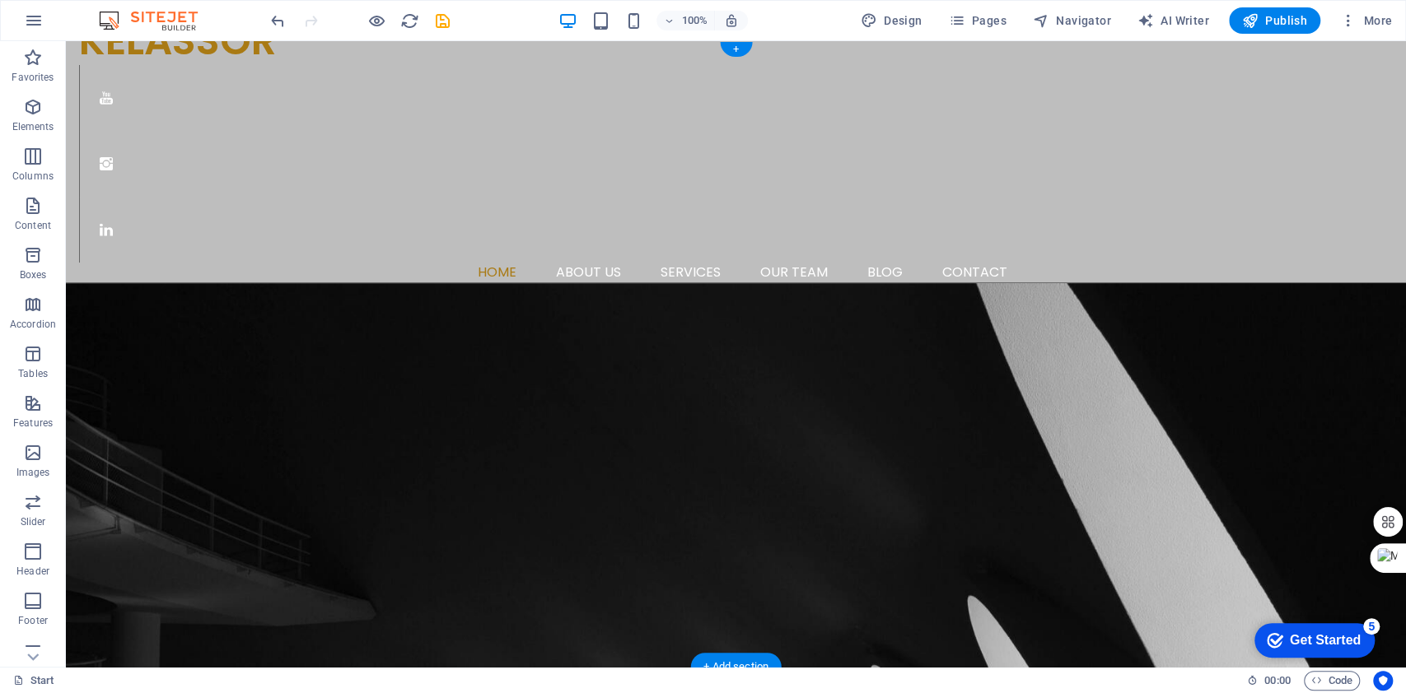
scroll to position [0, 0]
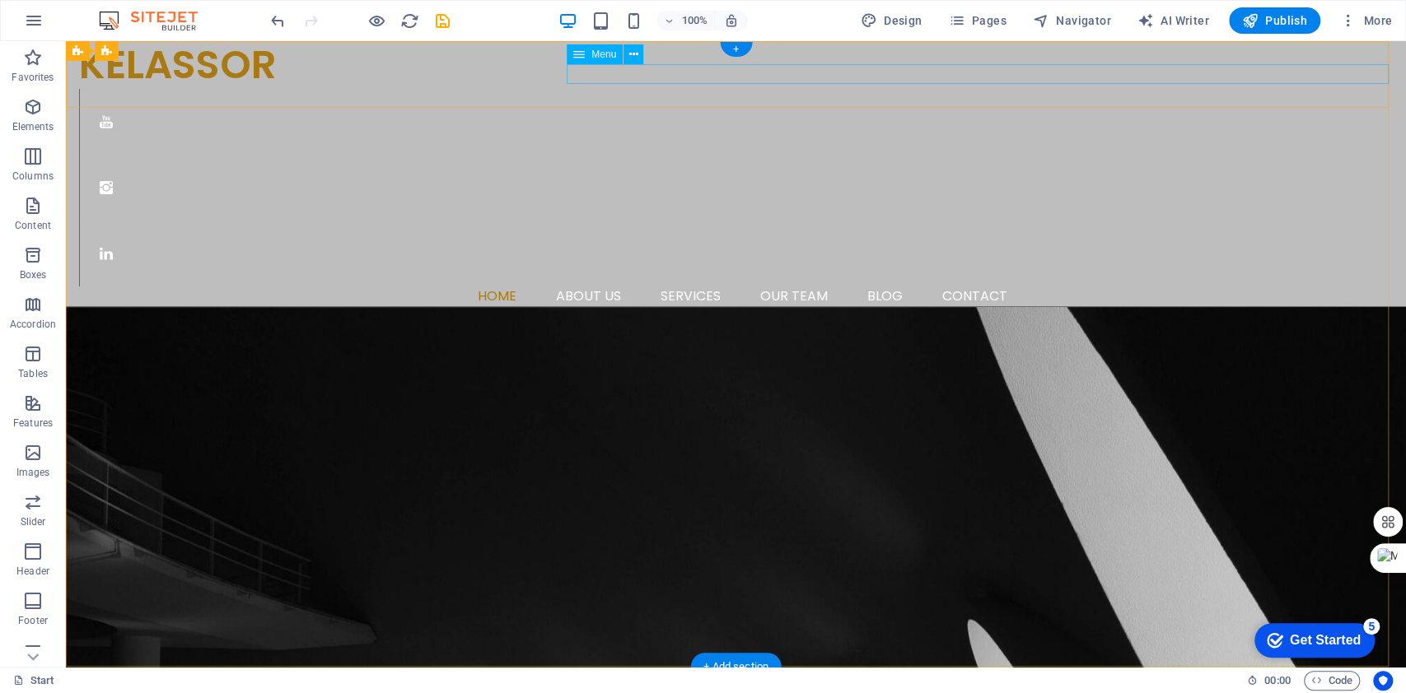
click at [1012, 287] on nav "Home About us Services Our Team Blog Contact" at bounding box center [742, 297] width 1327 height 20
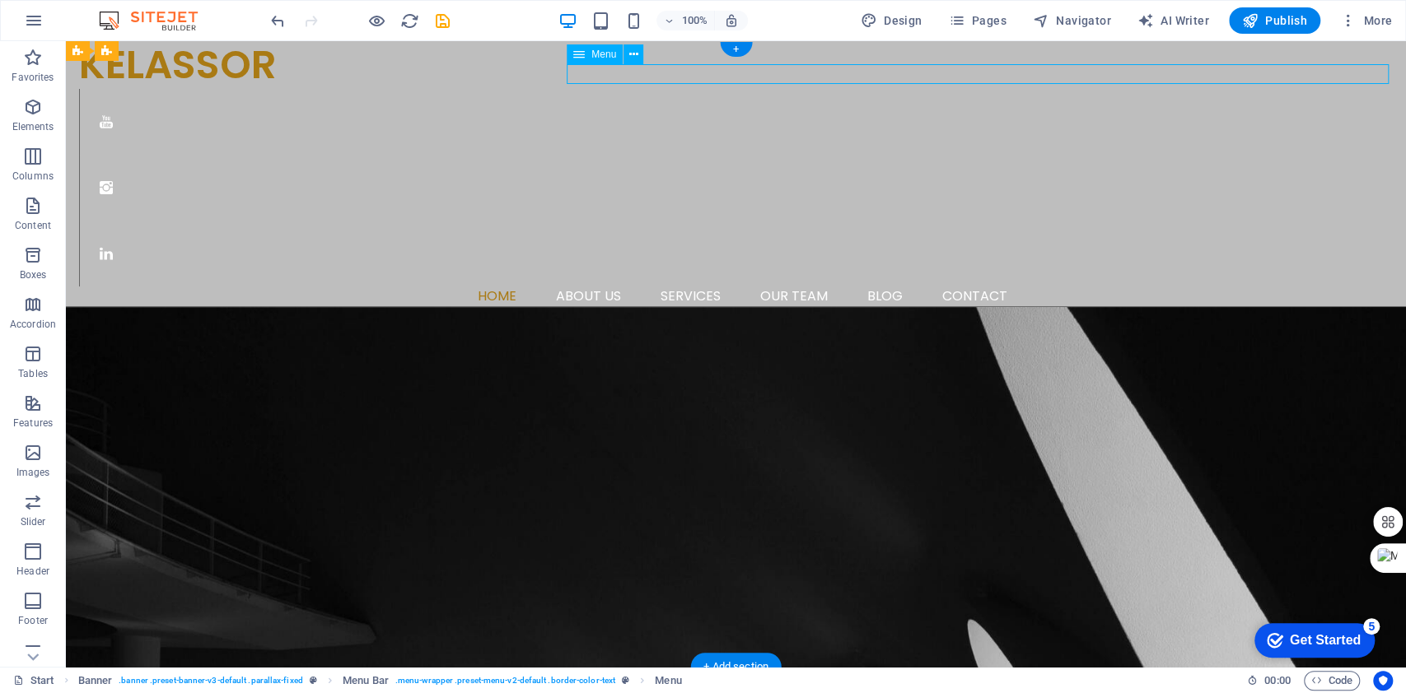
click at [1012, 287] on nav "Home About us Services Our Team Blog Contact" at bounding box center [742, 297] width 1327 height 20
click at [1052, 287] on nav "Home About us Services Our Team Blog Contact" at bounding box center [742, 297] width 1327 height 20
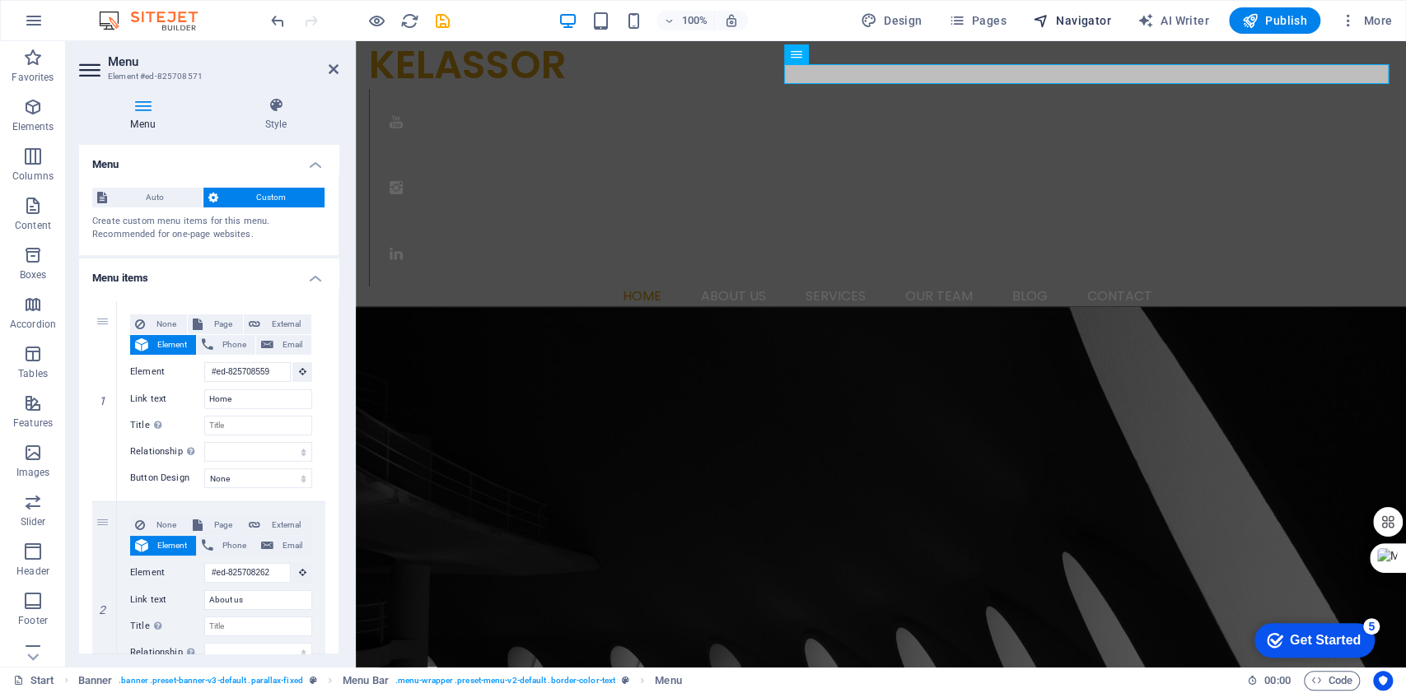
click at [1094, 14] on span "Navigator" at bounding box center [1072, 20] width 78 height 16
select select "15892657-en"
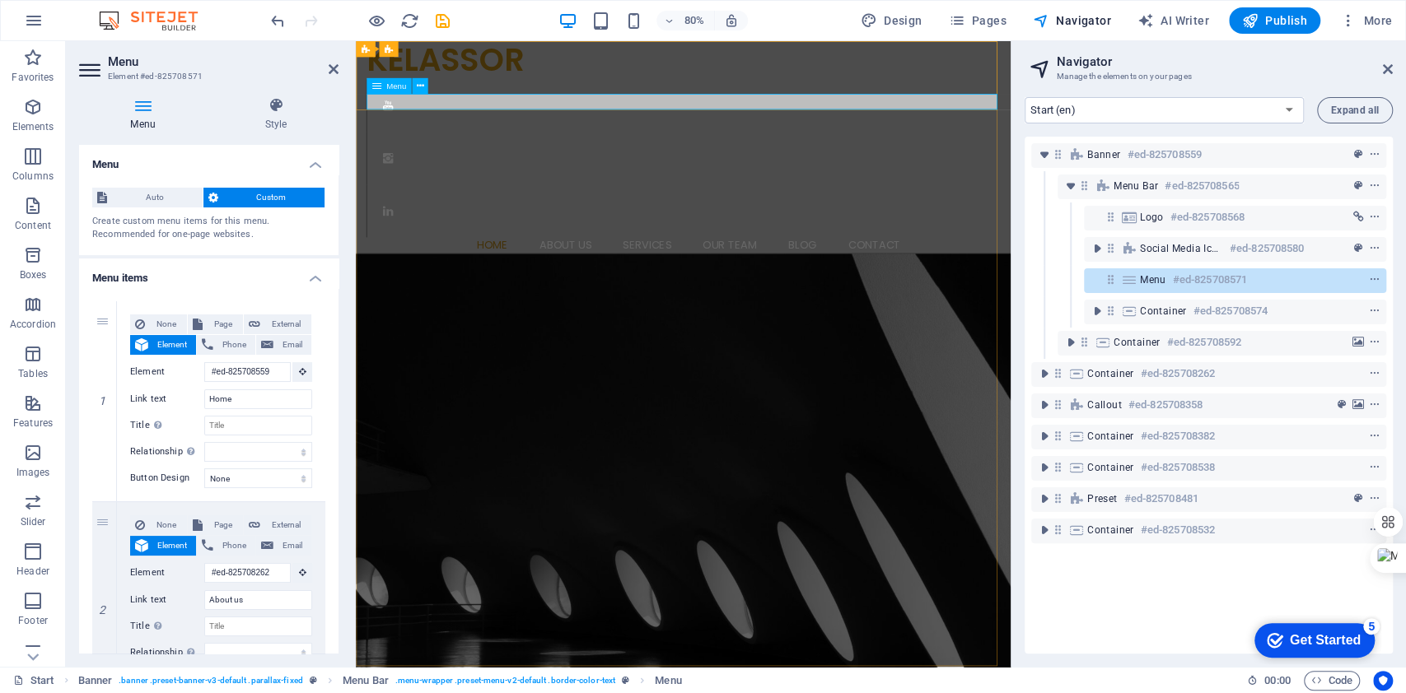
click at [815, 287] on nav "Home About us Services Our Team Blog Contact" at bounding box center [771, 297] width 805 height 20
click at [1199, 103] on select "New page 1 (en) Start (en) Subpage (en) Legal Notice (en) Privacy (en) Blog: Si…" at bounding box center [1163, 110] width 279 height 26
click at [1239, 63] on h2 "Navigator" at bounding box center [1225, 61] width 336 height 15
click at [1264, 15] on span "Publish" at bounding box center [1274, 20] width 65 height 16
